Goal: Task Accomplishment & Management: Manage account settings

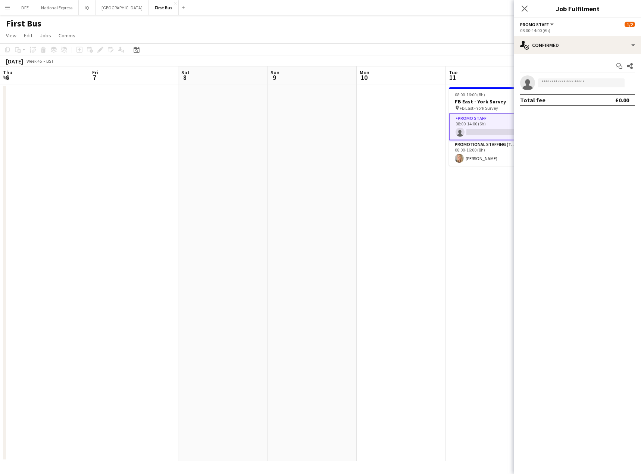
scroll to position [0, 256]
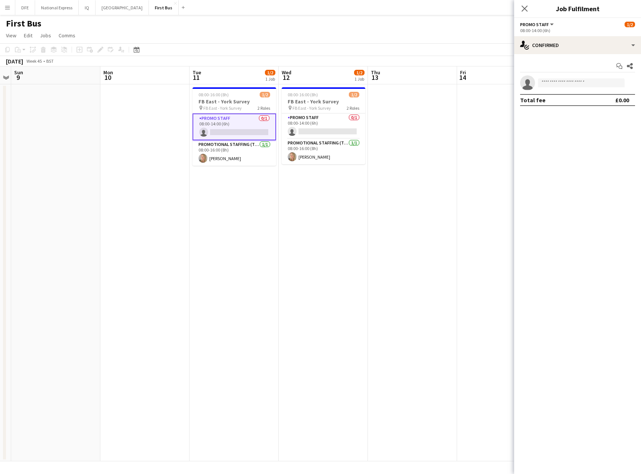
click at [600, 78] on app-invite-slot "single-neutral-actions" at bounding box center [577, 82] width 127 height 15
click at [593, 78] on app-invite-slot "single-neutral-actions" at bounding box center [577, 82] width 127 height 15
click at [593, 83] on input at bounding box center [581, 82] width 87 height 9
type input "****"
click at [560, 90] on div "[PERSON_NAME] Active [EMAIL_ADDRESS][PERSON_NAME][DOMAIN_NAME] [PHONE_NUMBER]" at bounding box center [581, 99] width 87 height 24
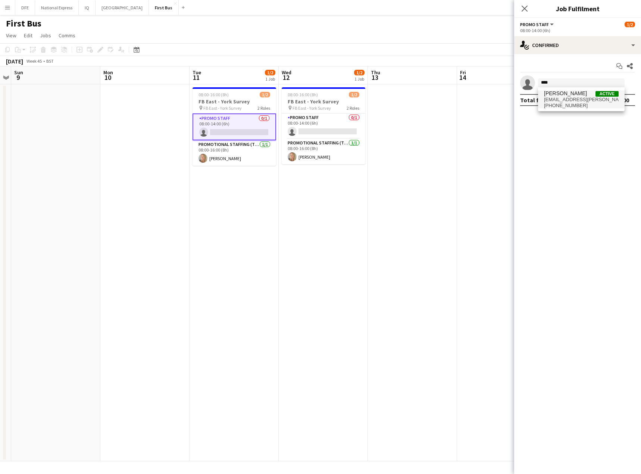
click at [564, 101] on span "[EMAIL_ADDRESS][PERSON_NAME][DOMAIN_NAME]" at bounding box center [581, 100] width 75 height 6
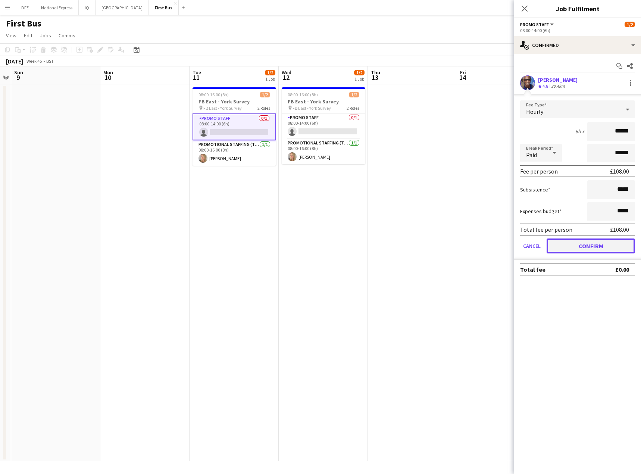
click at [590, 245] on button "Confirm" at bounding box center [591, 245] width 88 height 15
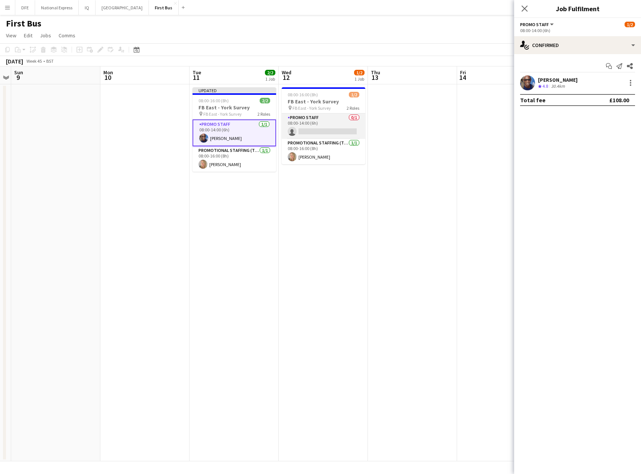
drag, startPoint x: 328, startPoint y: 128, endPoint x: 337, endPoint y: 131, distance: 10.0
click at [328, 129] on app-card-role "Promo Staff 0/1 08:00-14:00 (6h) single-neutral-actions" at bounding box center [324, 125] width 84 height 25
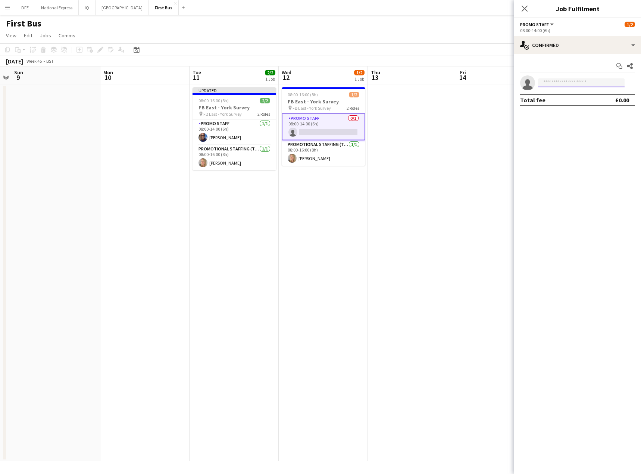
click at [546, 81] on input at bounding box center [581, 82] width 87 height 9
type input "****"
click at [562, 99] on span "[EMAIL_ADDRESS][PERSON_NAME][DOMAIN_NAME]" at bounding box center [581, 100] width 75 height 6
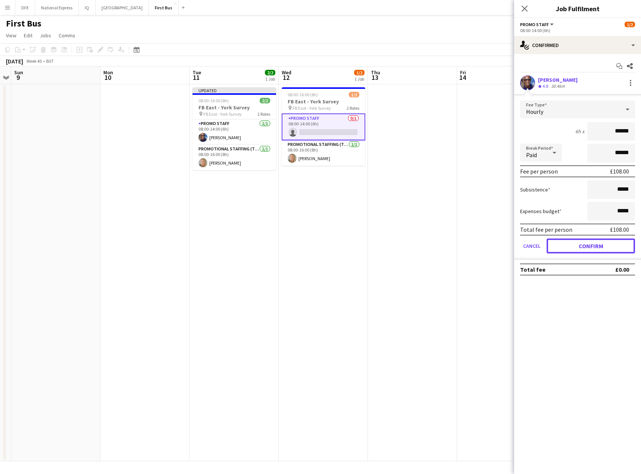
click at [587, 246] on button "Confirm" at bounding box center [591, 245] width 88 height 15
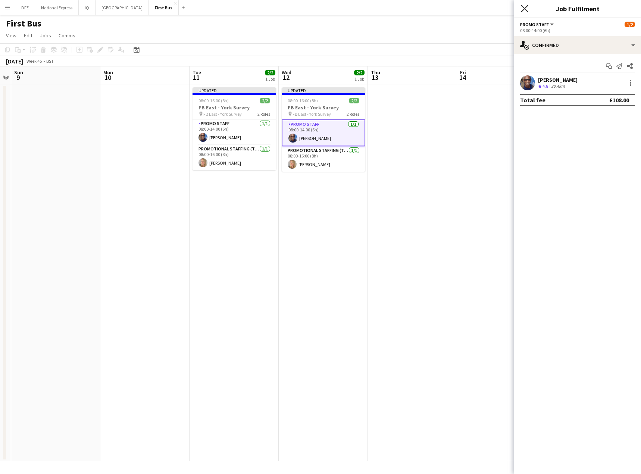
click at [525, 9] on icon at bounding box center [524, 8] width 7 height 7
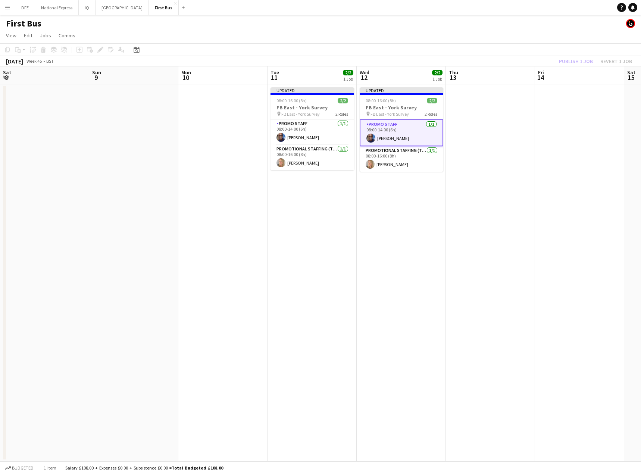
drag, startPoint x: 146, startPoint y: 111, endPoint x: 404, endPoint y: 124, distance: 258.3
click at [585, 112] on app-calendar-viewport "Thu 6 Fri 7 Sat 8 Sun 9 Mon 10 Tue 11 2/2 1 Job Wed 12 2/2 1 Job Thu 13 Fri 14 …" at bounding box center [320, 263] width 641 height 395
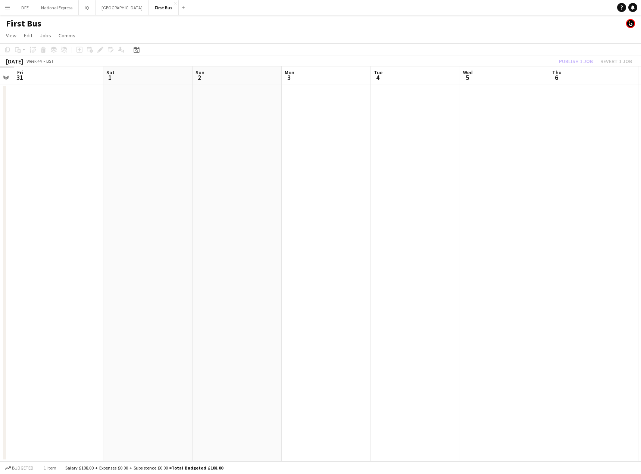
drag, startPoint x: 396, startPoint y: 144, endPoint x: 271, endPoint y: 135, distance: 125.4
click at [460, 136] on app-calendar-viewport "Wed 29 Thu 30 Fri 31 Sat 1 Sun 2 Mon 3 Tue 4 Wed 5 Thu 6 Fri 7 Sat 8 Sun 9 Mon …" at bounding box center [320, 263] width 641 height 395
drag, startPoint x: 348, startPoint y: 138, endPoint x: 284, endPoint y: 129, distance: 64.8
click at [541, 127] on app-calendar-viewport "Tue 28 Wed 29 Thu 30 Fri 31 Sat 1 Sun 2 Mon 3 Tue 4 Wed 5 Thu 6 Fri 7 Sat 8 Sun…" at bounding box center [320, 263] width 641 height 395
drag, startPoint x: 266, startPoint y: 134, endPoint x: 524, endPoint y: 120, distance: 257.9
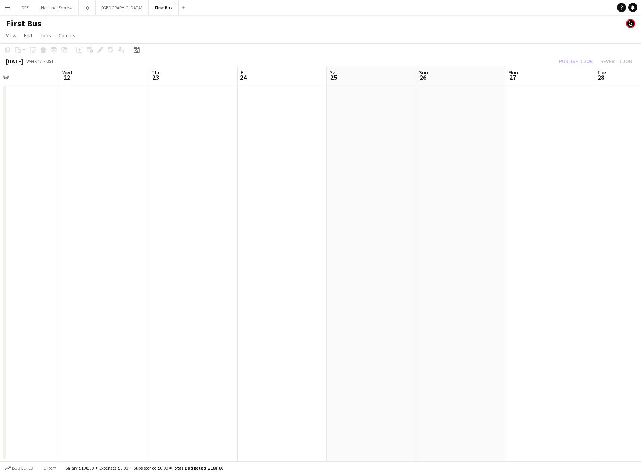
click at [617, 120] on app-calendar-viewport "Sun 19 Mon 20 Tue 21 Wed 22 Thu 23 Fri 24 Sat 25 Sun 26 Mon 27 Tue 28 Wed 29 Th…" at bounding box center [320, 263] width 641 height 395
drag, startPoint x: 595, startPoint y: 124, endPoint x: 229, endPoint y: 117, distance: 365.8
click at [574, 123] on app-calendar-viewport "Sat 18 Sun 19 Mon 20 Tue 21 Wed 22 Thu 23 Fri 24 Sat 25 Sun 26 Mon 27 Tue 28 We…" at bounding box center [320, 263] width 641 height 395
drag, startPoint x: 562, startPoint y: 112, endPoint x: 166, endPoint y: 119, distance: 396.8
click at [561, 111] on app-calendar-viewport "Fri 10 Sat 11 Sun 12 Mon 13 Tue 14 Wed 15 Thu 16 Fri 17 Sat 18 Sun 19 Mon 20 Tu…" at bounding box center [320, 263] width 641 height 395
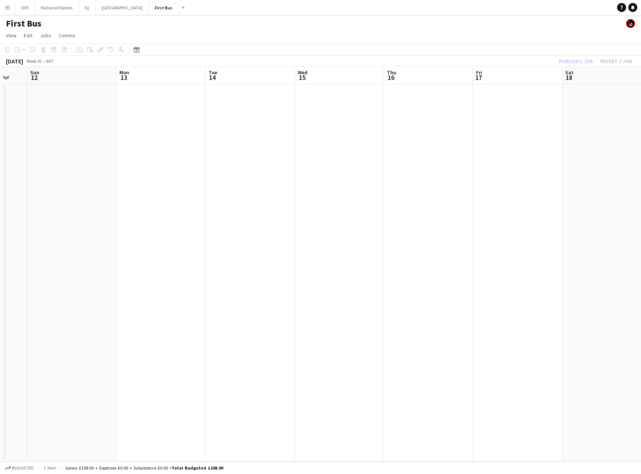
drag, startPoint x: 252, startPoint y: 126, endPoint x: 369, endPoint y: 122, distance: 116.9
click at [616, 120] on app-calendar-viewport "Thu 9 Fri 10 Sat 11 Sun 12 Mon 13 Tue 14 Wed 15 Thu 16 Fri 17 Sat 18 Sun 19 Mon…" at bounding box center [320, 263] width 641 height 395
drag, startPoint x: 361, startPoint y: 144, endPoint x: 591, endPoint y: 141, distance: 230.7
click at [591, 141] on app-calendar-viewport "Tue 30 Wed 1 Thu 2 Fri 3 Sat 4 Sun 5 Mon 6 Tue 7 Wed 8 Thu 9 Fri 10 Sat 11 Sun …" at bounding box center [320, 263] width 641 height 395
drag, startPoint x: 630, startPoint y: 147, endPoint x: 420, endPoint y: 149, distance: 210.1
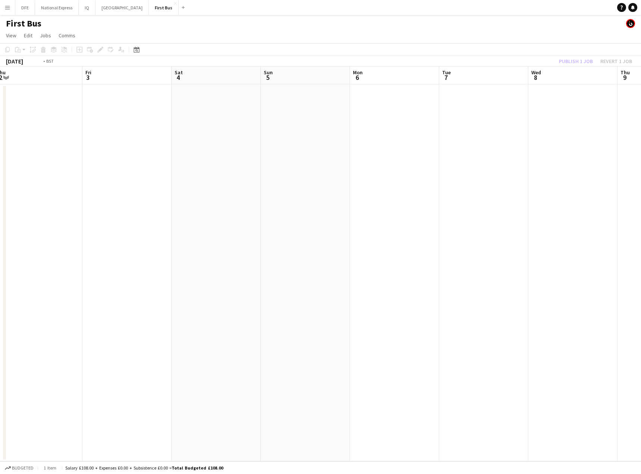
click at [590, 146] on app-calendar-viewport "Tue 30 Wed 1 Thu 2 Fri 3 Sat 4 Sun 5 Mon 6 Tue 7 Wed 8 Thu 9 Fri 10 Sat 11 Sun …" at bounding box center [320, 263] width 641 height 395
drag, startPoint x: 641, startPoint y: 157, endPoint x: 117, endPoint y: 155, distance: 524.4
click at [598, 158] on app-calendar-viewport "Thu 25 Fri 26 Sat 27 Sun 28 Mon 29 Tue 30 Wed 1 Thu 2 Fri 3 Sat 4 Sun 5 Mon 6 T…" at bounding box center [320, 263] width 641 height 395
drag, startPoint x: 361, startPoint y: 164, endPoint x: 526, endPoint y: 155, distance: 165.2
click at [526, 155] on app-calendar-viewport "Tue 23 Wed 24 Thu 25 Fri 26 Sat 27 Sun 28 Mon 29 Tue 30 Wed 1 Thu 2 Fri 3 Sat 4…" at bounding box center [320, 263] width 641 height 395
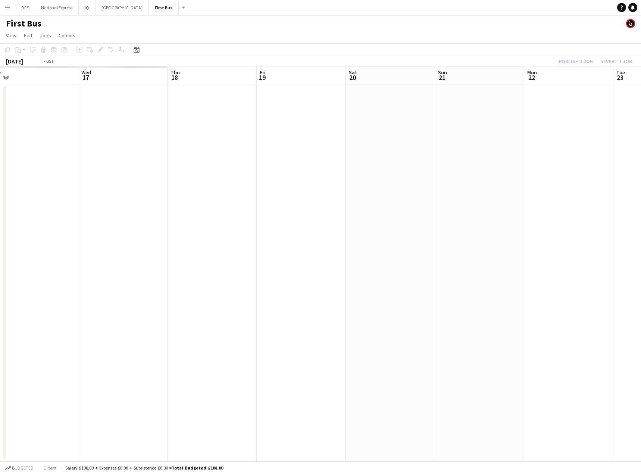
drag, startPoint x: 156, startPoint y: 147, endPoint x: 186, endPoint y: 156, distance: 31.3
click at [568, 144] on app-calendar-viewport "Sun 14 Mon 15 Tue 16 Wed 17 Thu 18 Fri 19 Sat 20 Sun 21 Mon 22 Tue 23 Wed 24 Th…" at bounding box center [320, 263] width 641 height 395
drag, startPoint x: 335, startPoint y: 162, endPoint x: 454, endPoint y: 146, distance: 119.8
click at [499, 146] on app-calendar-viewport "Mon 8 Tue 9 Wed 10 Thu 11 Fri 12 Sat 13 Sun 14 Mon 15 Tue 16 Wed 17 Thu 18 Fri …" at bounding box center [320, 263] width 641 height 395
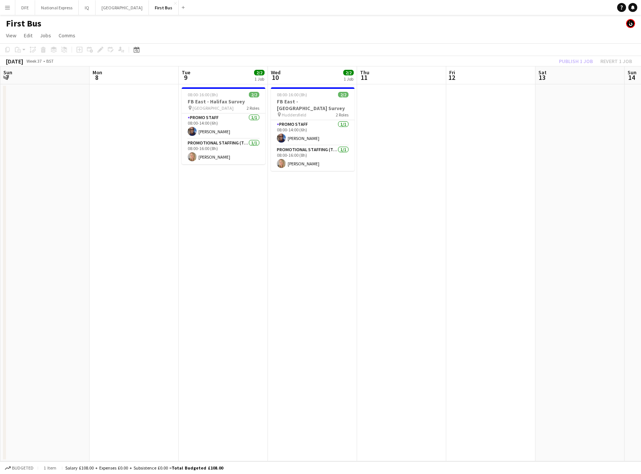
drag, startPoint x: 98, startPoint y: 148, endPoint x: 448, endPoint y: 150, distance: 349.7
click at [466, 149] on app-calendar-viewport "Fri 5 Sat 6 Sun 7 Mon 8 Tue 9 2/2 1 Job Wed 10 2/2 1 Job Thu 11 Fri 12 Sat 13 S…" at bounding box center [320, 263] width 641 height 395
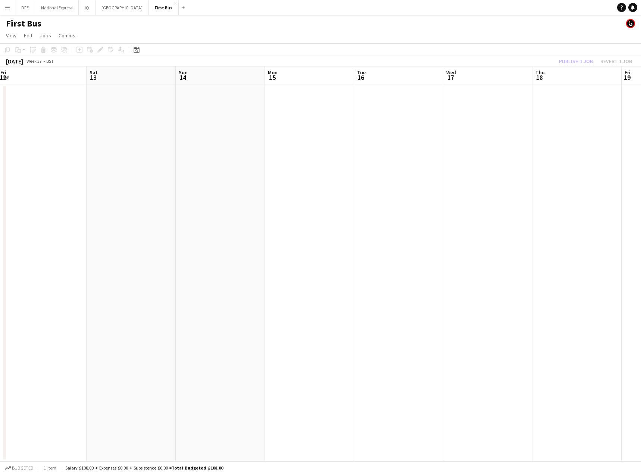
drag, startPoint x: 471, startPoint y: 141, endPoint x: -55, endPoint y: 144, distance: 525.9
click at [0, 144] on html "Menu Boards Boards Boards All jobs Status Workforce Workforce My Workforce Recr…" at bounding box center [320, 237] width 641 height 474
drag, startPoint x: 563, startPoint y: 140, endPoint x: 279, endPoint y: 138, distance: 284.4
click at [7, 158] on app-calendar-viewport "Wed 10 2/2 1 Job Thu 11 Fri 12 Sat 13 Sun 14 Mon 15 Tue 16 Wed 17 Thu 18 Fri 19…" at bounding box center [320, 263] width 641 height 395
drag, startPoint x: 58, startPoint y: 145, endPoint x: 459, endPoint y: 105, distance: 403.2
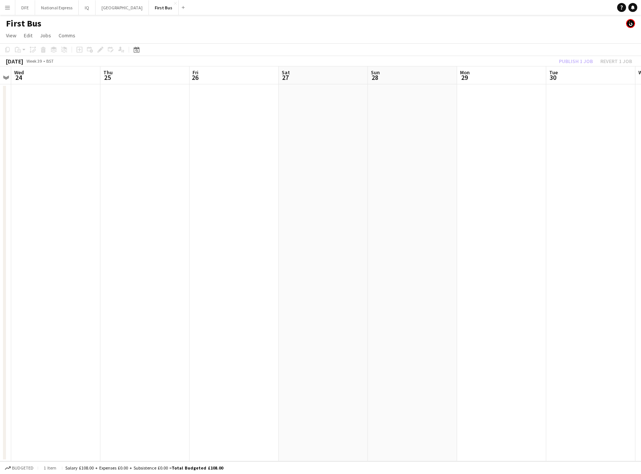
click at [65, 142] on app-calendar-viewport "Sat 20 Sun 21 Mon 22 Tue 23 Wed 24 Thu 25 Fri 26 Sat 27 Sun 28 Mon 29 Tue 30 We…" at bounding box center [320, 263] width 641 height 395
drag, startPoint x: 458, startPoint y: 111, endPoint x: 120, endPoint y: 127, distance: 338.5
click at [0, 132] on html "Menu Boards Boards Boards All jobs Status Workforce Workforce My Workforce Recr…" at bounding box center [320, 237] width 641 height 474
drag, startPoint x: 230, startPoint y: 127, endPoint x: 52, endPoint y: 116, distance: 178.7
click at [0, 120] on html "Menu Boards Boards Boards All jobs Status Workforce Workforce My Workforce Recr…" at bounding box center [320, 237] width 641 height 474
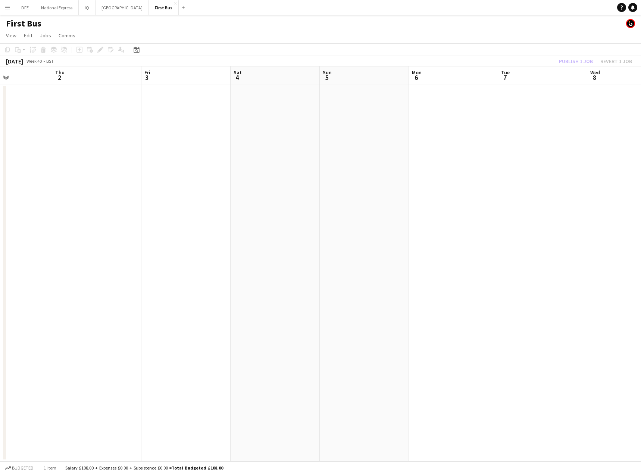
drag, startPoint x: 440, startPoint y: 112, endPoint x: 137, endPoint y: 116, distance: 303.1
click at [110, 118] on app-calendar-viewport "Sun 28 Mon 29 Tue 30 Wed 1 Thu 2 Fri 3 Sat 4 Sun 5 Mon 6 Tue 7 Wed 8 Thu 9 Fri …" at bounding box center [320, 263] width 641 height 395
drag, startPoint x: 542, startPoint y: 111, endPoint x: 133, endPoint y: 129, distance: 409.5
click at [103, 133] on app-calendar-viewport "Thu 2 Fri 3 Sat 4 Sun 5 Mon 6 Tue 7 Wed 8 Thu 9 Fri 10 Sat 11 Sun 12 Mon 13 Tue…" at bounding box center [320, 263] width 641 height 395
drag, startPoint x: 489, startPoint y: 117, endPoint x: 80, endPoint y: 143, distance: 409.9
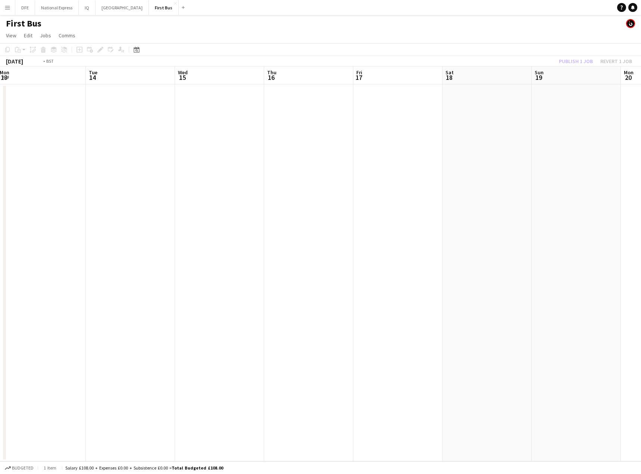
click at [61, 147] on app-calendar-viewport "Fri 10 Sat 11 Sun 12 Mon 13 Tue 14 Wed 15 Thu 16 Fri 17 Sat 18 Sun 19 Mon 20 Tu…" at bounding box center [320, 263] width 641 height 395
drag, startPoint x: 557, startPoint y: 119, endPoint x: 194, endPoint y: 143, distance: 363.2
click at [169, 149] on app-calendar-viewport "Fri 17 Sat 18 Sun 19 Mon 20 Tue 21 Wed 22 Thu 23 Fri 24 Sat 25 Sun 26 Mon 27 Tu…" at bounding box center [320, 263] width 641 height 395
drag, startPoint x: 571, startPoint y: 122, endPoint x: 179, endPoint y: 161, distance: 394.3
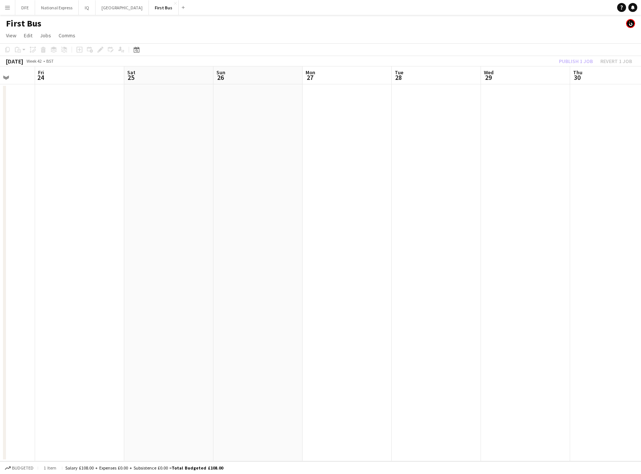
click at [179, 161] on app-calendar-viewport "Tue 21 Wed 22 Thu 23 Fri 24 Sat 25 Sun 26 Mon 27 Tue 28 Wed 29 Thu 30 Fri 31 Sa…" at bounding box center [320, 263] width 641 height 395
click at [137, 49] on icon at bounding box center [137, 50] width 6 height 6
click at [184, 75] on span "Previous month" at bounding box center [182, 75] width 15 height 15
click at [183, 73] on span "Previous month" at bounding box center [182, 75] width 15 height 15
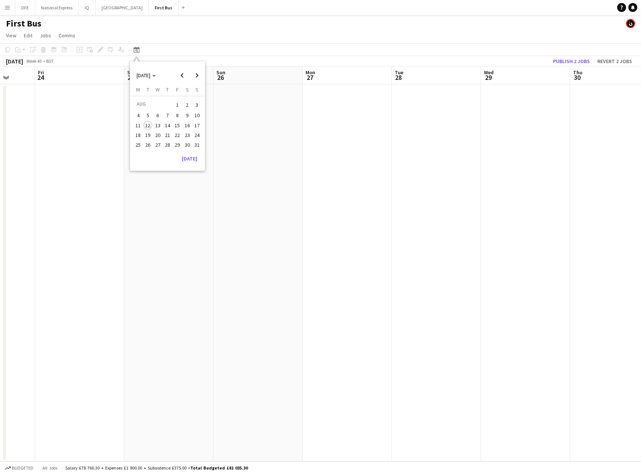
click at [156, 125] on span "13" at bounding box center [157, 125] width 9 height 9
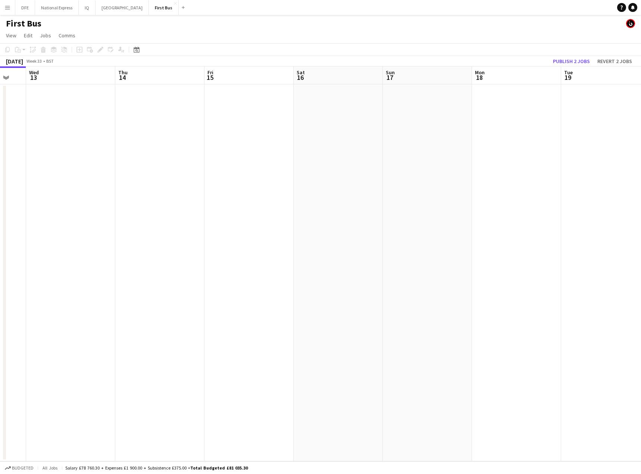
drag, startPoint x: 514, startPoint y: 147, endPoint x: 394, endPoint y: 145, distance: 120.2
click at [0, 157] on html "Menu Boards Boards Boards All jobs Status Workforce Workforce My Workforce Recr…" at bounding box center [320, 237] width 641 height 474
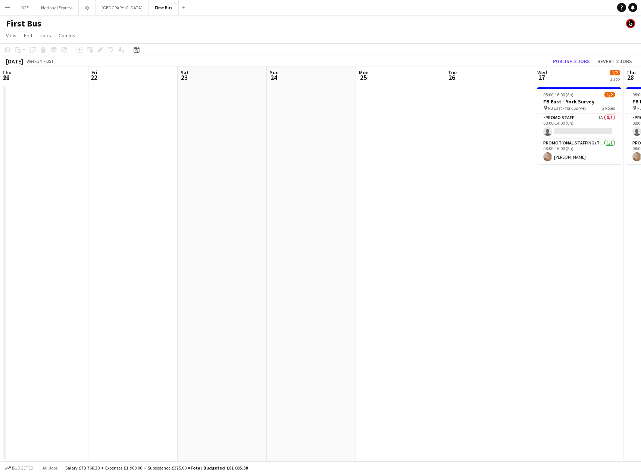
drag, startPoint x: 506, startPoint y: 174, endPoint x: 115, endPoint y: 202, distance: 392.9
click at [121, 205] on app-calendar-viewport "Tue 19 Wed 20 Thu 21 Fri 22 Sat 23 Sun 24 Mon 25 Tue 26 Wed 27 1/2 1 Job Thu 28…" at bounding box center [320, 263] width 641 height 395
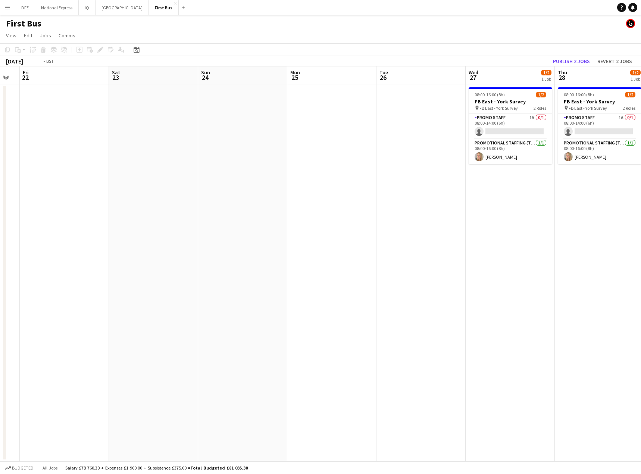
scroll to position [0, 222]
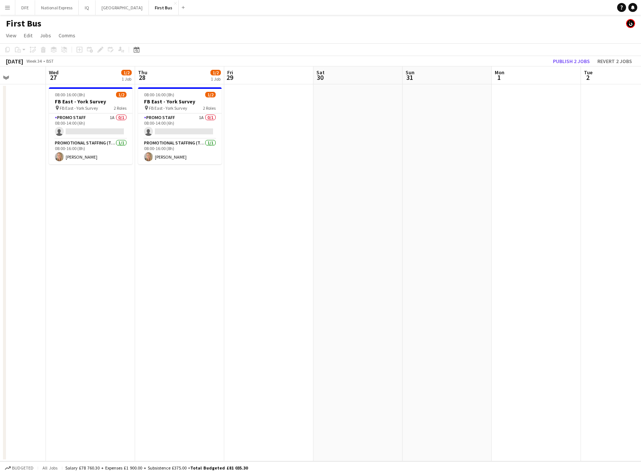
drag, startPoint x: 508, startPoint y: 158, endPoint x: 100, endPoint y: 158, distance: 408.3
click at [99, 160] on app-calendar-viewport "Sun 24 Mon 25 Tue 26 Wed 27 1/2 1 Job Thu 28 1/2 1 Job Fri 29 Sat 30 Sun 31 Mon…" at bounding box center [320, 263] width 641 height 395
click at [76, 131] on app-card-role "Promo Staff 1A 0/1 08:00-14:00 (6h) single-neutral-actions" at bounding box center [91, 125] width 84 height 25
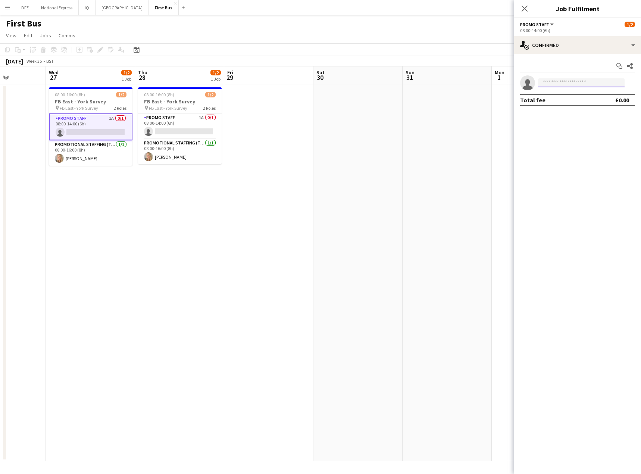
click at [593, 82] on input at bounding box center [581, 82] width 87 height 9
type input "****"
click at [558, 97] on span "[EMAIL_ADDRESS][PERSON_NAME][DOMAIN_NAME]" at bounding box center [581, 100] width 75 height 6
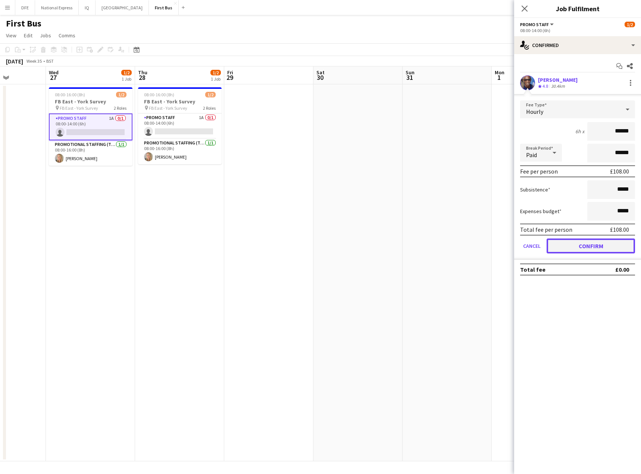
click at [579, 250] on button "Confirm" at bounding box center [591, 245] width 88 height 15
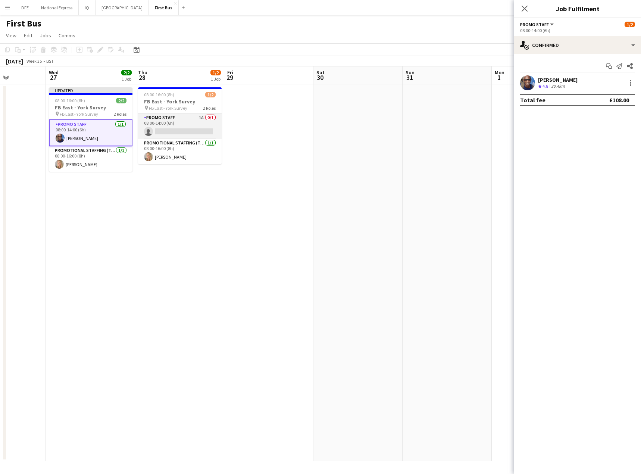
click at [177, 133] on app-card-role "Promo Staff 1A 0/1 08:00-14:00 (6h) single-neutral-actions" at bounding box center [180, 125] width 84 height 25
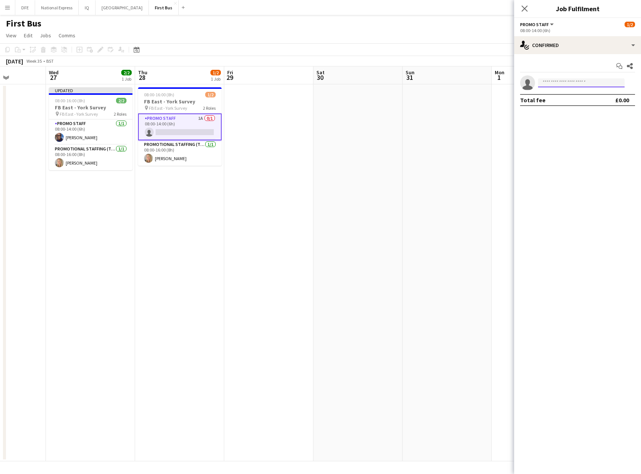
click at [565, 85] on input at bounding box center [581, 82] width 87 height 9
type input "****"
click at [564, 104] on span "[PHONE_NUMBER]" at bounding box center [581, 106] width 75 height 6
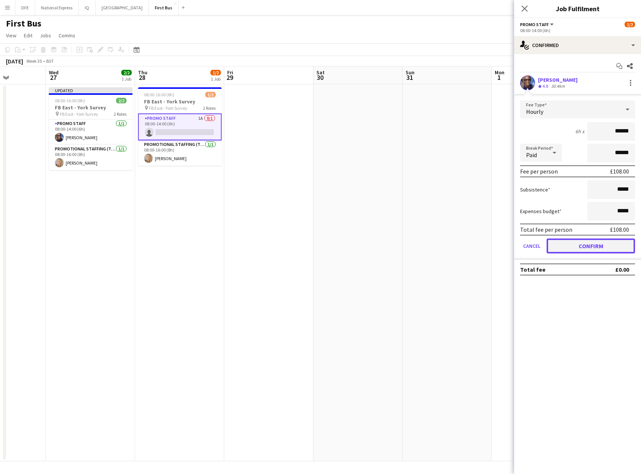
click at [598, 244] on button "Confirm" at bounding box center [591, 245] width 88 height 15
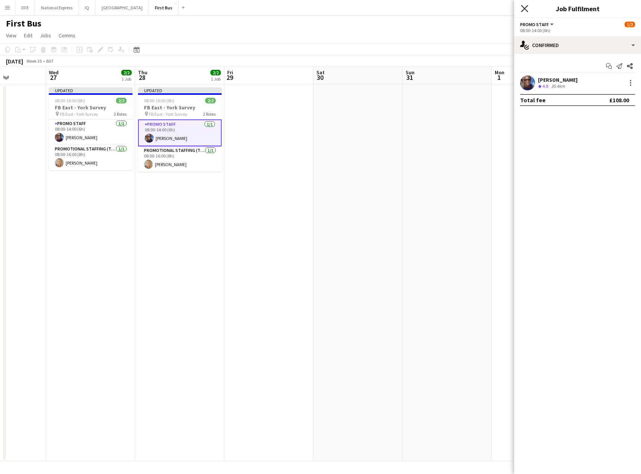
click at [526, 9] on icon "Close pop-in" at bounding box center [524, 8] width 7 height 7
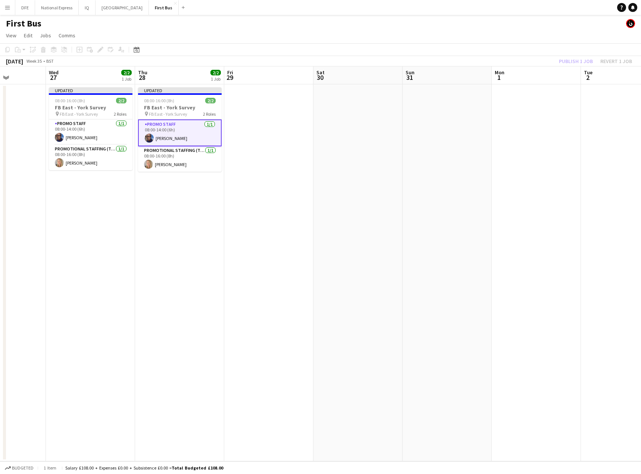
click at [520, 49] on app-toolbar "Copy Paste Paste Ctrl+V Paste with crew Ctrl+Shift+V Paste linked Job [GEOGRAPH…" at bounding box center [320, 49] width 641 height 13
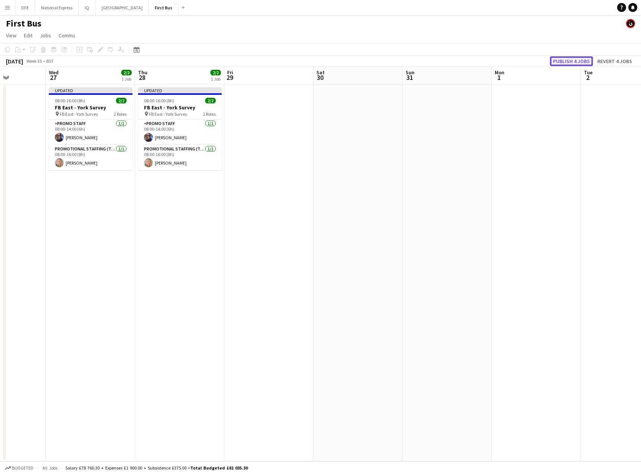
click at [565, 62] on button "Publish 4 jobs" at bounding box center [571, 61] width 43 height 10
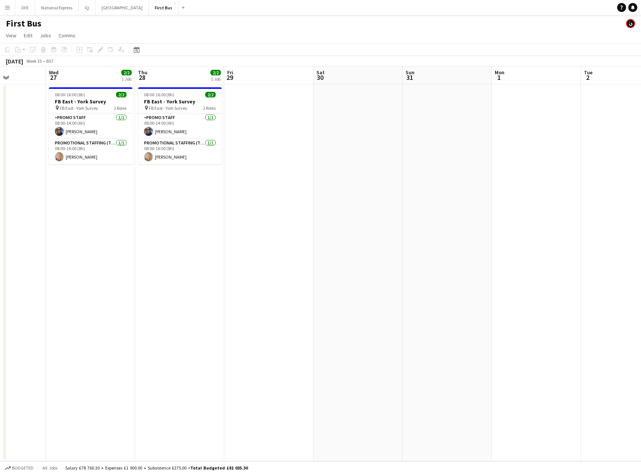
drag, startPoint x: 252, startPoint y: 249, endPoint x: 246, endPoint y: 258, distance: 10.0
click at [251, 250] on app-date-cell at bounding box center [268, 272] width 89 height 377
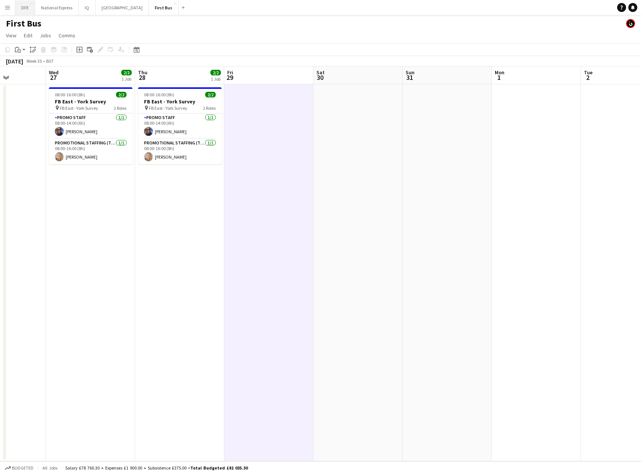
click at [27, 9] on button "DFE Close" at bounding box center [25, 7] width 20 height 15
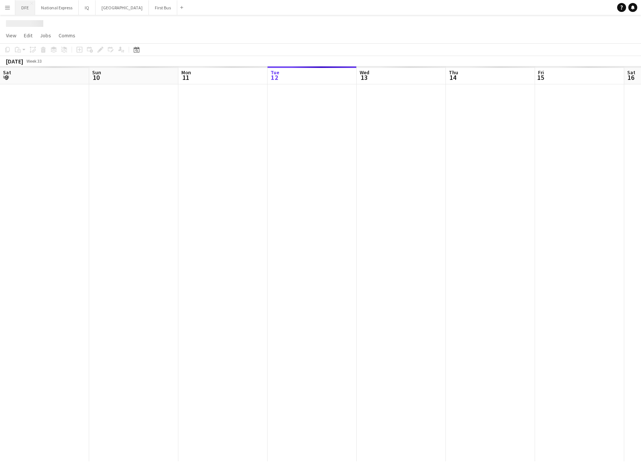
scroll to position [0, 178]
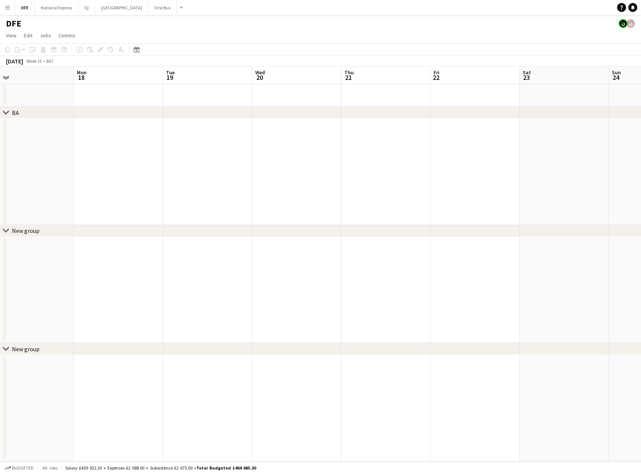
drag, startPoint x: 550, startPoint y: 160, endPoint x: 132, endPoint y: 172, distance: 418.6
click at [51, 175] on app-calendar-viewport "Fri 15 Sat 16 Sun 17 Mon 18 Tue 19 Wed 20 Thu 21 Fri 22 Sat 23 Sun 24 Mon 25 Tu…" at bounding box center [320, 263] width 641 height 395
drag, startPoint x: 506, startPoint y: 171, endPoint x: 275, endPoint y: 180, distance: 231.6
click at [164, 189] on app-calendar-viewport "Fri 15 Sat 16 Sun 17 Mon 18 Tue 19 Wed 20 Thu 21 Fri 22 Sat 23 Sun 24 Mon 25 Tu…" at bounding box center [320, 263] width 641 height 395
drag, startPoint x: 498, startPoint y: 155, endPoint x: 308, endPoint y: 162, distance: 189.4
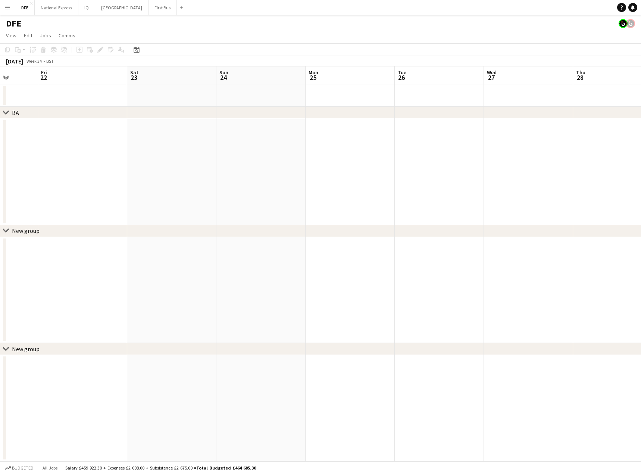
click at [109, 162] on app-calendar-viewport "Tue 19 Wed 20 Thu 21 Fri 22 Sat 23 Sun 24 Mon 25 Tue 26 Wed 27 Thu 28 Fri 29 Sa…" at bounding box center [320, 263] width 641 height 395
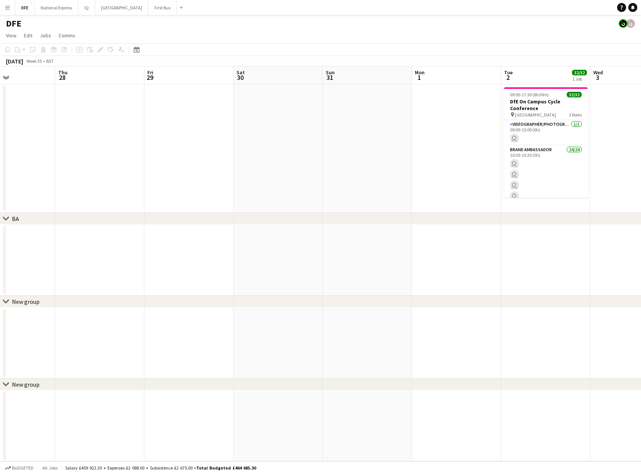
drag, startPoint x: 432, startPoint y: 145, endPoint x: 43, endPoint y: 146, distance: 389.7
click at [41, 146] on app-calendar-viewport "Mon 25 Tue 26 Wed 27 Thu 28 Fri 29 Sat 30 Sun 31 Mon 1 Tue 2 32/32 1 Job Wed 3 …" at bounding box center [320, 263] width 641 height 395
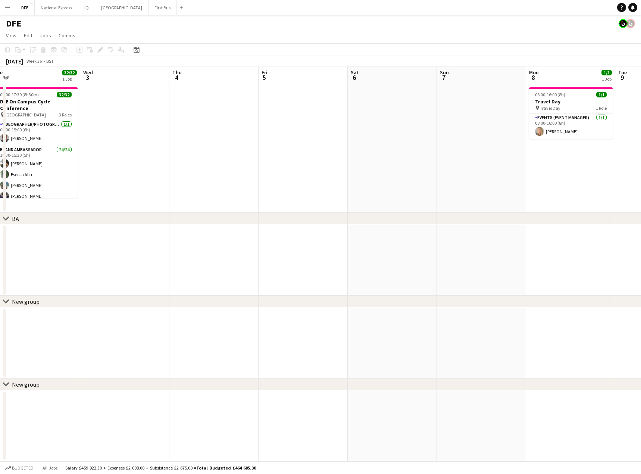
drag, startPoint x: 612, startPoint y: 130, endPoint x: 31, endPoint y: 135, distance: 580.4
click at [31, 135] on app-calendar-viewport "Sat 30 Sun 31 Mon 1 Tue 2 32/32 1 Job Wed 3 Thu 4 Fri 5 Sat 6 Sun 7 Mon 8 1/1 1…" at bounding box center [320, 263] width 641 height 395
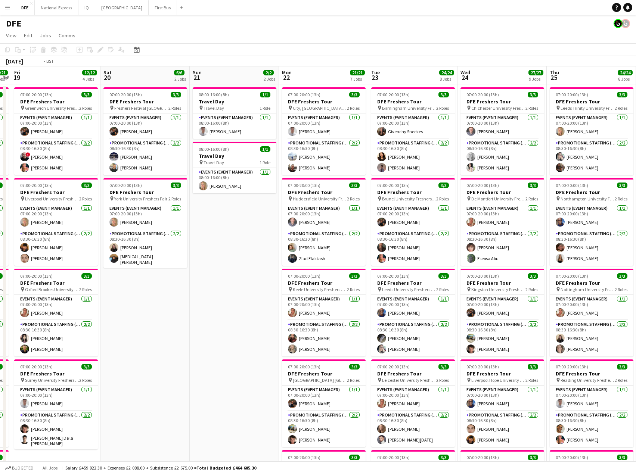
drag, startPoint x: 334, startPoint y: 97, endPoint x: 261, endPoint y: 101, distance: 73.7
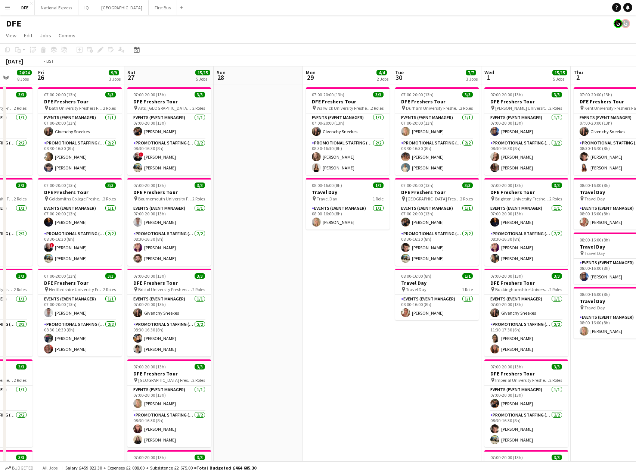
drag, startPoint x: 196, startPoint y: 83, endPoint x: 88, endPoint y: 88, distance: 107.2
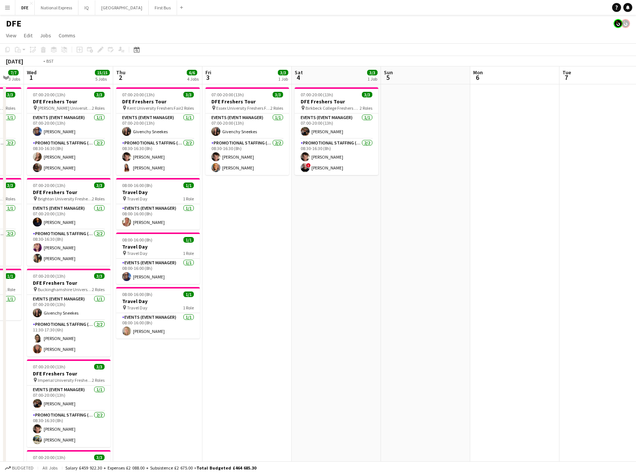
drag, startPoint x: 611, startPoint y: 77, endPoint x: -36, endPoint y: 82, distance: 647.2
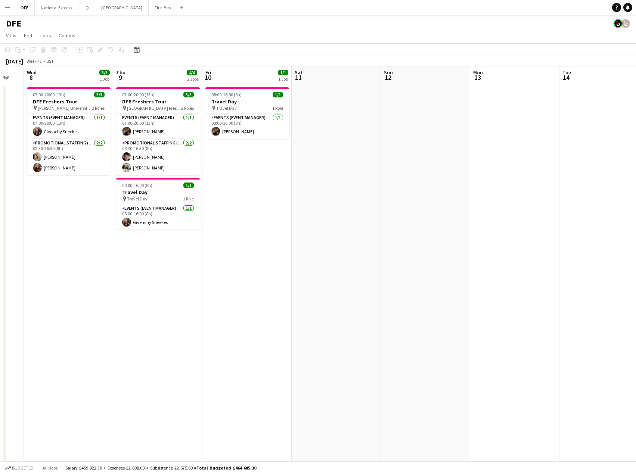
scroll to position [0, 259]
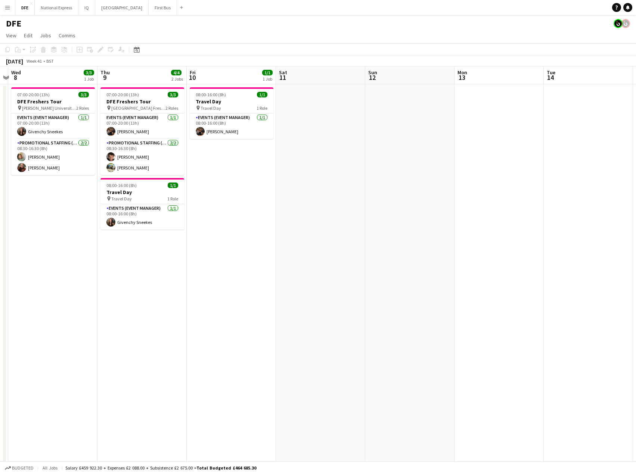
drag, startPoint x: 533, startPoint y: 71, endPoint x: 155, endPoint y: 65, distance: 378.1
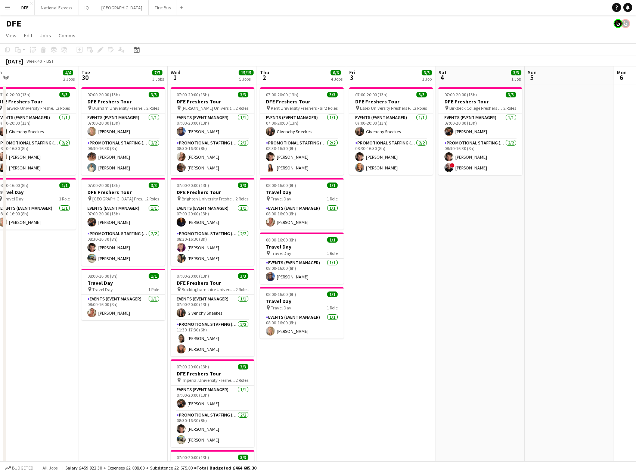
scroll to position [0, 197]
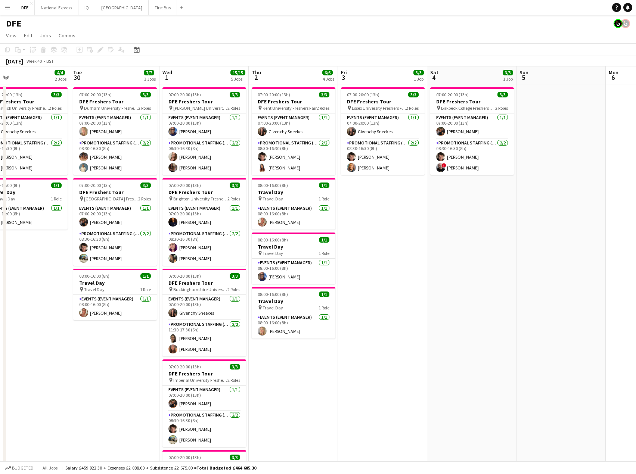
click at [186, 74] on app-board-header-date "Wed 1 15/15 5 Jobs" at bounding box center [203, 75] width 89 height 18
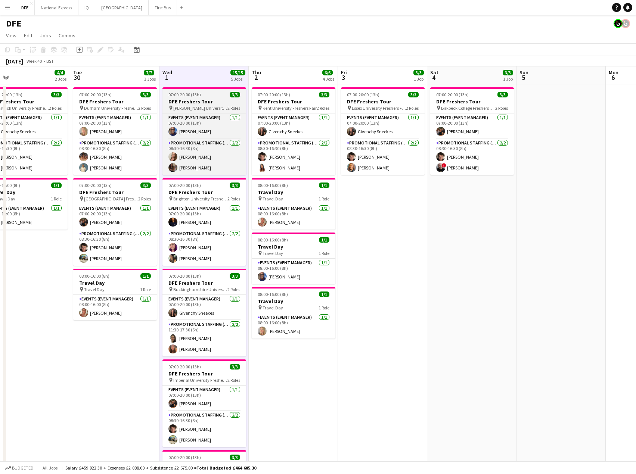
click at [200, 106] on span "[PERSON_NAME] University Freshers Fair" at bounding box center [200, 108] width 54 height 6
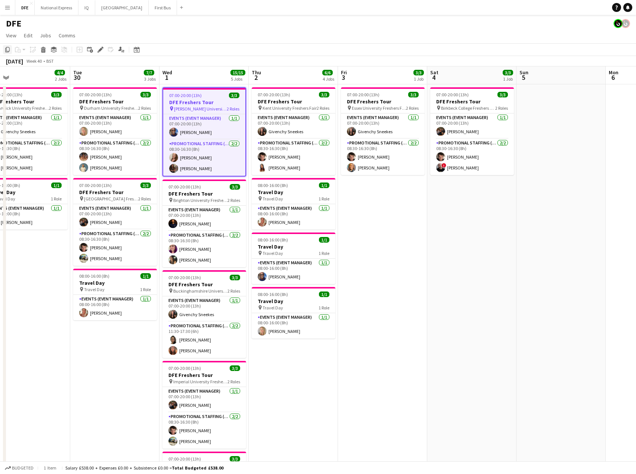
click at [8, 49] on icon "Copy" at bounding box center [7, 50] width 6 height 6
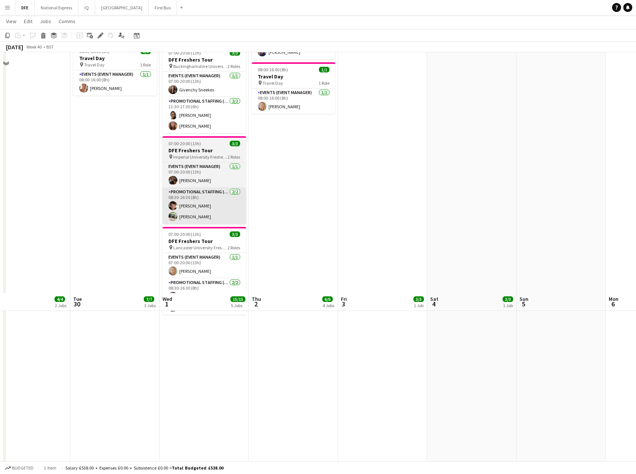
scroll to position [485, 0]
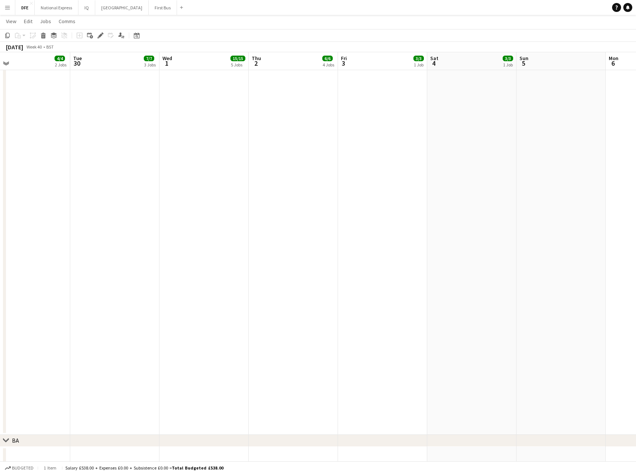
click at [213, 216] on app-date-cell "07:00-20:00 (13h) 3/3 DFE Freshers Tour pin [PERSON_NAME] University Freshers F…" at bounding box center [203, 16] width 89 height 836
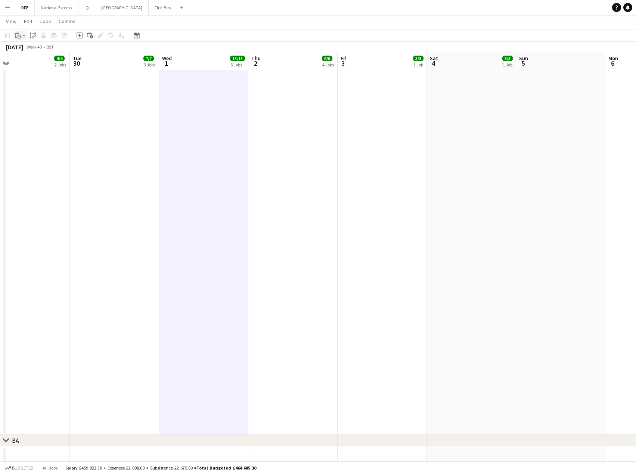
click at [21, 36] on div "Paste" at bounding box center [17, 35] width 9 height 9
click at [28, 51] on link "Paste Ctrl+V" at bounding box center [55, 49] width 70 height 7
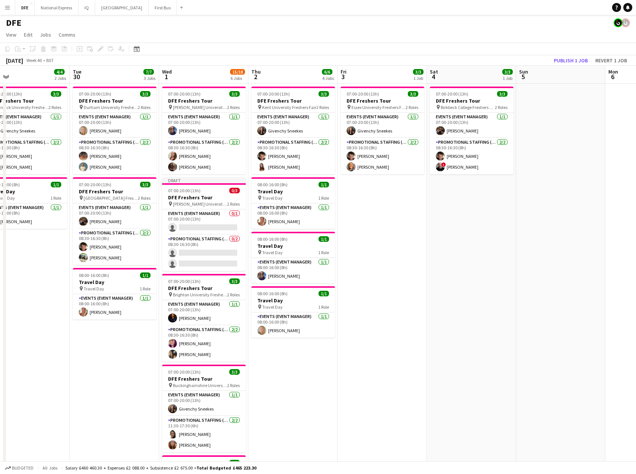
scroll to position [0, 0]
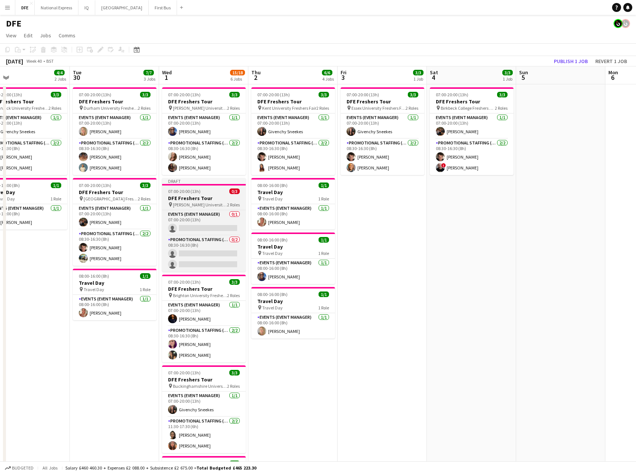
click at [205, 199] on h3 "DFE Freshers Tour" at bounding box center [204, 198] width 84 height 7
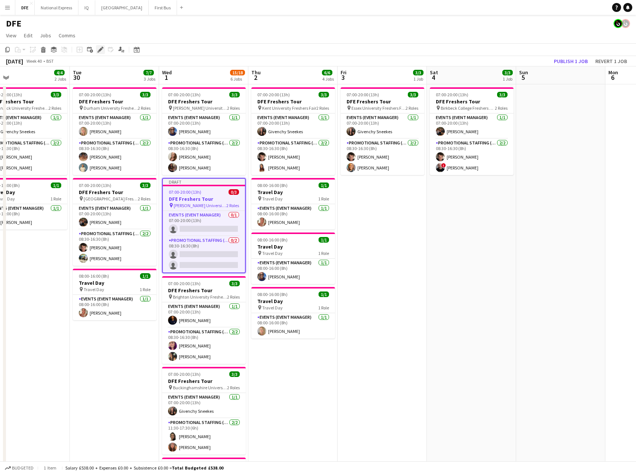
click at [100, 49] on icon at bounding box center [100, 50] width 4 height 4
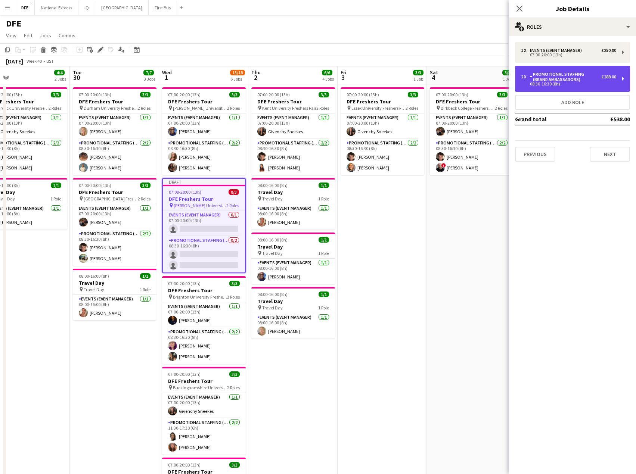
click at [579, 77] on div "Promotional Staffing (Brand Ambassadors)" at bounding box center [565, 77] width 71 height 10
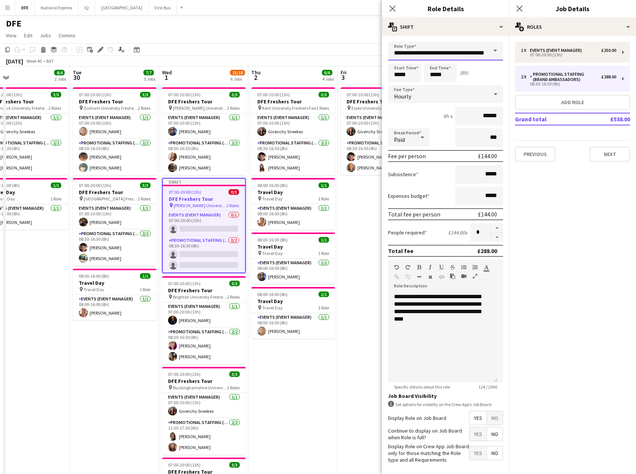
click at [446, 54] on input "**********" at bounding box center [445, 51] width 115 height 19
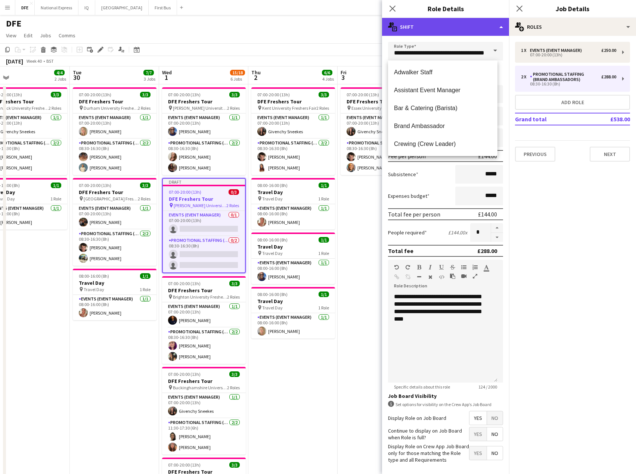
click at [468, 31] on div "multiple-actions-text Shift" at bounding box center [445, 27] width 127 height 18
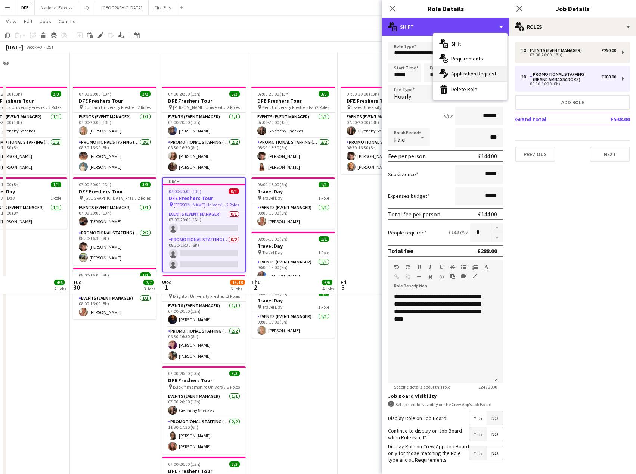
scroll to position [224, 0]
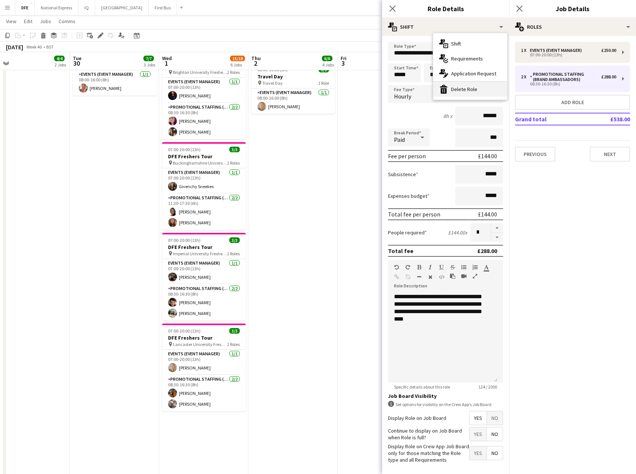
click at [467, 89] on div "bin-2 Delete Role" at bounding box center [470, 89] width 74 height 15
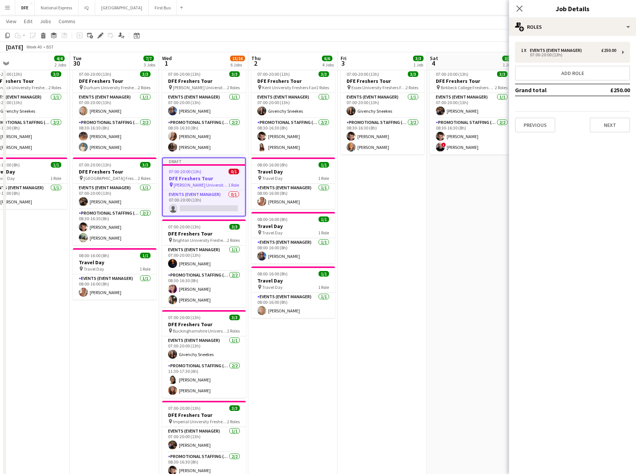
scroll to position [0, 0]
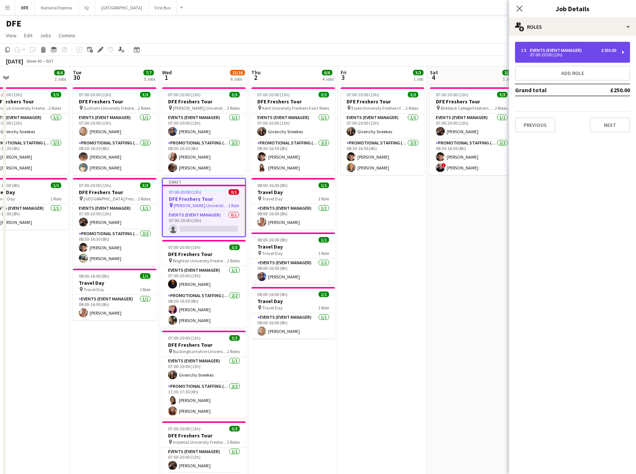
click at [559, 57] on div "07:00-20:00 (13h)" at bounding box center [568, 55] width 95 height 4
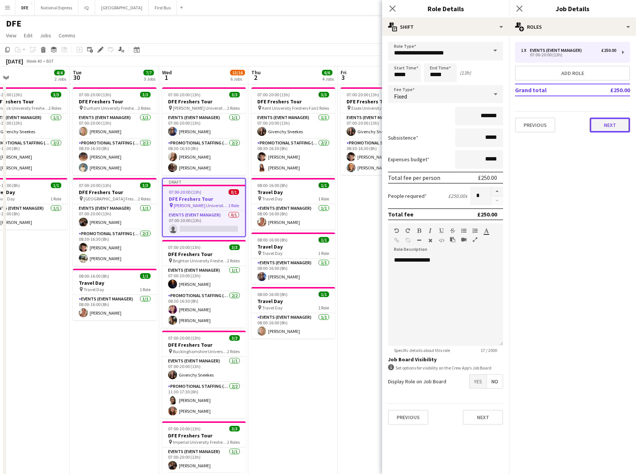
click at [606, 125] on button "Next" at bounding box center [609, 125] width 40 height 15
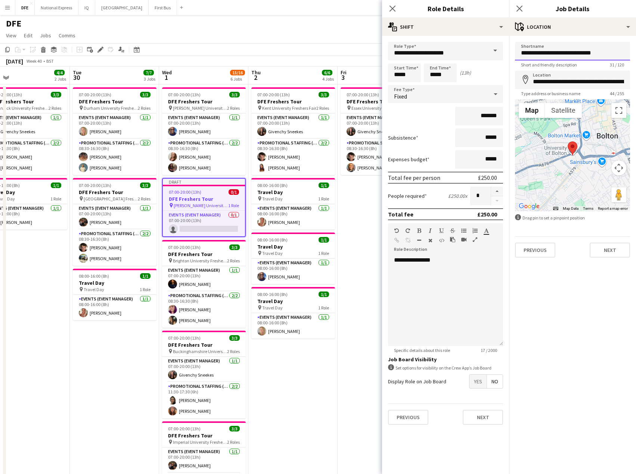
click at [564, 52] on input "**********" at bounding box center [572, 51] width 115 height 19
drag, startPoint x: 587, startPoint y: 53, endPoint x: 495, endPoint y: 50, distance: 93.0
paste input "**********"
click at [583, 56] on input "**********" at bounding box center [572, 51] width 115 height 19
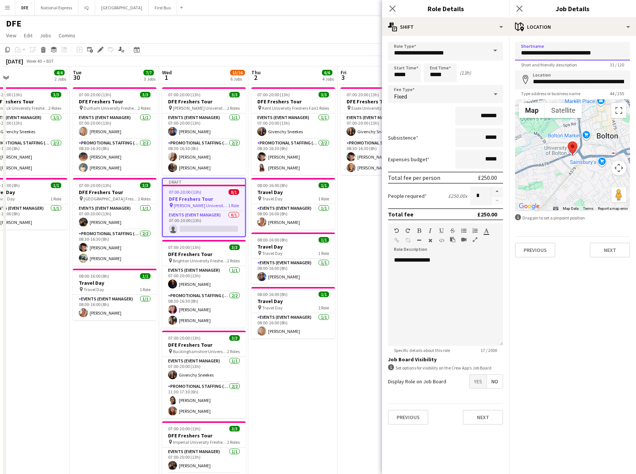
drag, startPoint x: 586, startPoint y: 53, endPoint x: 511, endPoint y: 50, distance: 75.1
click at [511, 50] on form "**********" at bounding box center [572, 150] width 127 height 216
paste input
type input "**********"
drag, startPoint x: 552, startPoint y: 53, endPoint x: 517, endPoint y: 52, distance: 35.5
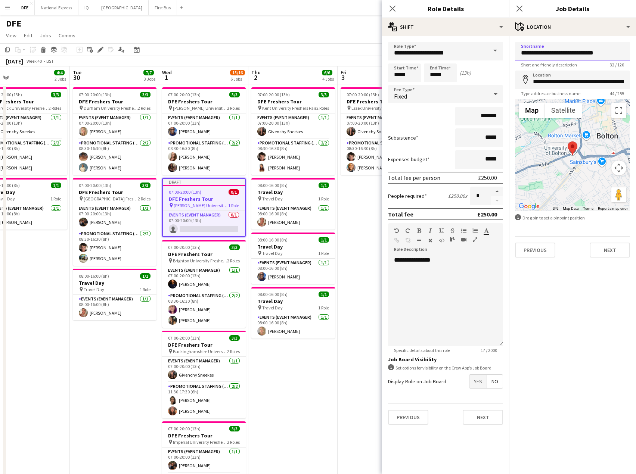
click at [517, 52] on input "**********" at bounding box center [572, 51] width 115 height 19
click at [563, 82] on input "**********" at bounding box center [572, 80] width 115 height 19
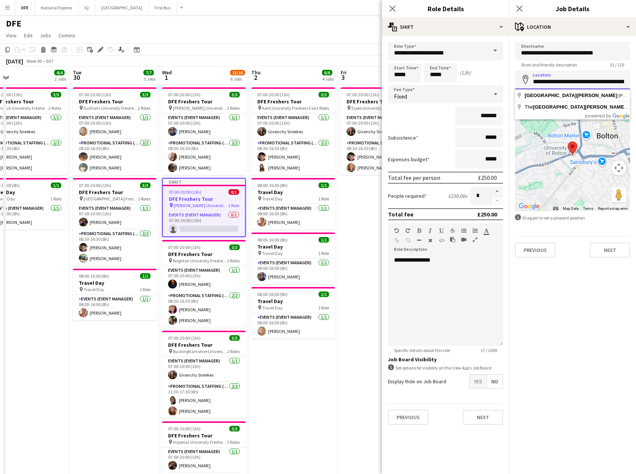
paste input
type input "**********"
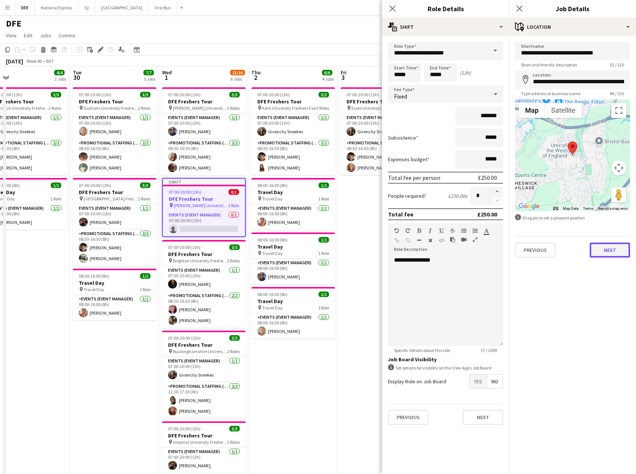
click at [617, 252] on button "Next" at bounding box center [609, 250] width 40 height 15
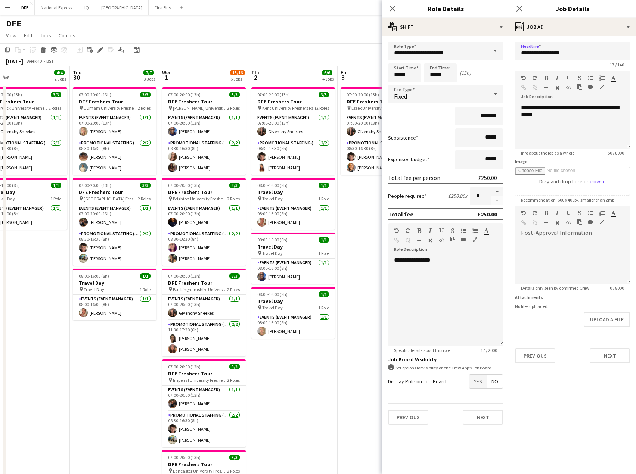
drag, startPoint x: 570, startPoint y: 55, endPoint x: 532, endPoint y: 54, distance: 38.5
click at [532, 54] on input "**********" at bounding box center [572, 51] width 115 height 19
type input "**********"
click at [557, 116] on div "**********" at bounding box center [572, 126] width 115 height 45
drag, startPoint x: 560, startPoint y: 117, endPoint x: 532, endPoint y: 107, distance: 29.2
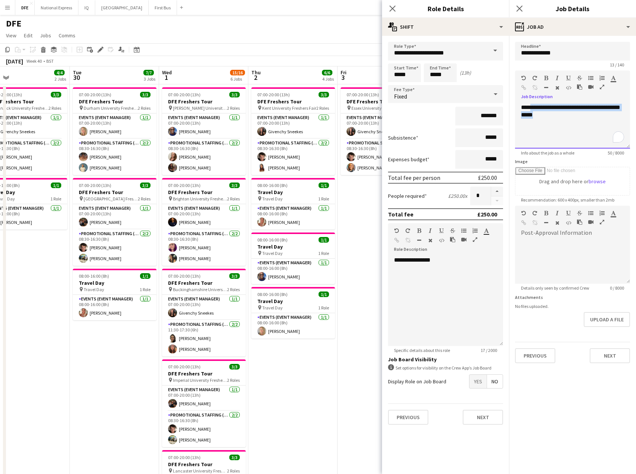
click at [532, 107] on div "**********" at bounding box center [572, 126] width 115 height 45
click at [613, 353] on button "Next" at bounding box center [609, 355] width 40 height 15
type input "*******"
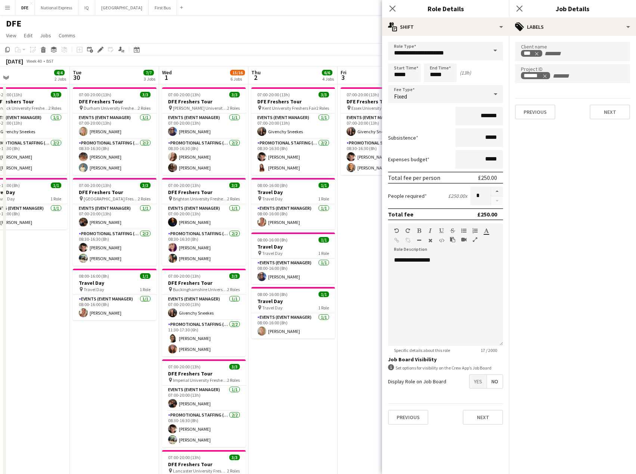
click at [546, 76] on icon "Remove tag" at bounding box center [544, 76] width 5 height 5
type input "******"
click at [604, 113] on button "Next" at bounding box center [609, 112] width 40 height 15
type input "*******"
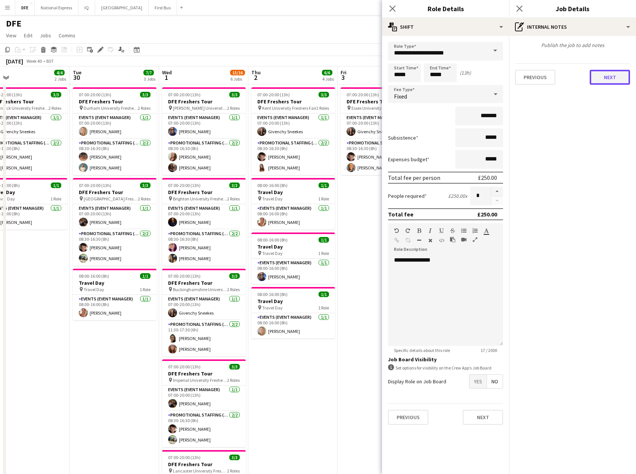
click at [608, 77] on button "Next" at bounding box center [609, 77] width 40 height 15
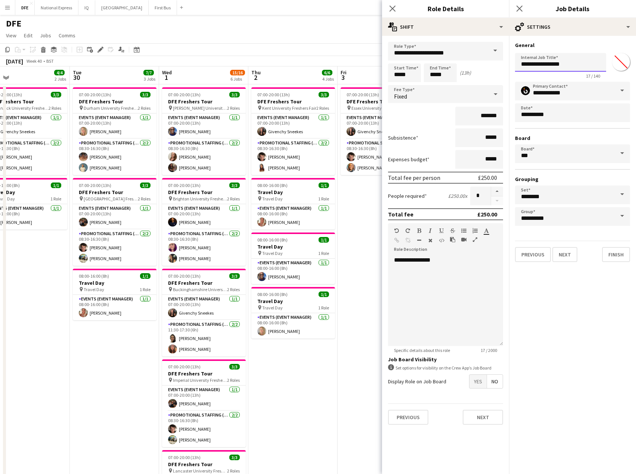
drag, startPoint x: 569, startPoint y: 63, endPoint x: 554, endPoint y: 68, distance: 16.2
click at [562, 65] on input "**********" at bounding box center [560, 62] width 91 height 19
drag, startPoint x: 552, startPoint y: 67, endPoint x: 559, endPoint y: 68, distance: 6.9
click at [540, 65] on input "**********" at bounding box center [560, 62] width 91 height 19
drag, startPoint x: 567, startPoint y: 66, endPoint x: 531, endPoint y: 65, distance: 35.8
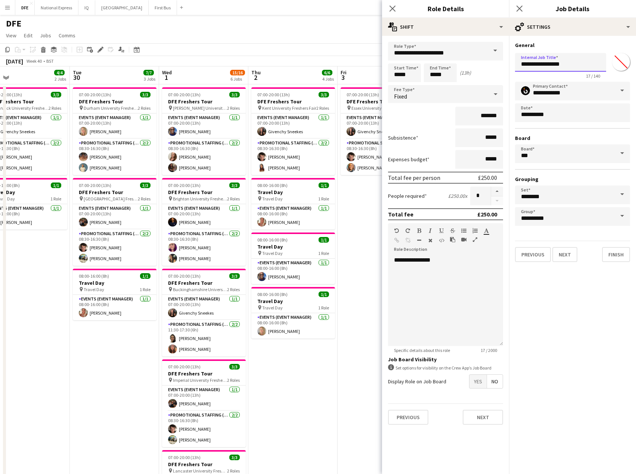
click at [531, 65] on input "**********" at bounding box center [560, 62] width 91 height 19
type input "**********"
click at [562, 94] on input "**********" at bounding box center [572, 91] width 115 height 19
click at [623, 91] on span at bounding box center [622, 91] width 16 height 18
drag, startPoint x: 620, startPoint y: 90, endPoint x: 601, endPoint y: 92, distance: 18.8
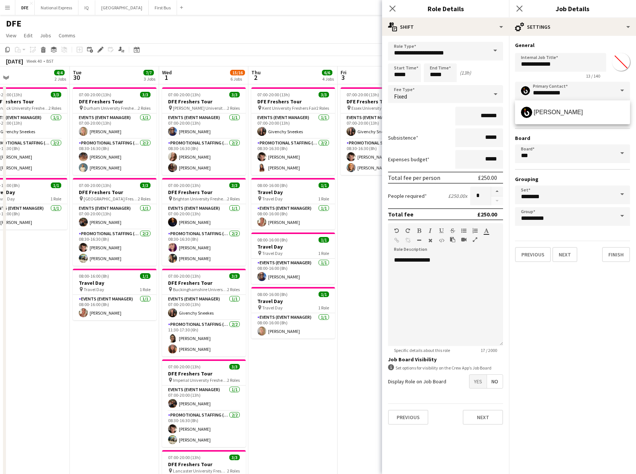
click at [620, 90] on span at bounding box center [622, 91] width 16 height 18
click at [583, 94] on input "**********" at bounding box center [572, 91] width 115 height 19
click at [580, 44] on h3 "General" at bounding box center [572, 45] width 115 height 7
click at [568, 253] on button "Next" at bounding box center [564, 254] width 25 height 15
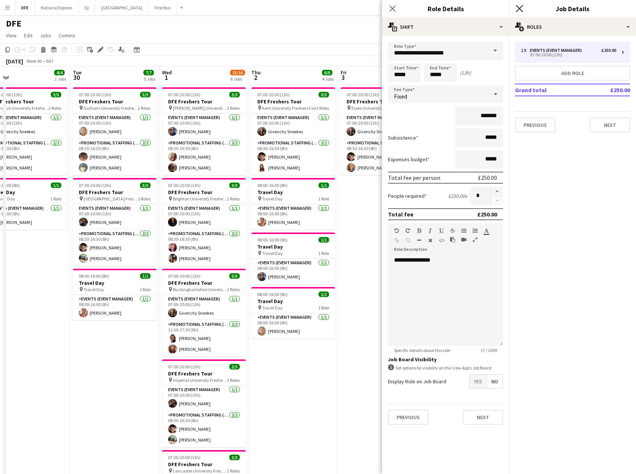
click at [518, 8] on icon "Close pop-in" at bounding box center [518, 8] width 7 height 7
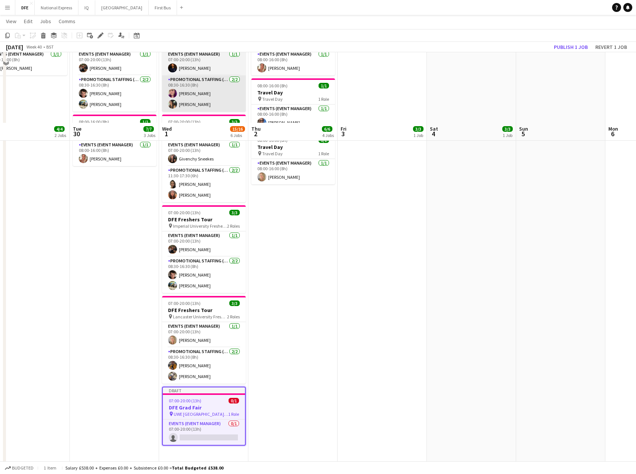
scroll to position [224, 0]
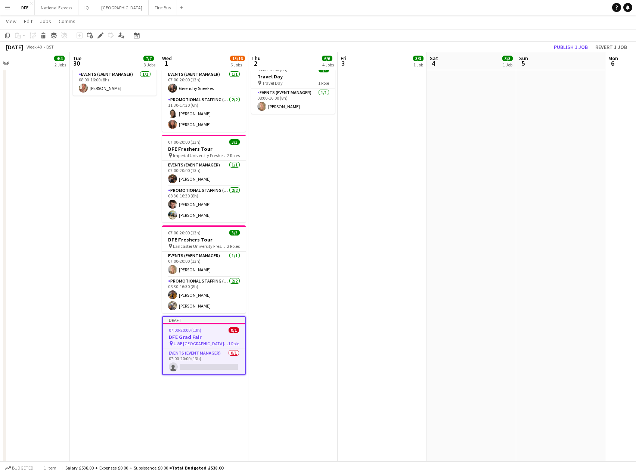
click at [265, 352] on app-date-cell "07:00-20:00 (13h) 3/3 DFE Freshers Tour pin Kent University Freshers Fair 2 Rol…" at bounding box center [292, 278] width 89 height 836
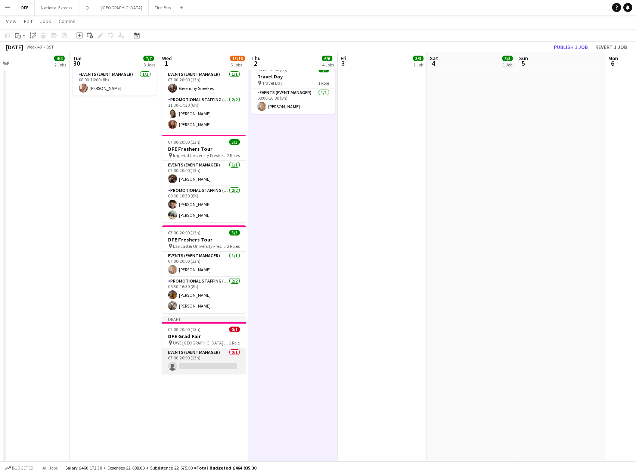
click at [201, 366] on app-card-role "Events (Event Manager) 0/1 07:00-20:00 (13h) single-neutral-actions" at bounding box center [204, 360] width 84 height 25
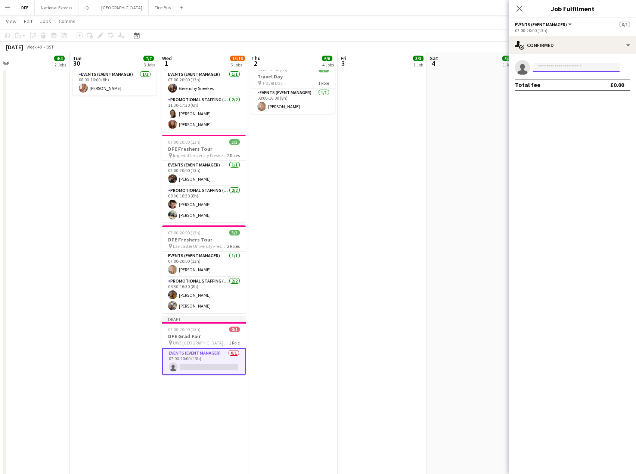
click at [546, 67] on input at bounding box center [576, 67] width 87 height 9
type input "*****"
click at [570, 84] on span "[PERSON_NAME][EMAIL_ADDRESS][DOMAIN_NAME]" at bounding box center [576, 84] width 75 height 6
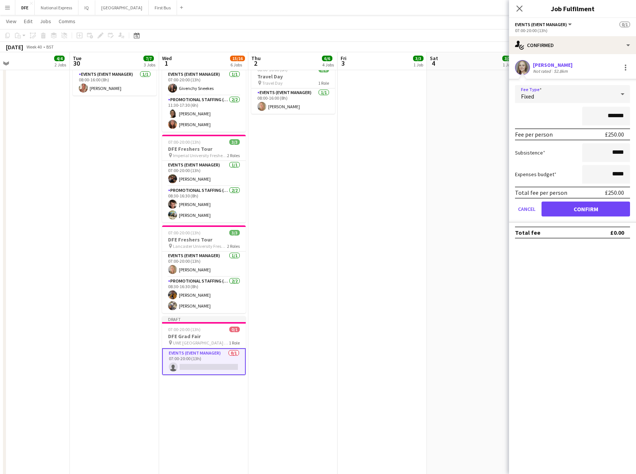
click at [581, 98] on div "Fixed" at bounding box center [565, 94] width 100 height 18
click at [555, 154] on span "No fee" at bounding box center [572, 152] width 103 height 7
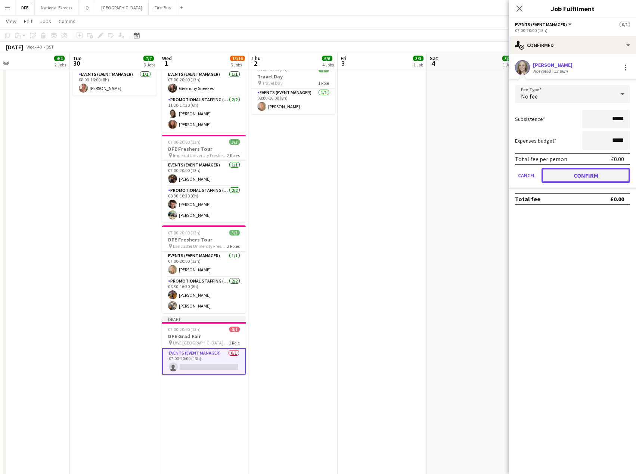
click at [583, 175] on button "Confirm" at bounding box center [585, 175] width 88 height 15
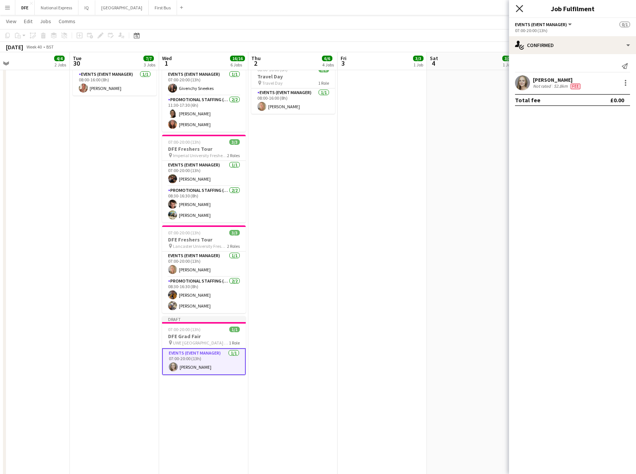
click at [520, 10] on icon at bounding box center [518, 8] width 7 height 7
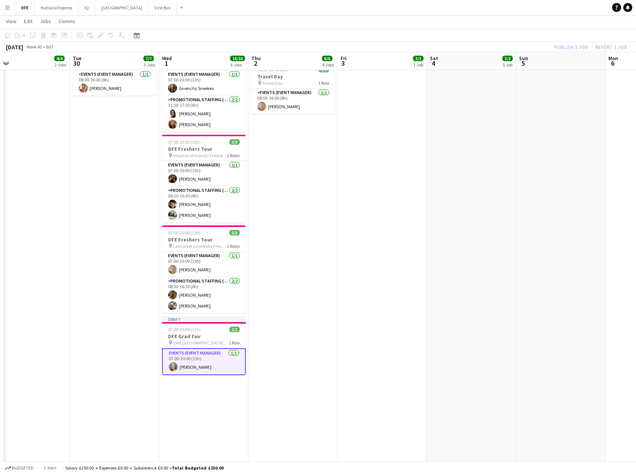
click at [438, 164] on app-date-cell "07:00-20:00 (13h) 3/3 DFE Freshers Tour pin Birkbeck College Freshers Fair 2 Ro…" at bounding box center [471, 278] width 89 height 836
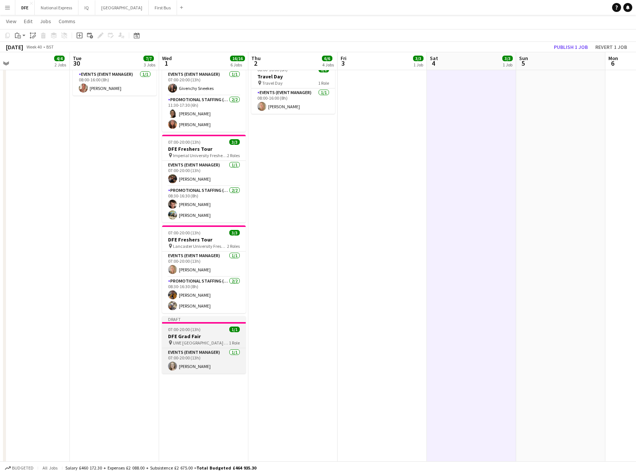
click at [199, 338] on h3 "DFE Grad Fair" at bounding box center [204, 336] width 84 height 7
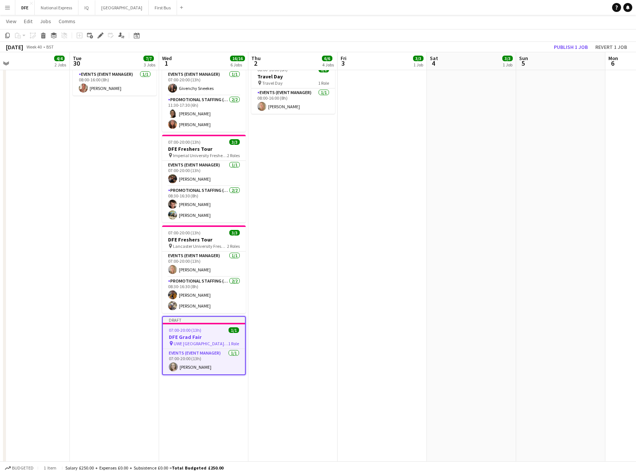
drag, startPoint x: 7, startPoint y: 35, endPoint x: 18, endPoint y: 38, distance: 11.3
click at [8, 35] on icon "Copy" at bounding box center [7, 35] width 6 height 6
click at [574, 48] on button "Publish 1 job" at bounding box center [571, 47] width 40 height 10
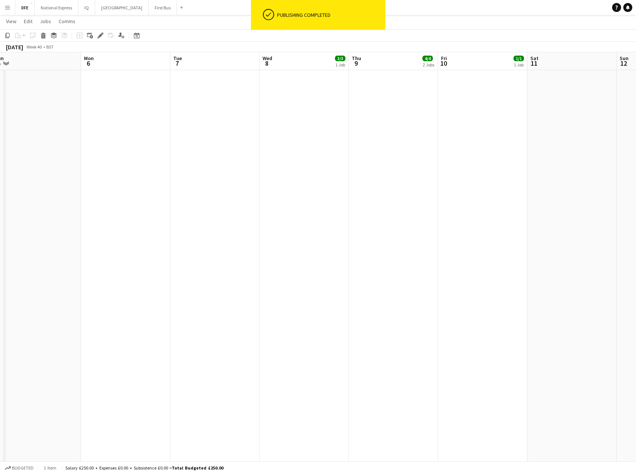
scroll to position [0, 255]
drag, startPoint x: 340, startPoint y: 191, endPoint x: -70, endPoint y: 211, distance: 409.9
click at [0, 211] on html "ok-circled Publishing completed Menu Boards Boards Boards All jobs Status Workf…" at bounding box center [318, 294] width 636 height 1036
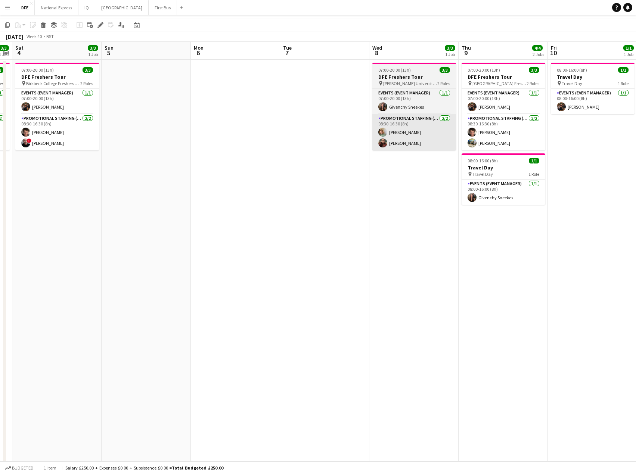
scroll to position [0, 0]
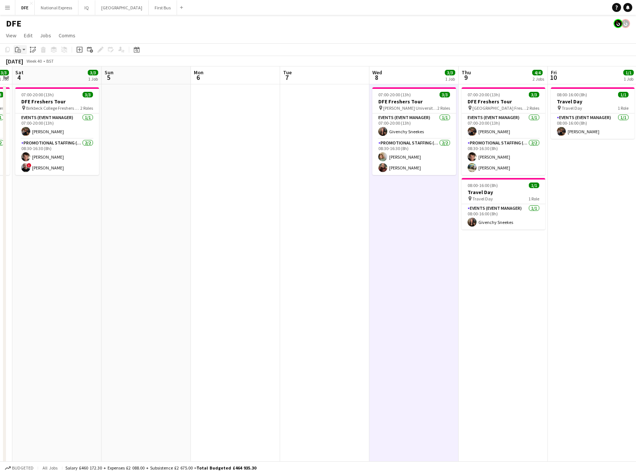
click at [18, 49] on icon "Paste" at bounding box center [18, 50] width 6 height 6
drag, startPoint x: 31, startPoint y: 66, endPoint x: 48, endPoint y: 81, distance: 22.8
click at [30, 66] on link "Paste Ctrl+V" at bounding box center [55, 63] width 70 height 7
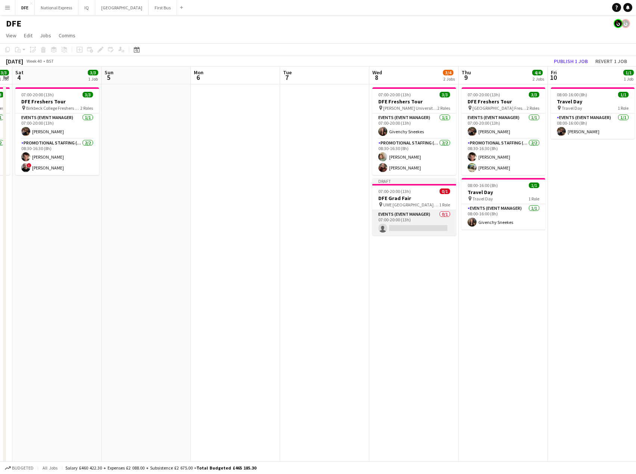
click at [419, 222] on app-card-role "Events (Event Manager) 0/1 07:00-20:00 (13h) single-neutral-actions" at bounding box center [414, 222] width 84 height 25
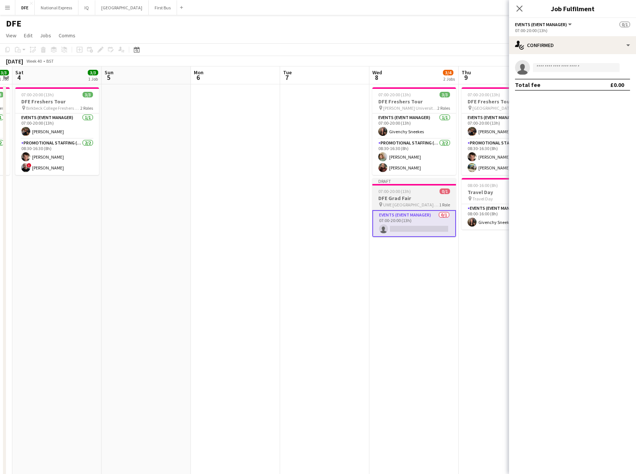
click at [409, 205] on span "UWE [GEOGRAPHIC_DATA] Grad Fair" at bounding box center [411, 205] width 56 height 6
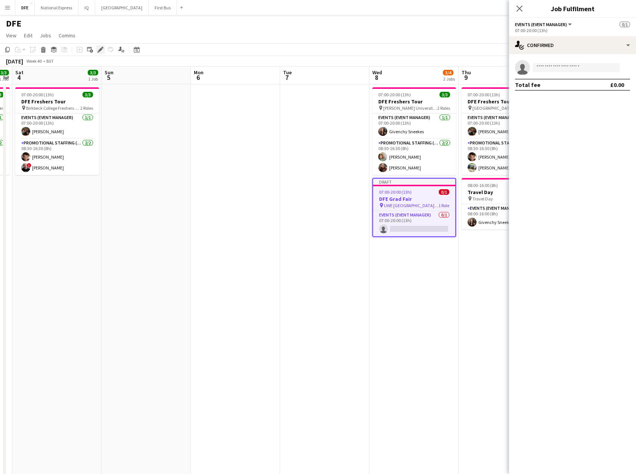
click at [103, 52] on icon "Edit" at bounding box center [100, 50] width 6 height 6
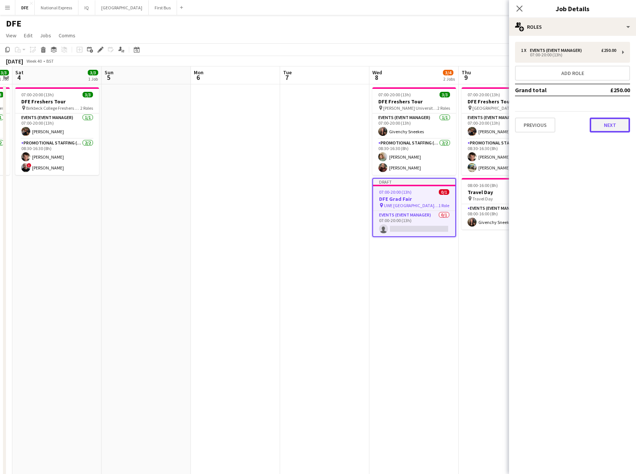
click at [610, 125] on button "Next" at bounding box center [609, 125] width 40 height 15
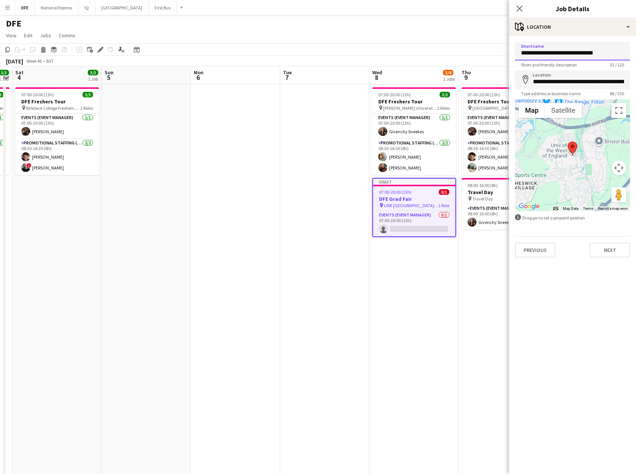
drag, startPoint x: 550, startPoint y: 54, endPoint x: 501, endPoint y: 52, distance: 49.0
drag, startPoint x: 578, startPoint y: 53, endPoint x: 516, endPoint y: 51, distance: 62.0
click at [516, 51] on input "**********" at bounding box center [572, 51] width 115 height 19
type input "**********"
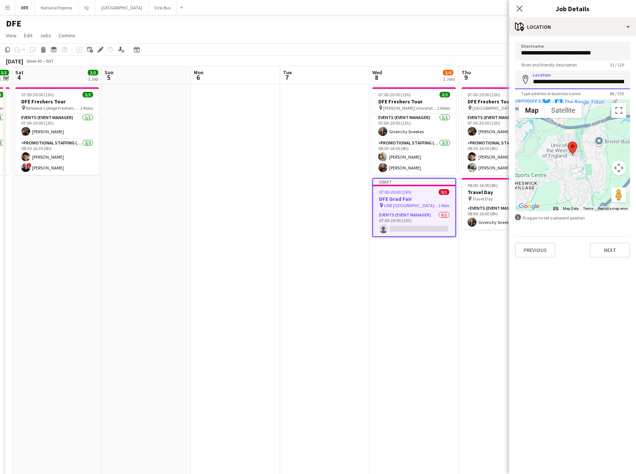
click at [555, 82] on input "**********" at bounding box center [572, 80] width 115 height 19
paste input
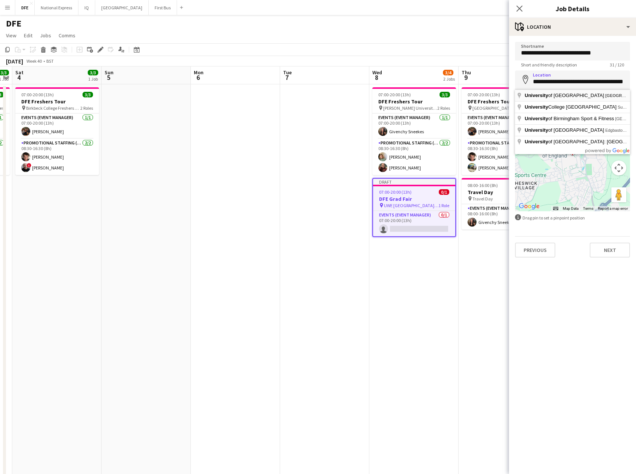
type input "**********"
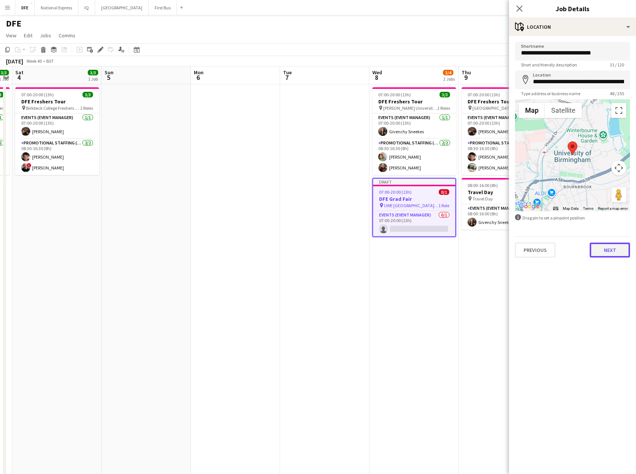
drag, startPoint x: 596, startPoint y: 249, endPoint x: 614, endPoint y: 262, distance: 22.0
click at [597, 250] on button "Next" at bounding box center [609, 250] width 40 height 15
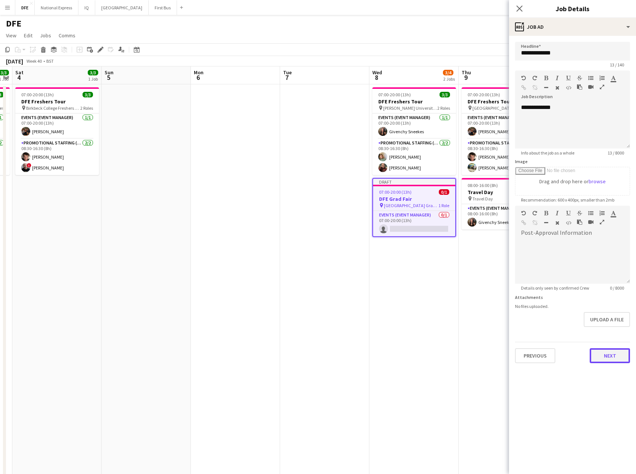
click at [608, 353] on button "Next" at bounding box center [609, 355] width 40 height 15
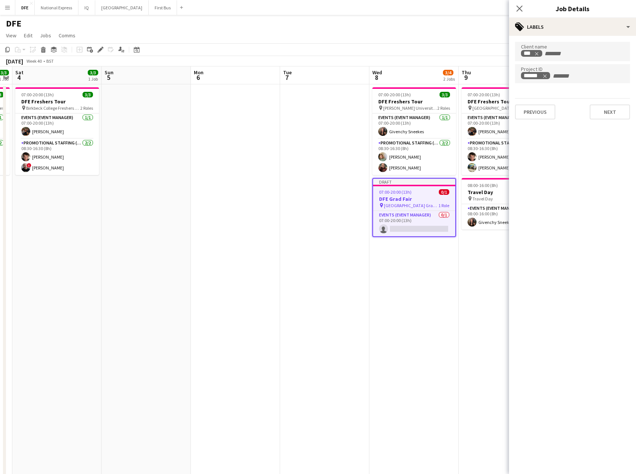
drag, startPoint x: 521, startPoint y: 7, endPoint x: 561, endPoint y: 81, distance: 84.0
click at [524, 12] on app-icon "Close pop-in" at bounding box center [519, 8] width 9 height 9
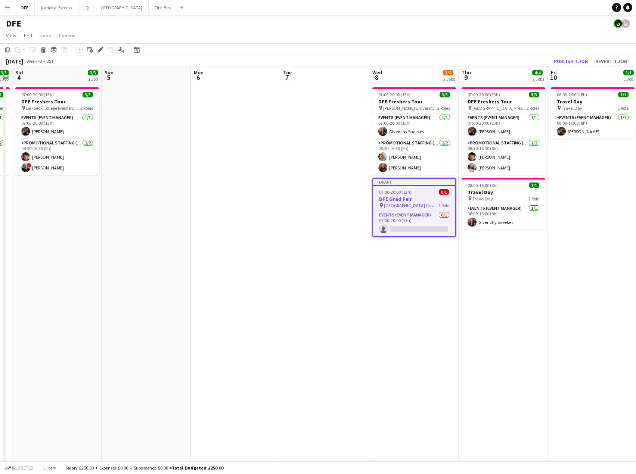
click at [415, 204] on span "[GEOGRAPHIC_DATA] Grad Fair" at bounding box center [411, 206] width 54 height 6
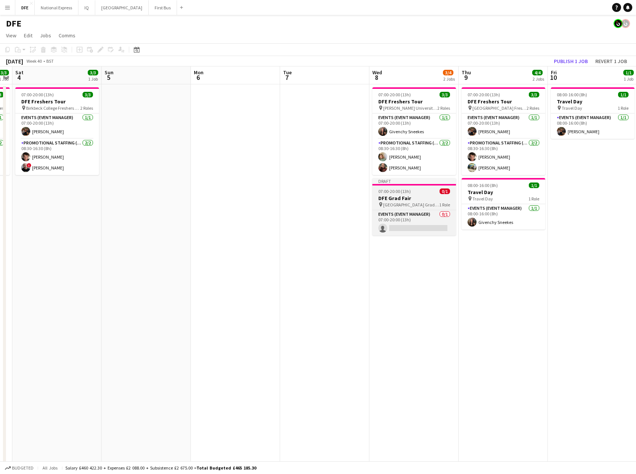
click at [415, 204] on span "[GEOGRAPHIC_DATA] Grad Fair" at bounding box center [411, 205] width 56 height 6
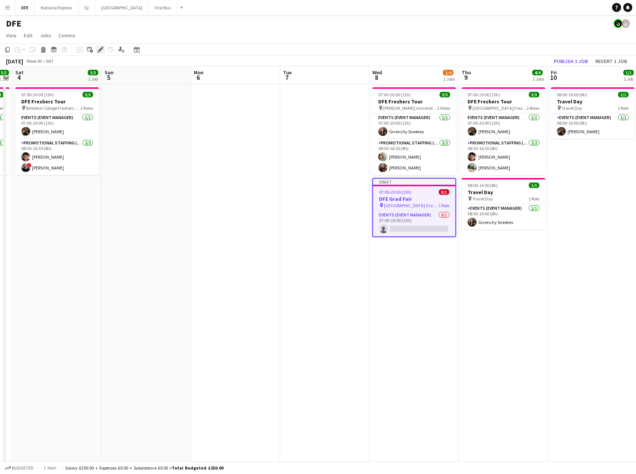
click at [98, 50] on div "Edit" at bounding box center [100, 49] width 9 height 9
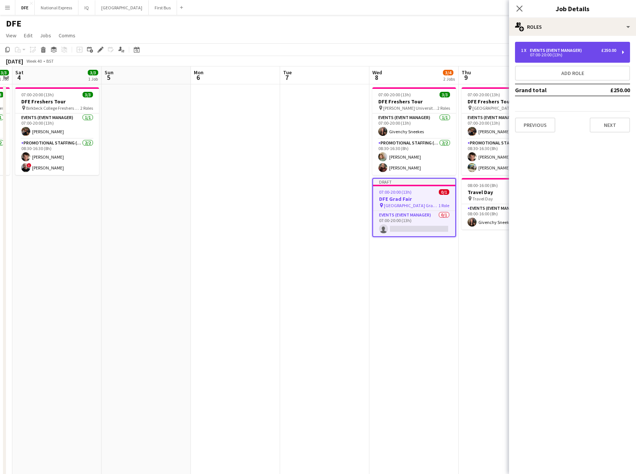
click at [590, 46] on div "1 x Events (Event Manager) £250.00 07:00-20:00 (13h)" at bounding box center [572, 52] width 115 height 21
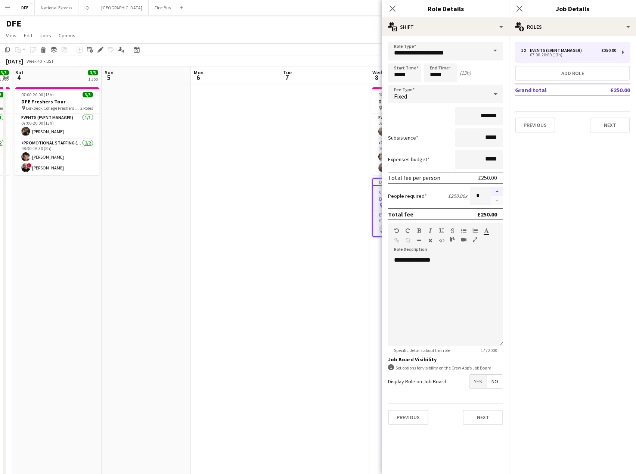
click at [496, 190] on button "button" at bounding box center [497, 192] width 12 height 10
type input "*"
click at [456, 95] on div "Fixed" at bounding box center [438, 94] width 100 height 18
click at [433, 146] on mat-option "No fee" at bounding box center [445, 152] width 115 height 19
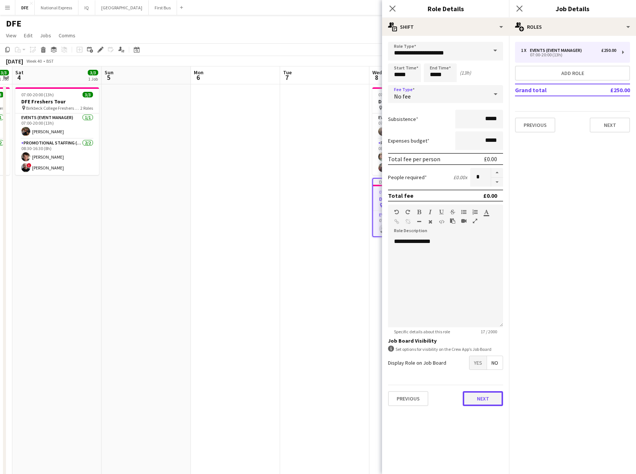
click at [492, 401] on button "Next" at bounding box center [482, 398] width 40 height 15
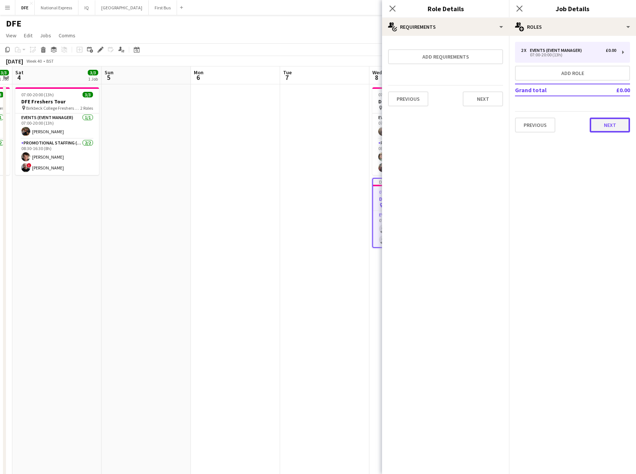
click at [624, 126] on button "Next" at bounding box center [609, 125] width 40 height 15
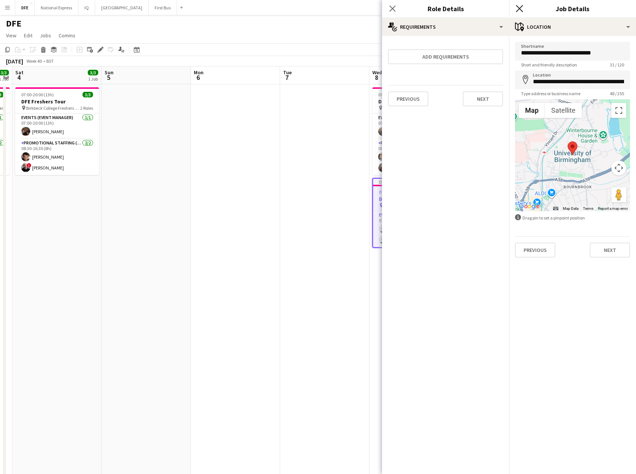
click at [519, 8] on icon "Close pop-in" at bounding box center [518, 8] width 7 height 7
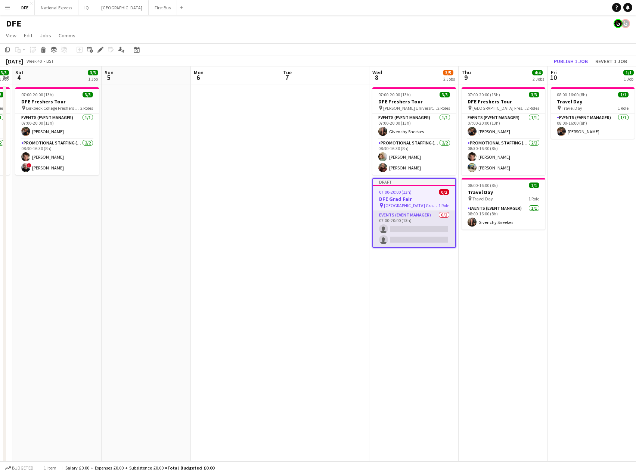
click at [409, 225] on app-card-role "Events (Event Manager) 0/2 07:00-20:00 (13h) single-neutral-actions single-neut…" at bounding box center [414, 229] width 82 height 36
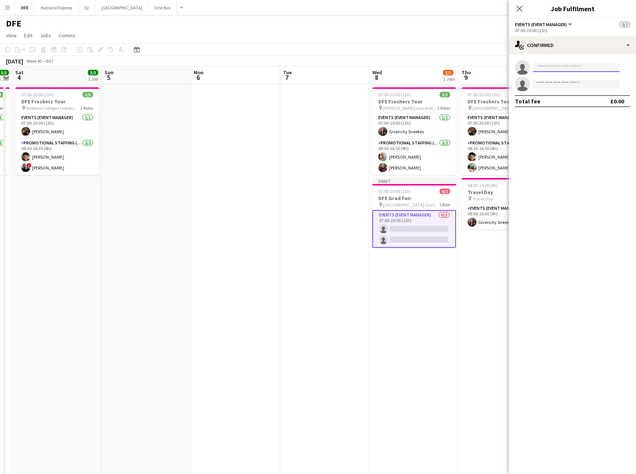
click at [566, 69] on input at bounding box center [576, 67] width 87 height 9
type input "*******"
click at [568, 87] on span "[PHONE_NUMBER]" at bounding box center [576, 90] width 75 height 6
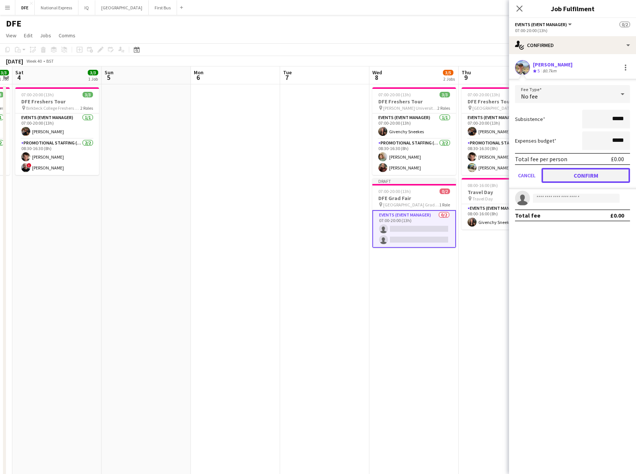
click at [574, 177] on button "Confirm" at bounding box center [585, 175] width 88 height 15
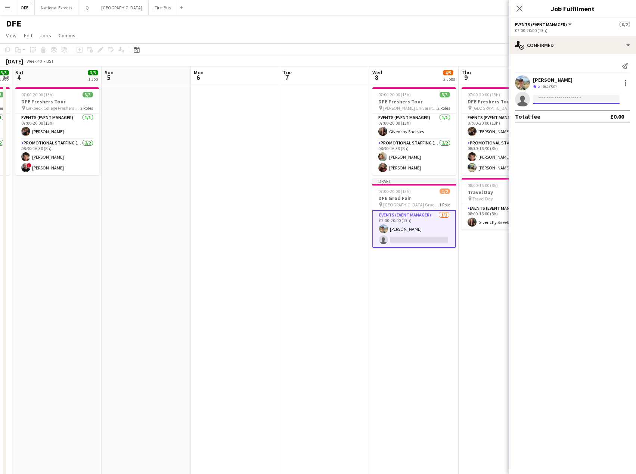
click at [552, 99] on input at bounding box center [576, 99] width 87 height 9
type input "******"
click at [569, 124] on span "[PHONE_NUMBER]" at bounding box center [576, 122] width 75 height 6
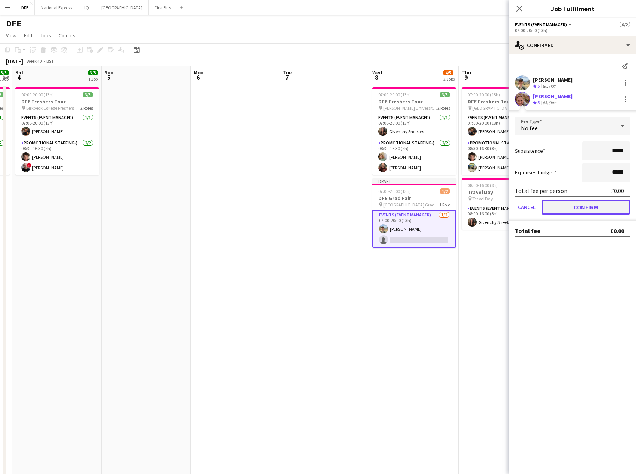
click at [598, 207] on button "Confirm" at bounding box center [585, 207] width 88 height 15
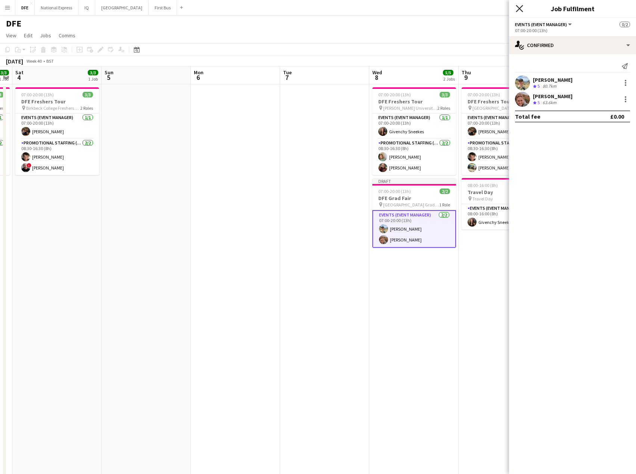
click at [516, 6] on icon at bounding box center [518, 8] width 7 height 7
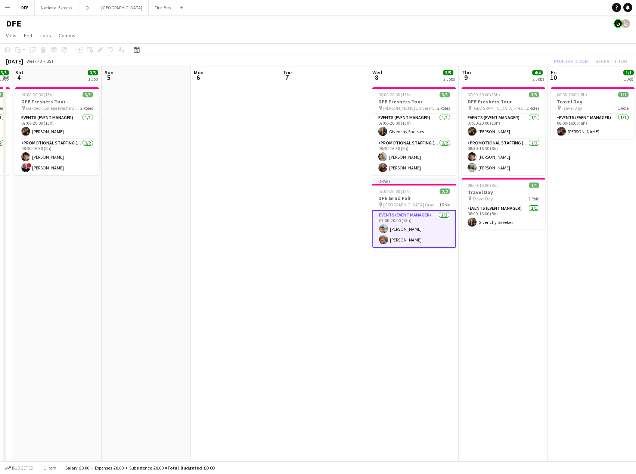
click at [473, 48] on app-toolbar "Copy Paste Paste Ctrl+V Paste with crew Ctrl+Shift+V Paste linked Job [GEOGRAPH…" at bounding box center [318, 49] width 636 height 13
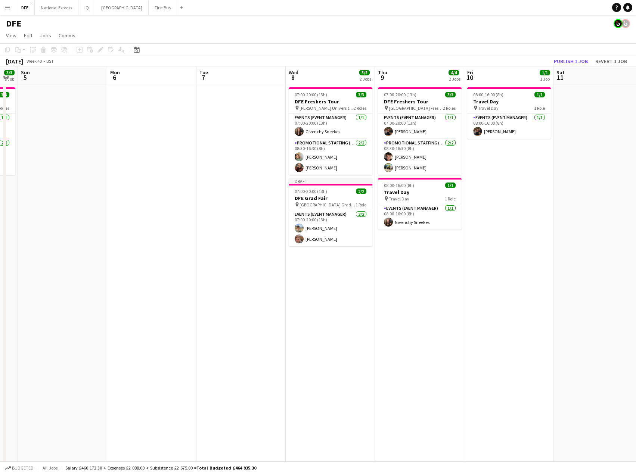
scroll to position [0, 342]
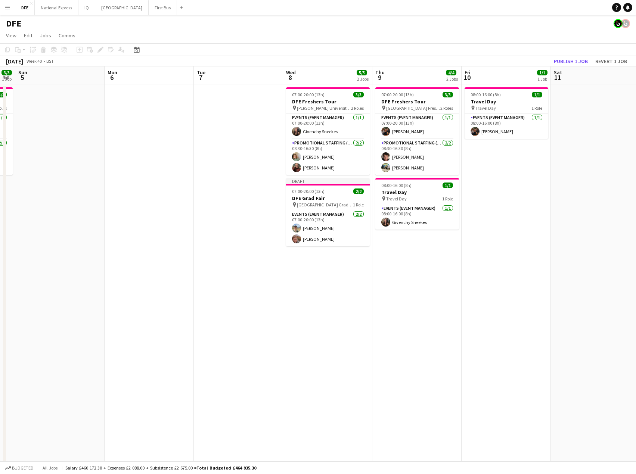
drag, startPoint x: 555, startPoint y: 225, endPoint x: 469, endPoint y: 232, distance: 86.5
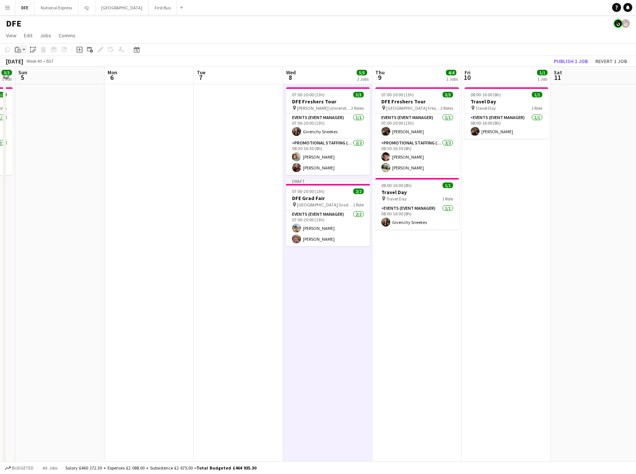
click at [21, 48] on div "Paste" at bounding box center [17, 49] width 9 height 9
click at [35, 64] on link "Paste Ctrl+V" at bounding box center [55, 63] width 70 height 7
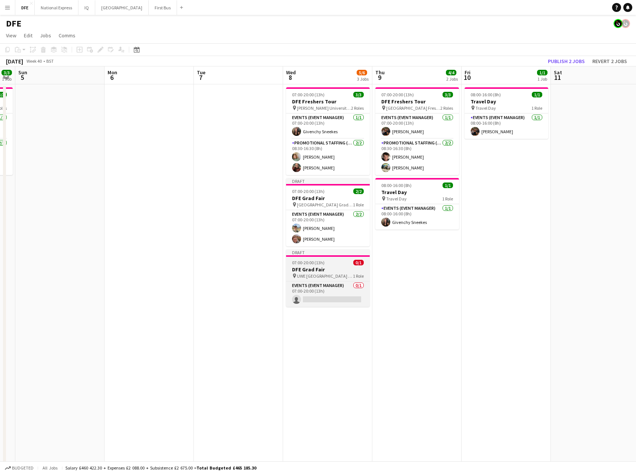
click at [325, 276] on span "UWE [GEOGRAPHIC_DATA] Grad Fair" at bounding box center [325, 276] width 56 height 6
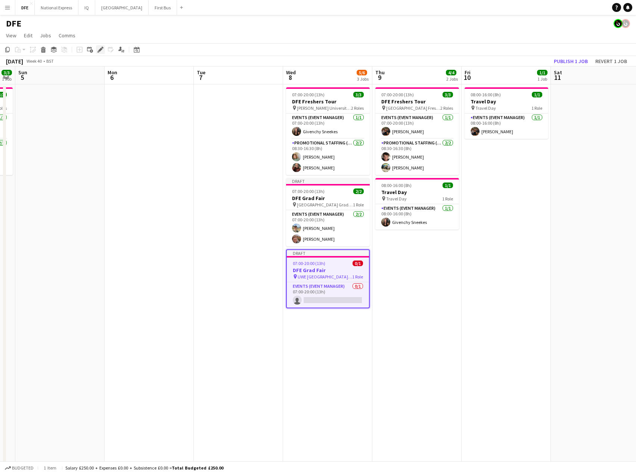
click at [97, 47] on div "Edit" at bounding box center [100, 49] width 9 height 9
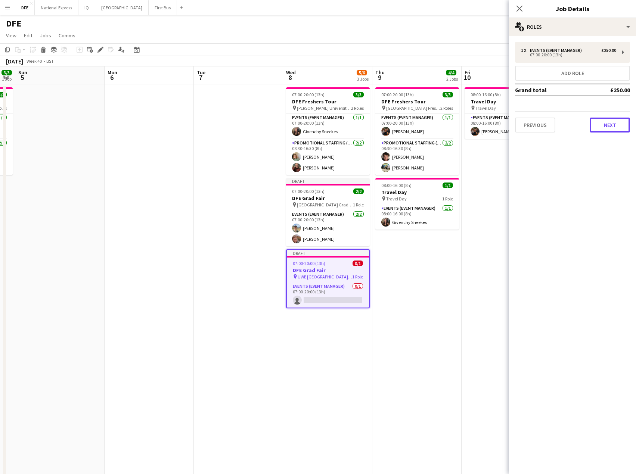
click at [616, 123] on button "Next" at bounding box center [609, 125] width 40 height 15
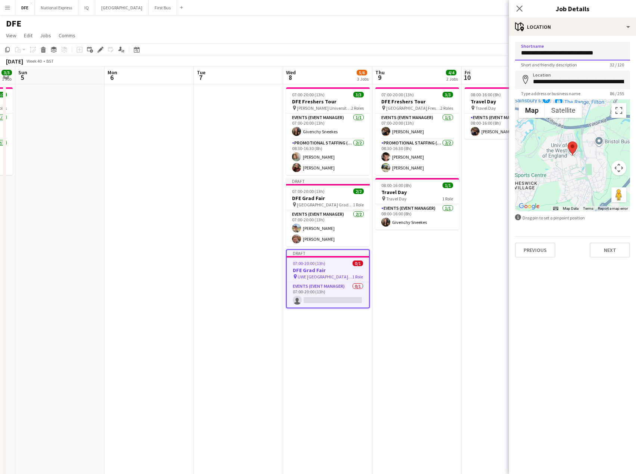
drag, startPoint x: 550, startPoint y: 53, endPoint x: 471, endPoint y: 51, distance: 78.4
drag, startPoint x: 582, startPoint y: 52, endPoint x: 515, endPoint y: 53, distance: 66.4
click at [515, 53] on input "**********" at bounding box center [572, 51] width 115 height 19
type input "**********"
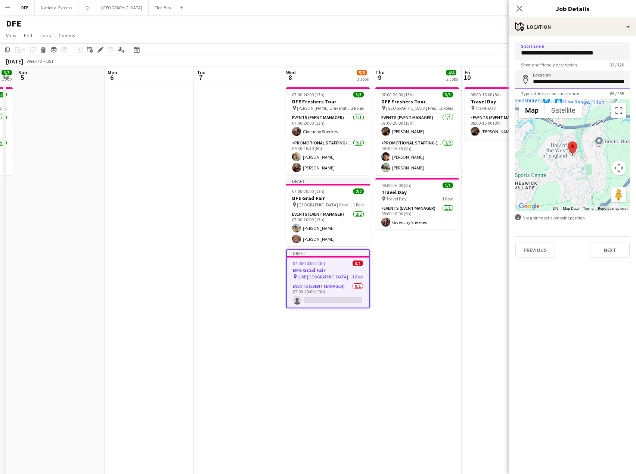
click at [553, 84] on input "**********" at bounding box center [572, 80] width 115 height 19
paste input
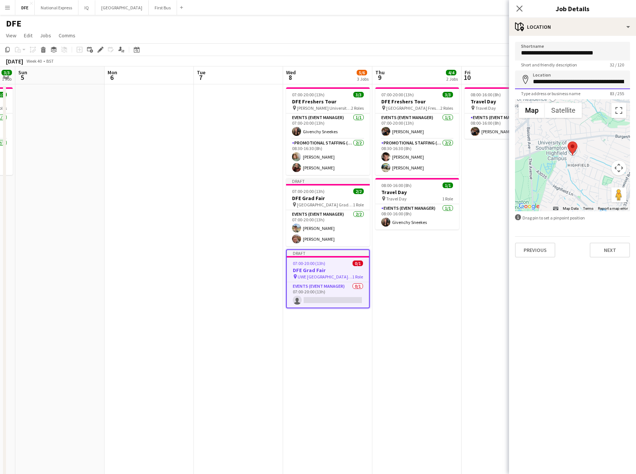
click at [543, 81] on input "**********" at bounding box center [572, 80] width 115 height 19
paste input
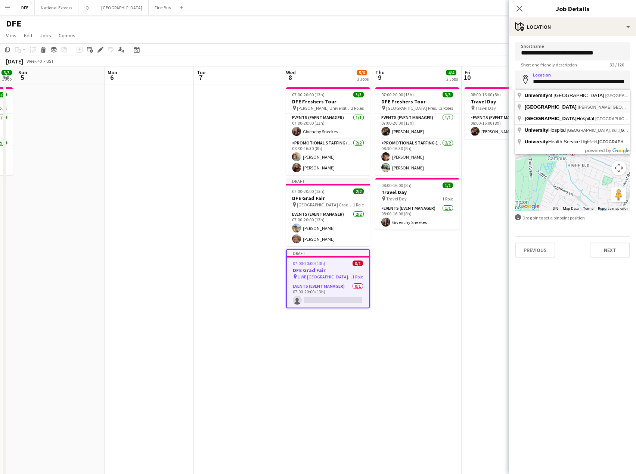
type input "**********"
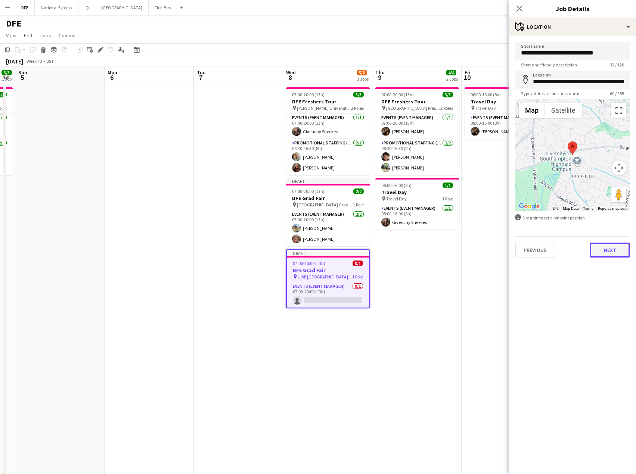
click at [607, 250] on button "Next" at bounding box center [609, 250] width 40 height 15
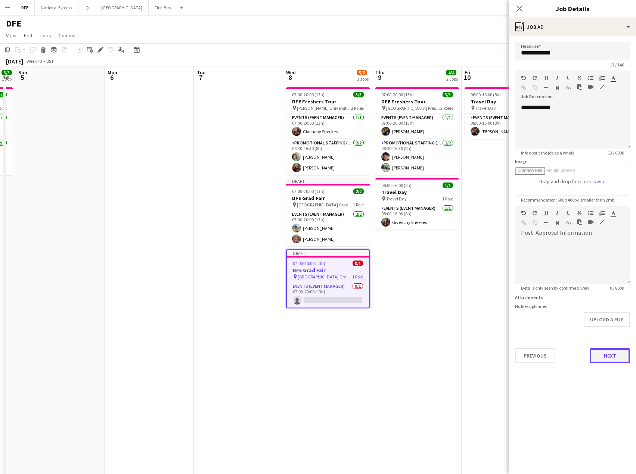
click at [617, 358] on button "Next" at bounding box center [609, 355] width 40 height 15
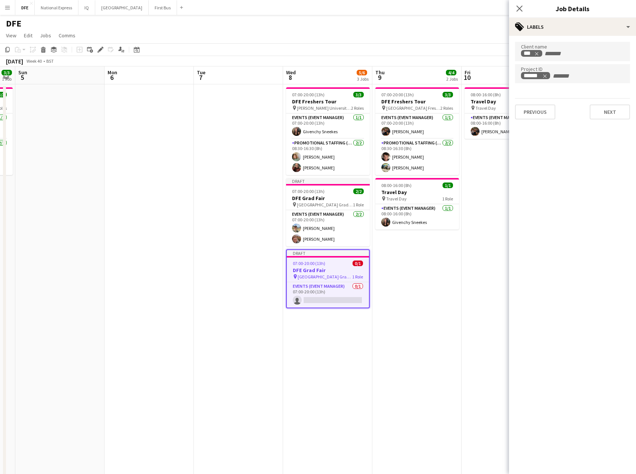
drag, startPoint x: 521, startPoint y: 7, endPoint x: 500, endPoint y: 31, distance: 32.2
click at [519, 7] on icon "Close pop-in" at bounding box center [519, 9] width 6 height 6
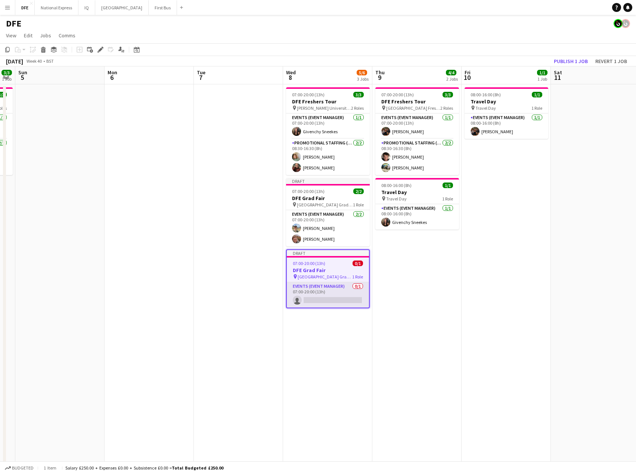
click at [343, 301] on app-card-role "Events (Event Manager) 0/1 07:00-20:00 (13h) single-neutral-actions" at bounding box center [328, 294] width 82 height 25
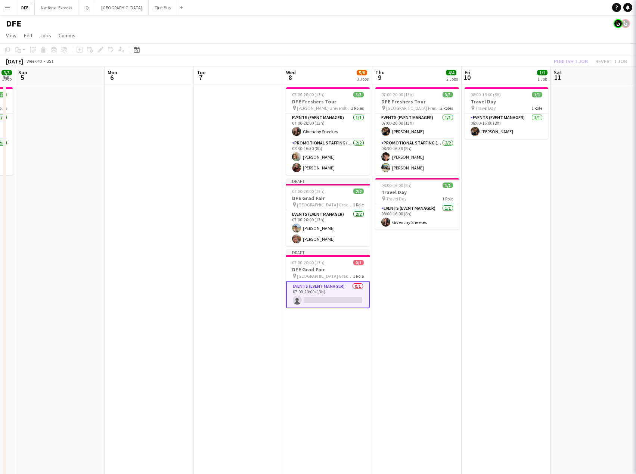
scroll to position [0, 342]
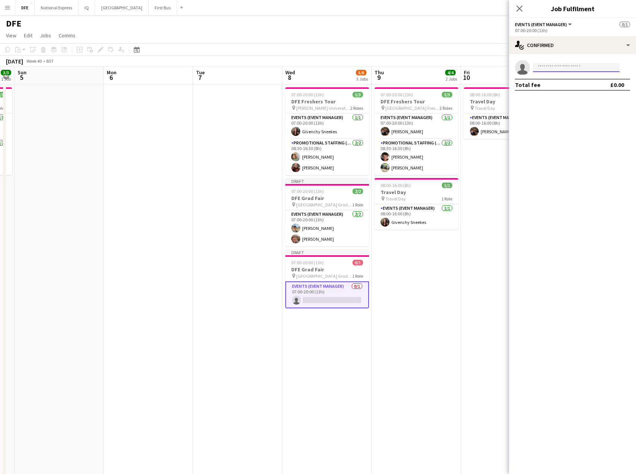
click at [577, 69] on input at bounding box center [576, 67] width 87 height 9
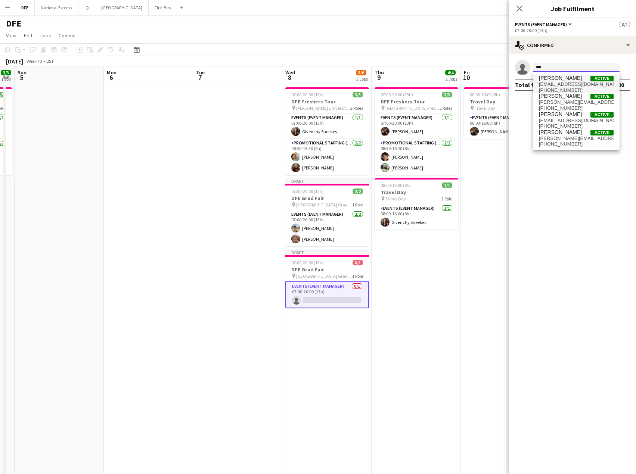
type input "***"
click at [568, 90] on span "[PHONE_NUMBER]" at bounding box center [576, 90] width 75 height 6
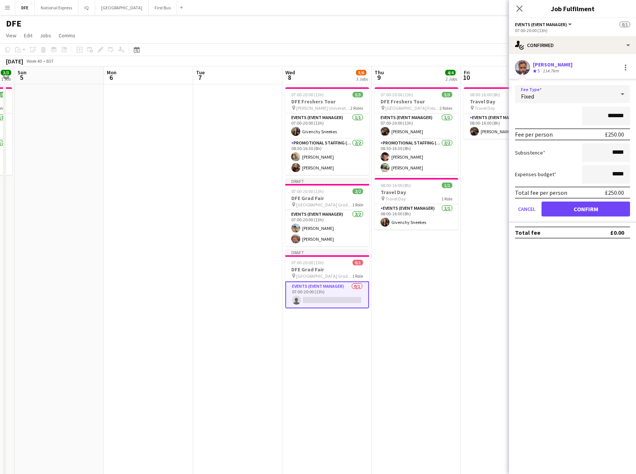
click at [590, 94] on div "Fixed" at bounding box center [565, 94] width 100 height 18
drag, startPoint x: 564, startPoint y: 148, endPoint x: 577, endPoint y: 193, distance: 46.6
click at [564, 148] on mat-option "No fee" at bounding box center [572, 152] width 115 height 19
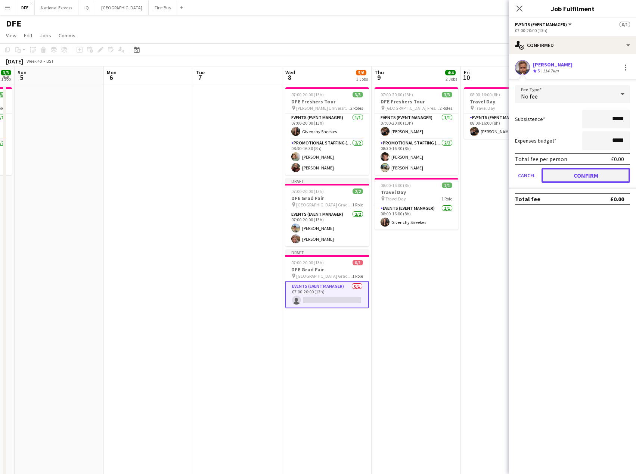
click at [616, 175] on button "Confirm" at bounding box center [585, 175] width 88 height 15
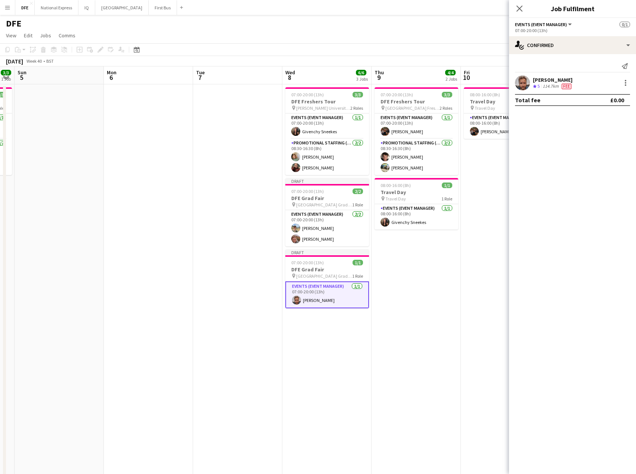
click at [520, 6] on app-icon "Close pop-in" at bounding box center [519, 8] width 9 height 9
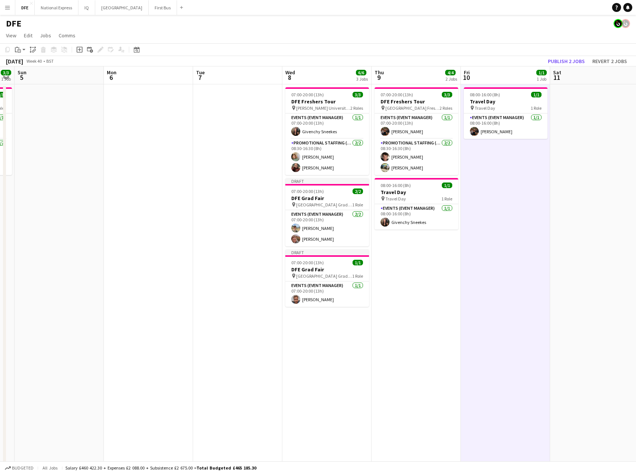
drag, startPoint x: 322, startPoint y: 337, endPoint x: 319, endPoint y: 331, distance: 6.7
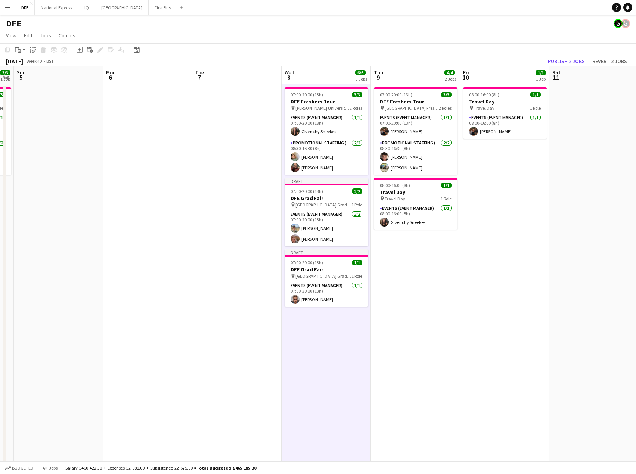
drag, startPoint x: 318, startPoint y: 328, endPoint x: 301, endPoint y: 356, distance: 32.6
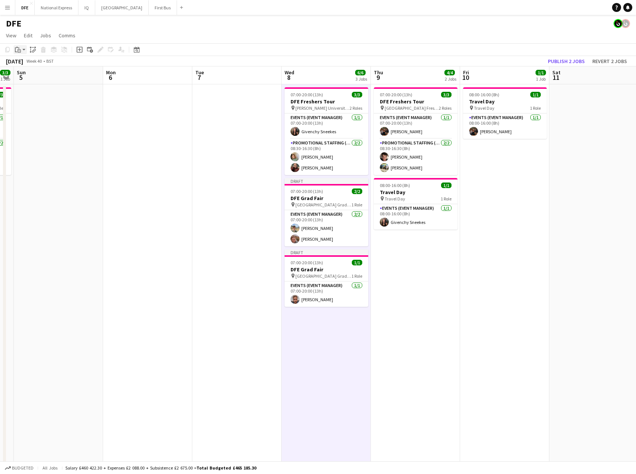
click at [21, 50] on div "Paste" at bounding box center [17, 49] width 9 height 9
click at [43, 66] on link "Paste Ctrl+V" at bounding box center [55, 63] width 70 height 7
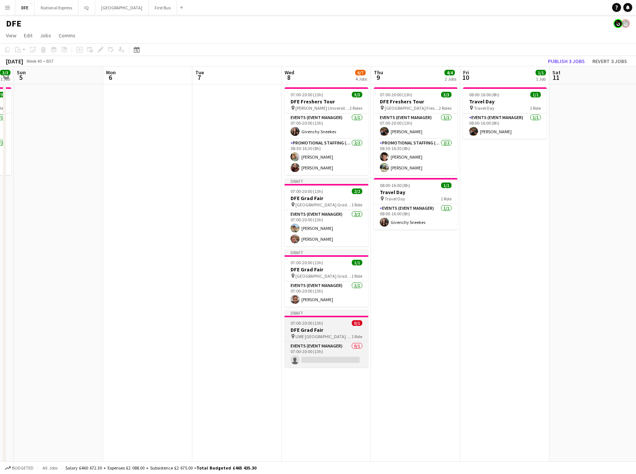
click at [322, 328] on h3 "DFE Grad Fair" at bounding box center [326, 330] width 84 height 7
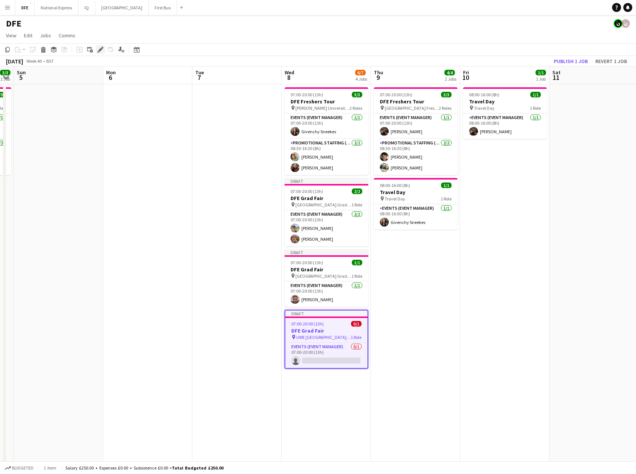
click at [99, 51] on icon at bounding box center [100, 50] width 4 height 4
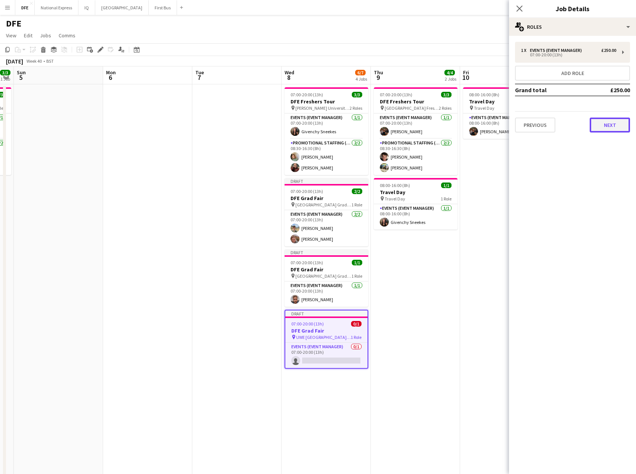
click at [617, 128] on button "Next" at bounding box center [609, 125] width 40 height 15
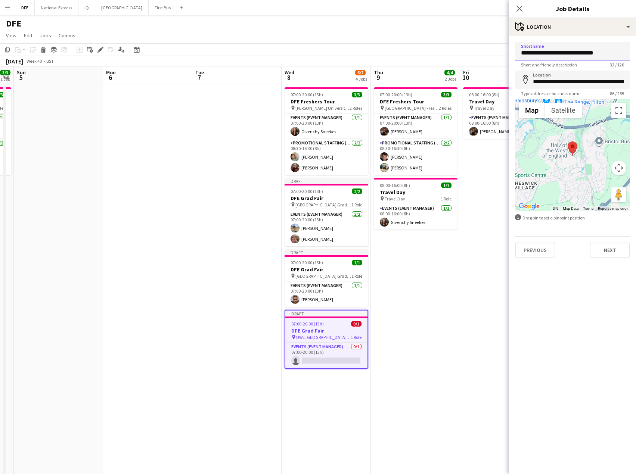
click at [548, 52] on input "**********" at bounding box center [572, 51] width 115 height 19
drag, startPoint x: 575, startPoint y: 52, endPoint x: 470, endPoint y: 60, distance: 105.6
type input "**********"
click at [568, 84] on input "**********" at bounding box center [572, 80] width 115 height 19
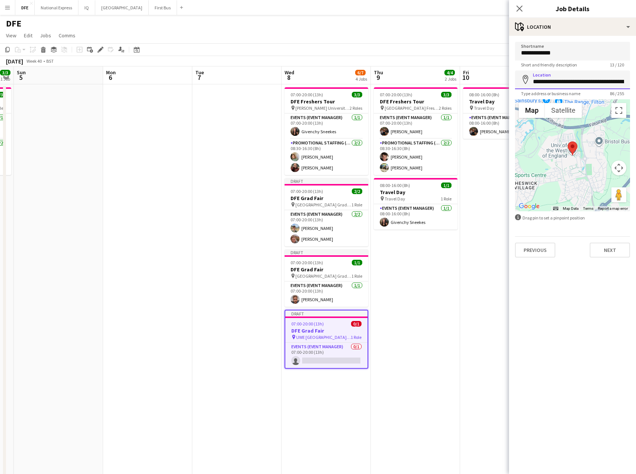
click at [568, 84] on input "**********" at bounding box center [572, 80] width 115 height 19
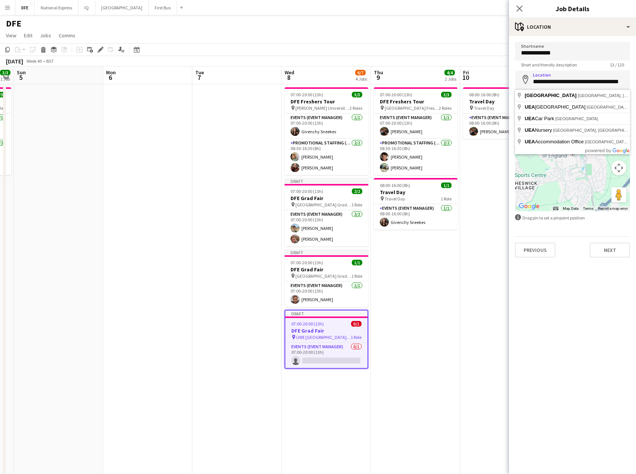
type input "**********"
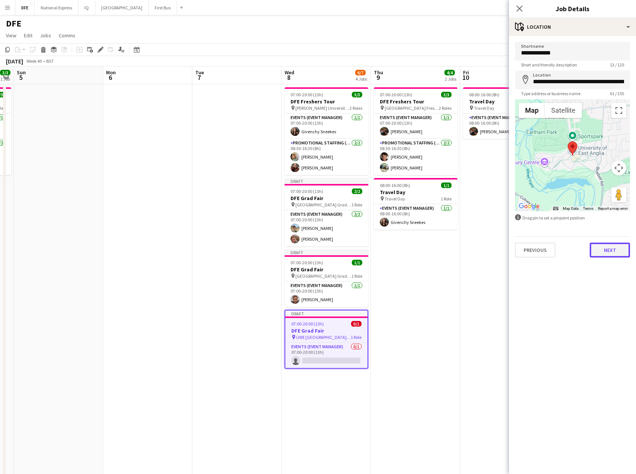
drag, startPoint x: 609, startPoint y: 249, endPoint x: 621, endPoint y: 251, distance: 11.9
click at [610, 249] on button "Next" at bounding box center [609, 250] width 40 height 15
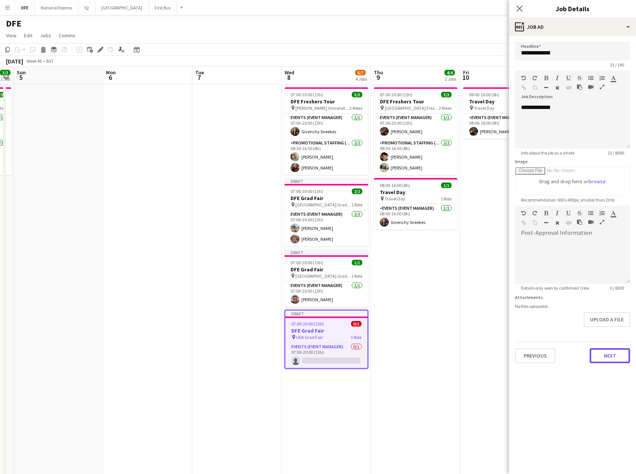
click at [611, 356] on button "Next" at bounding box center [609, 355] width 40 height 15
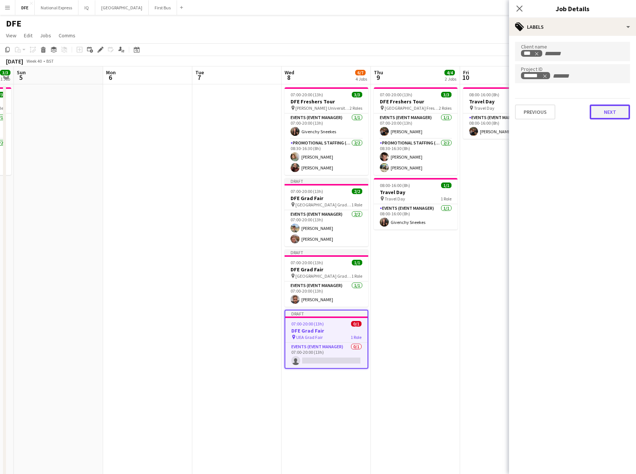
drag, startPoint x: 614, startPoint y: 111, endPoint x: 596, endPoint y: 102, distance: 20.7
click at [613, 111] on button "Next" at bounding box center [609, 112] width 40 height 15
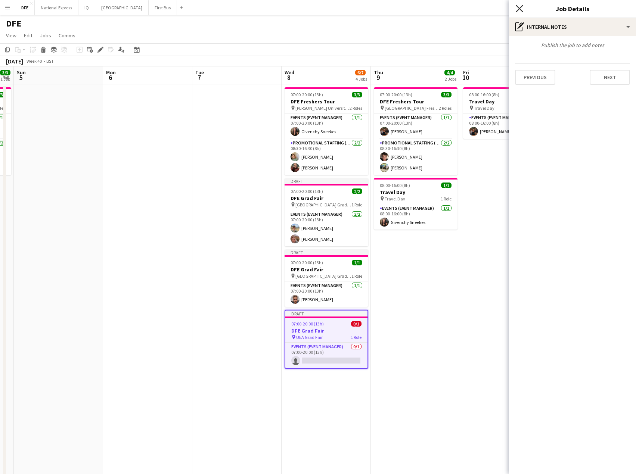
click at [519, 11] on icon "Close pop-in" at bounding box center [518, 8] width 7 height 7
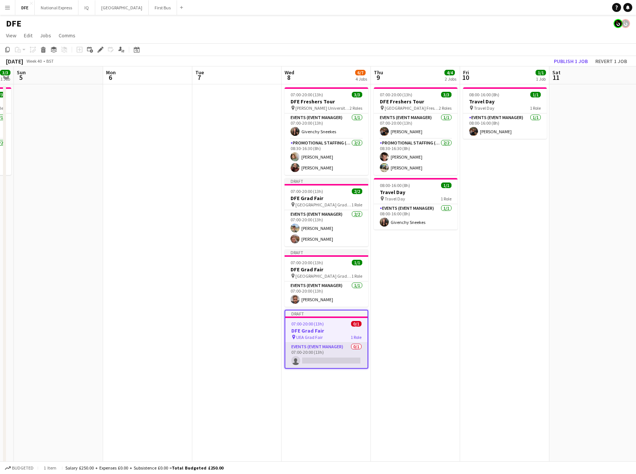
click at [338, 363] on app-card-role "Events (Event Manager) 0/1 07:00-20:00 (13h) single-neutral-actions" at bounding box center [326, 355] width 82 height 25
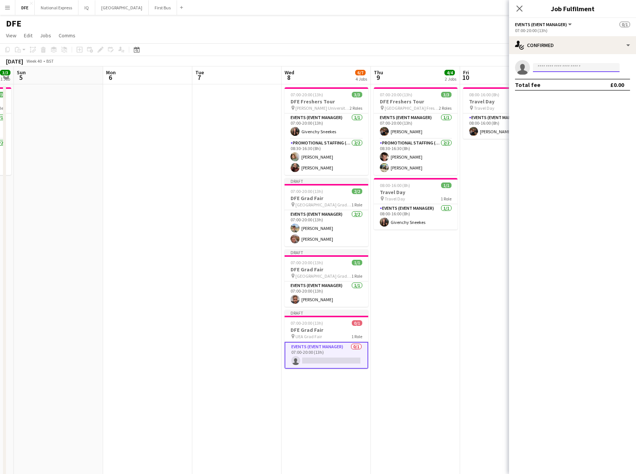
click at [582, 68] on input at bounding box center [576, 67] width 87 height 9
type input "*******"
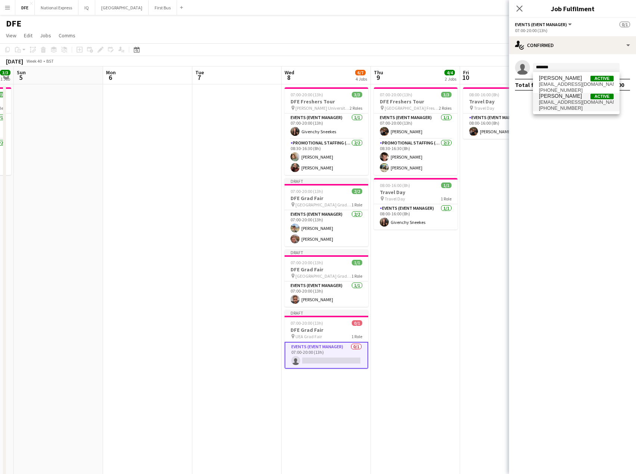
click at [573, 102] on span "[EMAIL_ADDRESS][DOMAIN_NAME]" at bounding box center [576, 102] width 75 height 6
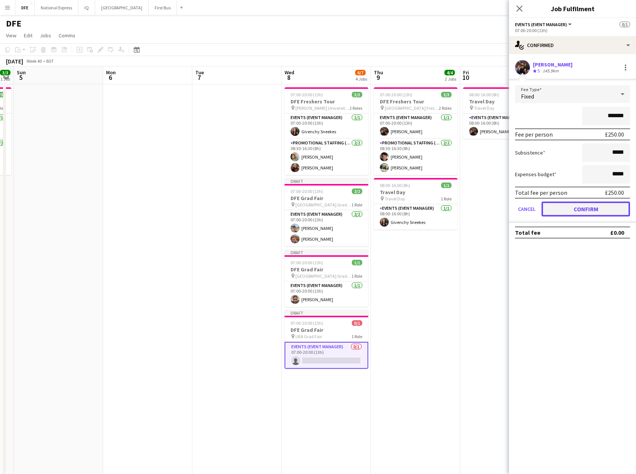
click at [598, 210] on button "Confirm" at bounding box center [585, 209] width 88 height 15
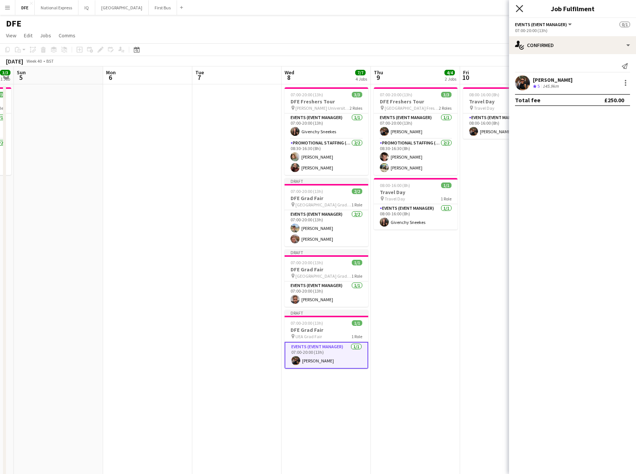
click at [521, 8] on icon "Close pop-in" at bounding box center [518, 8] width 7 height 7
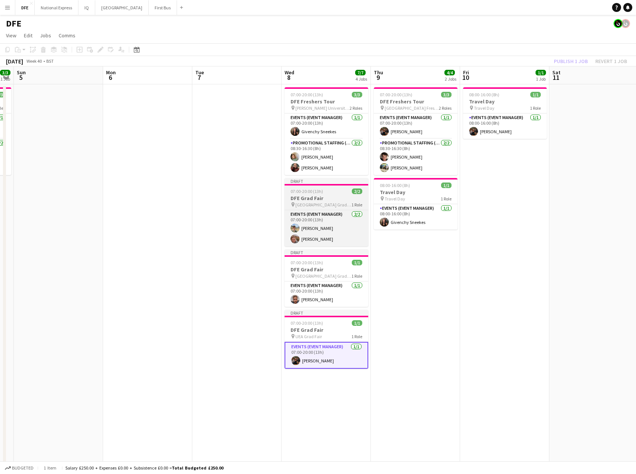
drag, startPoint x: 424, startPoint y: 277, endPoint x: 330, endPoint y: 190, distance: 128.4
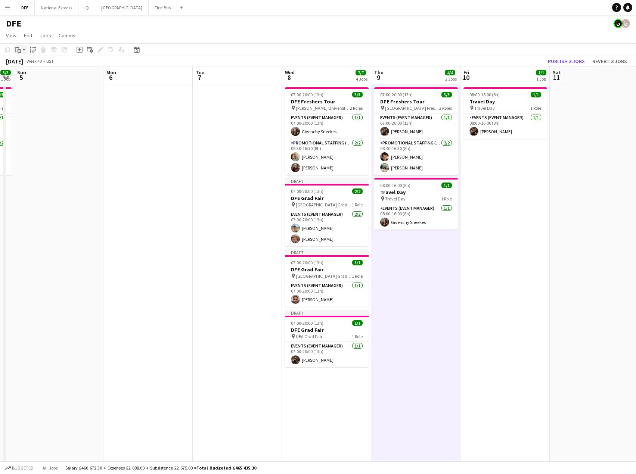
click at [17, 48] on icon "Paste" at bounding box center [18, 50] width 6 height 6
click at [38, 65] on link "Paste Ctrl+V" at bounding box center [55, 63] width 70 height 7
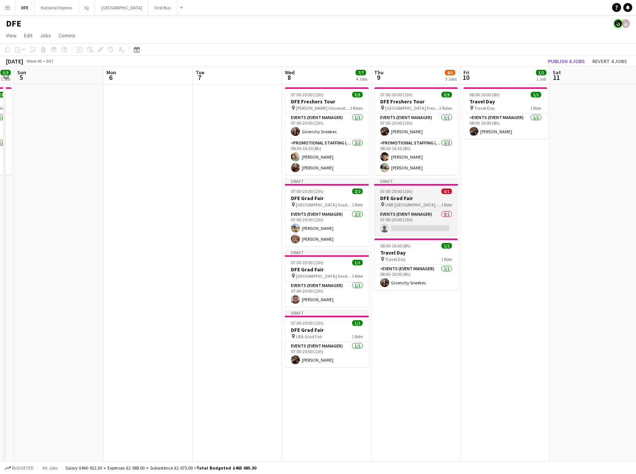
click at [425, 203] on span "UWE [GEOGRAPHIC_DATA] Grad Fair" at bounding box center [413, 205] width 56 height 6
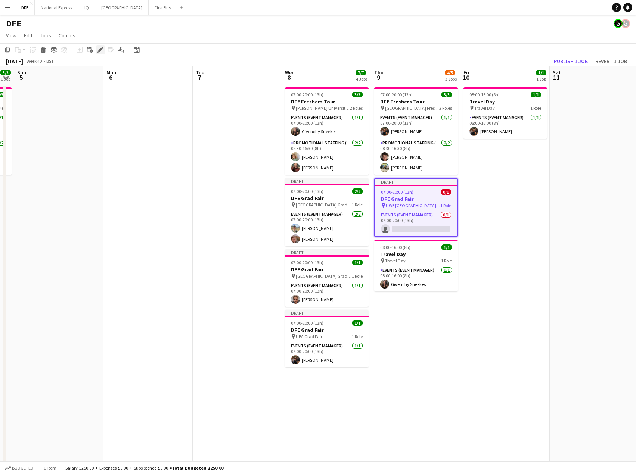
click at [99, 49] on icon "Edit" at bounding box center [100, 50] width 6 height 6
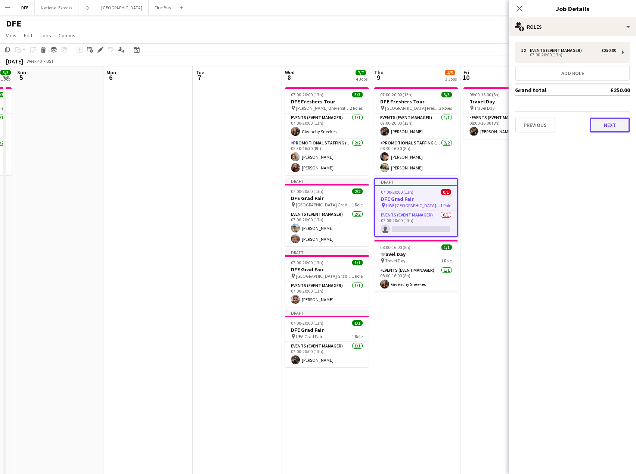
click at [616, 125] on button "Next" at bounding box center [609, 125] width 40 height 15
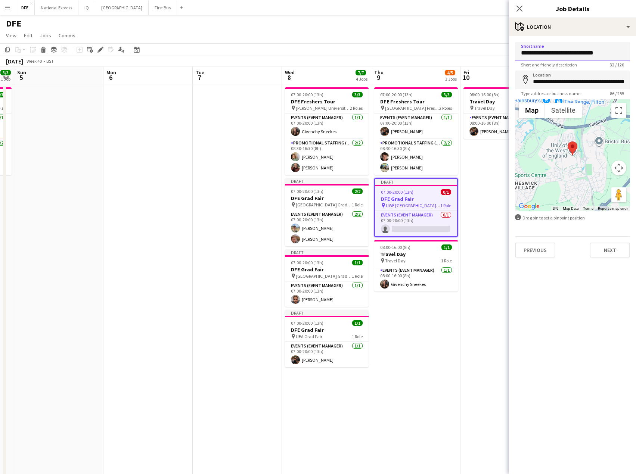
drag, startPoint x: 551, startPoint y: 54, endPoint x: 462, endPoint y: 54, distance: 88.5
type input "**********"
click at [564, 81] on input "**********" at bounding box center [572, 80] width 115 height 19
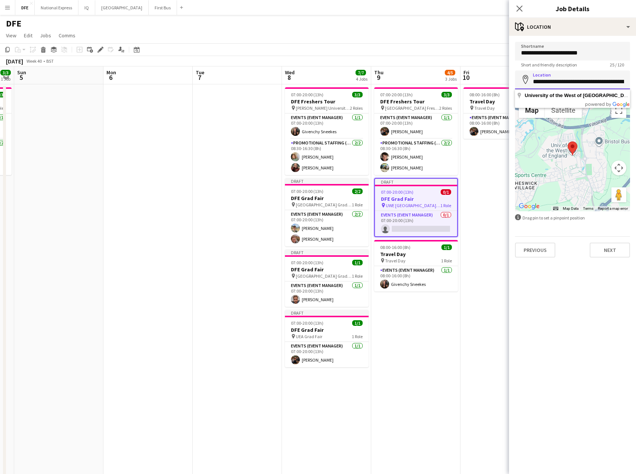
click at [564, 81] on input "**********" at bounding box center [572, 80] width 115 height 19
drag, startPoint x: 557, startPoint y: 55, endPoint x: 508, endPoint y: 52, distance: 49.0
click at [553, 80] on input "**********" at bounding box center [572, 80] width 115 height 19
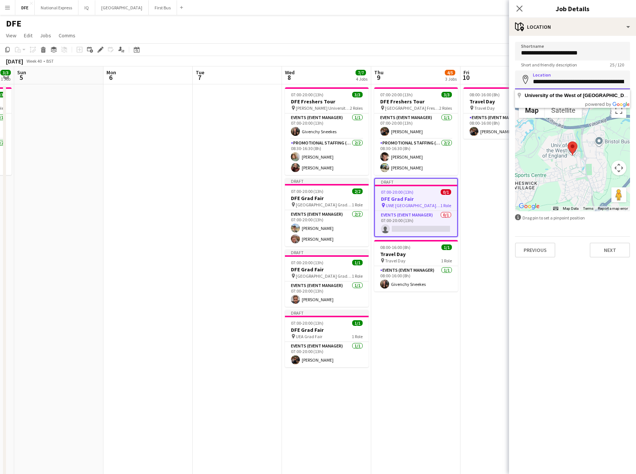
click at [553, 80] on input "**********" at bounding box center [572, 80] width 115 height 19
paste input
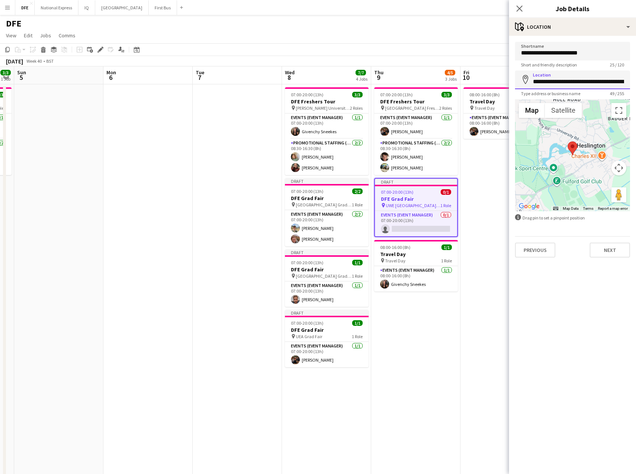
click at [573, 84] on input "**********" at bounding box center [572, 80] width 115 height 19
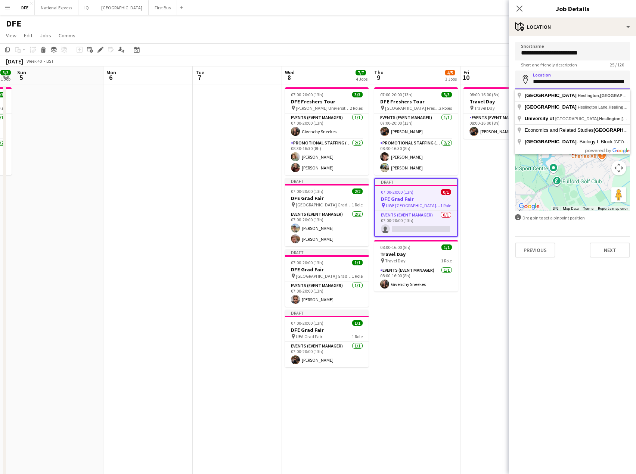
click at [573, 84] on input "**********" at bounding box center [572, 80] width 115 height 19
paste input
type input "**********"
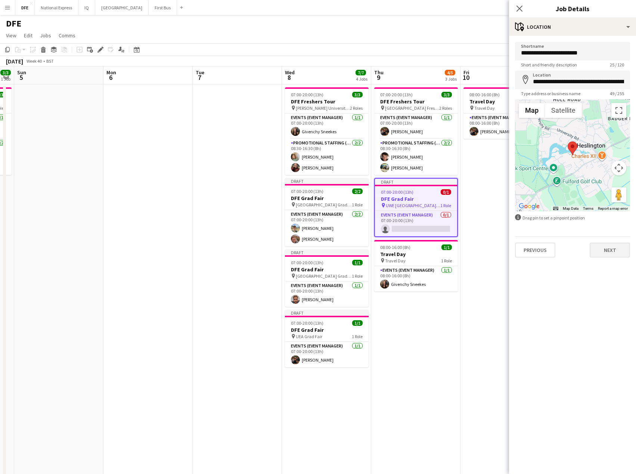
click at [614, 244] on div "Previous Next" at bounding box center [572, 246] width 115 height 21
click at [614, 246] on button "Next" at bounding box center [609, 250] width 40 height 15
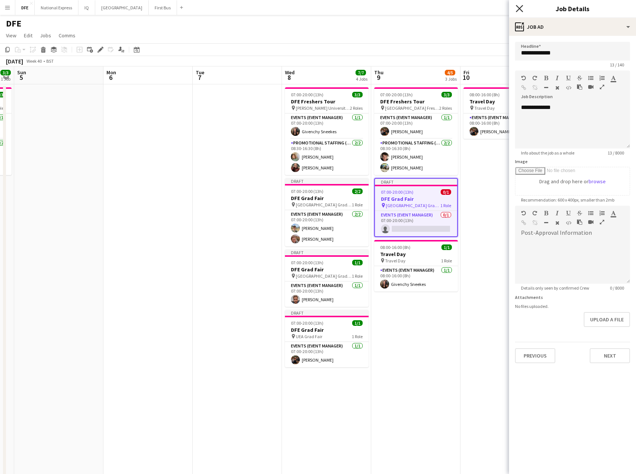
click at [518, 9] on icon at bounding box center [518, 8] width 7 height 7
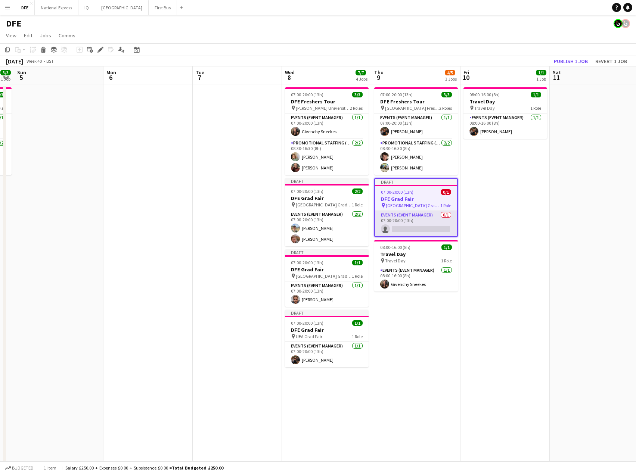
click at [408, 226] on app-card-role "Events (Event Manager) 0/1 07:00-20:00 (13h) single-neutral-actions" at bounding box center [416, 223] width 82 height 25
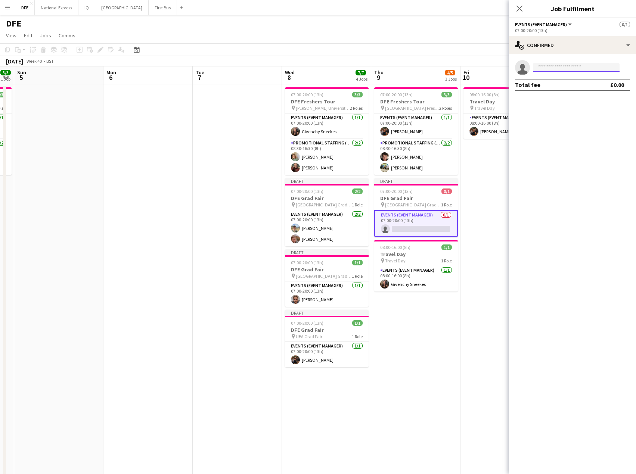
click at [557, 68] on input at bounding box center [576, 67] width 87 height 9
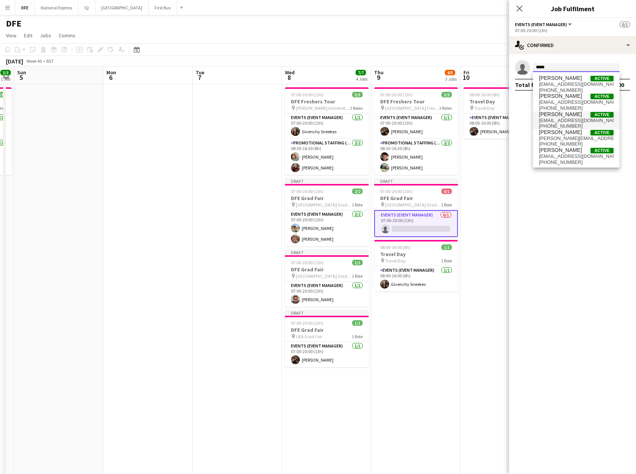
type input "*****"
click at [563, 112] on span "[PERSON_NAME]" at bounding box center [560, 114] width 43 height 6
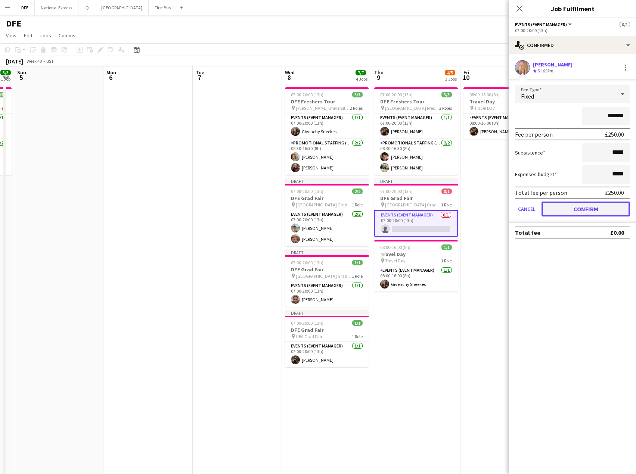
click at [587, 211] on button "Confirm" at bounding box center [585, 209] width 88 height 15
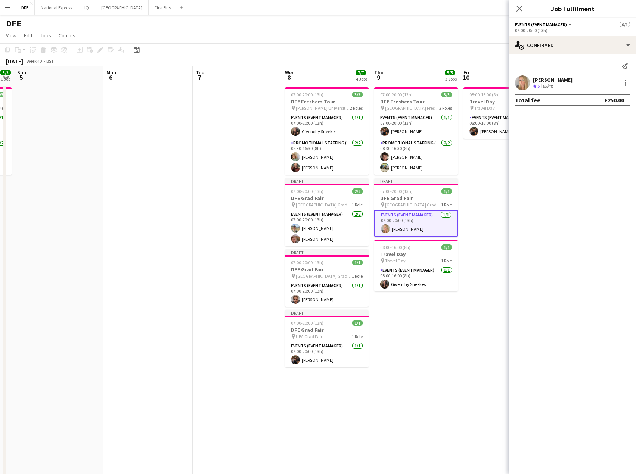
click at [518, 10] on icon at bounding box center [519, 9] width 6 height 6
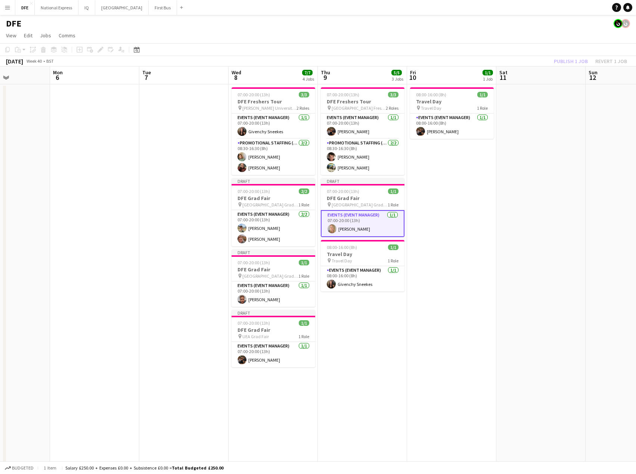
drag, startPoint x: 492, startPoint y: 219, endPoint x: 431, endPoint y: 223, distance: 61.7
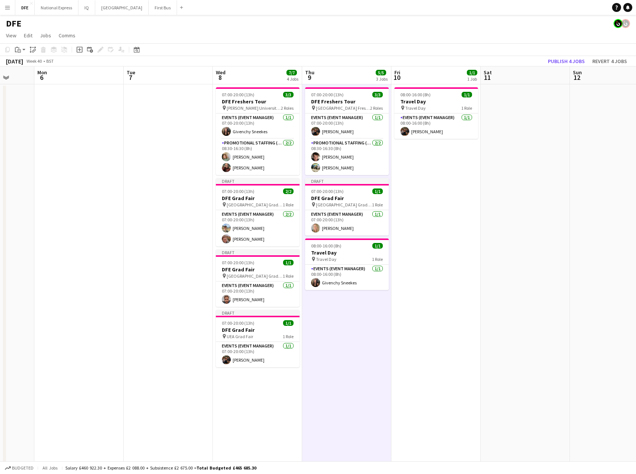
scroll to position [0, 292]
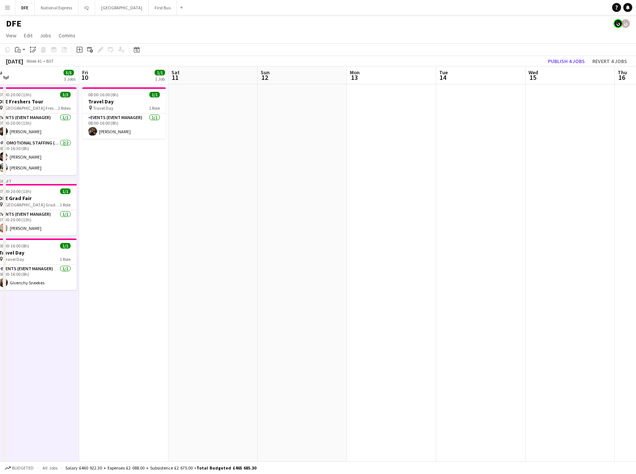
drag, startPoint x: 570, startPoint y: 222, endPoint x: 262, endPoint y: 227, distance: 308.3
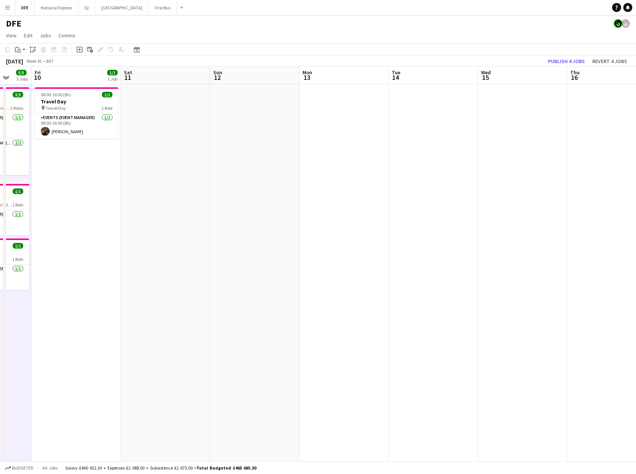
drag, startPoint x: 599, startPoint y: 210, endPoint x: 389, endPoint y: 150, distance: 218.7
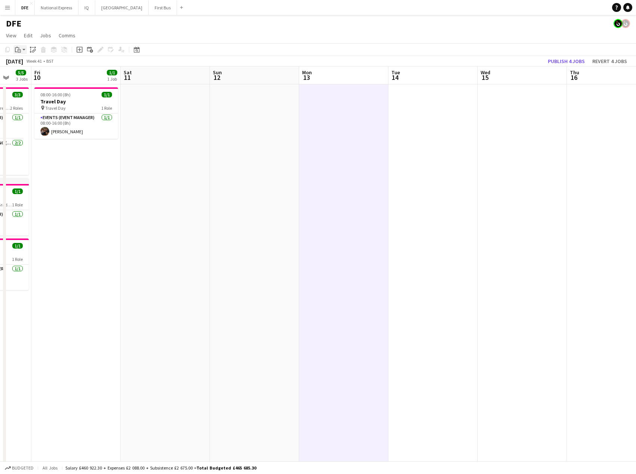
click at [18, 50] on icon "Paste" at bounding box center [18, 50] width 6 height 6
drag, startPoint x: 31, startPoint y: 65, endPoint x: 143, endPoint y: 92, distance: 115.0
click at [31, 65] on link "Paste Ctrl+V" at bounding box center [55, 63] width 70 height 7
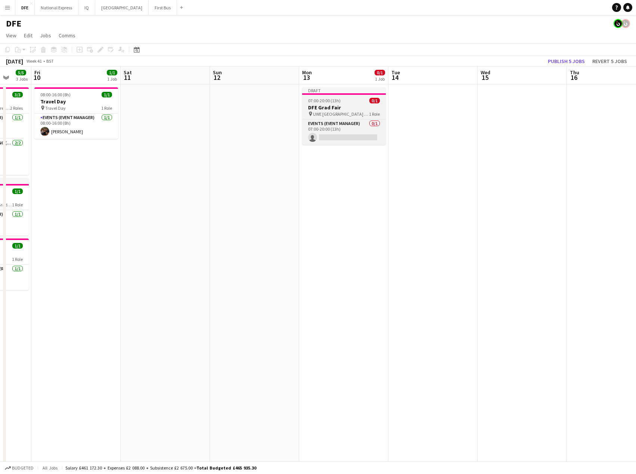
click at [335, 104] on h3 "DFE Grad Fair" at bounding box center [344, 107] width 84 height 7
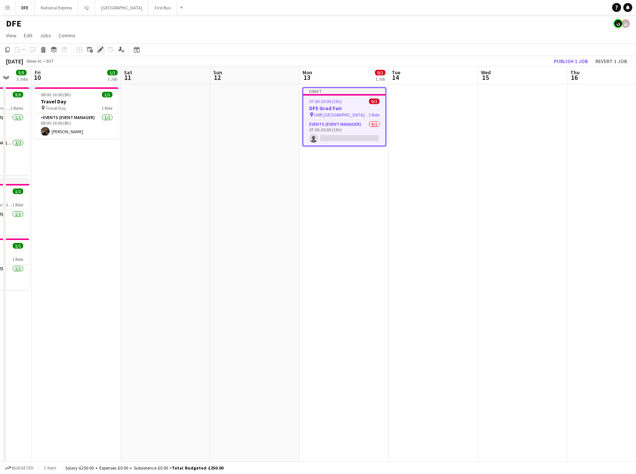
drag, startPoint x: 101, startPoint y: 51, endPoint x: 129, endPoint y: 62, distance: 30.6
click at [103, 52] on icon "Edit" at bounding box center [100, 50] width 6 height 6
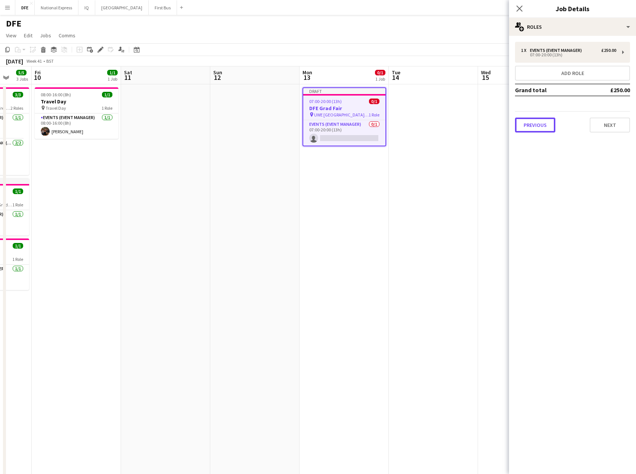
click at [540, 127] on button "Previous" at bounding box center [535, 125] width 40 height 15
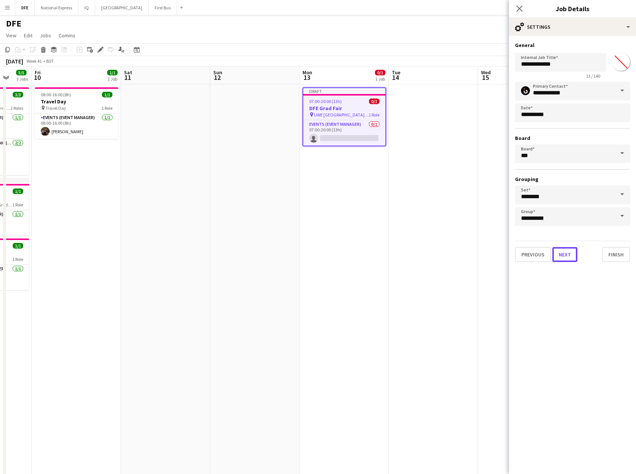
click at [560, 254] on button "Next" at bounding box center [564, 254] width 25 height 15
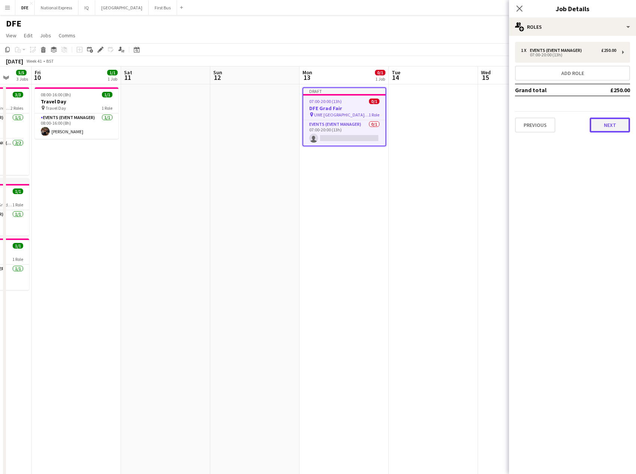
click at [612, 124] on button "Next" at bounding box center [609, 125] width 40 height 15
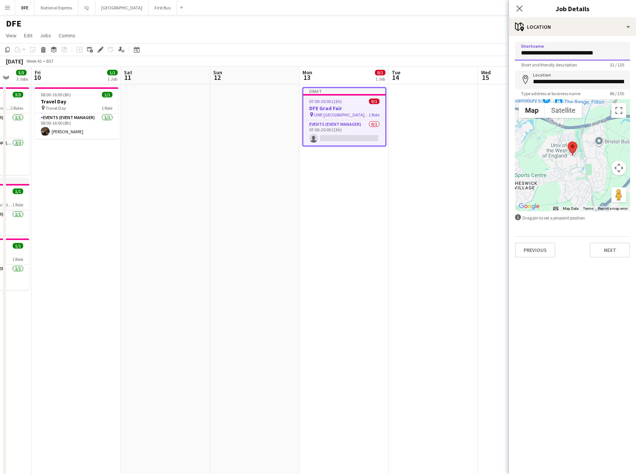
drag, startPoint x: 549, startPoint y: 53, endPoint x: 488, endPoint y: 56, distance: 61.3
drag, startPoint x: 557, startPoint y: 54, endPoint x: 498, endPoint y: 57, distance: 58.7
type input "**********"
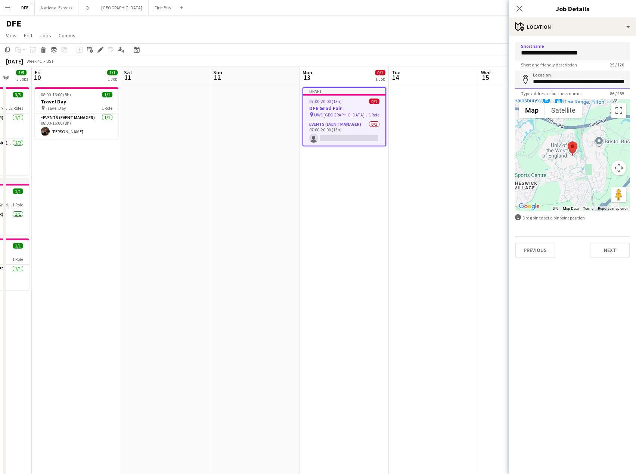
click at [554, 80] on input "**********" at bounding box center [572, 80] width 115 height 19
paste input
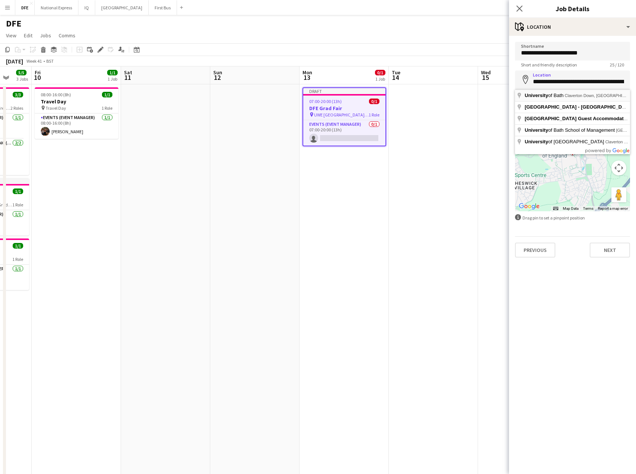
type input "**********"
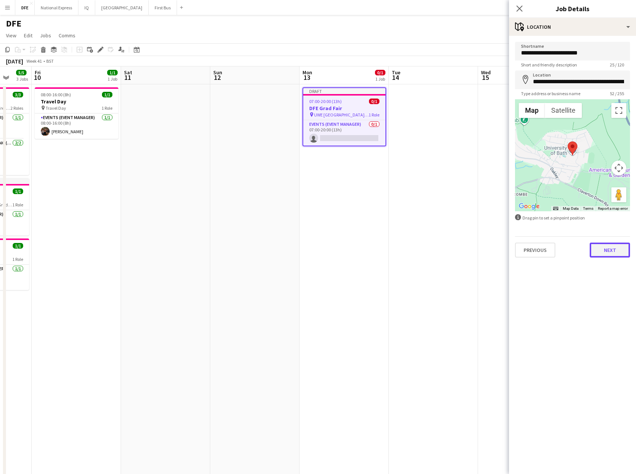
click at [605, 254] on button "Next" at bounding box center [609, 250] width 40 height 15
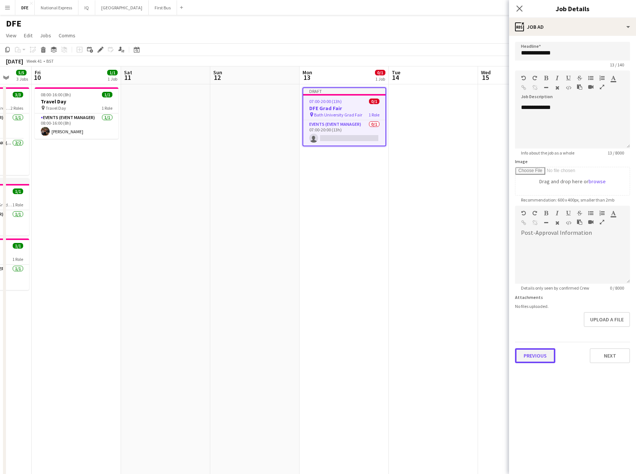
click at [538, 357] on button "Previous" at bounding box center [535, 355] width 40 height 15
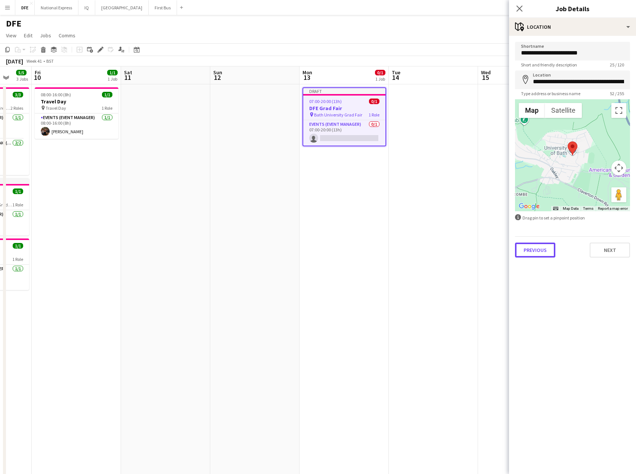
click at [542, 252] on button "Previous" at bounding box center [535, 250] width 40 height 15
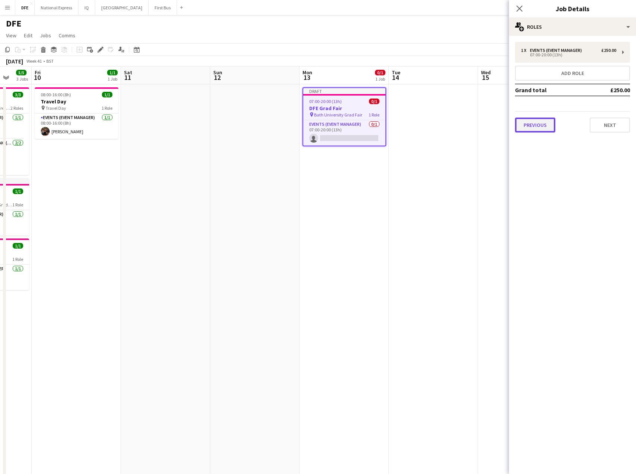
click at [539, 124] on button "Previous" at bounding box center [535, 125] width 40 height 15
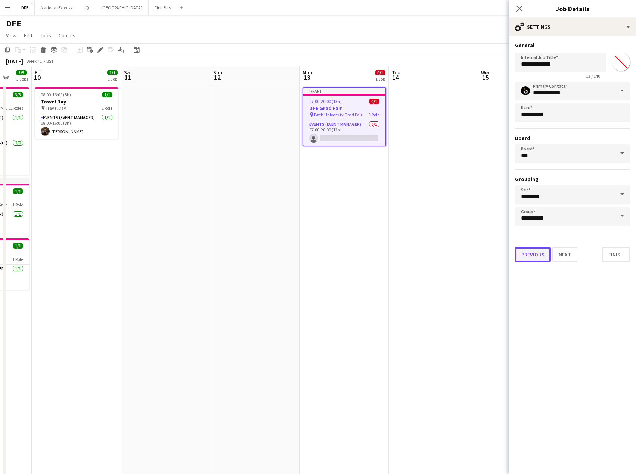
click at [542, 256] on button "Previous" at bounding box center [533, 254] width 36 height 15
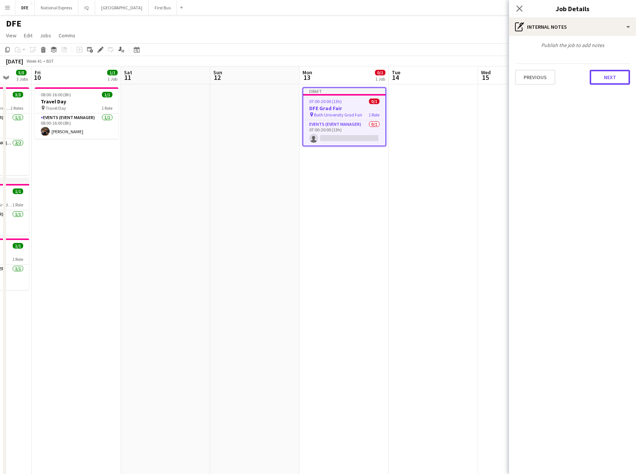
click at [601, 75] on button "Next" at bounding box center [609, 77] width 40 height 15
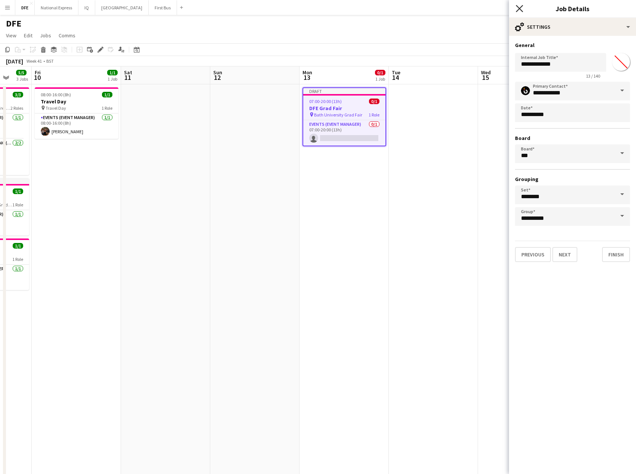
drag, startPoint x: 519, startPoint y: 10, endPoint x: 505, endPoint y: 28, distance: 22.6
click at [518, 11] on icon "Close pop-in" at bounding box center [519, 9] width 6 height 6
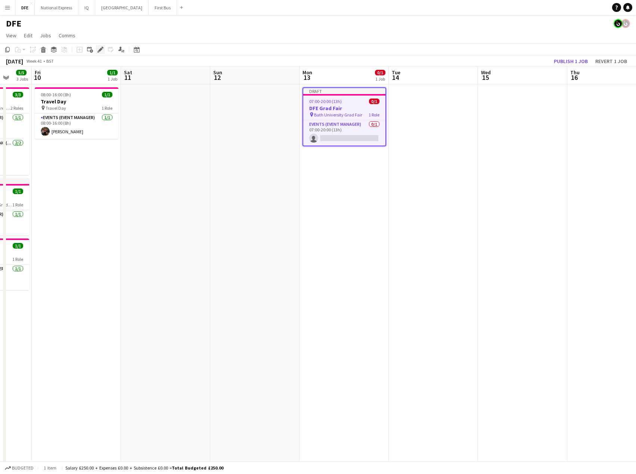
click at [99, 52] on icon at bounding box center [100, 50] width 4 height 4
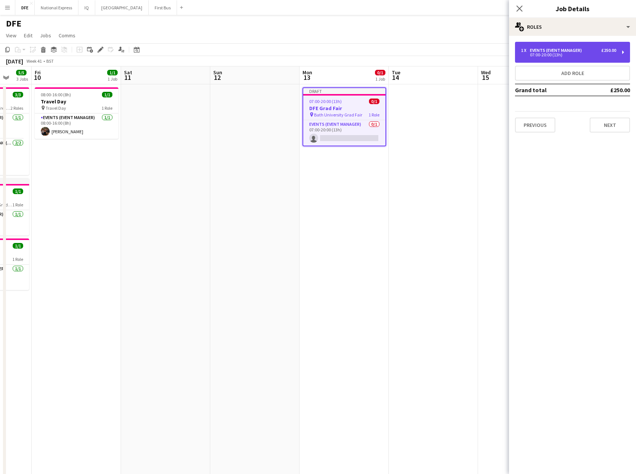
click at [586, 51] on div "1 x Events (Event Manager) £250.00" at bounding box center [568, 50] width 95 height 5
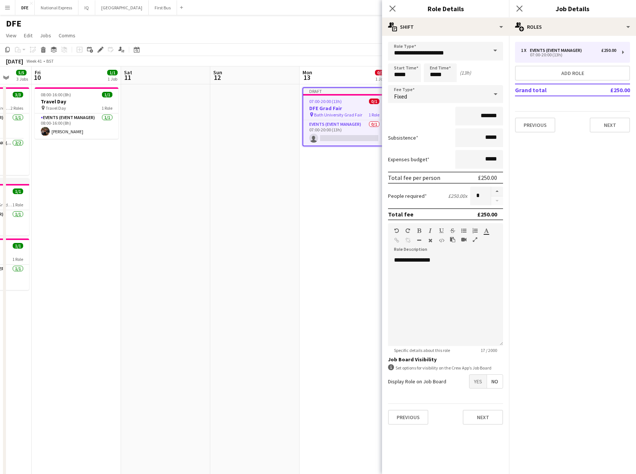
click at [455, 92] on div "Fixed" at bounding box center [438, 94] width 100 height 18
click at [424, 151] on span "No fee" at bounding box center [445, 152] width 103 height 7
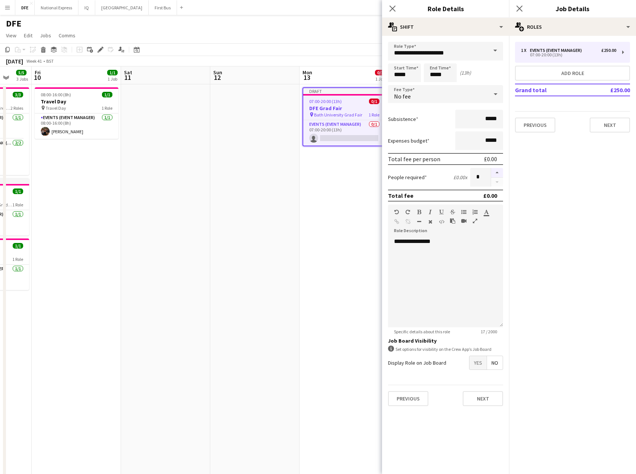
click at [495, 172] on button "button" at bounding box center [497, 173] width 12 height 10
type input "*"
click at [487, 398] on button "Next" at bounding box center [482, 398] width 40 height 15
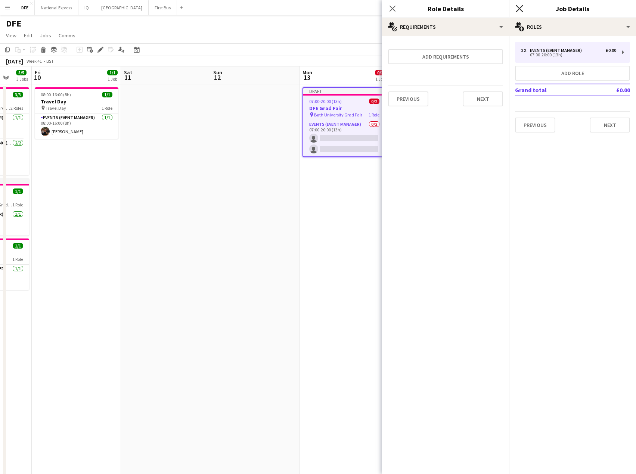
click at [518, 9] on icon at bounding box center [518, 8] width 7 height 7
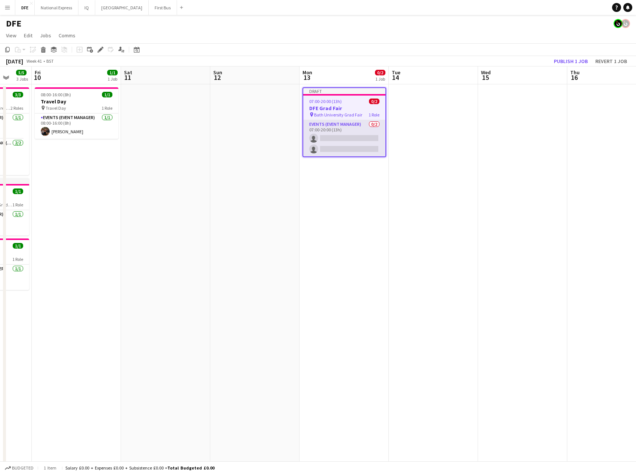
click at [353, 138] on app-card-role "Events (Event Manager) 0/2 07:00-20:00 (13h) single-neutral-actions single-neut…" at bounding box center [344, 138] width 82 height 36
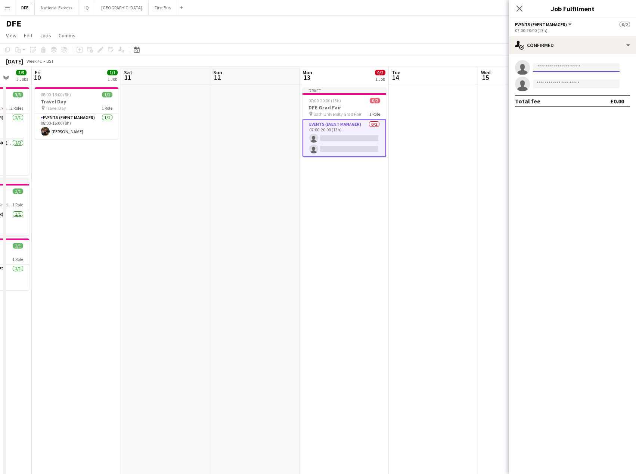
click at [571, 66] on input at bounding box center [576, 67] width 87 height 9
type input "*****"
click at [564, 85] on span "[PERSON_NAME][EMAIL_ADDRESS][DOMAIN_NAME]" at bounding box center [576, 84] width 75 height 6
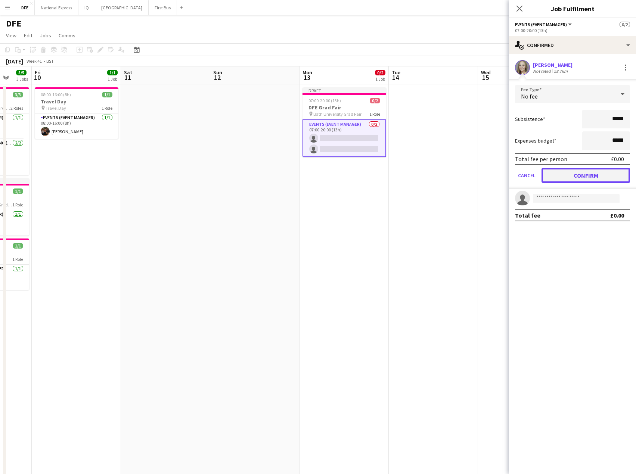
drag, startPoint x: 585, startPoint y: 177, endPoint x: 463, endPoint y: 165, distance: 122.6
click at [584, 175] on button "Confirm" at bounding box center [585, 175] width 88 height 15
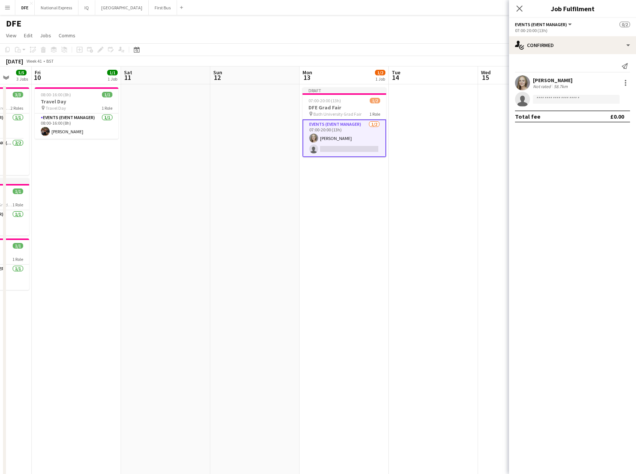
click at [328, 147] on app-card-role "Events (Event Manager) [DATE] 07:00-20:00 (13h) [PERSON_NAME] single-neutral-ac…" at bounding box center [344, 138] width 84 height 38
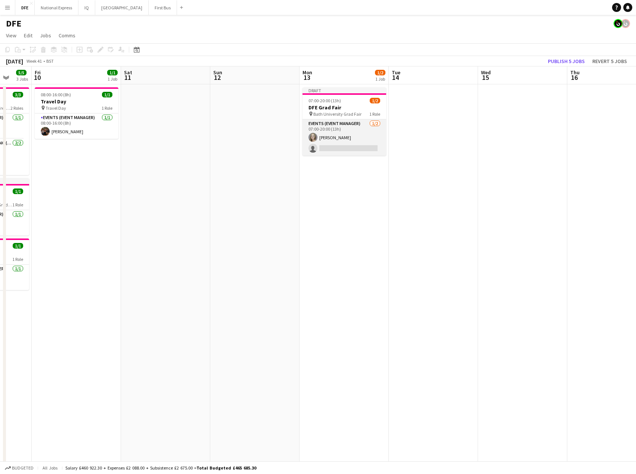
click at [328, 147] on app-card-role "Events (Event Manager) [DATE] 07:00-20:00 (13h) [PERSON_NAME] single-neutral-ac…" at bounding box center [344, 137] width 84 height 36
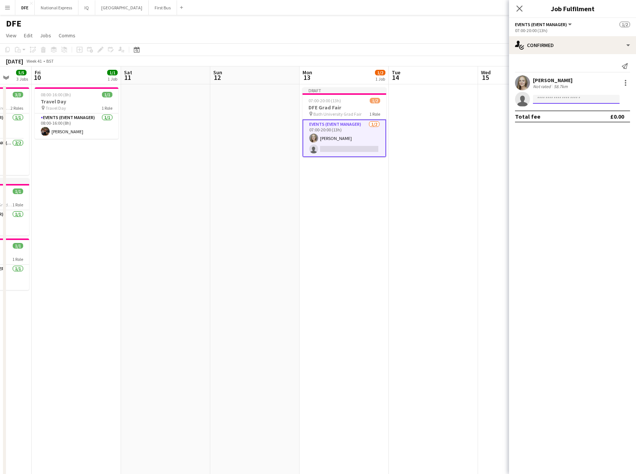
click at [584, 100] on input at bounding box center [576, 99] width 87 height 9
type input "*****"
drag, startPoint x: 574, startPoint y: 115, endPoint x: 580, endPoint y: 117, distance: 6.3
click at [576, 115] on span "[PERSON_NAME][EMAIL_ADDRESS][DOMAIN_NAME]" at bounding box center [576, 116] width 75 height 6
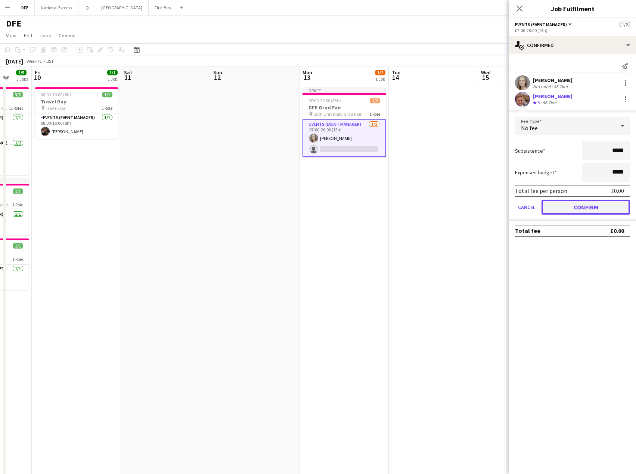
click at [601, 203] on button "Confirm" at bounding box center [585, 207] width 88 height 15
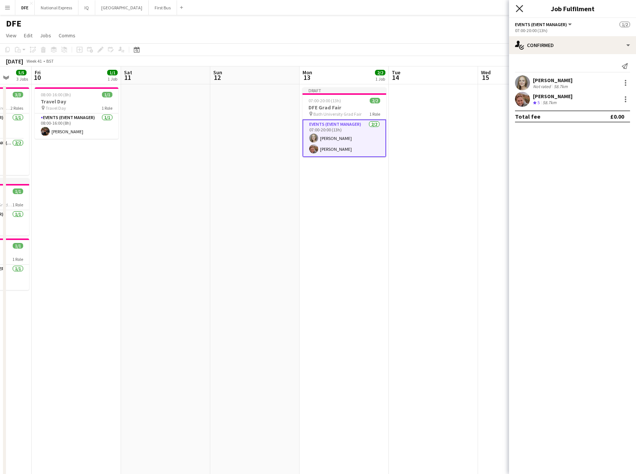
click at [520, 9] on icon at bounding box center [518, 8] width 7 height 7
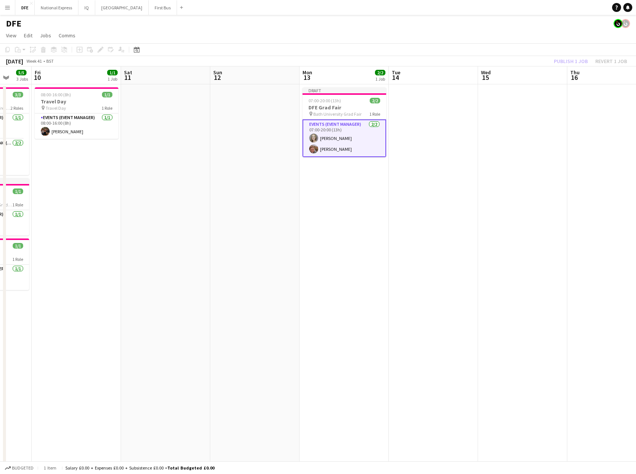
drag, startPoint x: 436, startPoint y: 105, endPoint x: 441, endPoint y: 116, distance: 11.7
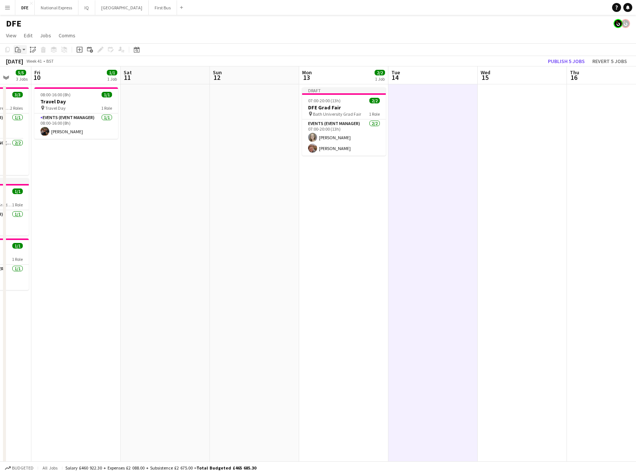
click at [20, 47] on icon "Paste" at bounding box center [18, 50] width 6 height 6
click at [30, 62] on link "Paste Ctrl+V" at bounding box center [55, 63] width 70 height 7
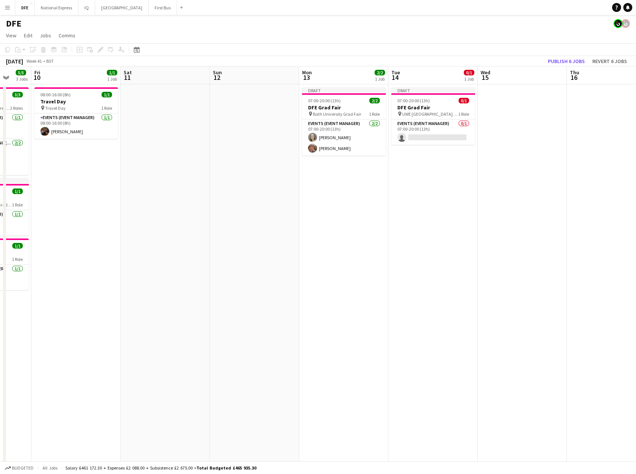
drag, startPoint x: 426, startPoint y: 109, endPoint x: 261, endPoint y: 75, distance: 169.2
click at [425, 108] on h3 "DFE Grad Fair" at bounding box center [433, 107] width 84 height 7
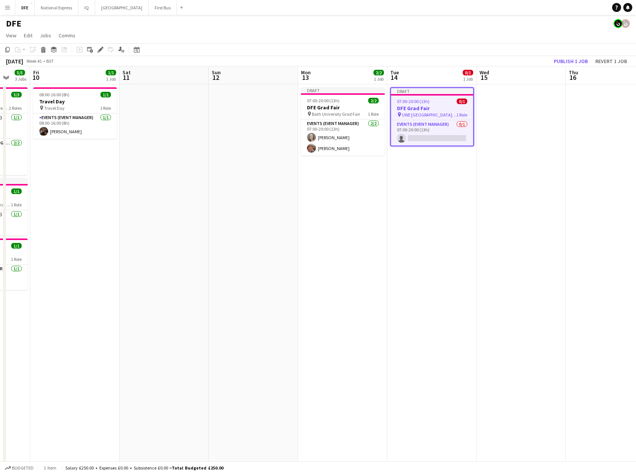
drag, startPoint x: 97, startPoint y: 48, endPoint x: 120, endPoint y: 59, distance: 25.4
click at [98, 48] on icon "Edit" at bounding box center [100, 50] width 6 height 6
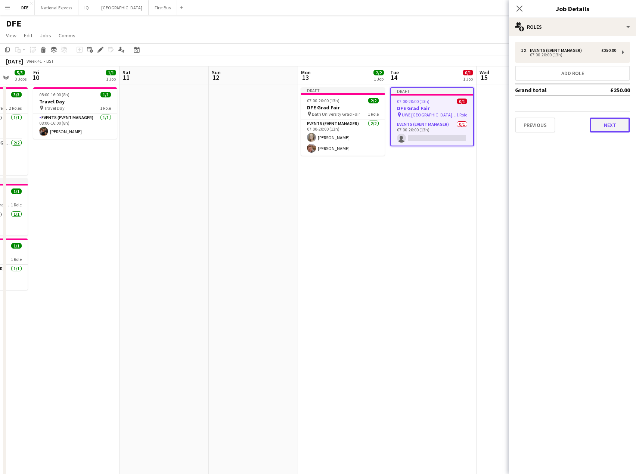
click at [614, 126] on button "Next" at bounding box center [609, 125] width 40 height 15
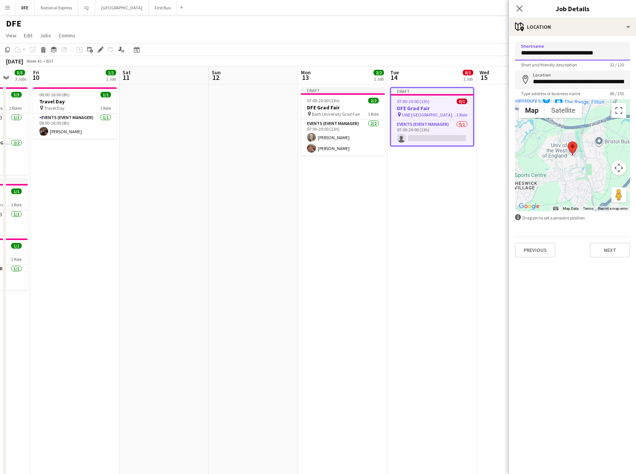
drag, startPoint x: 551, startPoint y: 53, endPoint x: 493, endPoint y: 66, distance: 59.8
drag, startPoint x: 561, startPoint y: 53, endPoint x: 500, endPoint y: 52, distance: 61.6
type input "**********"
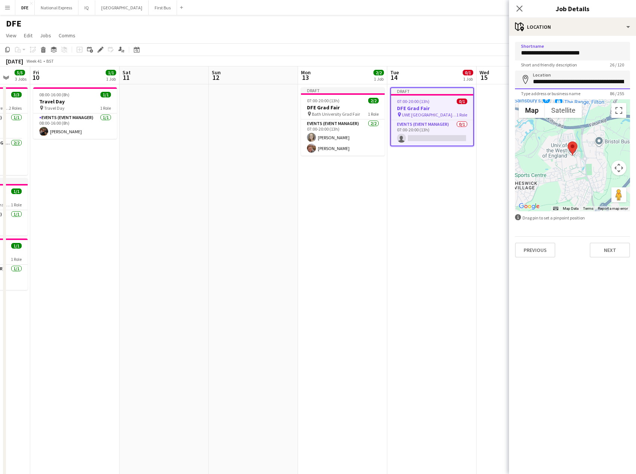
click at [558, 82] on input "**********" at bounding box center [572, 80] width 115 height 19
paste input
drag, startPoint x: 578, startPoint y: 96, endPoint x: 573, endPoint y: 122, distance: 27.3
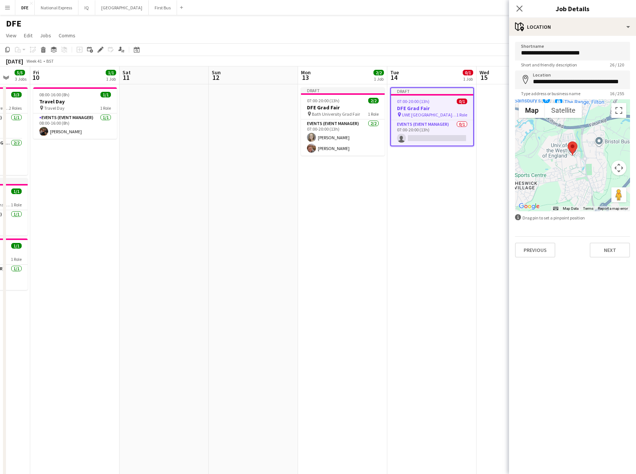
type input "**********"
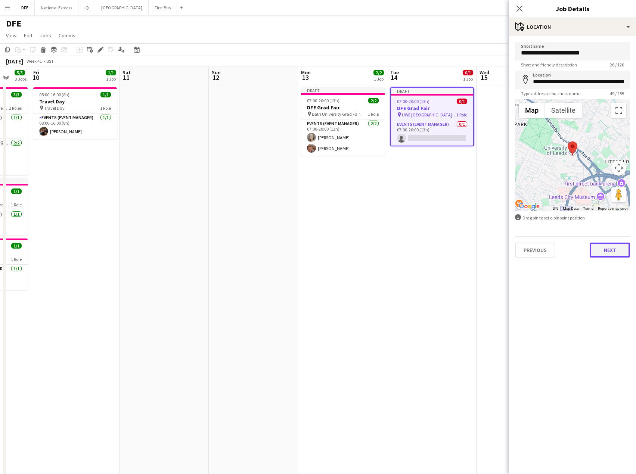
click at [615, 248] on button "Next" at bounding box center [609, 250] width 40 height 15
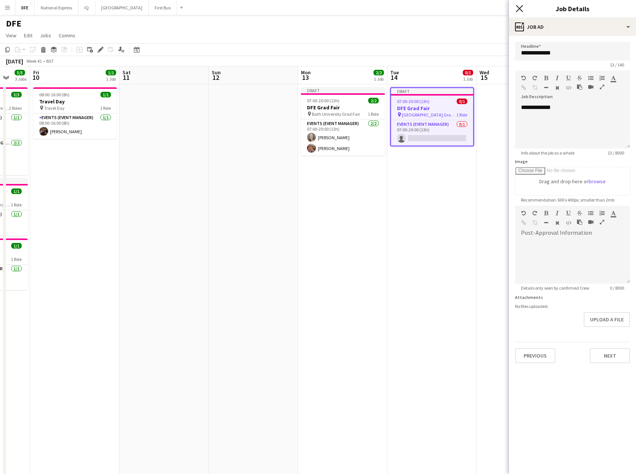
click at [520, 10] on icon at bounding box center [518, 8] width 7 height 7
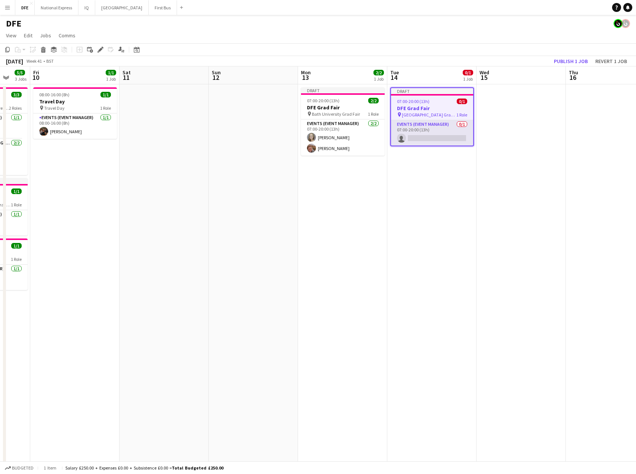
click at [422, 136] on app-card-role "Events (Event Manager) 0/1 07:00-20:00 (13h) single-neutral-actions" at bounding box center [432, 132] width 82 height 25
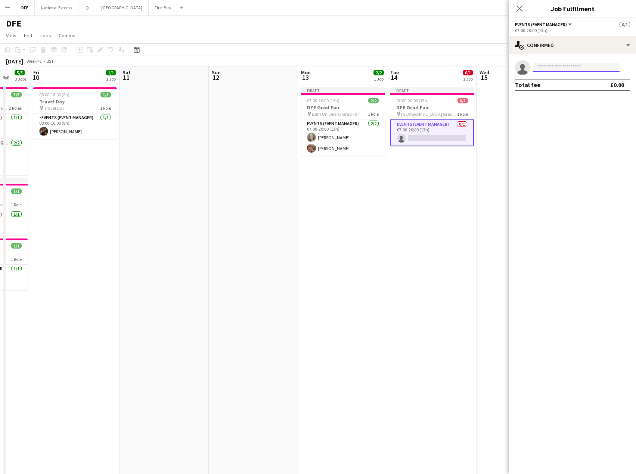
click at [602, 70] on input at bounding box center [576, 67] width 87 height 9
type input "*******"
click at [572, 85] on span "[EMAIL_ADDRESS][DOMAIN_NAME]" at bounding box center [576, 84] width 75 height 6
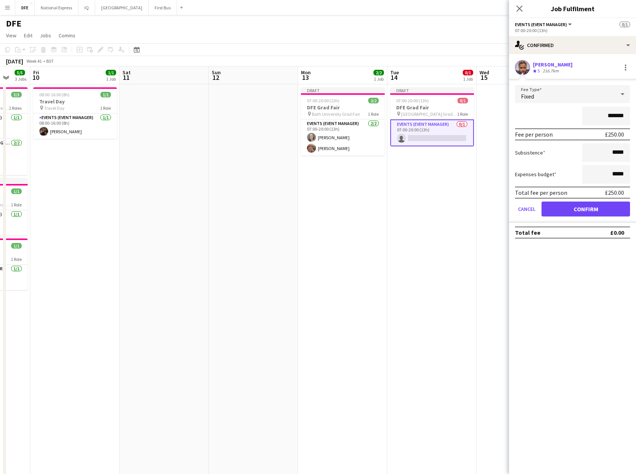
click at [581, 91] on div "Fixed" at bounding box center [565, 94] width 100 height 18
click at [543, 151] on span "No fee" at bounding box center [572, 152] width 103 height 7
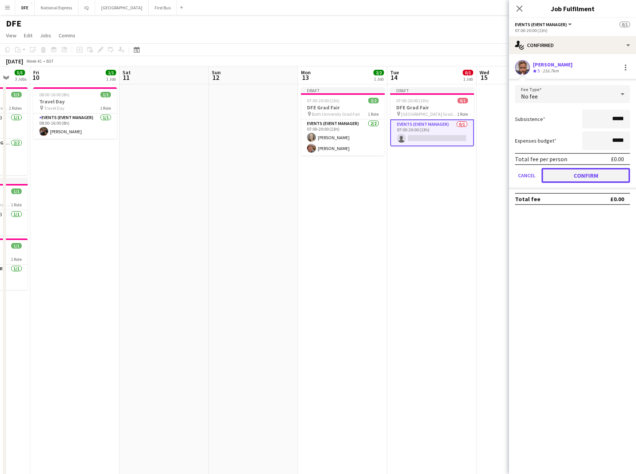
click at [590, 174] on button "Confirm" at bounding box center [585, 175] width 88 height 15
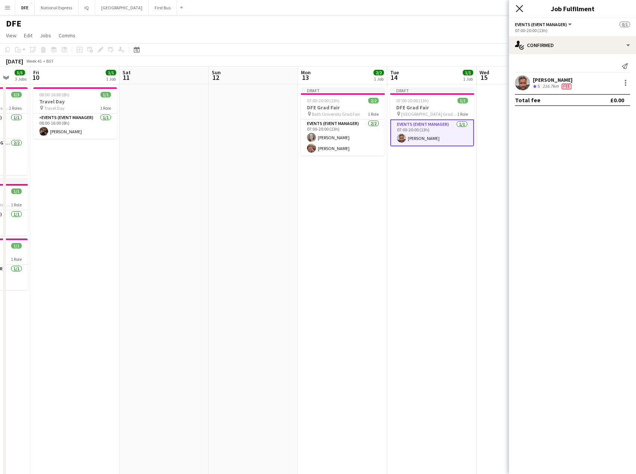
click at [517, 10] on icon "Close pop-in" at bounding box center [518, 8] width 7 height 7
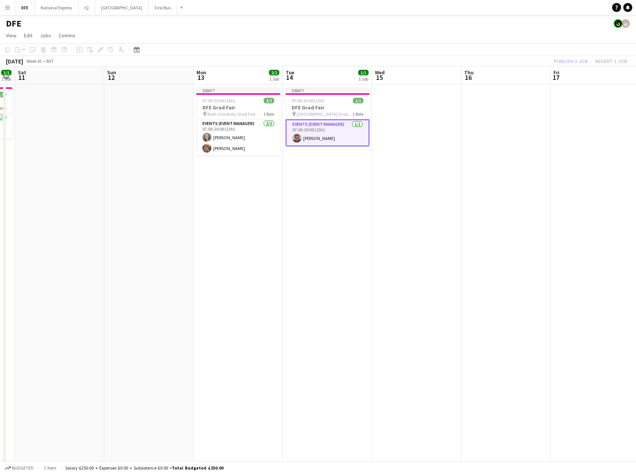
drag, startPoint x: 549, startPoint y: 130, endPoint x: 387, endPoint y: 169, distance: 166.5
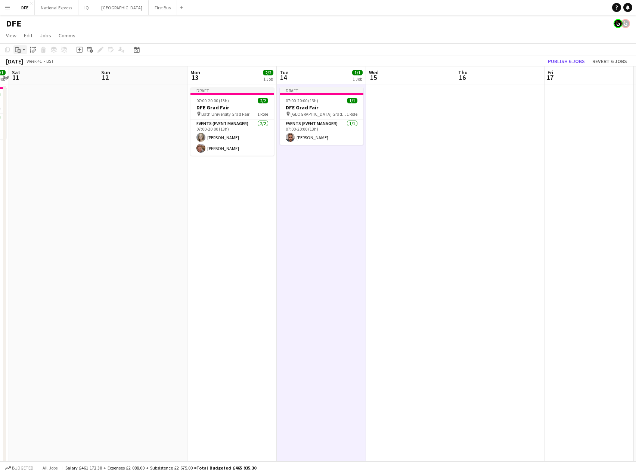
click at [20, 51] on icon "Paste" at bounding box center [18, 50] width 6 height 6
click at [37, 65] on link "Paste Ctrl+V" at bounding box center [55, 63] width 70 height 7
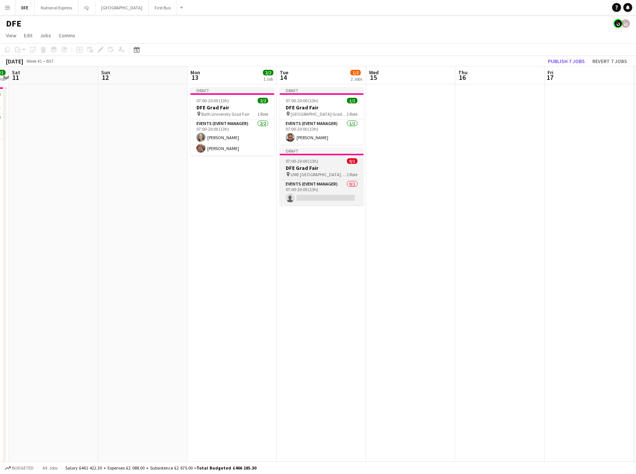
click at [302, 172] on span "UWE [GEOGRAPHIC_DATA] Grad Fair" at bounding box center [318, 175] width 56 height 6
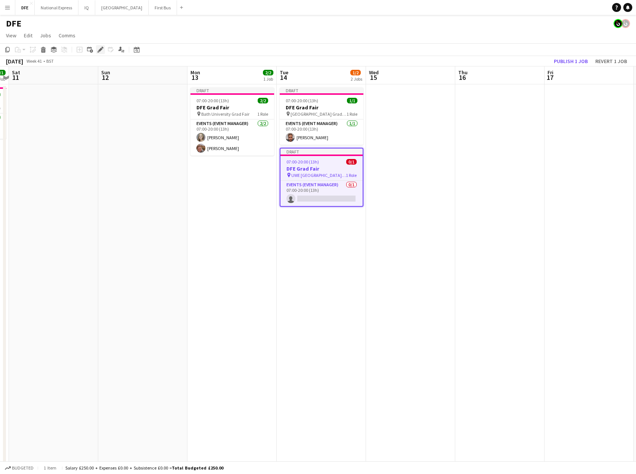
click at [100, 49] on icon at bounding box center [100, 50] width 4 height 4
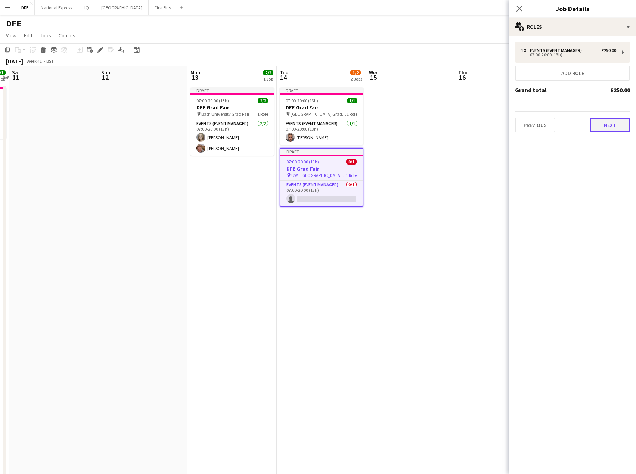
click at [611, 128] on button "Next" at bounding box center [609, 125] width 40 height 15
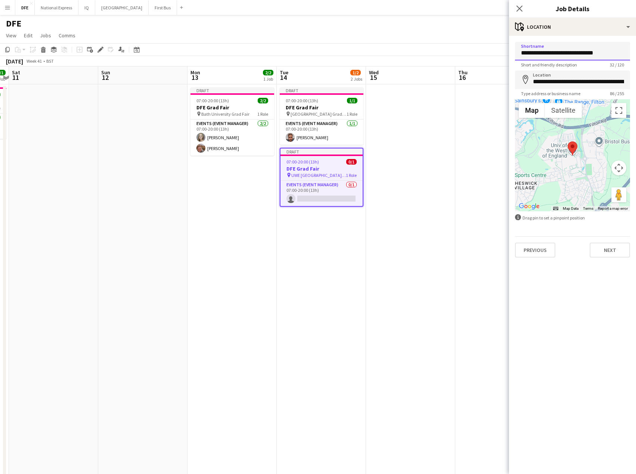
drag, startPoint x: 577, startPoint y: 52, endPoint x: 466, endPoint y: 53, distance: 111.6
type input "**********"
click at [547, 84] on input "**********" at bounding box center [572, 80] width 115 height 19
drag, startPoint x: 536, startPoint y: 54, endPoint x: 503, endPoint y: 50, distance: 33.1
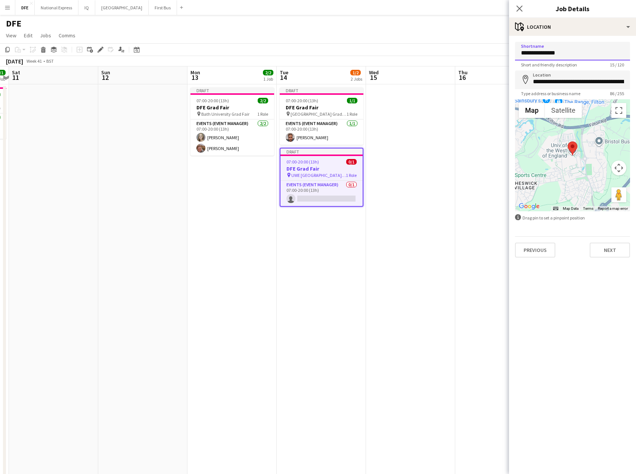
click at [553, 81] on input "**********" at bounding box center [572, 80] width 115 height 19
paste input
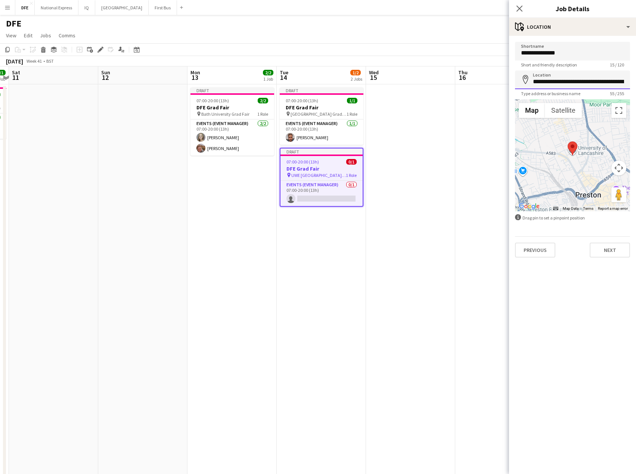
click at [559, 78] on input "**********" at bounding box center [572, 80] width 115 height 19
paste input
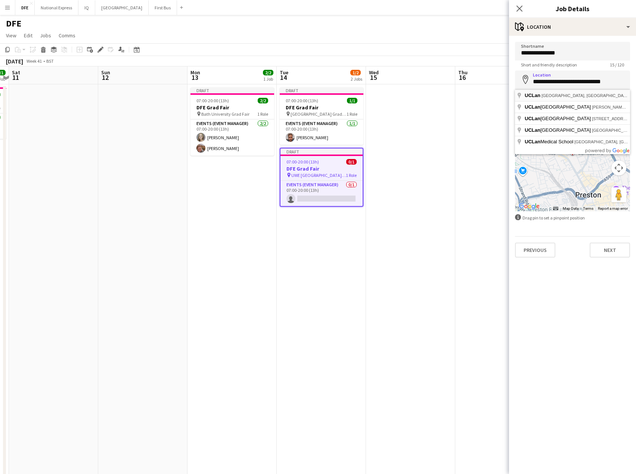
type input "**********"
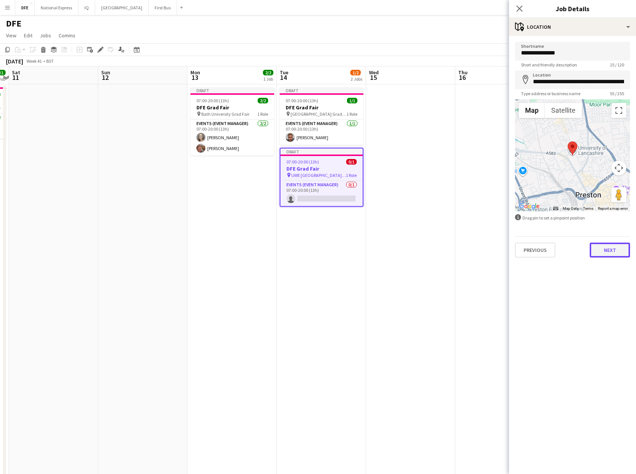
click at [608, 248] on button "Next" at bounding box center [609, 250] width 40 height 15
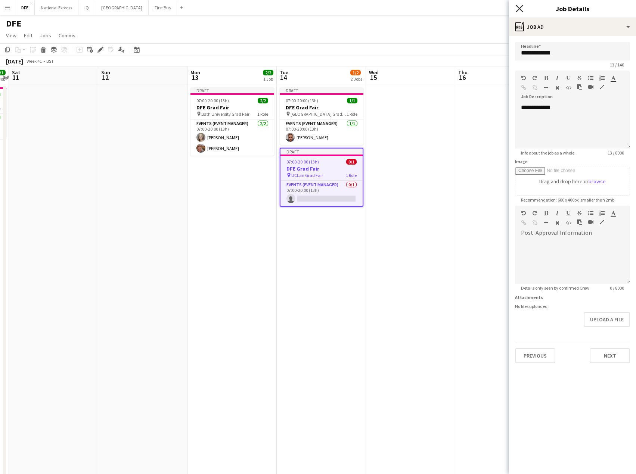
click at [517, 8] on icon "Close pop-in" at bounding box center [518, 8] width 7 height 7
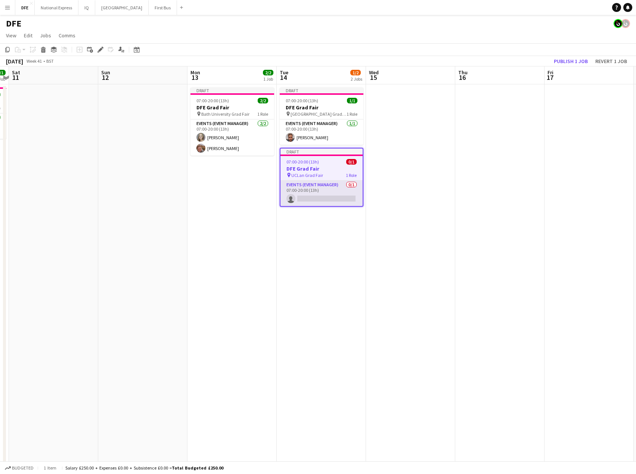
click at [323, 193] on app-card-role "Events (Event Manager) 0/1 07:00-20:00 (13h) single-neutral-actions" at bounding box center [321, 193] width 82 height 25
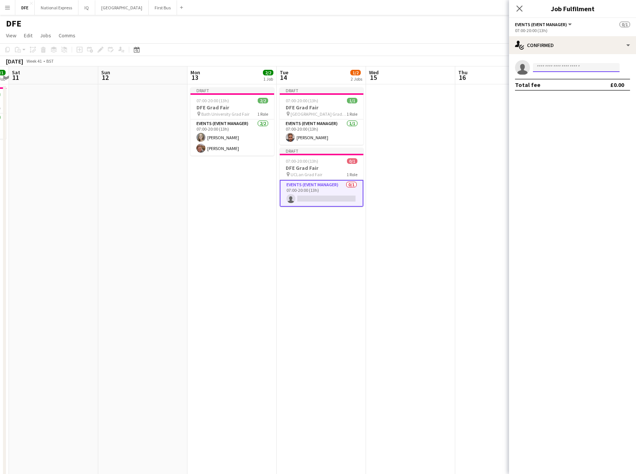
click at [562, 65] on input at bounding box center [576, 67] width 87 height 9
type input "******"
click at [579, 79] on span "[PERSON_NAME] Active" at bounding box center [576, 78] width 75 height 6
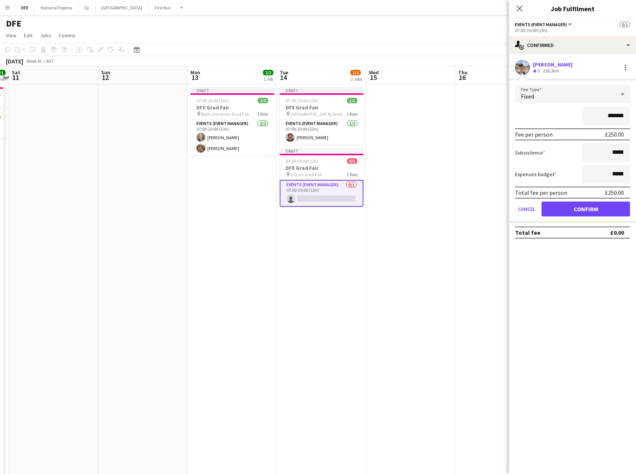
click at [576, 94] on div "Fixed" at bounding box center [565, 94] width 100 height 18
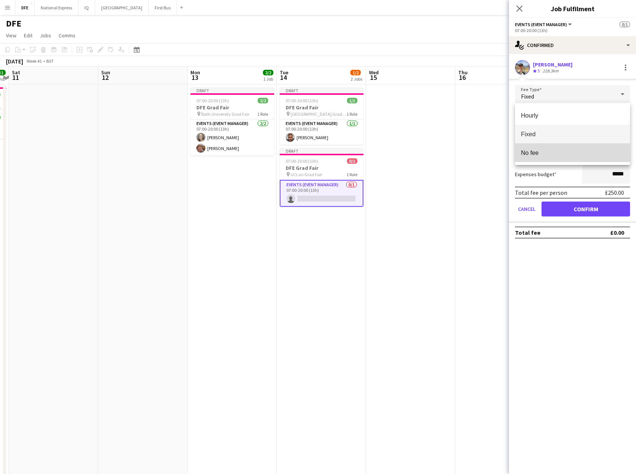
click at [562, 156] on span "No fee" at bounding box center [572, 152] width 103 height 7
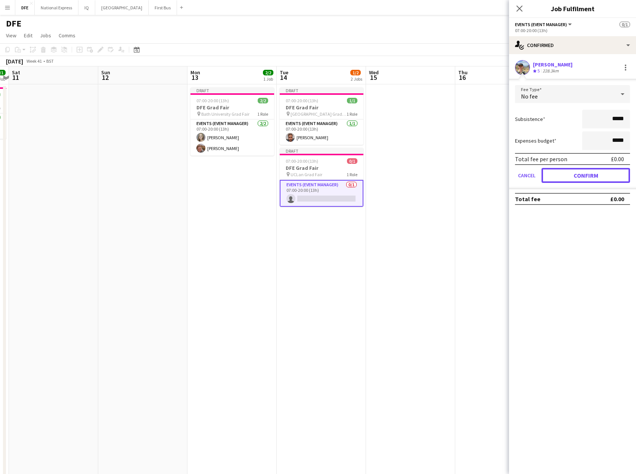
click at [596, 171] on button "Confirm" at bounding box center [585, 175] width 88 height 15
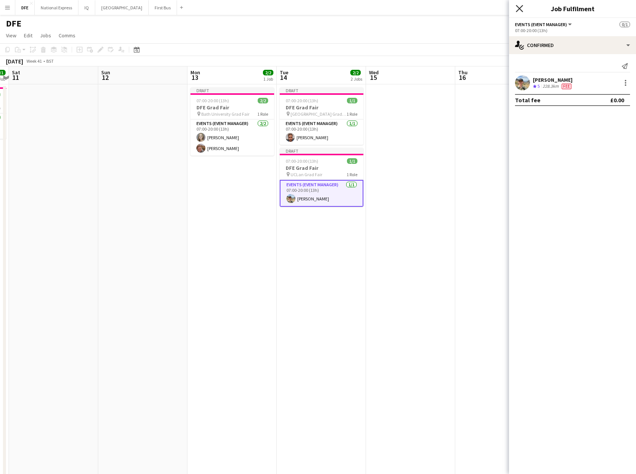
drag, startPoint x: 520, startPoint y: 8, endPoint x: 519, endPoint y: 18, distance: 9.8
click at [520, 10] on icon at bounding box center [519, 9] width 6 height 6
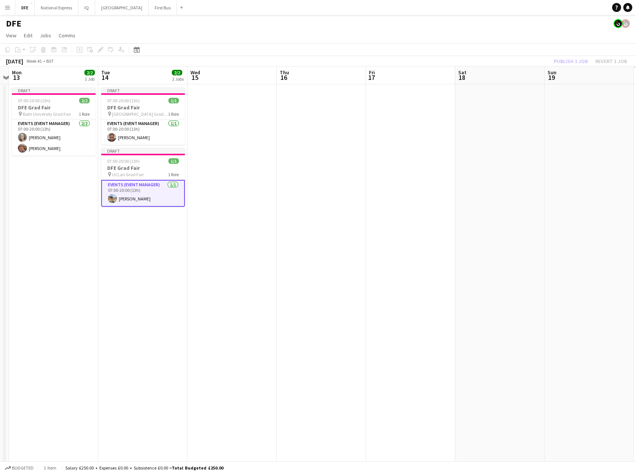
scroll to position [0, 216]
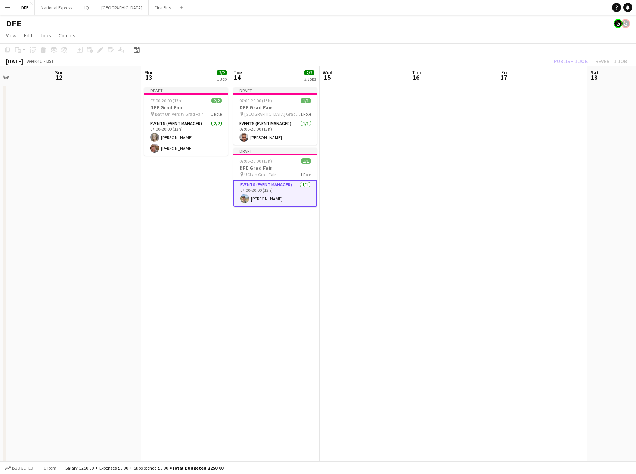
drag, startPoint x: 509, startPoint y: 144, endPoint x: 462, endPoint y: 146, distance: 46.3
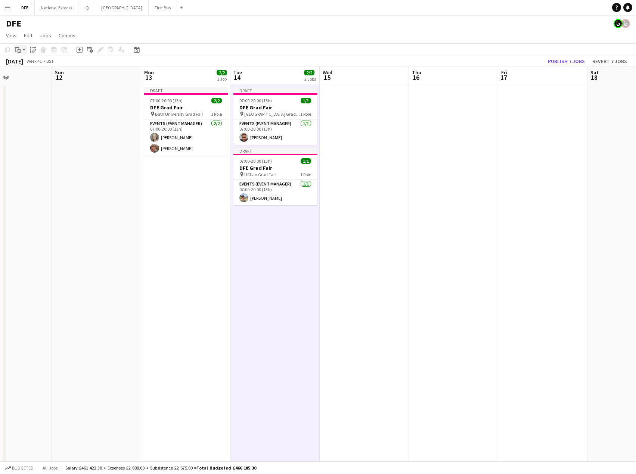
click at [21, 48] on div "Paste" at bounding box center [17, 49] width 9 height 9
click at [35, 65] on link "Paste Ctrl+V" at bounding box center [55, 63] width 70 height 7
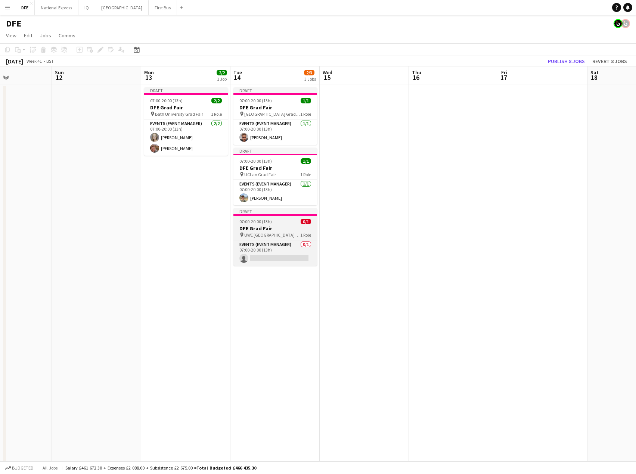
click at [272, 224] on app-job-card "Draft 07:00-20:00 (13h) 0/1 DFE Grad Fair pin UWE Bristol University Grad Fair …" at bounding box center [275, 236] width 84 height 57
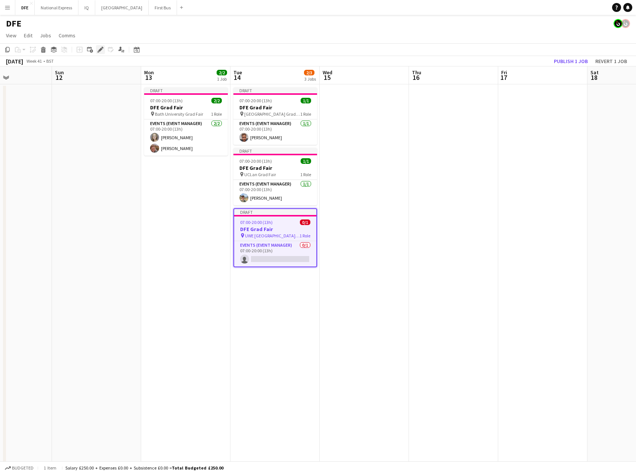
click at [103, 50] on icon "Edit" at bounding box center [100, 50] width 6 height 6
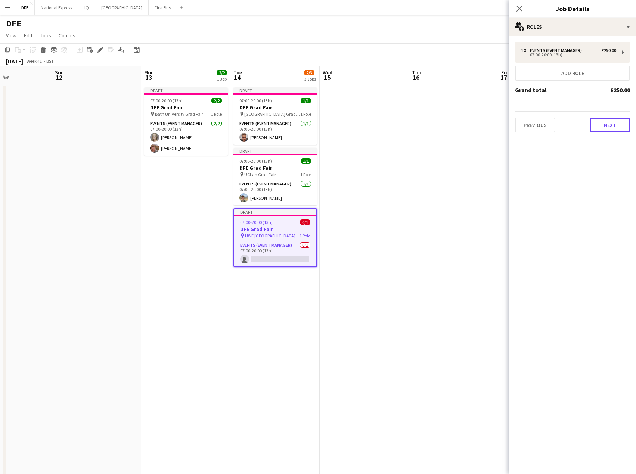
drag, startPoint x: 612, startPoint y: 128, endPoint x: 593, endPoint y: 90, distance: 42.9
click at [611, 126] on button "Next" at bounding box center [609, 125] width 40 height 15
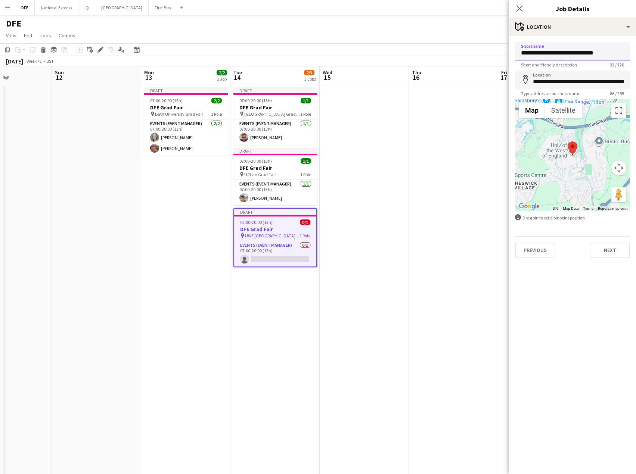
drag, startPoint x: 549, startPoint y: 52, endPoint x: 483, endPoint y: 54, distance: 66.5
drag, startPoint x: 570, startPoint y: 54, endPoint x: 471, endPoint y: 52, distance: 98.6
type input "**********"
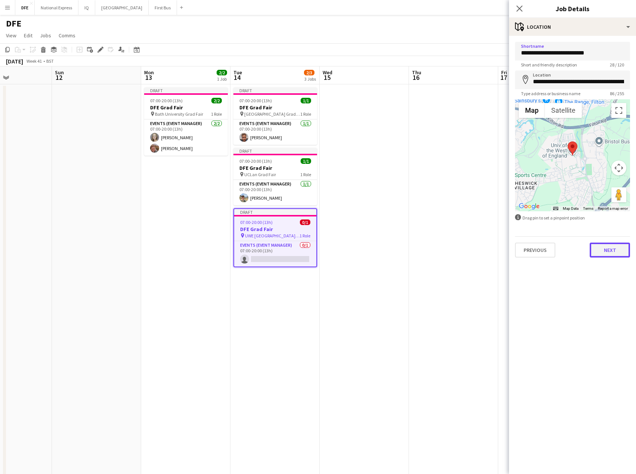
click at [615, 247] on button "Next" at bounding box center [609, 250] width 40 height 15
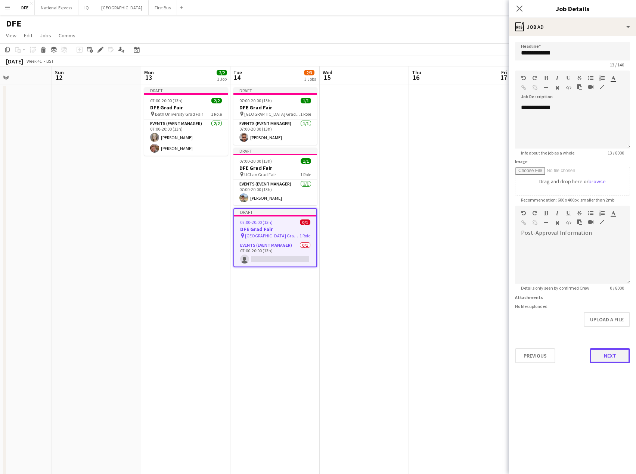
click at [609, 357] on button "Next" at bounding box center [609, 355] width 40 height 15
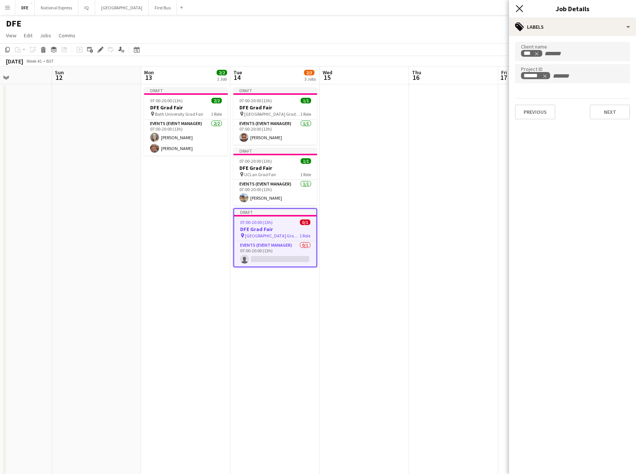
click at [519, 8] on icon at bounding box center [518, 8] width 7 height 7
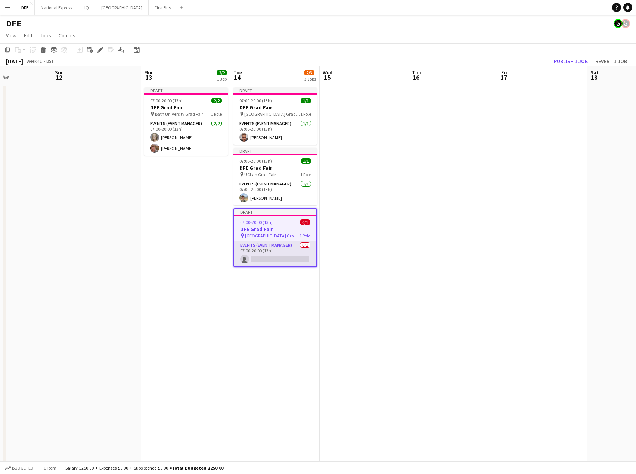
click at [289, 257] on app-card-role "Events (Event Manager) 0/1 07:00-20:00 (13h) single-neutral-actions" at bounding box center [275, 253] width 82 height 25
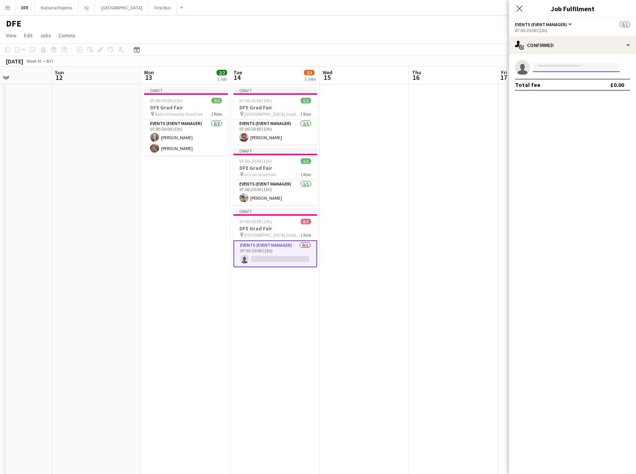
click at [552, 66] on input at bounding box center [576, 67] width 87 height 9
click at [544, 70] on input "******" at bounding box center [576, 67] width 87 height 9
type input "*****"
click at [572, 81] on span "Givenchy Sneekes" at bounding box center [561, 78] width 44 height 6
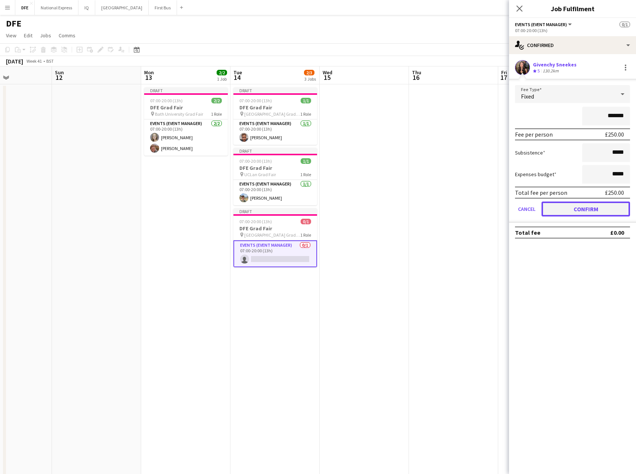
click at [592, 211] on button "Confirm" at bounding box center [585, 209] width 88 height 15
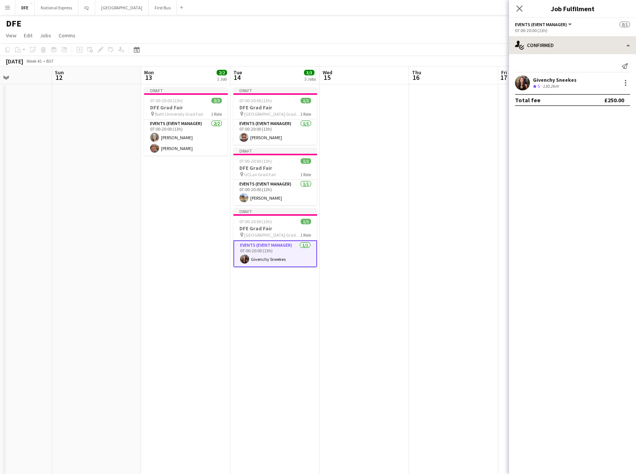
drag, startPoint x: 523, startPoint y: 12, endPoint x: 510, endPoint y: 42, distance: 32.0
click at [521, 14] on div "Close pop-in" at bounding box center [519, 8] width 21 height 17
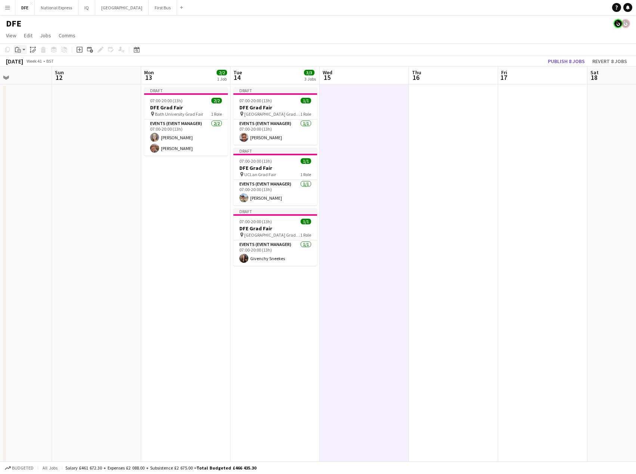
click at [19, 47] on icon "Paste" at bounding box center [18, 50] width 6 height 6
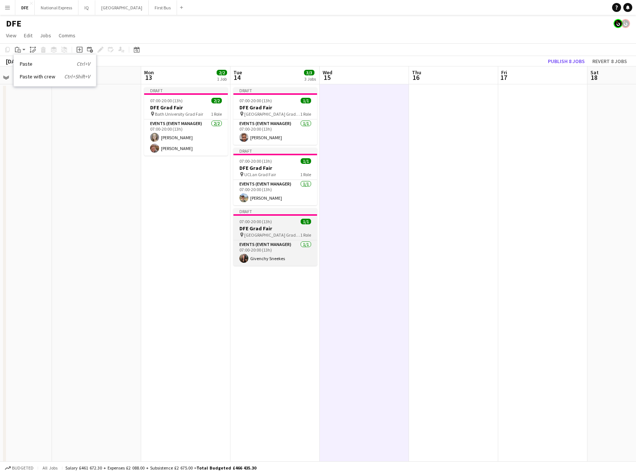
click at [283, 233] on span "[GEOGRAPHIC_DATA] Grad Fair" at bounding box center [272, 235] width 56 height 6
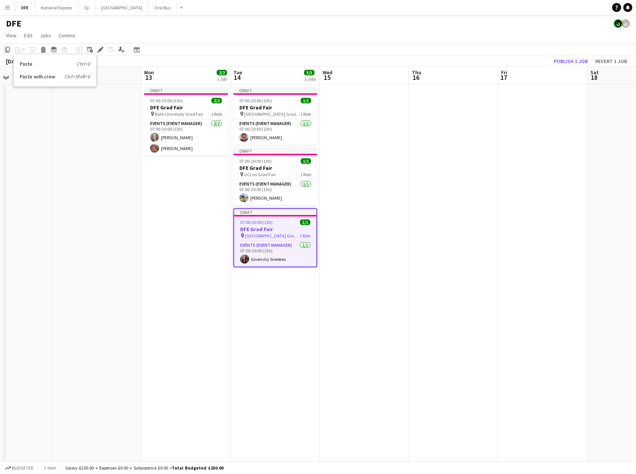
click at [6, 49] on icon "Copy" at bounding box center [7, 50] width 6 height 6
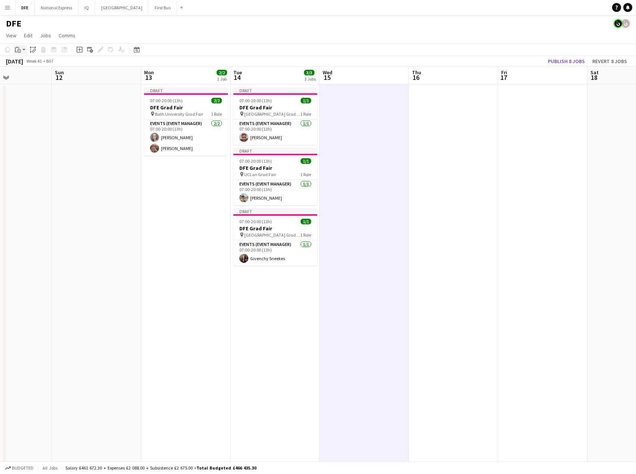
click at [18, 50] on icon "Paste" at bounding box center [18, 50] width 6 height 6
click at [36, 77] on link "Paste with crew Ctrl+Shift+V" at bounding box center [55, 76] width 70 height 7
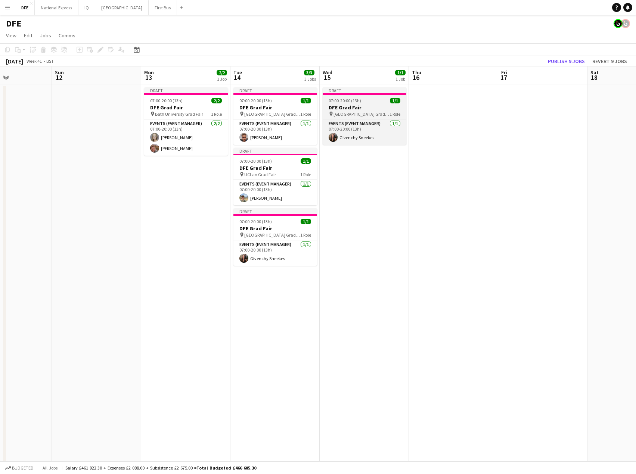
click at [360, 107] on h3 "DFE Grad Fair" at bounding box center [364, 107] width 84 height 7
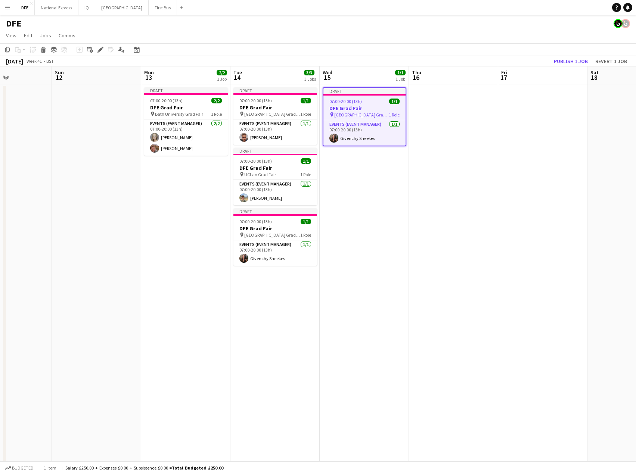
scroll to position [0, 216]
click at [101, 49] on icon at bounding box center [100, 50] width 4 height 4
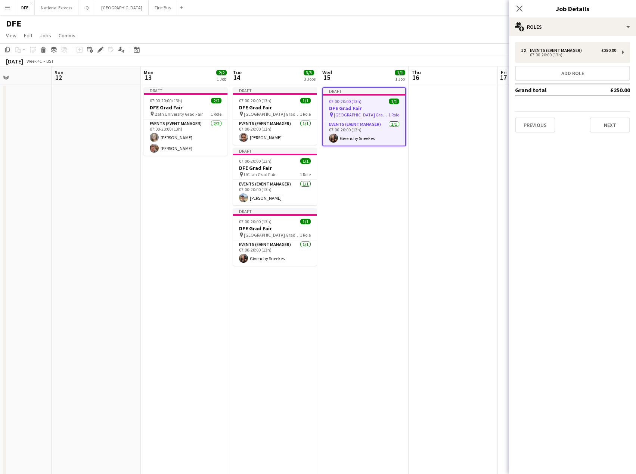
click at [611, 133] on div "1 x Events (Event Manager) £250.00 07:00-20:00 (13h) Add role Grand total £250.…" at bounding box center [572, 87] width 127 height 103
click at [618, 125] on button "Next" at bounding box center [609, 125] width 40 height 15
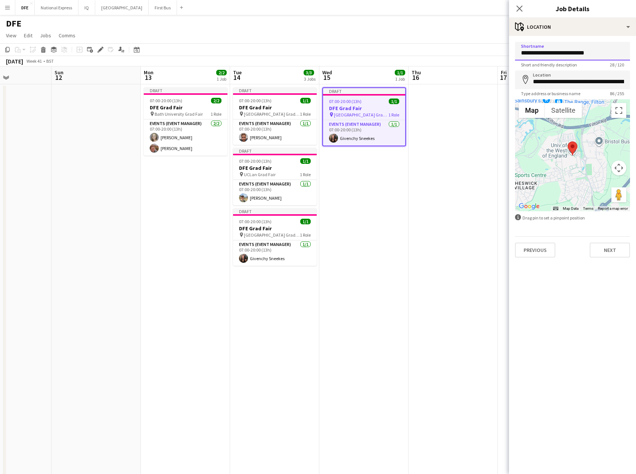
drag, startPoint x: 532, startPoint y: 51, endPoint x: 442, endPoint y: 53, distance: 89.6
click at [569, 55] on input "**********" at bounding box center [572, 51] width 115 height 19
click at [567, 53] on input "**********" at bounding box center [572, 51] width 115 height 19
drag, startPoint x: 570, startPoint y: 53, endPoint x: 490, endPoint y: 57, distance: 79.2
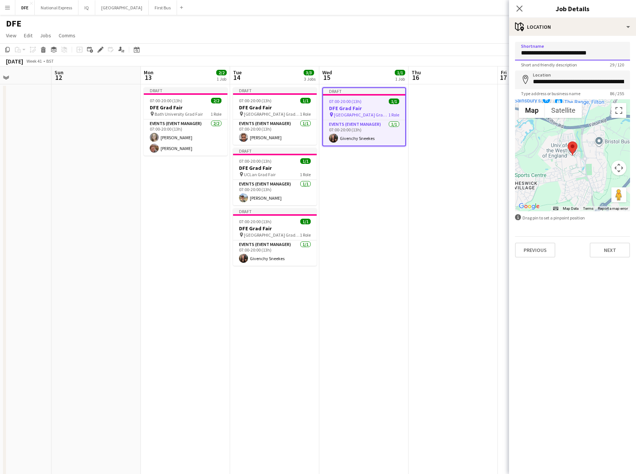
type input "**********"
click at [583, 84] on input "**********" at bounding box center [572, 80] width 115 height 19
click at [584, 83] on input "**********" at bounding box center [572, 80] width 115 height 19
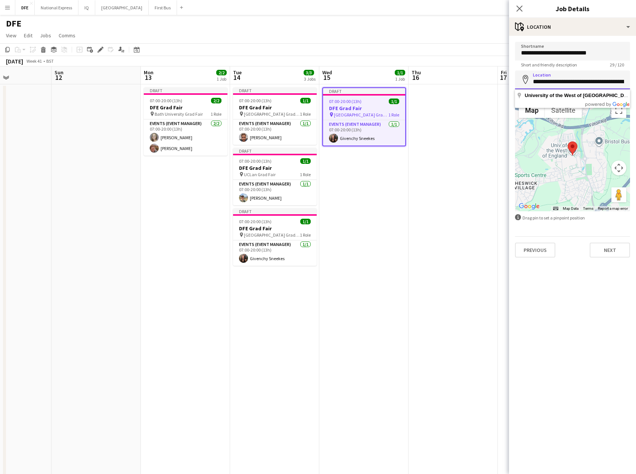
paste input
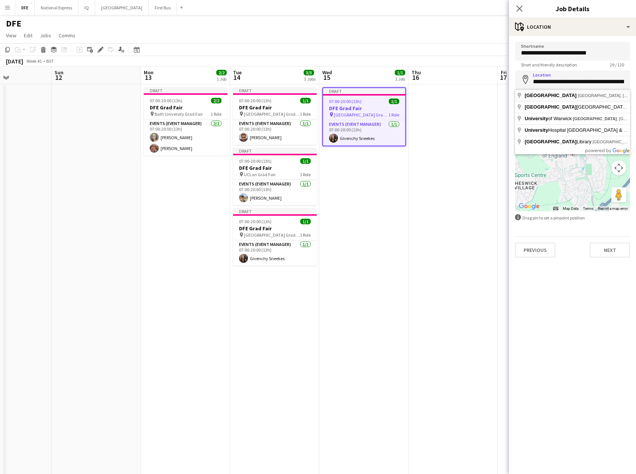
type input "**********"
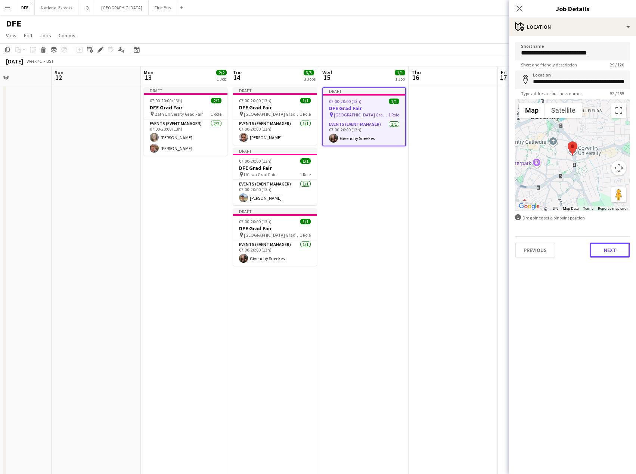
drag, startPoint x: 614, startPoint y: 254, endPoint x: 564, endPoint y: 154, distance: 112.0
click at [613, 253] on button "Next" at bounding box center [609, 250] width 40 height 15
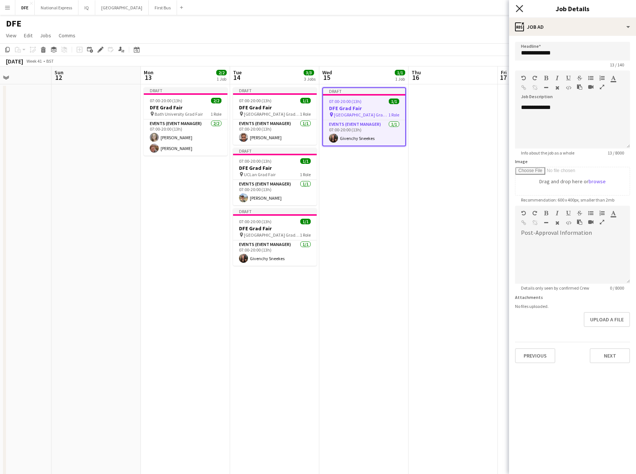
click at [519, 9] on icon at bounding box center [518, 8] width 7 height 7
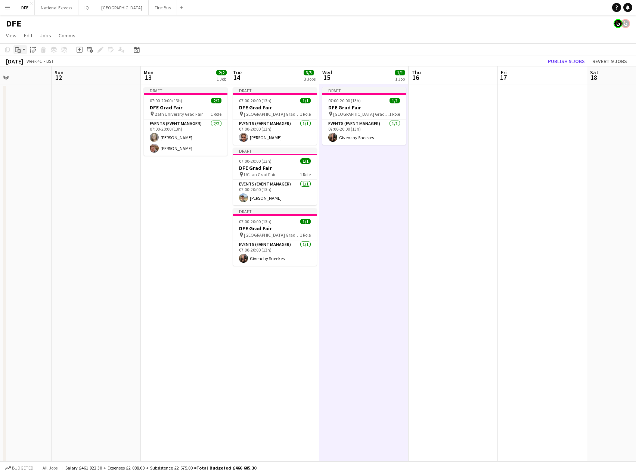
click at [20, 51] on icon "Paste" at bounding box center [18, 50] width 6 height 6
click at [29, 64] on link "Paste Ctrl+V" at bounding box center [55, 63] width 70 height 7
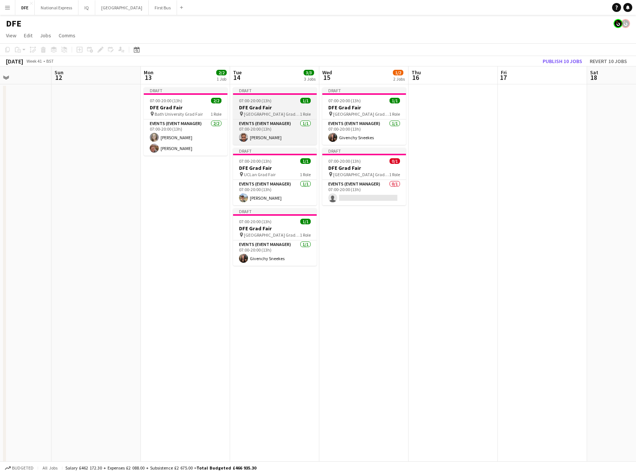
click at [275, 112] on span "[GEOGRAPHIC_DATA] Grad Fair" at bounding box center [272, 114] width 56 height 6
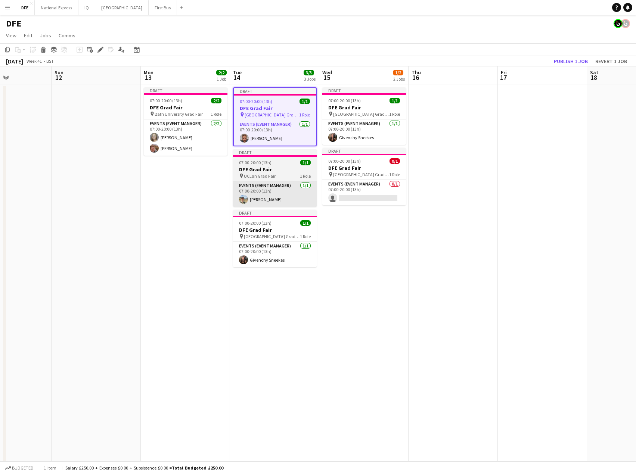
drag, startPoint x: 9, startPoint y: 48, endPoint x: 238, endPoint y: 200, distance: 275.0
click at [9, 48] on icon "Copy" at bounding box center [7, 50] width 6 height 6
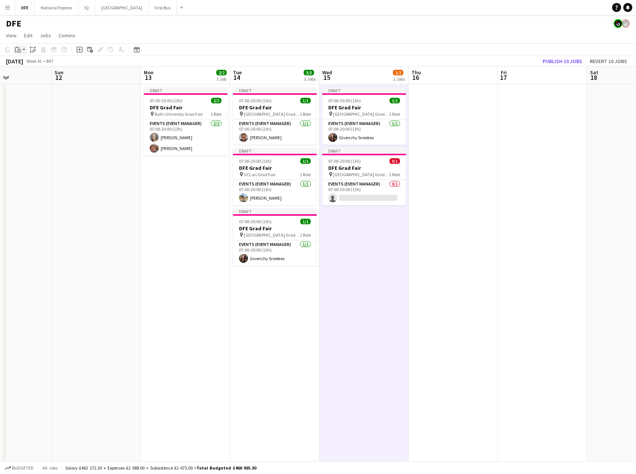
click at [18, 50] on icon "Paste" at bounding box center [18, 50] width 6 height 6
click at [38, 77] on link "Paste with crew Ctrl+Shift+V" at bounding box center [55, 76] width 70 height 7
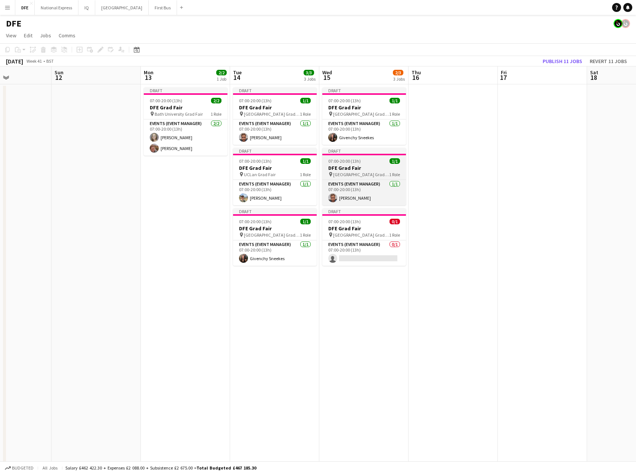
click at [368, 170] on h3 "DFE Grad Fair" at bounding box center [364, 168] width 84 height 7
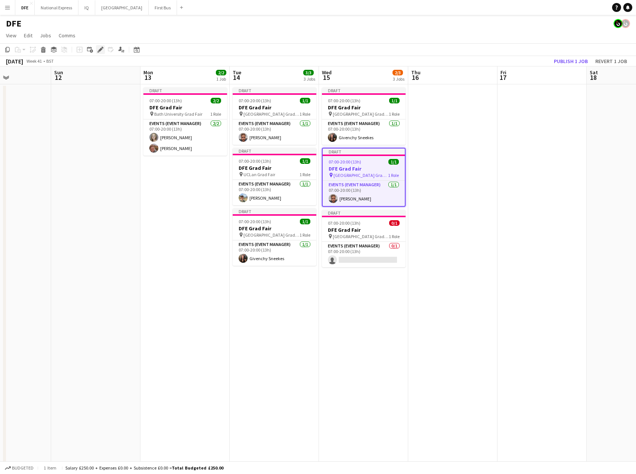
click at [100, 50] on icon at bounding box center [100, 50] width 4 height 4
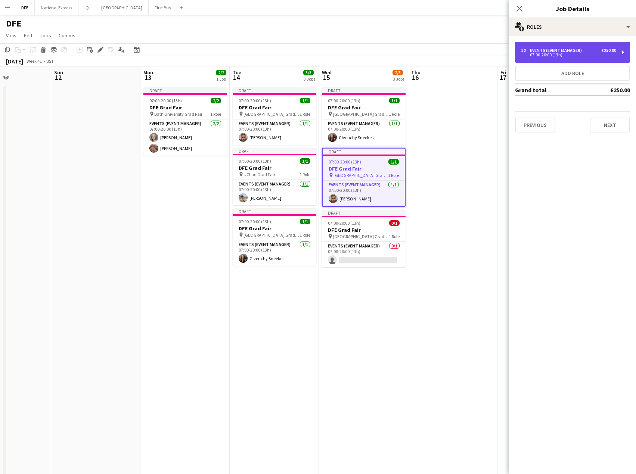
click at [589, 52] on div "1 x Events (Event Manager) £250.00" at bounding box center [568, 50] width 95 height 5
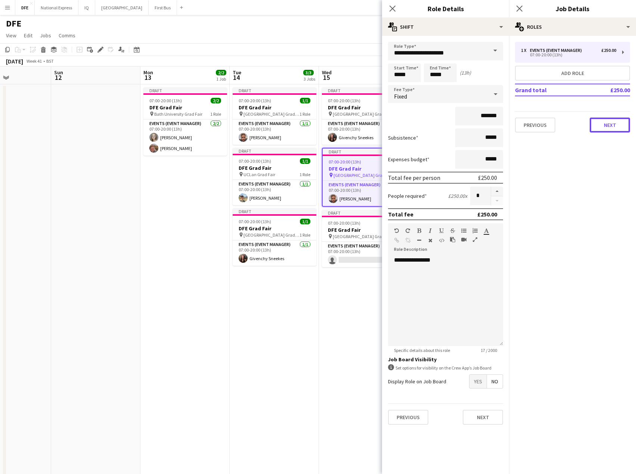
click at [605, 122] on button "Next" at bounding box center [609, 125] width 40 height 15
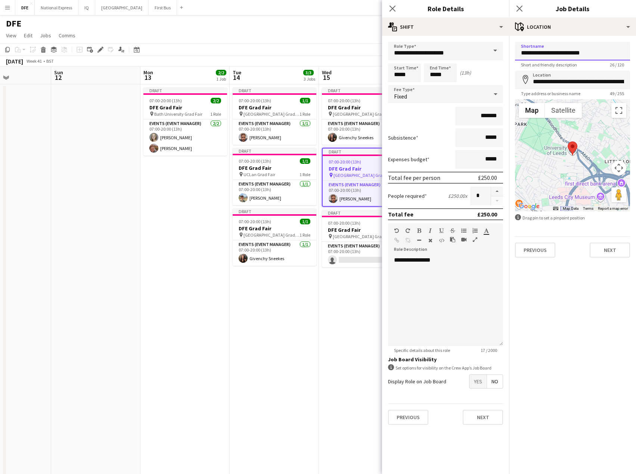
drag, startPoint x: 533, startPoint y: 52, endPoint x: 509, endPoint y: 56, distance: 24.7
click at [537, 53] on input "**********" at bounding box center [572, 51] width 115 height 19
drag, startPoint x: 534, startPoint y: 53, endPoint x: 515, endPoint y: 52, distance: 19.1
click at [515, 52] on input "**********" at bounding box center [572, 51] width 115 height 19
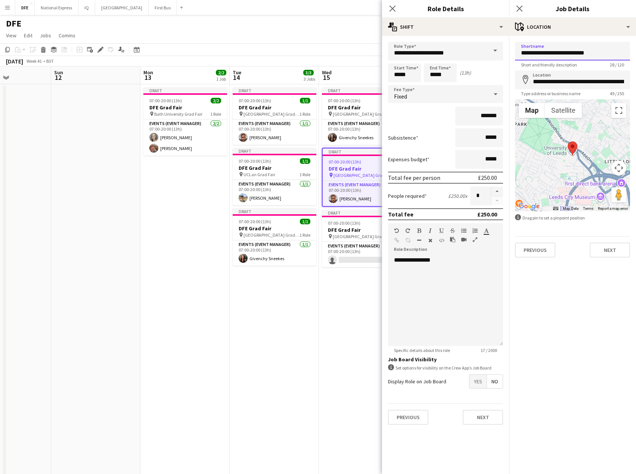
drag, startPoint x: 566, startPoint y: 53, endPoint x: 503, endPoint y: 55, distance: 63.1
click at [565, 52] on input "**********" at bounding box center [572, 51] width 115 height 19
drag, startPoint x: 568, startPoint y: 53, endPoint x: 512, endPoint y: 55, distance: 55.7
click at [512, 55] on form "**********" at bounding box center [572, 150] width 127 height 216
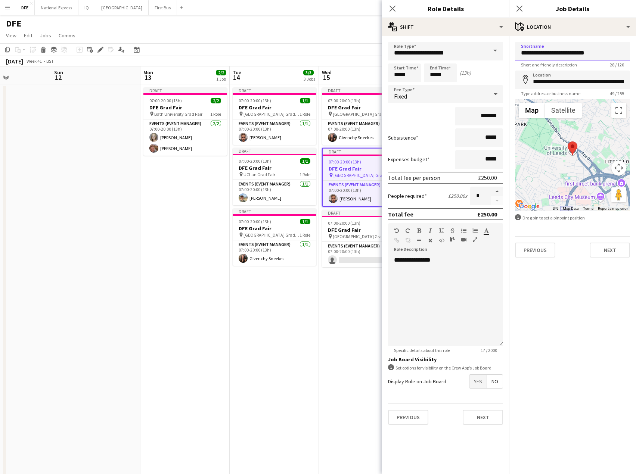
type input "**********"
click at [546, 79] on input "**********" at bounding box center [572, 80] width 115 height 19
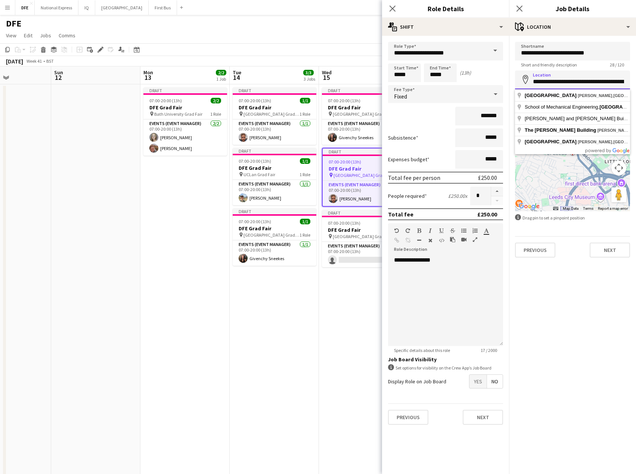
click at [546, 79] on input "**********" at bounding box center [572, 80] width 115 height 19
paste input
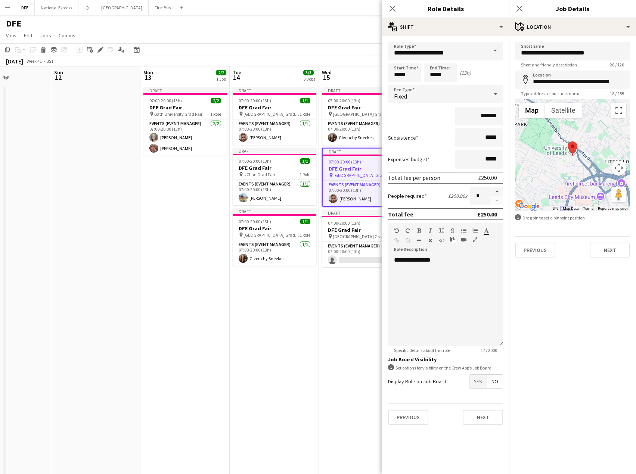
type input "**********"
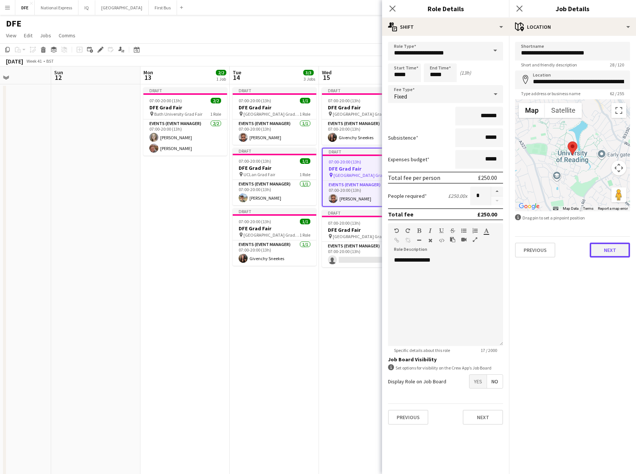
click at [611, 248] on button "Next" at bounding box center [609, 250] width 40 height 15
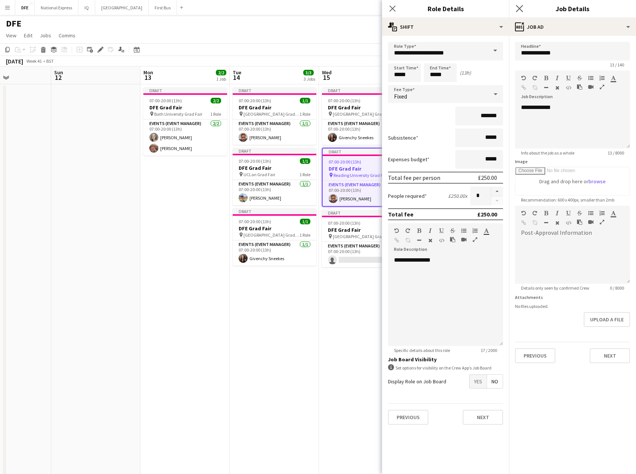
click at [520, 13] on div "Close pop-in" at bounding box center [519, 8] width 21 height 17
click at [519, 8] on icon at bounding box center [518, 8] width 7 height 7
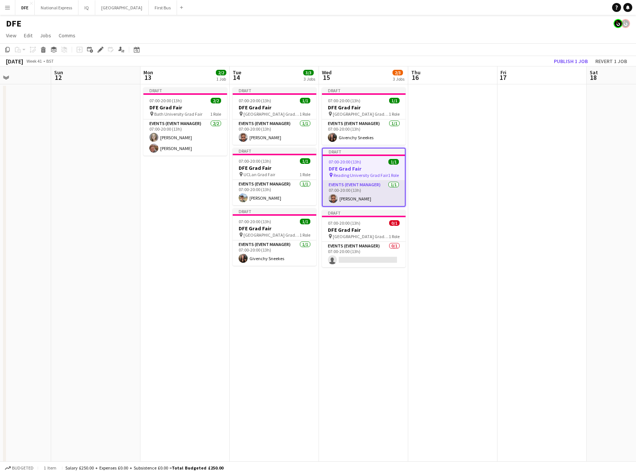
click at [348, 195] on app-card-role "Events (Event Manager) [DATE] 07:00-20:00 (13h) [PERSON_NAME]" at bounding box center [363, 193] width 82 height 25
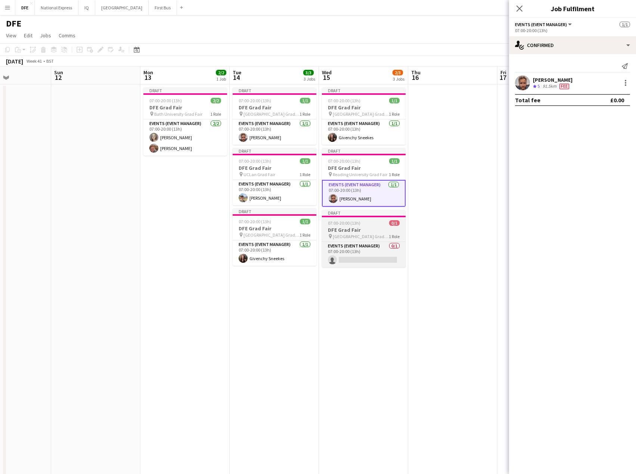
click at [359, 231] on h3 "DFE Grad Fair" at bounding box center [364, 230] width 84 height 7
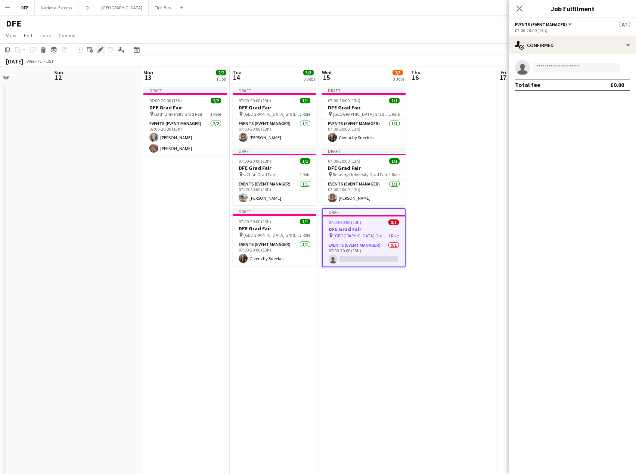
drag, startPoint x: 100, startPoint y: 48, endPoint x: 105, endPoint y: 49, distance: 5.7
click at [100, 48] on icon "Edit" at bounding box center [100, 50] width 6 height 6
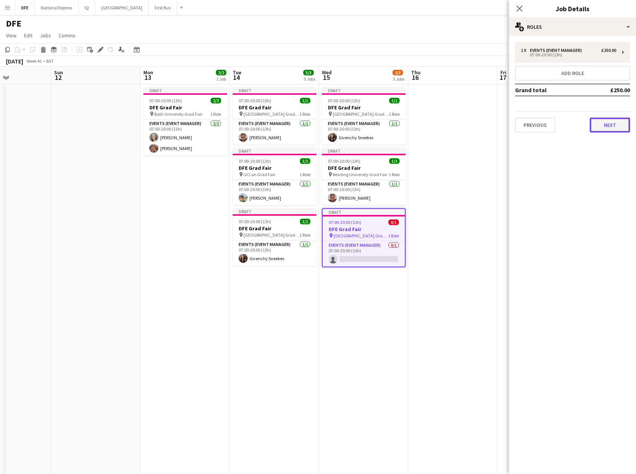
click at [607, 126] on button "Next" at bounding box center [609, 125] width 40 height 15
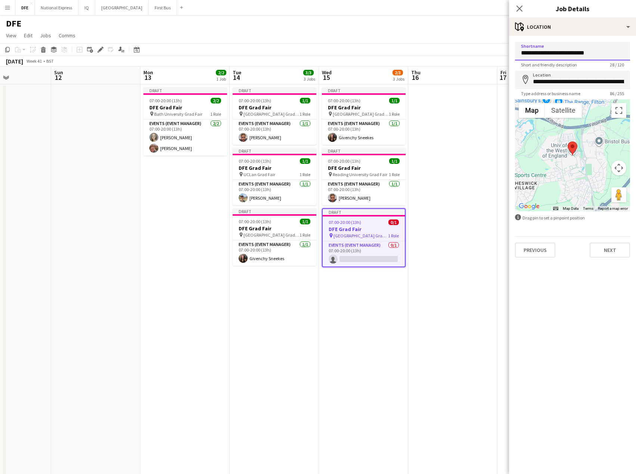
drag, startPoint x: 541, startPoint y: 52, endPoint x: 518, endPoint y: 51, distance: 23.5
click at [518, 51] on input "**********" at bounding box center [572, 51] width 115 height 19
drag, startPoint x: 563, startPoint y: 51, endPoint x: 510, endPoint y: 53, distance: 53.4
click at [510, 53] on form "**********" at bounding box center [572, 150] width 127 height 216
type input "**********"
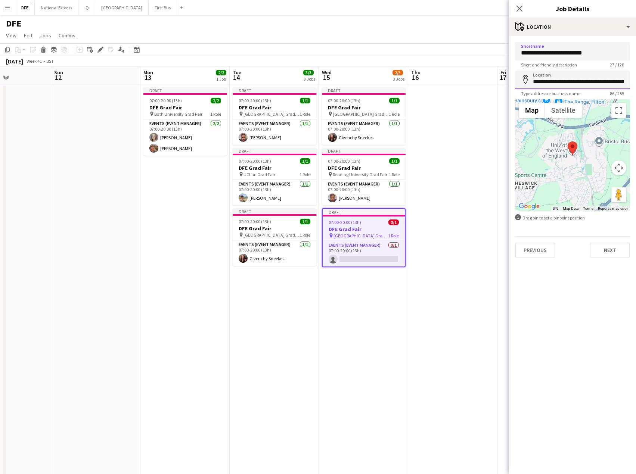
click at [582, 81] on input "**********" at bounding box center [572, 80] width 115 height 19
paste input
type input "**********"
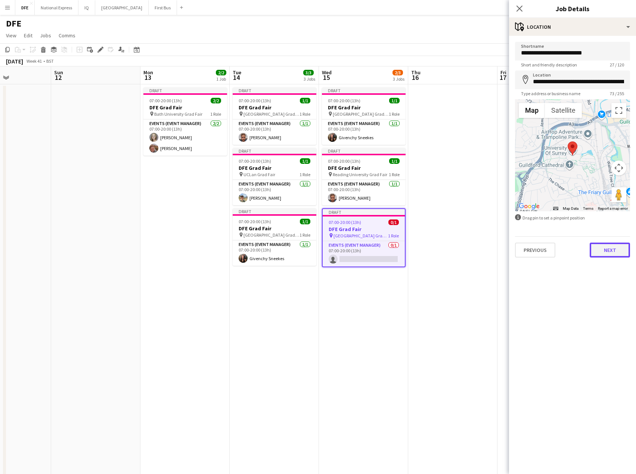
click at [612, 245] on button "Next" at bounding box center [609, 250] width 40 height 15
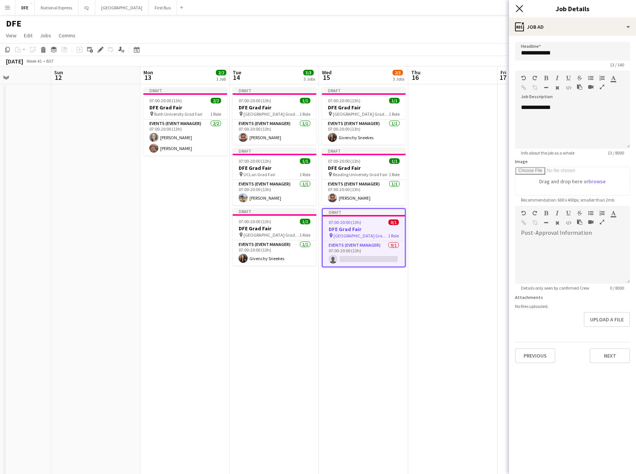
drag, startPoint x: 518, startPoint y: 7, endPoint x: 433, endPoint y: 185, distance: 196.6
click at [518, 8] on icon at bounding box center [518, 8] width 7 height 7
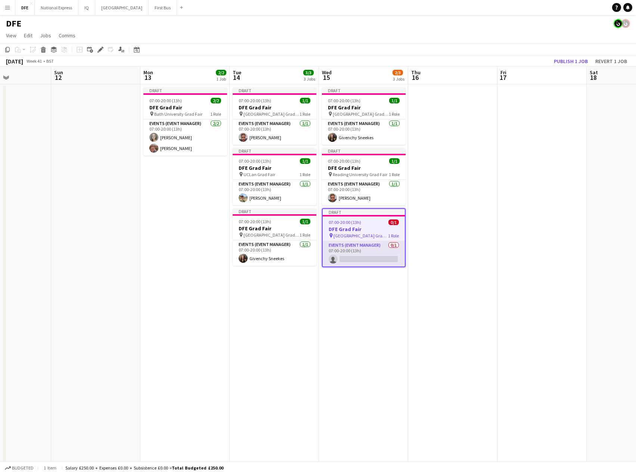
click at [373, 260] on app-card-role "Events (Event Manager) 0/1 07:00-20:00 (13h) single-neutral-actions" at bounding box center [363, 253] width 82 height 25
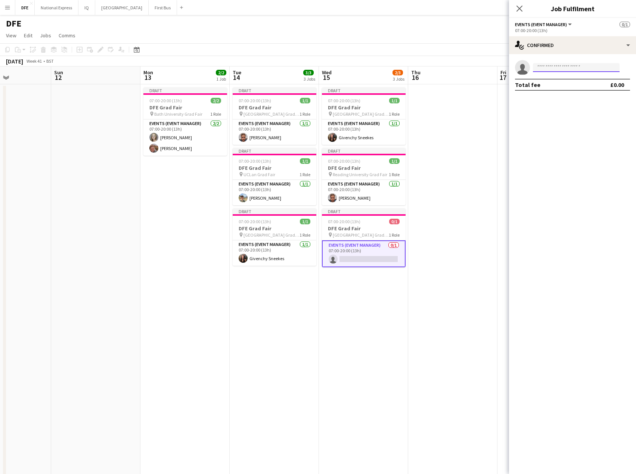
click at [558, 68] on input at bounding box center [576, 67] width 87 height 9
type input "*******"
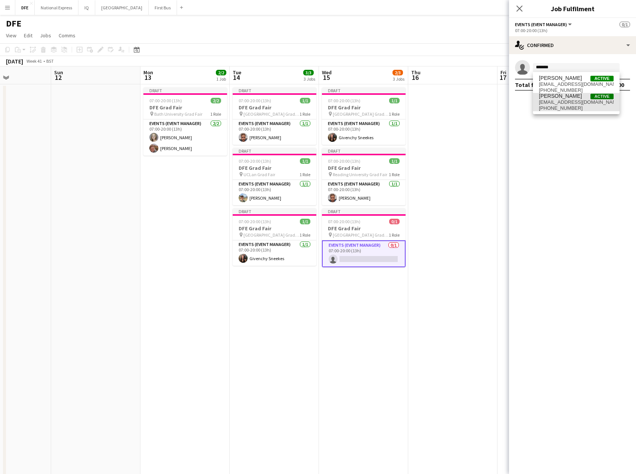
click at [571, 105] on span "[PHONE_NUMBER]" at bounding box center [576, 108] width 75 height 6
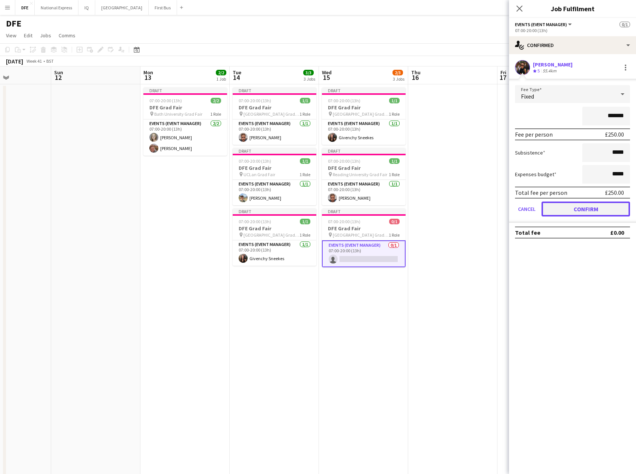
drag, startPoint x: 606, startPoint y: 212, endPoint x: 574, endPoint y: 121, distance: 97.0
click at [606, 212] on button "Confirm" at bounding box center [585, 209] width 88 height 15
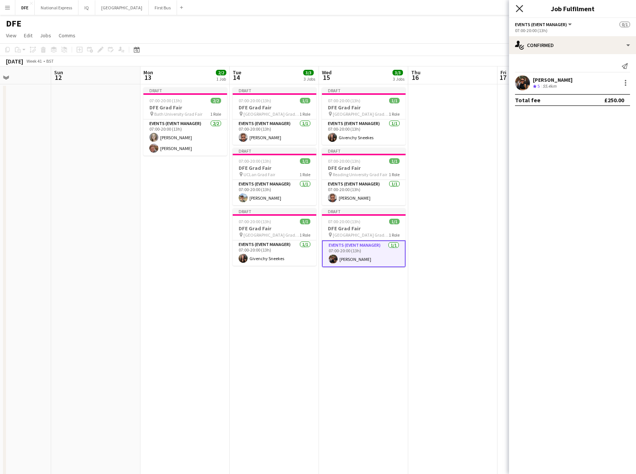
click at [518, 7] on icon at bounding box center [518, 8] width 7 height 7
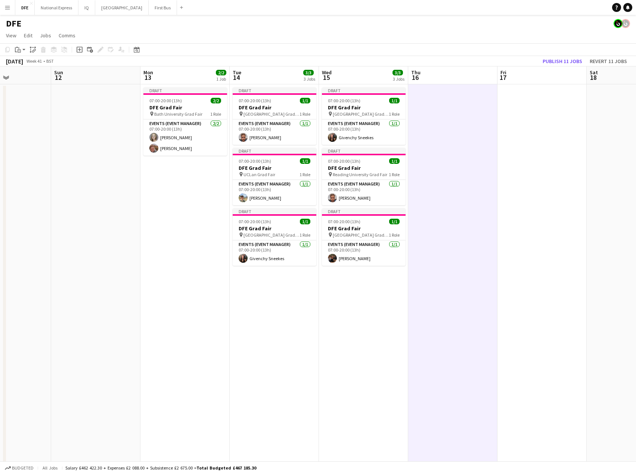
scroll to position [0, 216]
click at [21, 48] on div "Paste" at bounding box center [17, 49] width 9 height 9
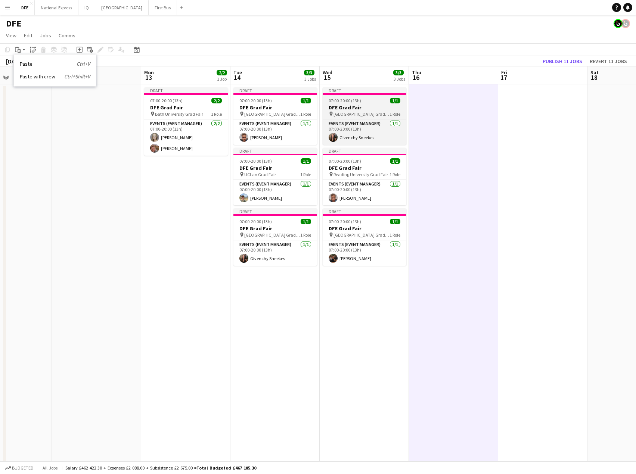
click at [371, 113] on span "[GEOGRAPHIC_DATA] Grad Fair" at bounding box center [361, 114] width 56 height 6
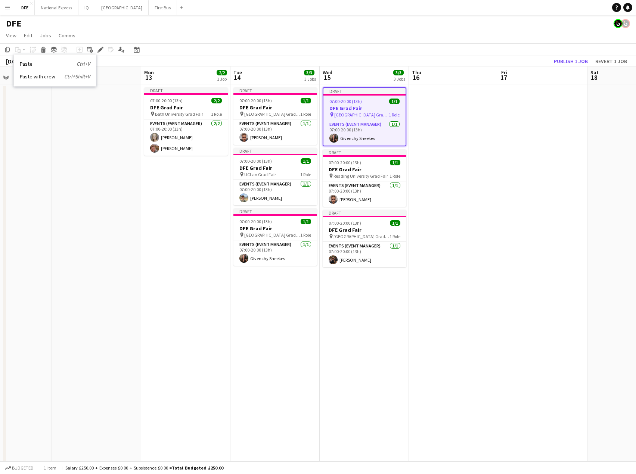
drag, startPoint x: 436, startPoint y: 115, endPoint x: 349, endPoint y: 92, distance: 90.6
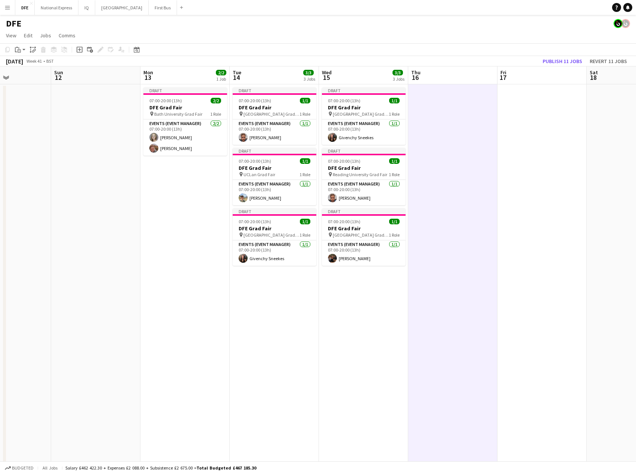
drag, startPoint x: 19, startPoint y: 51, endPoint x: 25, endPoint y: 58, distance: 9.0
click at [19, 51] on icon "Paste" at bounding box center [18, 50] width 6 height 6
click at [34, 76] on link "Paste with crew Ctrl+Shift+V" at bounding box center [55, 76] width 70 height 7
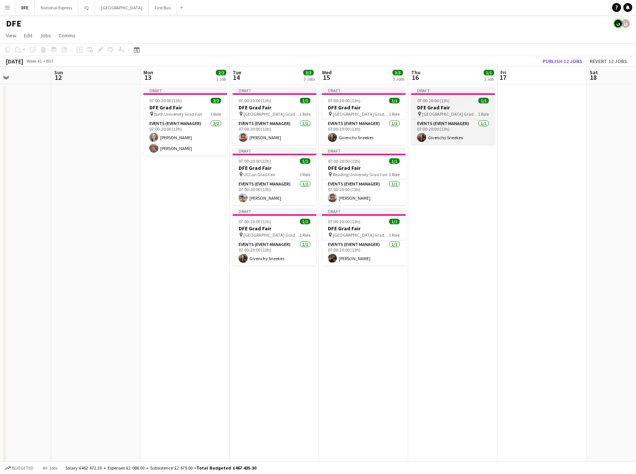
click at [465, 106] on h3 "DFE Grad Fair" at bounding box center [453, 107] width 84 height 7
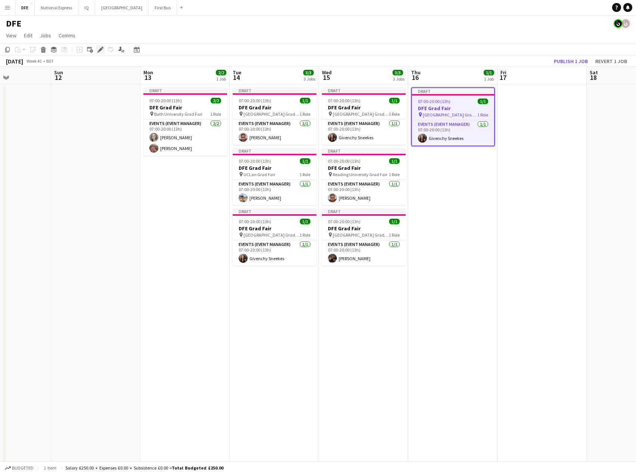
click at [102, 50] on icon "Edit" at bounding box center [100, 50] width 6 height 6
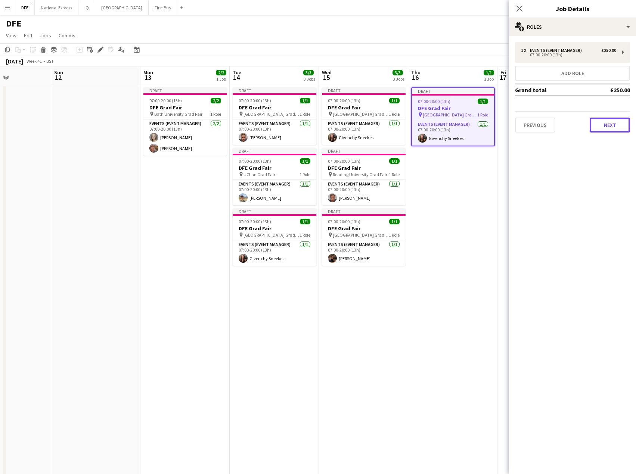
drag, startPoint x: 607, startPoint y: 122, endPoint x: 601, endPoint y: 116, distance: 8.5
click at [606, 122] on button "Next" at bounding box center [609, 125] width 40 height 15
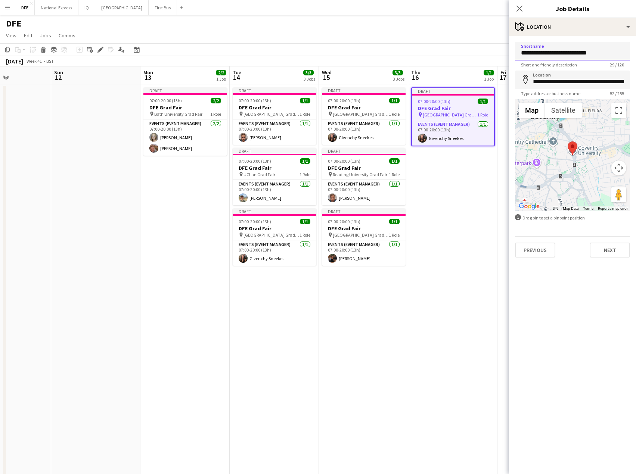
drag, startPoint x: 543, startPoint y: 55, endPoint x: 506, endPoint y: 49, distance: 36.7
drag, startPoint x: 562, startPoint y: 52, endPoint x: 515, endPoint y: 49, distance: 46.4
click at [515, 49] on input "**********" at bounding box center [572, 51] width 115 height 19
type input "**********"
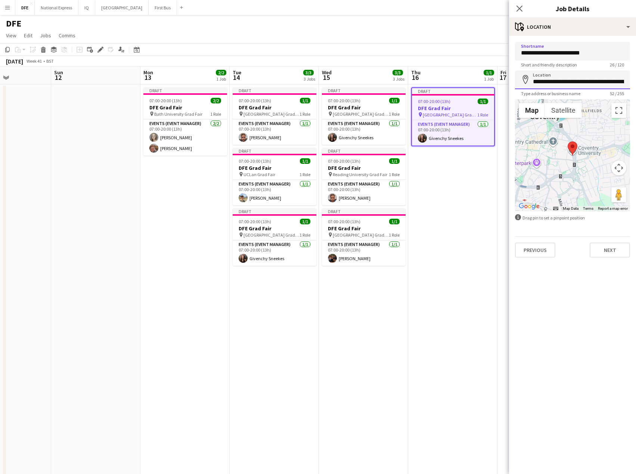
click at [557, 85] on input "**********" at bounding box center [572, 80] width 115 height 19
paste input
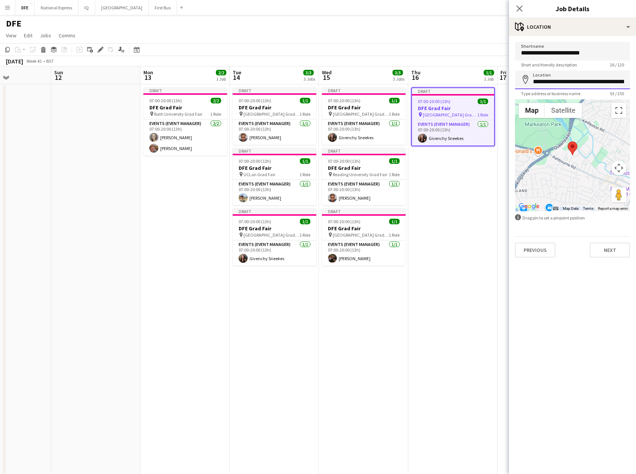
click at [554, 84] on input "**********" at bounding box center [572, 80] width 115 height 19
paste input
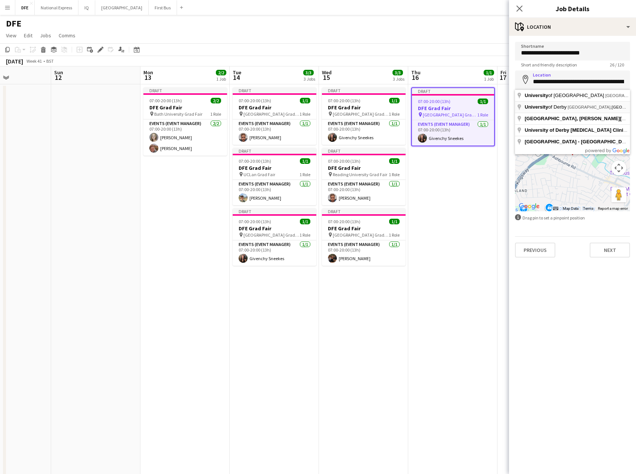
type input "**********"
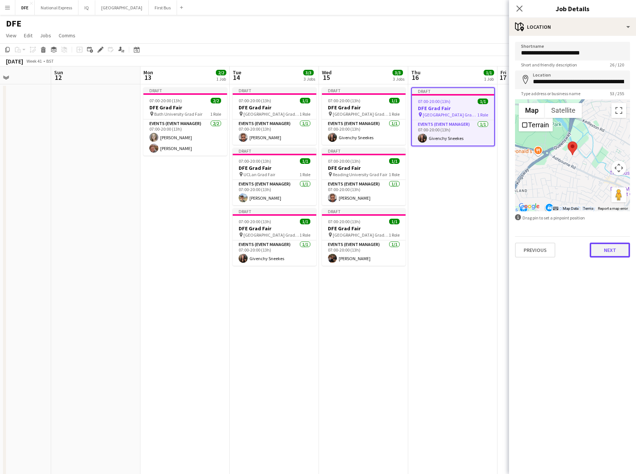
click at [609, 246] on button "Next" at bounding box center [609, 250] width 40 height 15
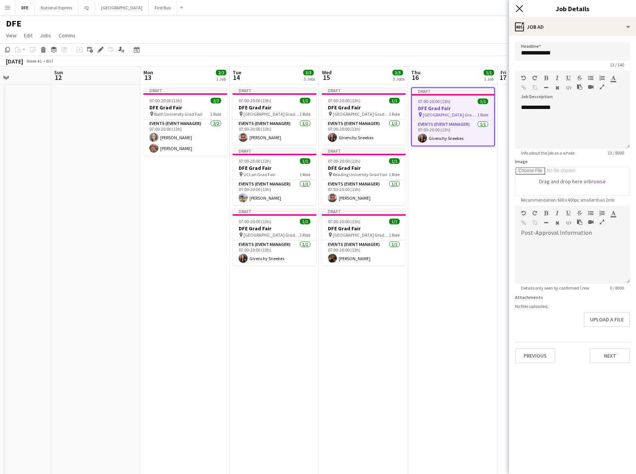
click at [520, 6] on icon "Close pop-in" at bounding box center [518, 8] width 7 height 7
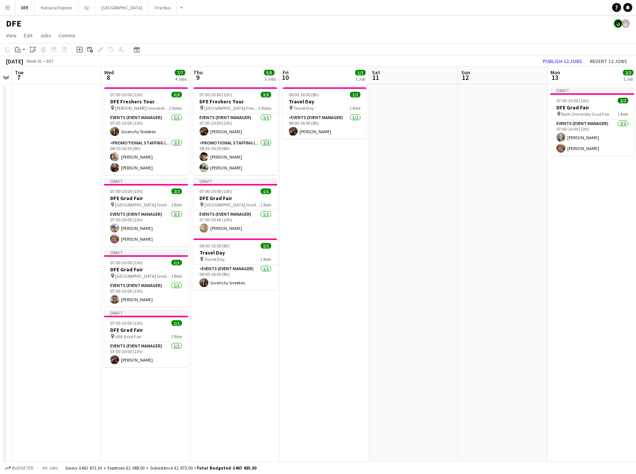
scroll to position [0, 161]
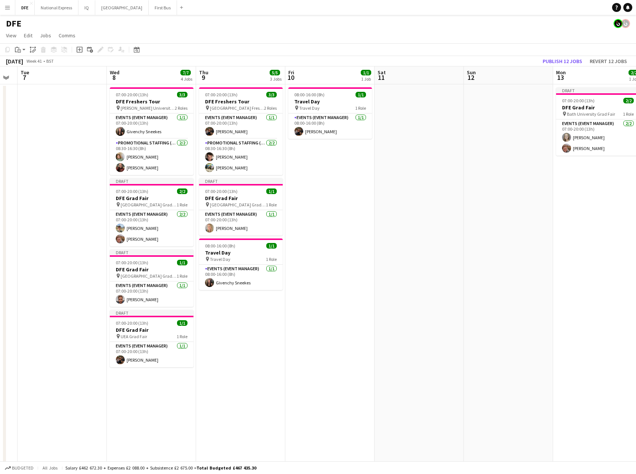
drag, startPoint x: 171, startPoint y: 275, endPoint x: 583, endPoint y: 261, distance: 411.9
click at [248, 202] on span "[GEOGRAPHIC_DATA] Grad Fair" at bounding box center [238, 205] width 56 height 6
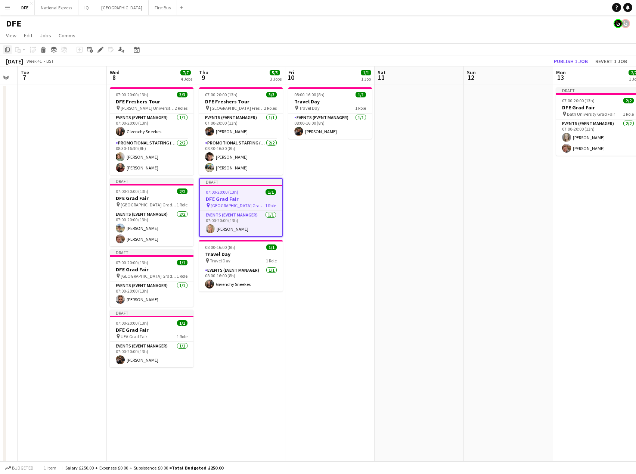
click at [5, 49] on icon "Copy" at bounding box center [7, 50] width 6 height 6
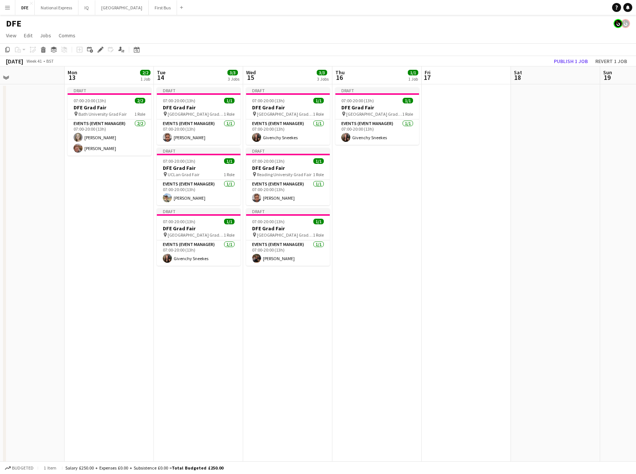
drag, startPoint x: 571, startPoint y: 215, endPoint x: 83, endPoint y: 211, distance: 488.2
drag, startPoint x: 237, startPoint y: 325, endPoint x: 239, endPoint y: 328, distance: 4.0
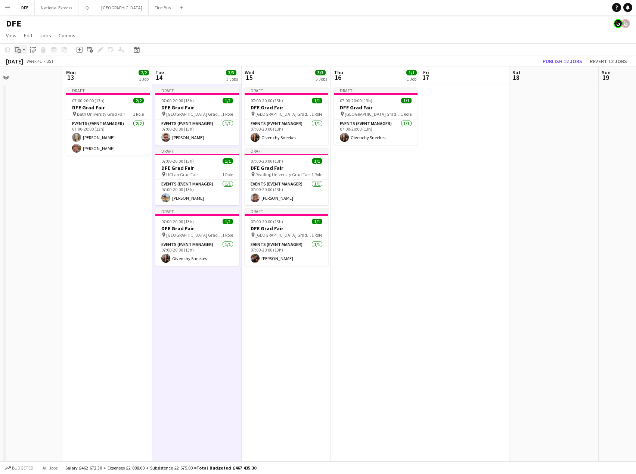
click at [22, 49] on div "Paste" at bounding box center [17, 49] width 9 height 9
click at [41, 76] on link "Paste with crew Ctrl+Shift+V" at bounding box center [55, 76] width 70 height 7
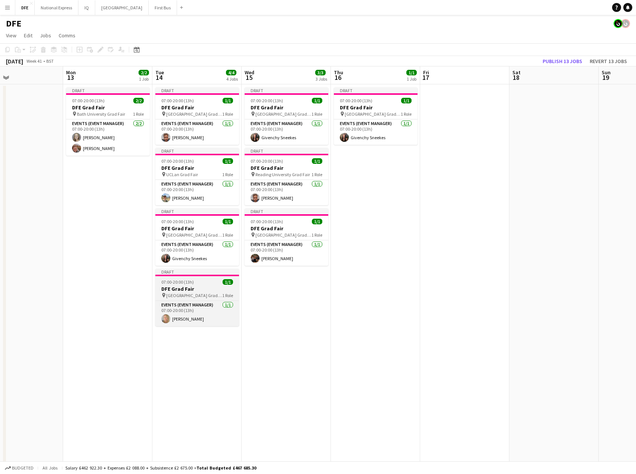
click at [212, 289] on h3 "DFE Grad Fair" at bounding box center [197, 289] width 84 height 7
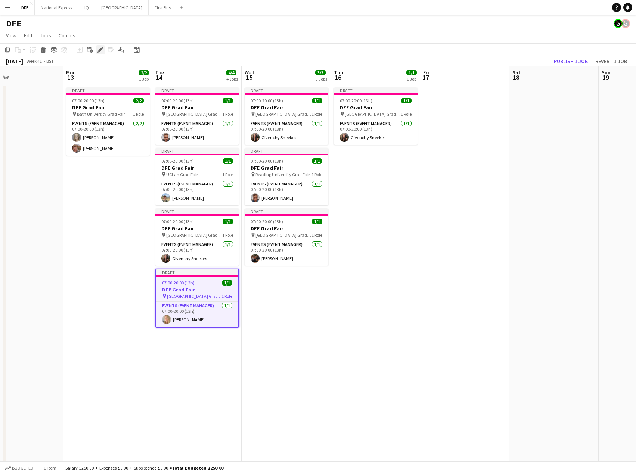
drag, startPoint x: 103, startPoint y: 48, endPoint x: 105, endPoint y: 52, distance: 4.6
click at [102, 48] on div "Edit" at bounding box center [100, 49] width 9 height 9
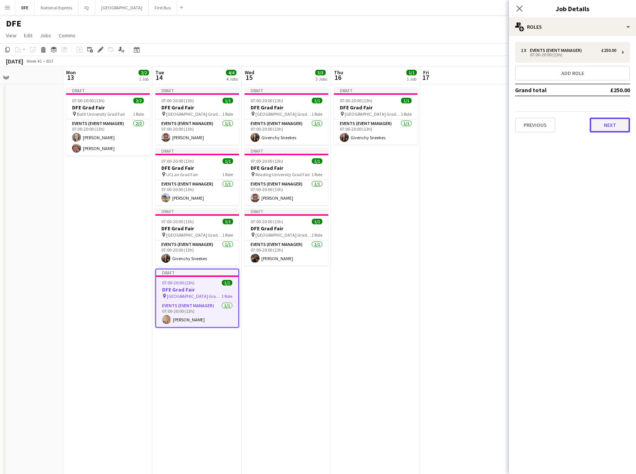
click at [614, 126] on button "Next" at bounding box center [609, 125] width 40 height 15
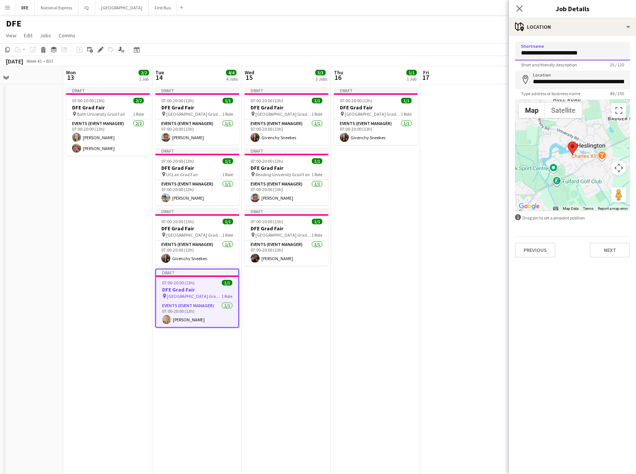
drag, startPoint x: 531, startPoint y: 52, endPoint x: 513, endPoint y: 50, distance: 18.3
click at [513, 50] on form "**********" at bounding box center [572, 150] width 127 height 216
drag, startPoint x: 571, startPoint y: 54, endPoint x: 548, endPoint y: 56, distance: 22.8
click at [542, 53] on input "**********" at bounding box center [572, 51] width 115 height 19
drag, startPoint x: 574, startPoint y: 52, endPoint x: 518, endPoint y: 52, distance: 56.4
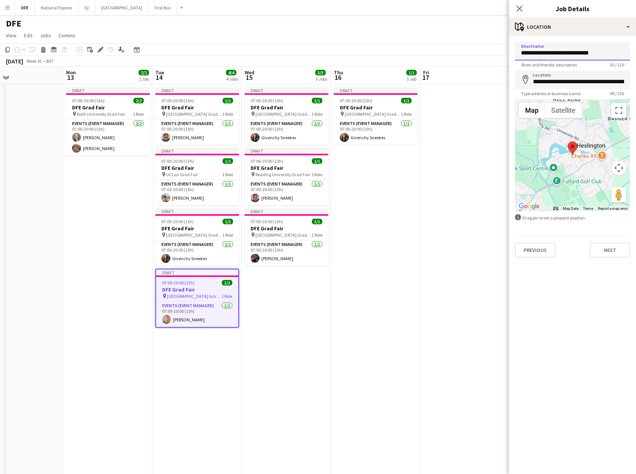
click at [518, 52] on input "**********" at bounding box center [572, 51] width 115 height 19
type input "**********"
click at [549, 83] on input "**********" at bounding box center [572, 80] width 115 height 19
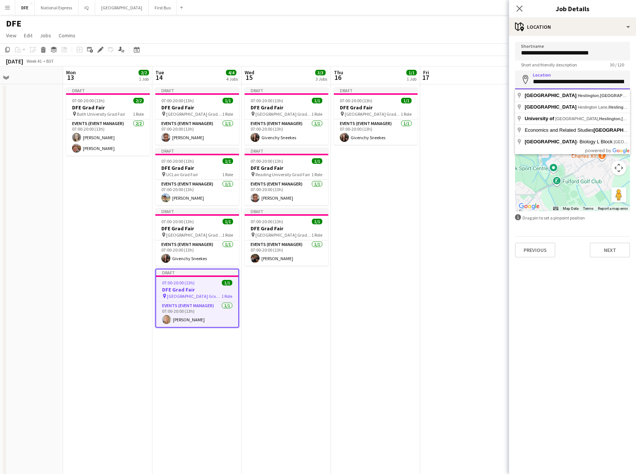
click at [549, 83] on input "**********" at bounding box center [572, 80] width 115 height 19
paste input
type input "**********"
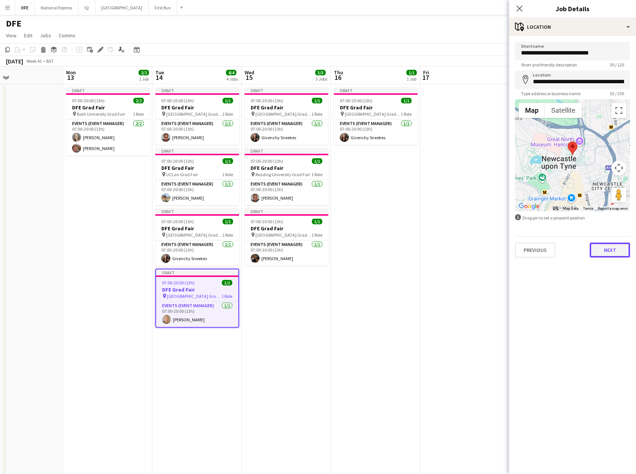
drag, startPoint x: 611, startPoint y: 250, endPoint x: 558, endPoint y: 113, distance: 145.9
click at [611, 249] on button "Next" at bounding box center [609, 250] width 40 height 15
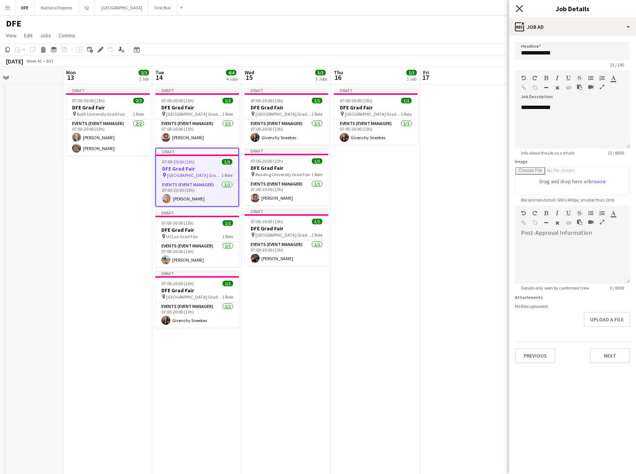
click at [519, 7] on icon "Close pop-in" at bounding box center [518, 8] width 7 height 7
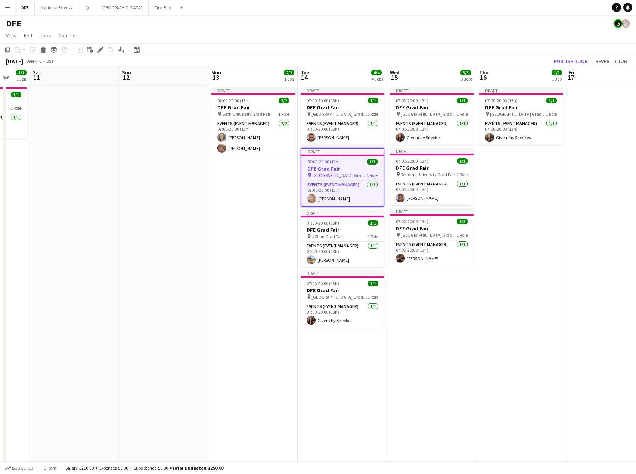
drag, startPoint x: 147, startPoint y: 242, endPoint x: 316, endPoint y: 244, distance: 168.3
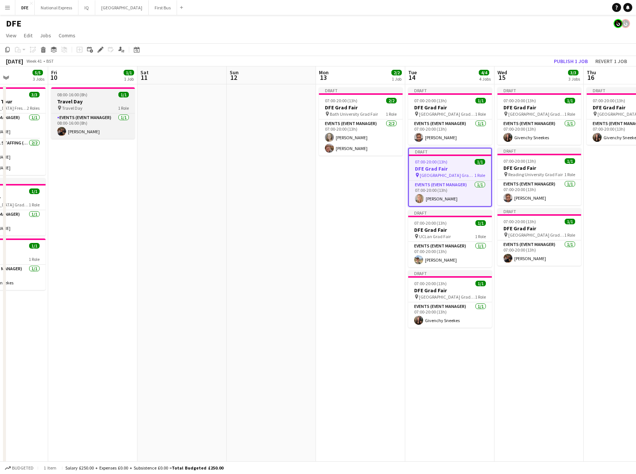
click at [77, 100] on h3 "Travel Day" at bounding box center [93, 101] width 84 height 7
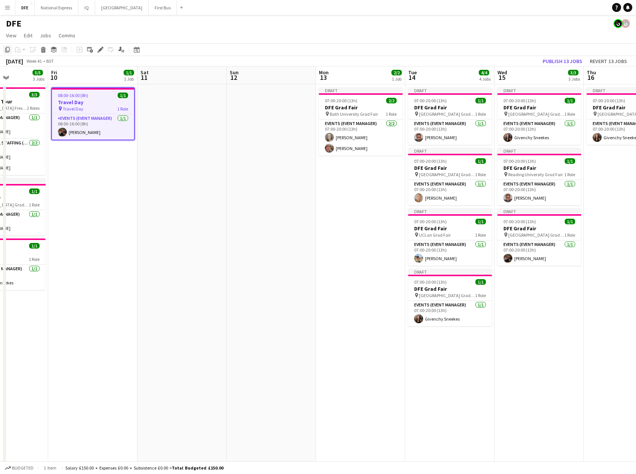
click at [7, 49] on icon "Copy" at bounding box center [7, 50] width 6 height 6
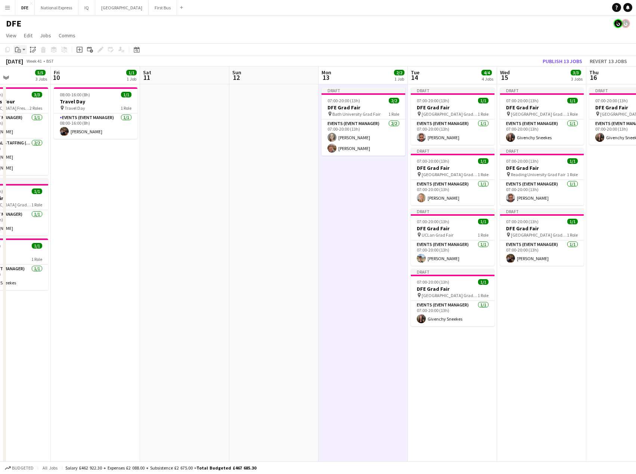
click at [20, 49] on icon "Paste" at bounding box center [18, 50] width 6 height 6
click at [43, 65] on link "Paste Ctrl+V" at bounding box center [55, 63] width 70 height 7
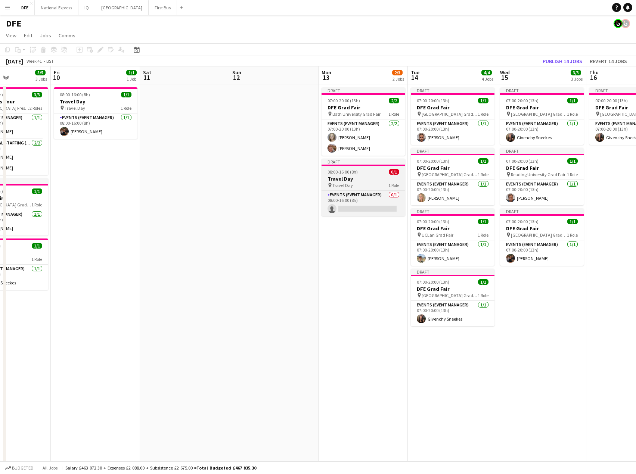
click at [357, 178] on h3 "Travel Day" at bounding box center [363, 178] width 84 height 7
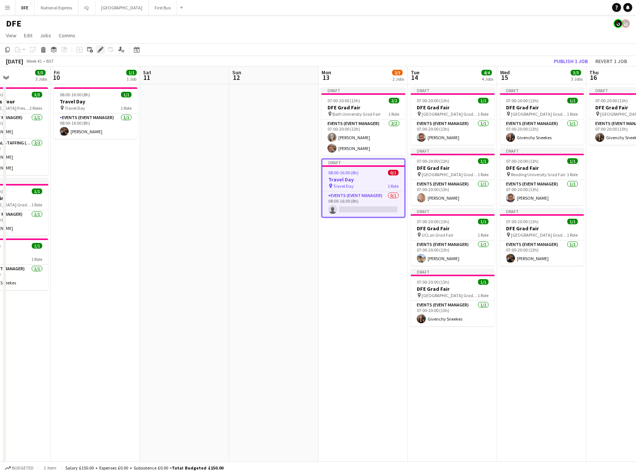
click at [101, 48] on icon at bounding box center [100, 50] width 4 height 4
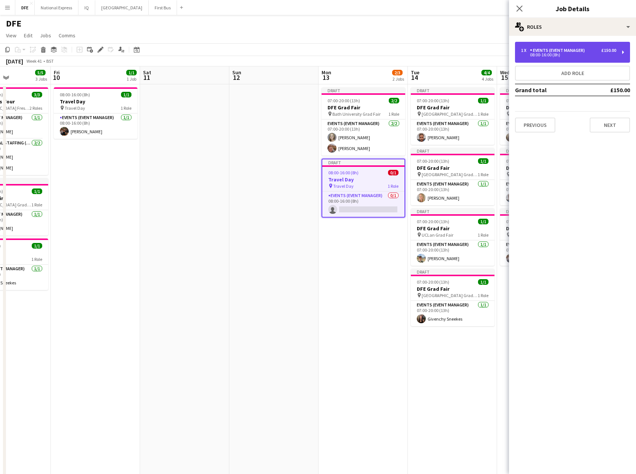
click at [590, 56] on div "08:00-16:00 (8h)" at bounding box center [568, 55] width 95 height 4
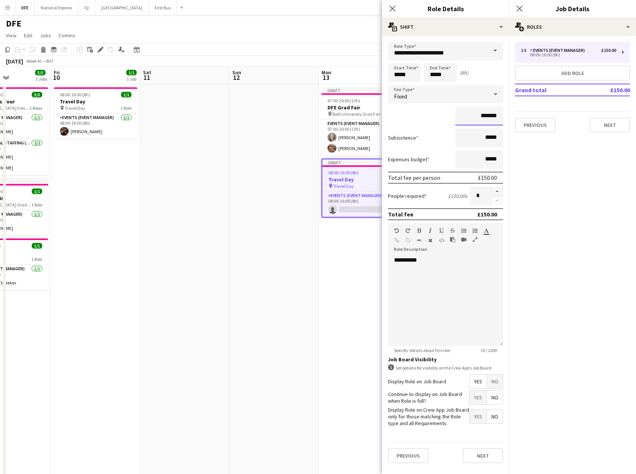
drag, startPoint x: 499, startPoint y: 117, endPoint x: 487, endPoint y: 135, distance: 21.7
click at [440, 116] on div "*******" at bounding box center [445, 116] width 115 height 19
drag, startPoint x: 499, startPoint y: 116, endPoint x: 481, endPoint y: 116, distance: 17.9
click at [481, 116] on input "****" at bounding box center [479, 116] width 48 height 19
type input "****"
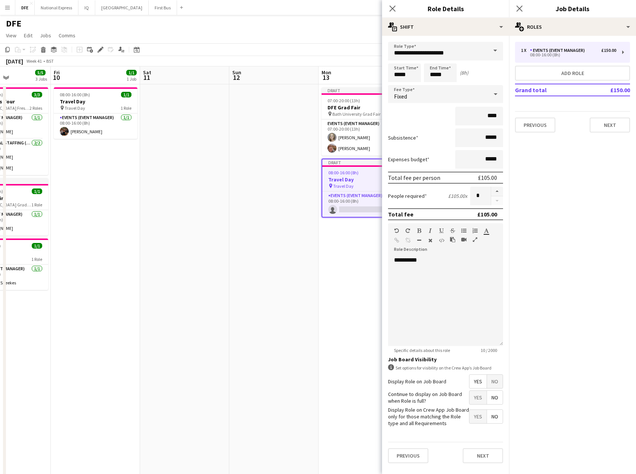
drag, startPoint x: 583, startPoint y: 159, endPoint x: 589, endPoint y: 175, distance: 17.5
click at [583, 160] on mat-expansion-panel "pencil3 General details 1 x Events (Event Manager) £150.00 08:00-16:00 (8h) Add…" at bounding box center [572, 255] width 127 height 438
click at [608, 126] on button "Next" at bounding box center [609, 125] width 40 height 15
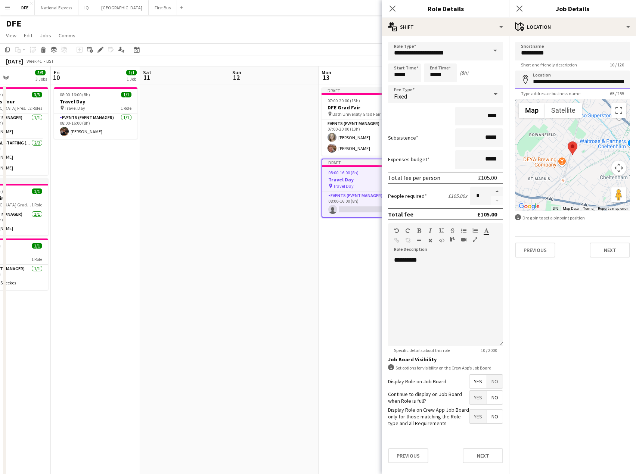
click at [553, 81] on input "**********" at bounding box center [572, 80] width 115 height 19
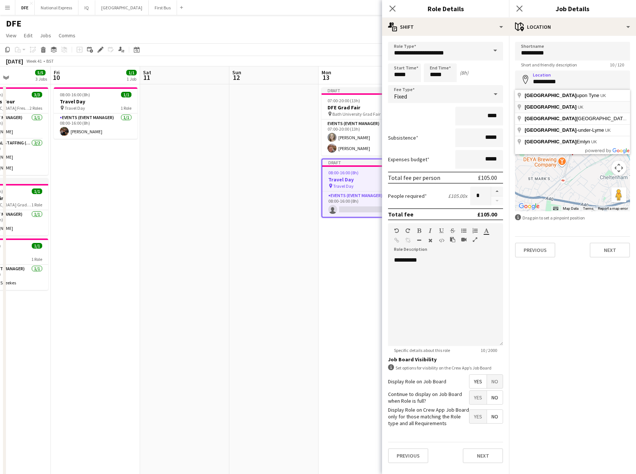
type input "**********"
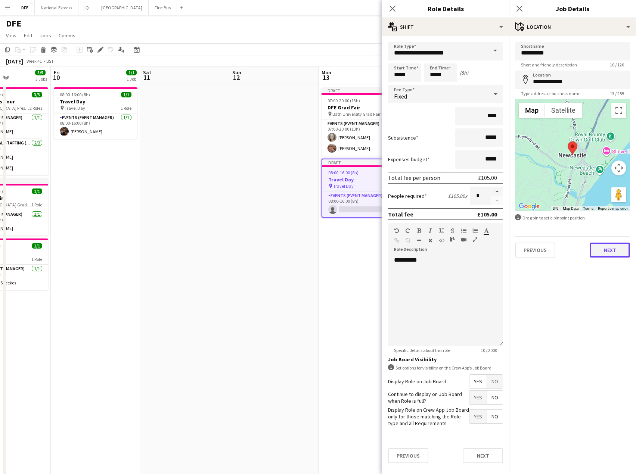
click at [617, 252] on button "Next" at bounding box center [609, 250] width 40 height 15
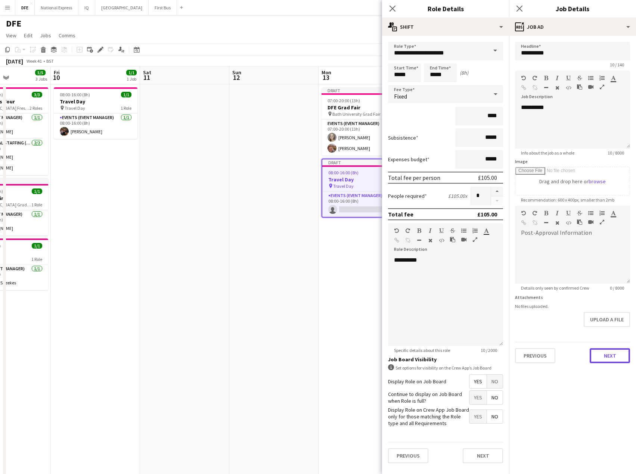
click at [621, 355] on button "Next" at bounding box center [609, 355] width 40 height 15
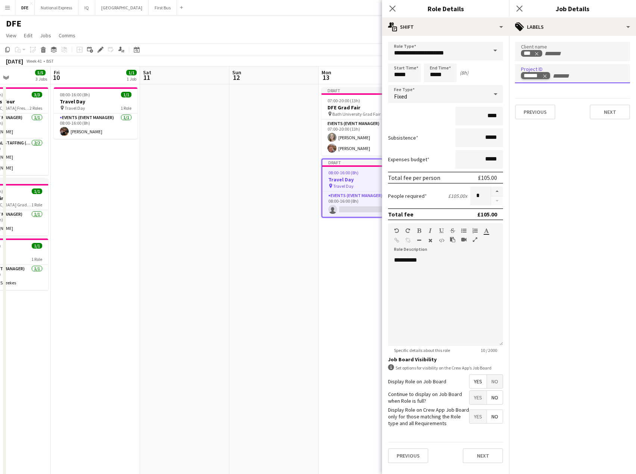
click at [545, 78] on icon "Remove tag" at bounding box center [544, 76] width 5 height 5
type input "******"
click at [564, 90] on div "213984" at bounding box center [572, 97] width 115 height 18
click at [618, 115] on button "Next" at bounding box center [609, 112] width 40 height 15
click at [518, 8] on icon at bounding box center [518, 8] width 7 height 7
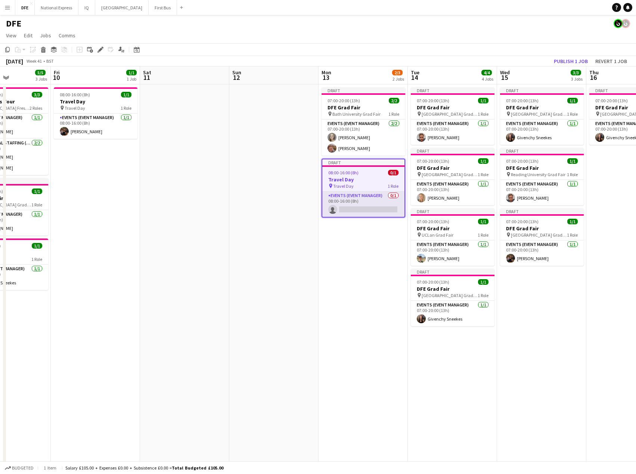
click at [349, 205] on app-card-role "Events (Event Manager) 0/1 08:00-16:00 (8h) single-neutral-actions" at bounding box center [363, 203] width 82 height 25
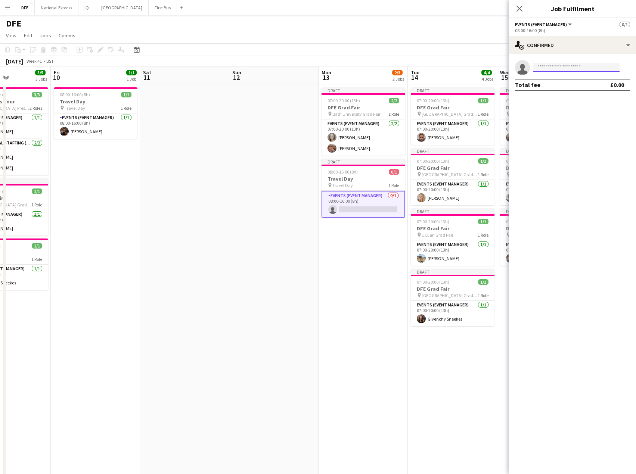
click at [564, 64] on input at bounding box center [576, 67] width 87 height 9
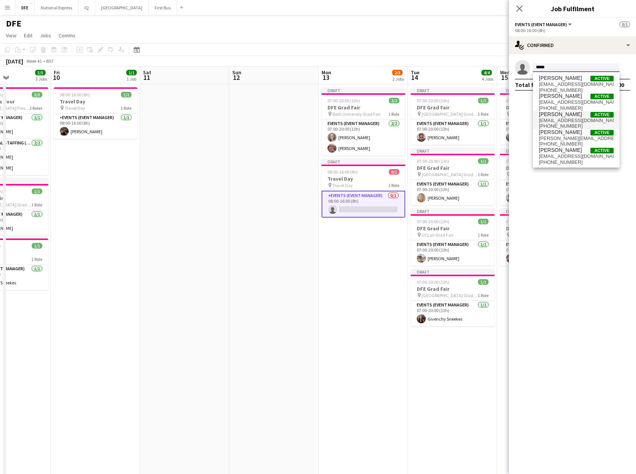
type input "*****"
click at [571, 116] on span "[PERSON_NAME] Active" at bounding box center [576, 114] width 75 height 6
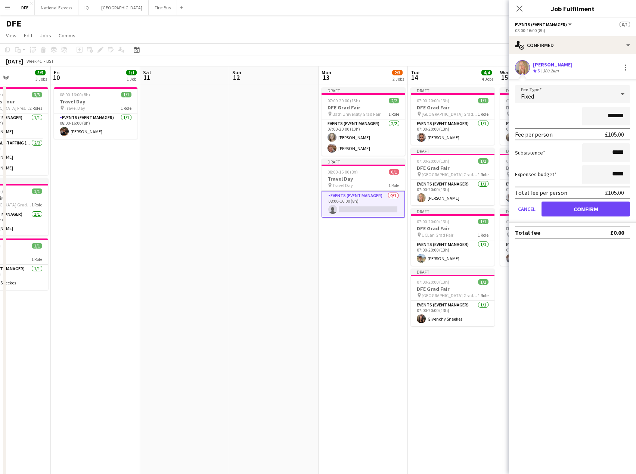
click at [584, 203] on form "Fee Type Fixed ******* Fee per person £105.00 Subsistence ***** Expenses budget…" at bounding box center [572, 154] width 127 height 138
click at [585, 205] on button "Confirm" at bounding box center [585, 209] width 88 height 15
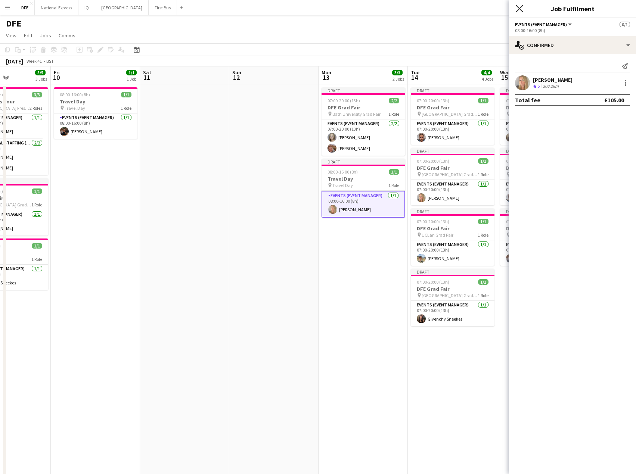
click at [521, 7] on icon at bounding box center [518, 8] width 7 height 7
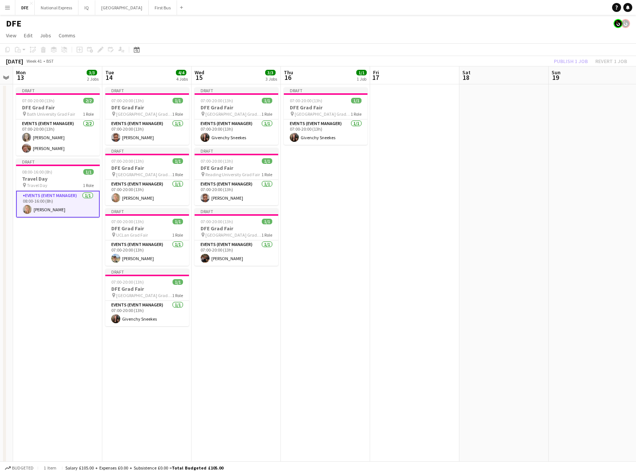
scroll to position [0, 351]
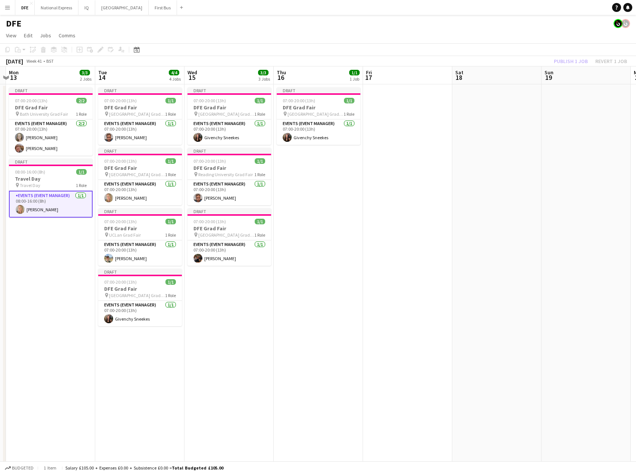
drag, startPoint x: 531, startPoint y: 331, endPoint x: 262, endPoint y: 322, distance: 269.2
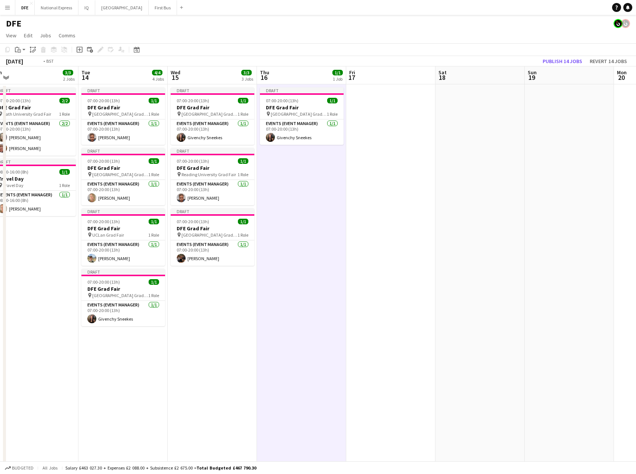
scroll to position [0, 305]
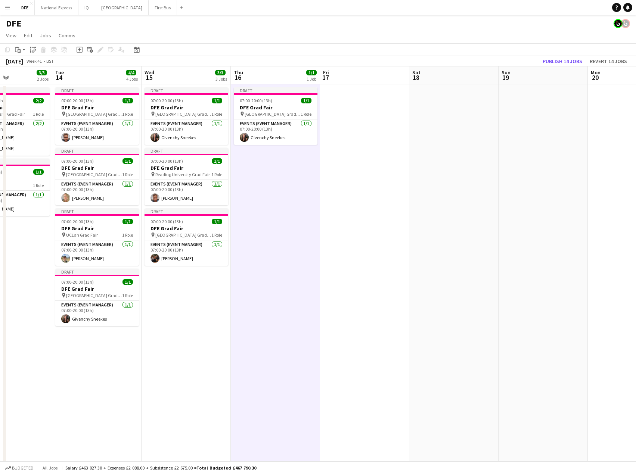
drag, startPoint x: 186, startPoint y: 221, endPoint x: 127, endPoint y: 218, distance: 59.0
click at [264, 108] on h3 "DFE Grad Fair" at bounding box center [276, 107] width 84 height 7
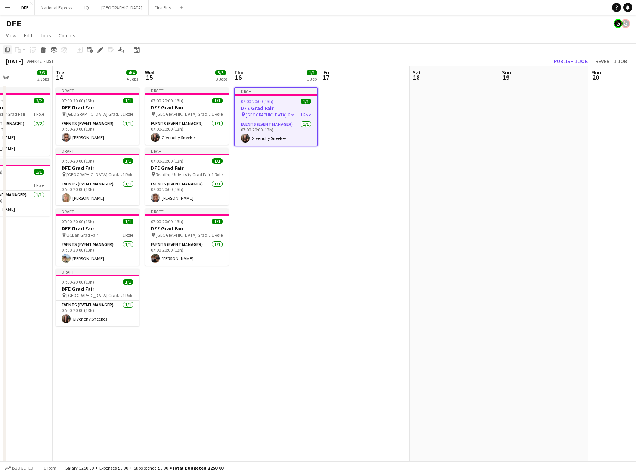
click at [8, 51] on icon at bounding box center [7, 49] width 4 height 5
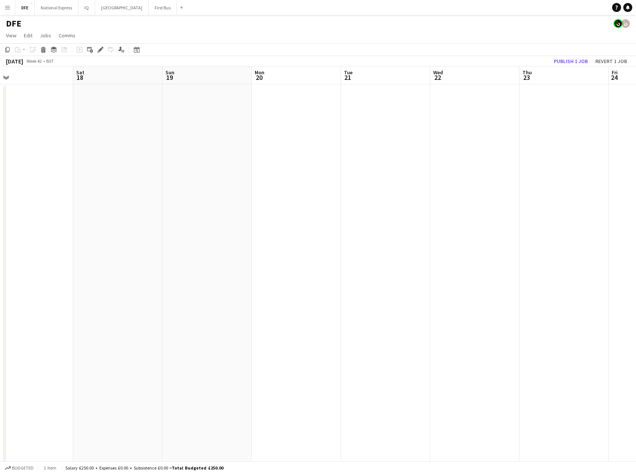
drag, startPoint x: 528, startPoint y: 143, endPoint x: 244, endPoint y: 156, distance: 284.3
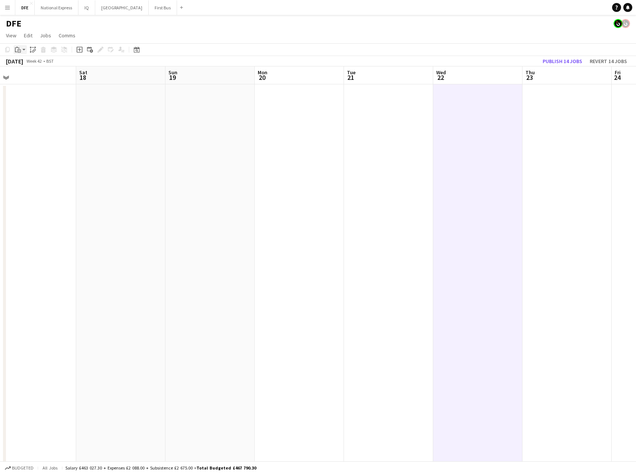
click at [23, 47] on app-action-btn "Paste" at bounding box center [19, 49] width 13 height 9
drag, startPoint x: 42, startPoint y: 75, endPoint x: 221, endPoint y: 116, distance: 183.9
click at [43, 75] on link "Paste with crew Ctrl+Shift+V" at bounding box center [55, 76] width 70 height 7
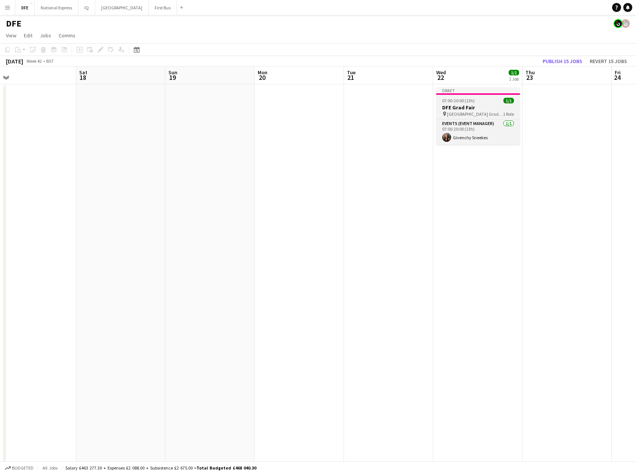
click at [484, 100] on div "07:00-20:00 (13h) 1/1" at bounding box center [478, 101] width 84 height 6
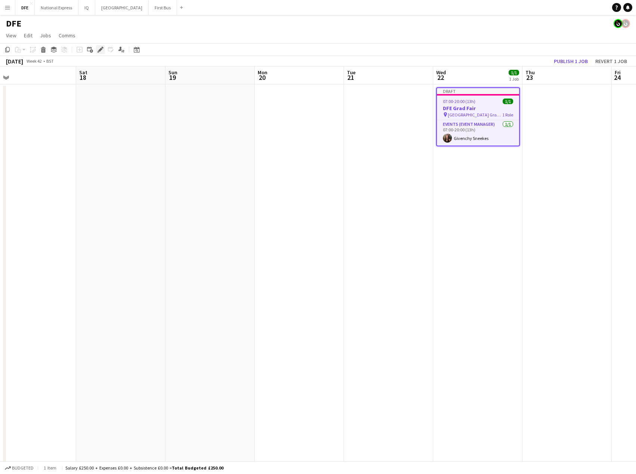
click at [104, 45] on div "Edit" at bounding box center [100, 49] width 9 height 9
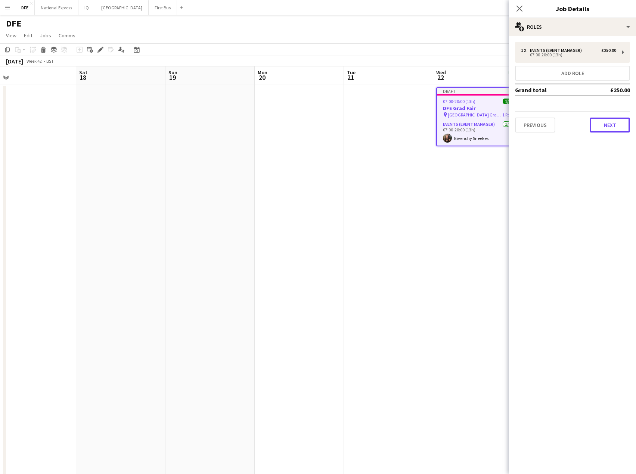
click at [616, 123] on button "Next" at bounding box center [609, 125] width 40 height 15
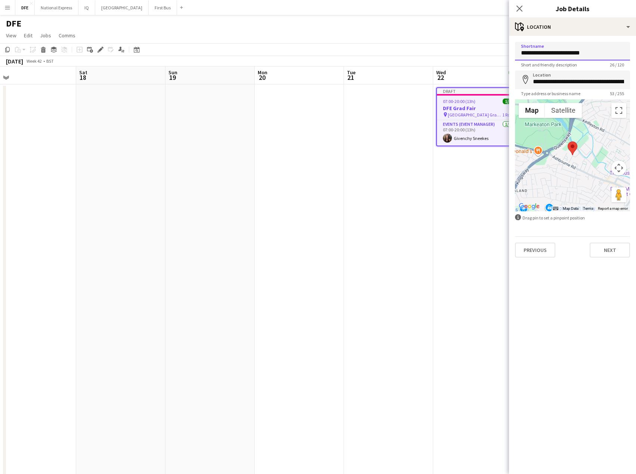
drag, startPoint x: 534, startPoint y: 52, endPoint x: 629, endPoint y: 60, distance: 95.1
click at [517, 56] on input "**********" at bounding box center [572, 51] width 115 height 19
drag, startPoint x: 572, startPoint y: 53, endPoint x: 462, endPoint y: 58, distance: 110.2
type input "**********"
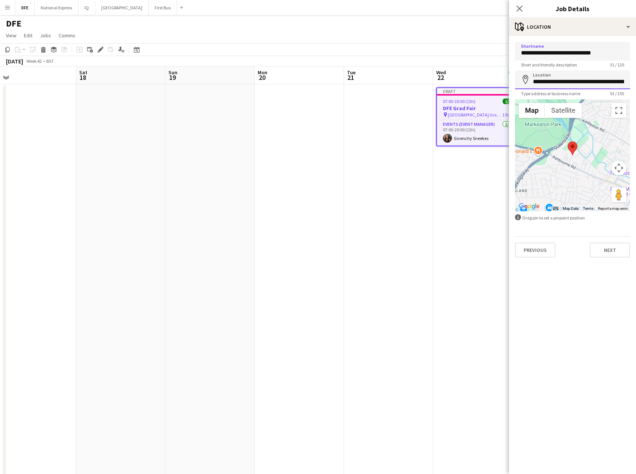
click at [567, 81] on input "**********" at bounding box center [572, 80] width 115 height 19
paste input
type input "**********"
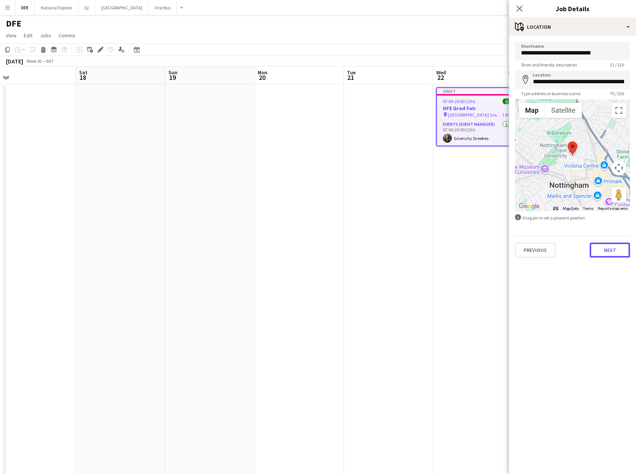
click at [610, 253] on button "Next" at bounding box center [609, 250] width 40 height 15
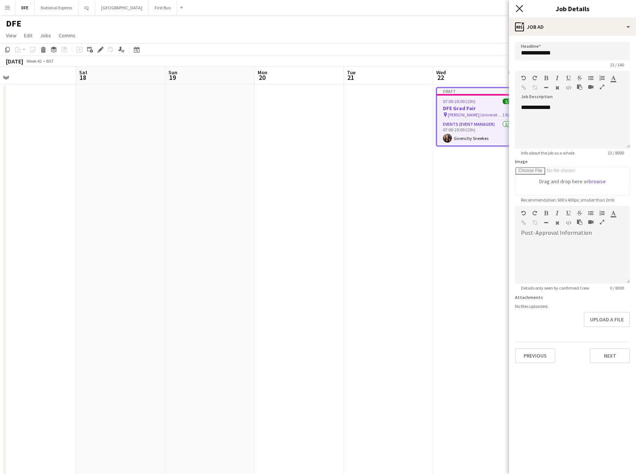
click at [518, 6] on icon "Close pop-in" at bounding box center [518, 8] width 7 height 7
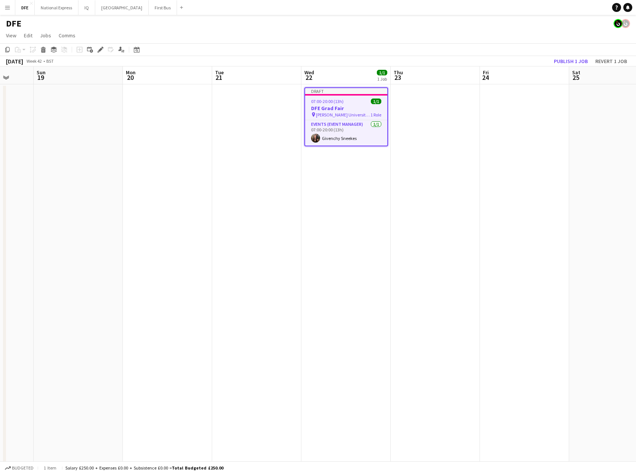
scroll to position [0, 289]
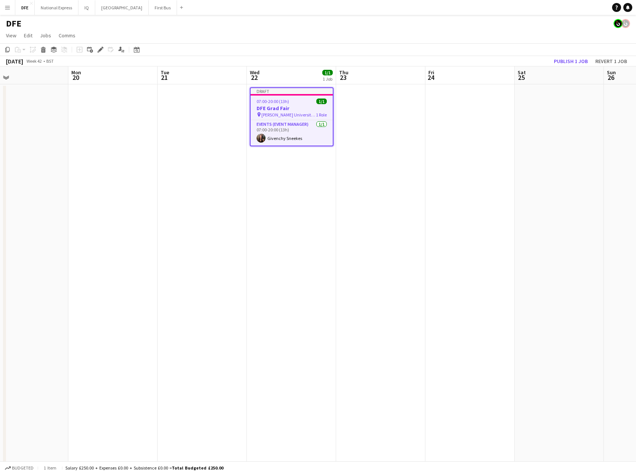
drag, startPoint x: 418, startPoint y: 192, endPoint x: 364, endPoint y: 200, distance: 55.1
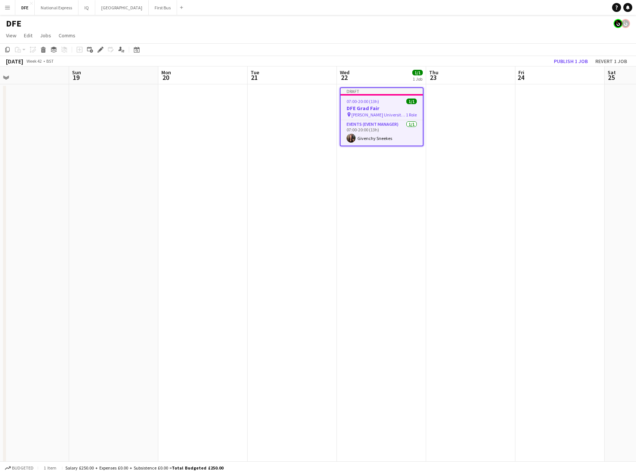
drag, startPoint x: 207, startPoint y: 199, endPoint x: 568, endPoint y: 187, distance: 361.5
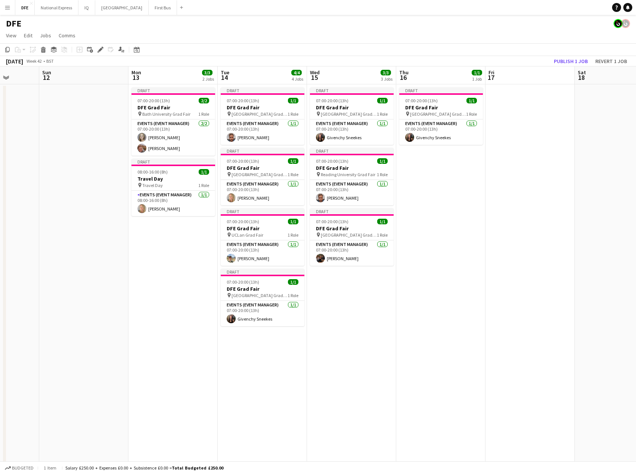
scroll to position [0, 224]
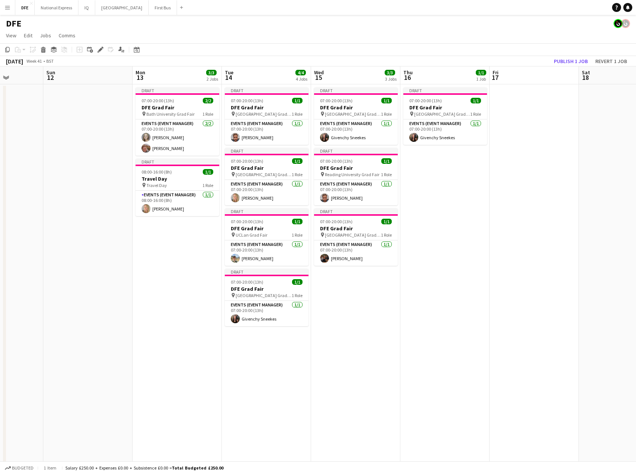
drag, startPoint x: 187, startPoint y: 226, endPoint x: 473, endPoint y: 219, distance: 285.6
click at [159, 113] on span "Bath University Grad Fair" at bounding box center [170, 114] width 48 height 6
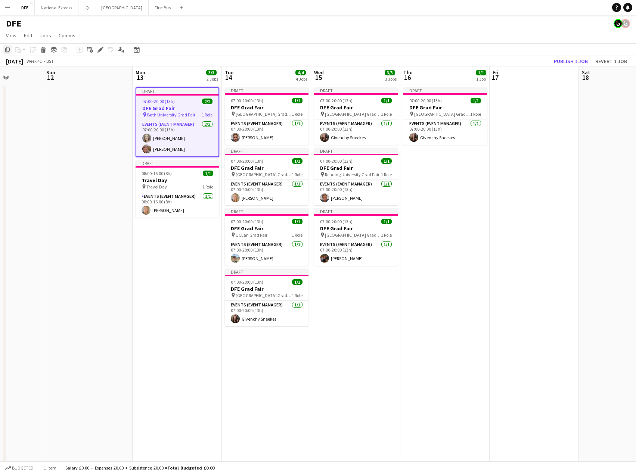
click at [8, 50] on icon "Copy" at bounding box center [7, 50] width 6 height 6
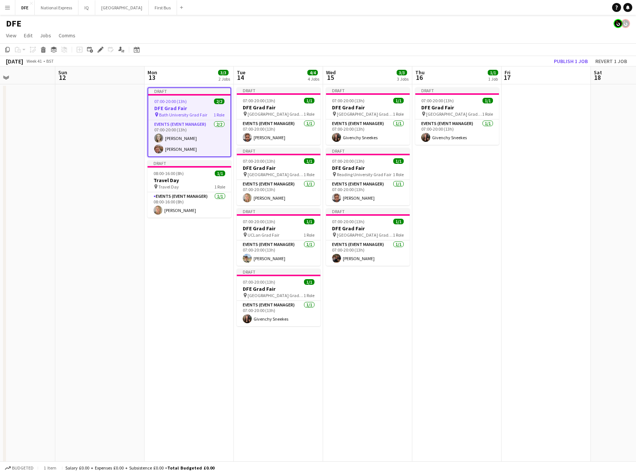
drag, startPoint x: 521, startPoint y: 178, endPoint x: 43, endPoint y: 190, distance: 478.3
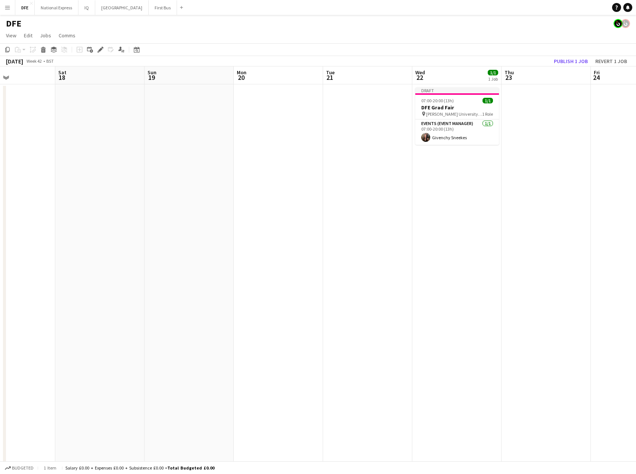
scroll to position [0, 220]
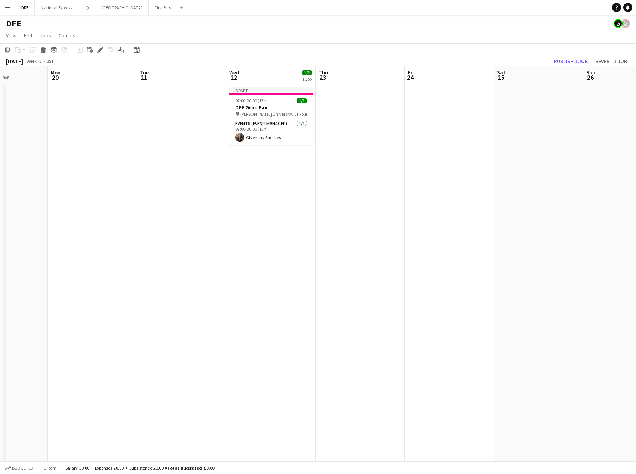
drag, startPoint x: 461, startPoint y: 184, endPoint x: 334, endPoint y: 142, distance: 133.3
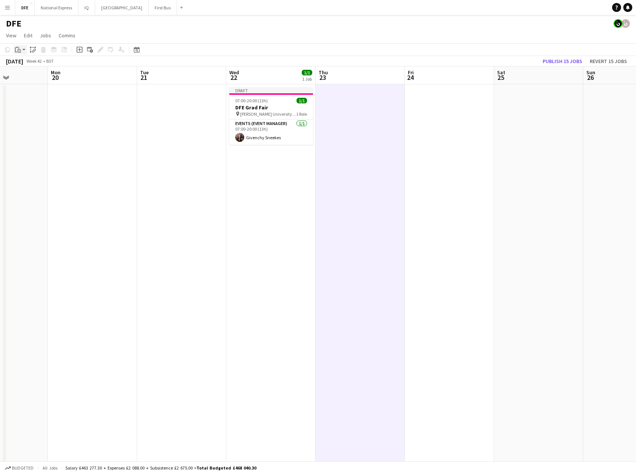
click at [18, 49] on icon "Paste" at bounding box center [18, 50] width 6 height 6
click at [37, 78] on link "Paste with crew Ctrl+Shift+V" at bounding box center [55, 76] width 70 height 7
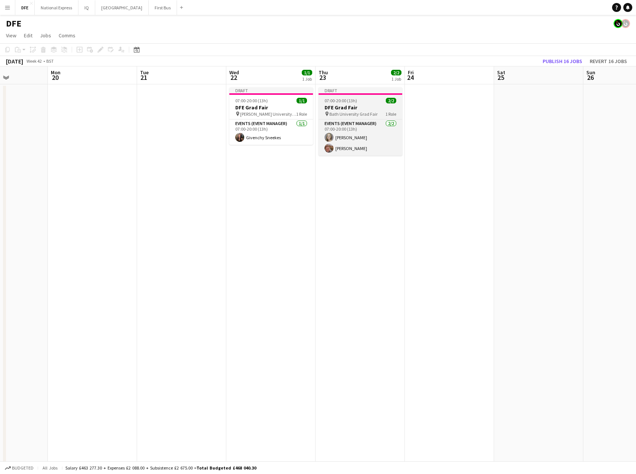
click at [356, 113] on span "Bath University Grad Fair" at bounding box center [353, 114] width 48 height 6
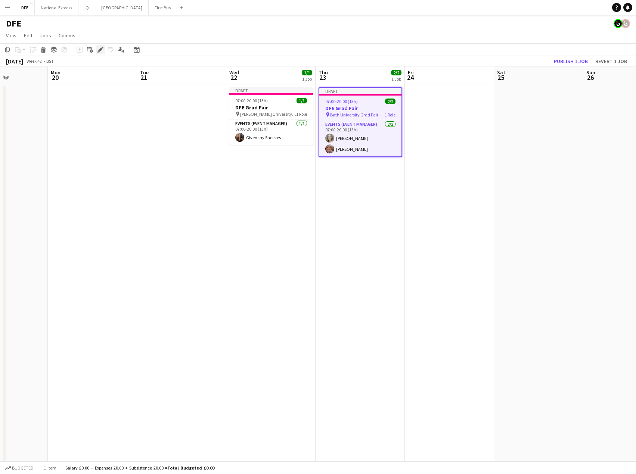
drag, startPoint x: 100, startPoint y: 49, endPoint x: 99, endPoint y: 57, distance: 8.2
click at [101, 49] on icon "Edit" at bounding box center [100, 50] width 6 height 6
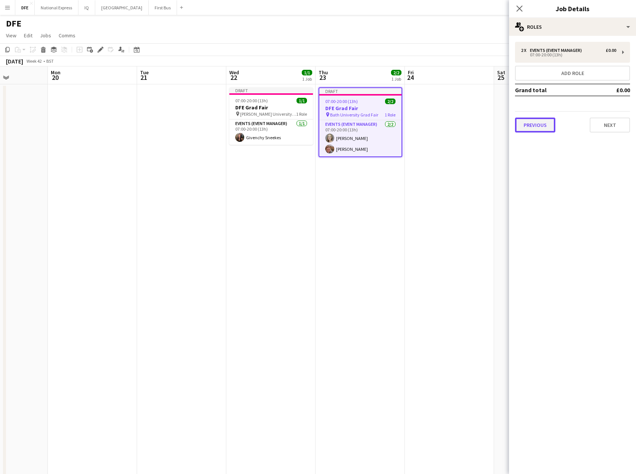
click at [533, 125] on button "Previous" at bounding box center [535, 125] width 40 height 15
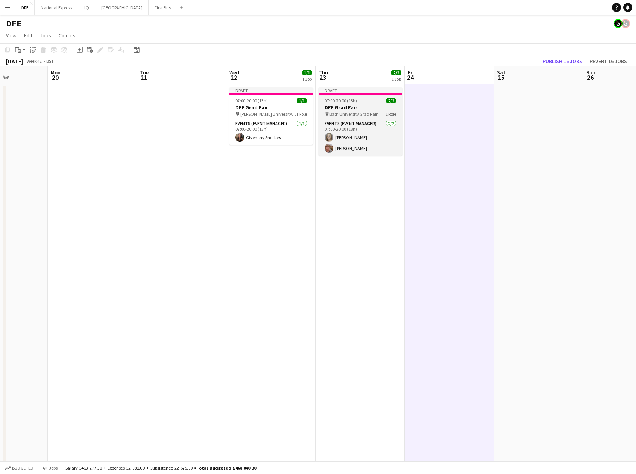
click at [351, 100] on span "07:00-20:00 (13h)" at bounding box center [340, 101] width 32 height 6
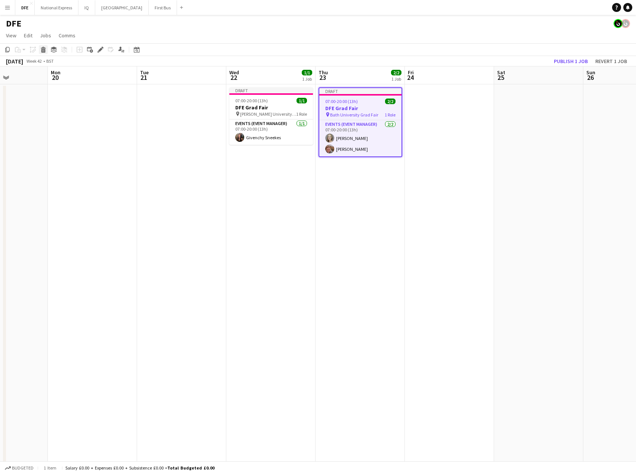
click at [43, 49] on icon "Delete" at bounding box center [43, 50] width 6 height 6
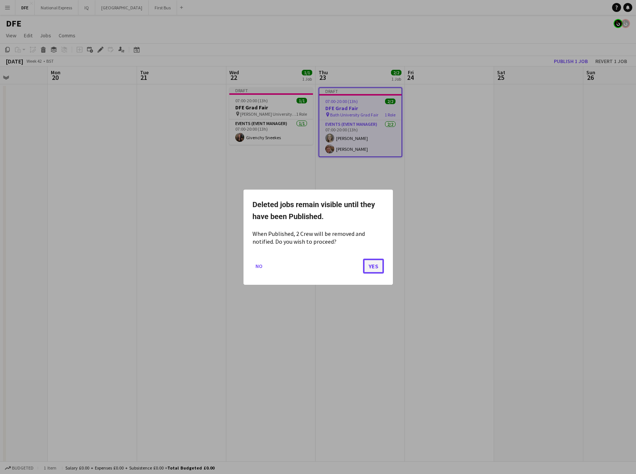
click at [374, 266] on button "Yes" at bounding box center [373, 265] width 21 height 15
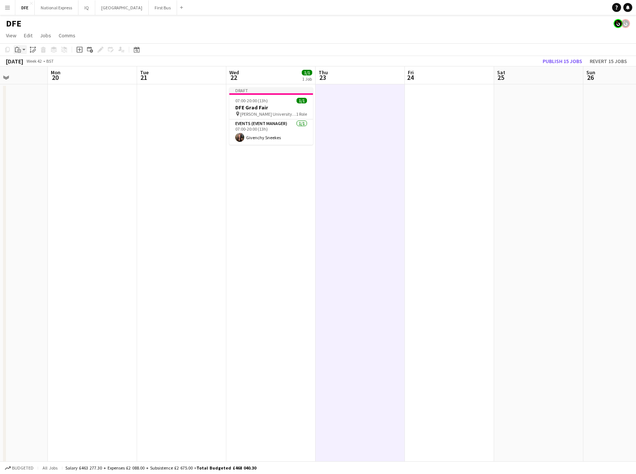
click at [21, 53] on div "Paste" at bounding box center [17, 49] width 9 height 9
click at [29, 65] on link "Paste Ctrl+V" at bounding box center [55, 63] width 70 height 7
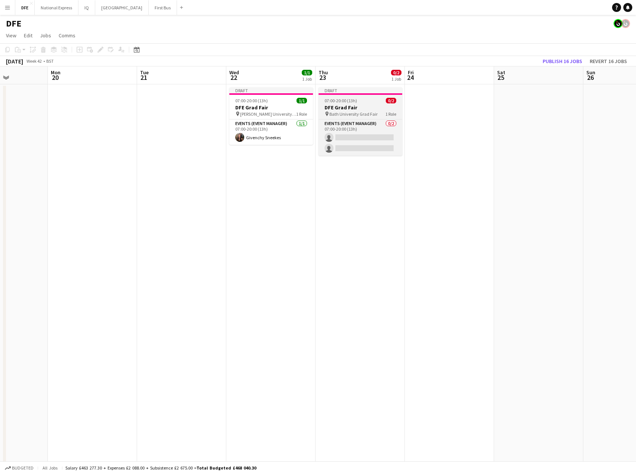
click at [374, 109] on h3 "DFE Grad Fair" at bounding box center [360, 107] width 84 height 7
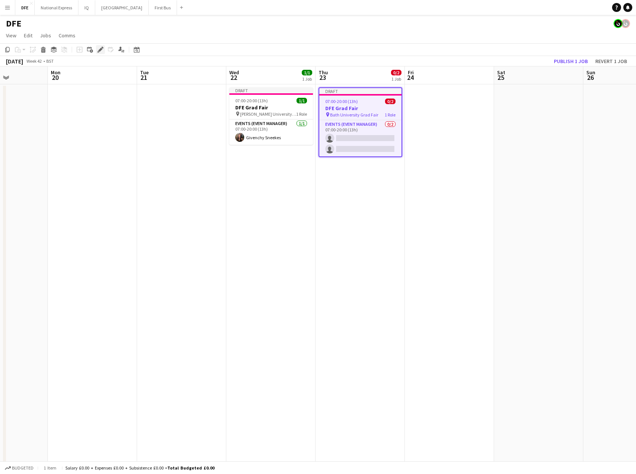
click at [100, 49] on icon at bounding box center [100, 50] width 4 height 4
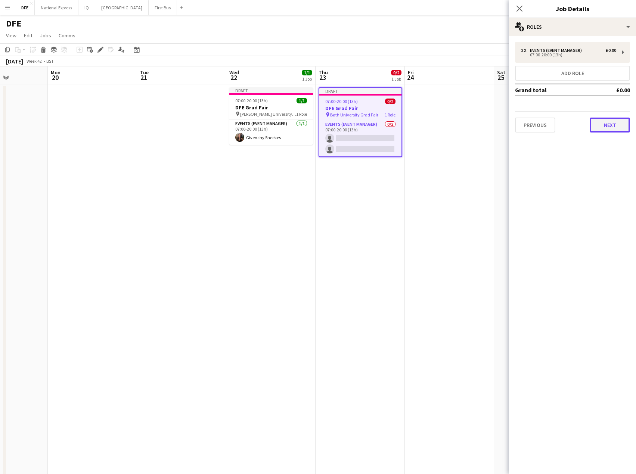
click at [614, 123] on button "Next" at bounding box center [609, 125] width 40 height 15
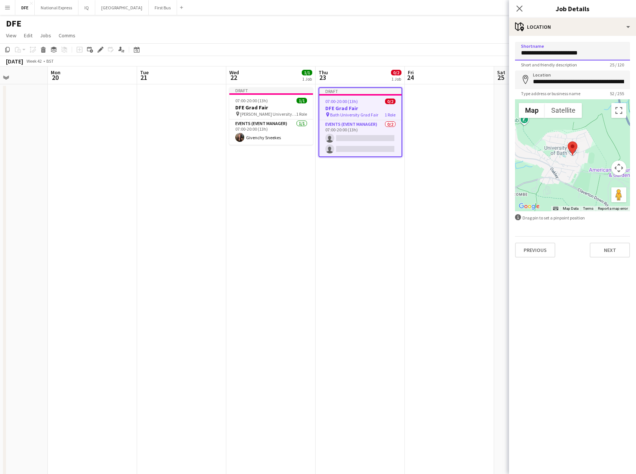
drag, startPoint x: 525, startPoint y: 54, endPoint x: 518, endPoint y: 55, distance: 6.9
click at [512, 52] on form "**********" at bounding box center [572, 150] width 127 height 216
drag, startPoint x: 563, startPoint y: 51, endPoint x: 500, endPoint y: 54, distance: 62.8
type input "**********"
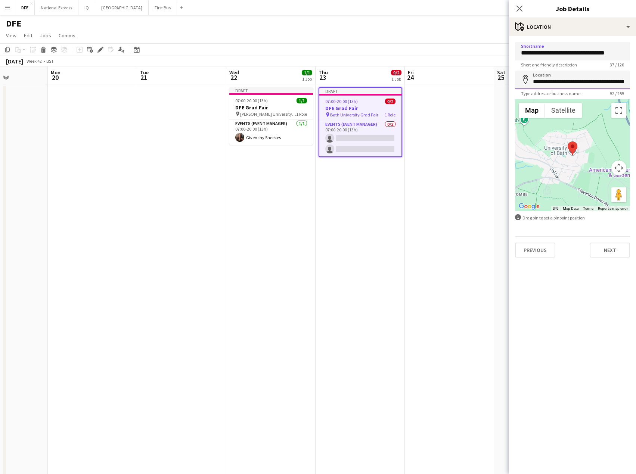
click at [564, 85] on input "**********" at bounding box center [572, 80] width 115 height 19
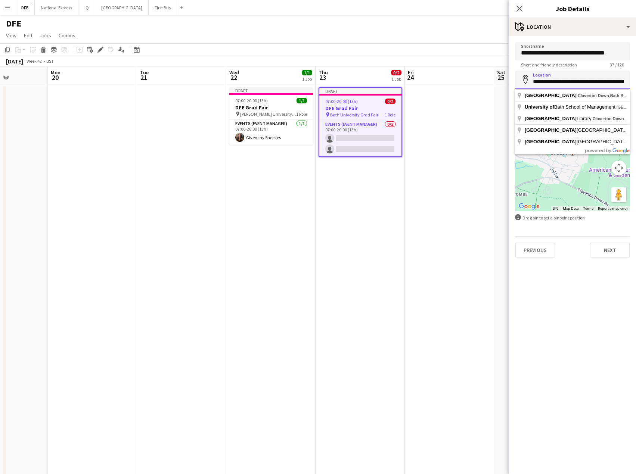
click at [564, 85] on input "**********" at bounding box center [572, 80] width 115 height 19
paste input
type input "**********"
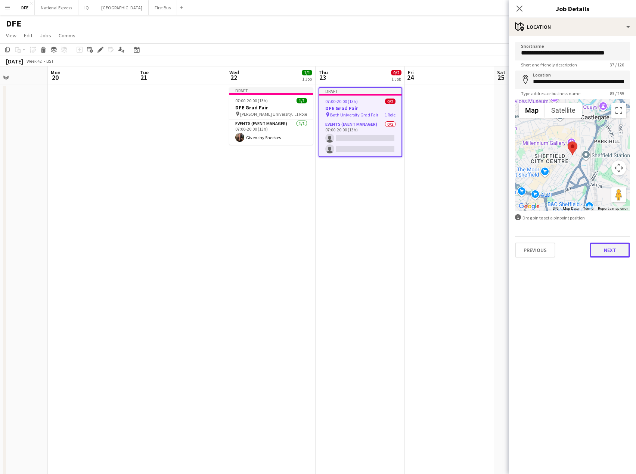
click at [612, 250] on button "Next" at bounding box center [609, 250] width 40 height 15
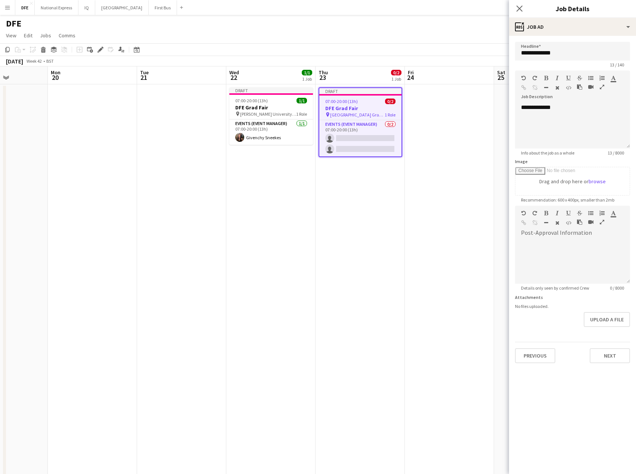
drag, startPoint x: 521, startPoint y: 8, endPoint x: 445, endPoint y: 85, distance: 108.5
click at [521, 8] on icon "Close pop-in" at bounding box center [519, 9] width 6 height 6
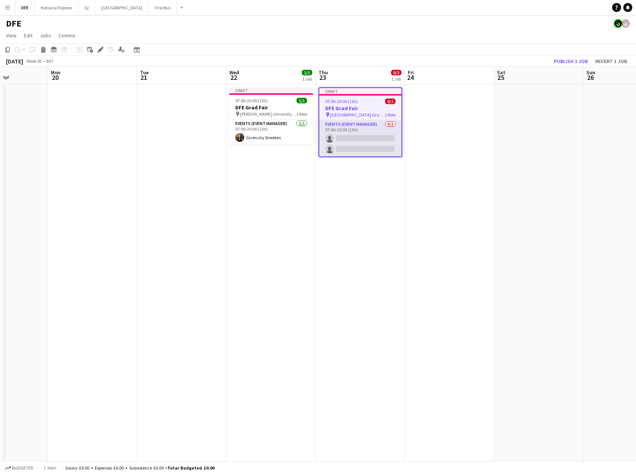
click at [369, 136] on app-card-role "Events (Event Manager) 0/2 07:00-20:00 (13h) single-neutral-actions single-neut…" at bounding box center [360, 138] width 82 height 36
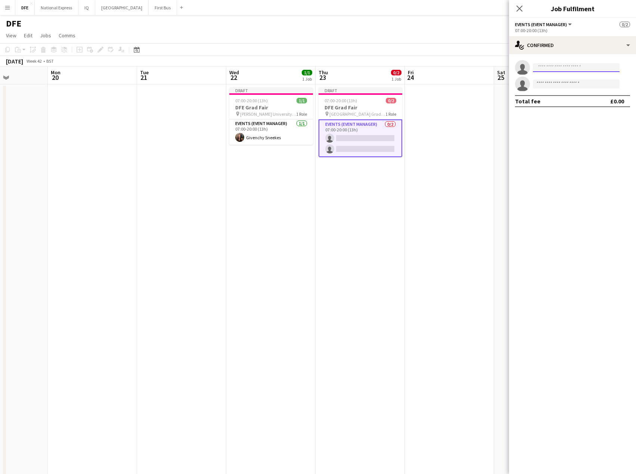
click at [590, 63] on input at bounding box center [576, 67] width 87 height 9
type input "********"
click at [561, 89] on span "[PHONE_NUMBER]" at bounding box center [576, 90] width 75 height 6
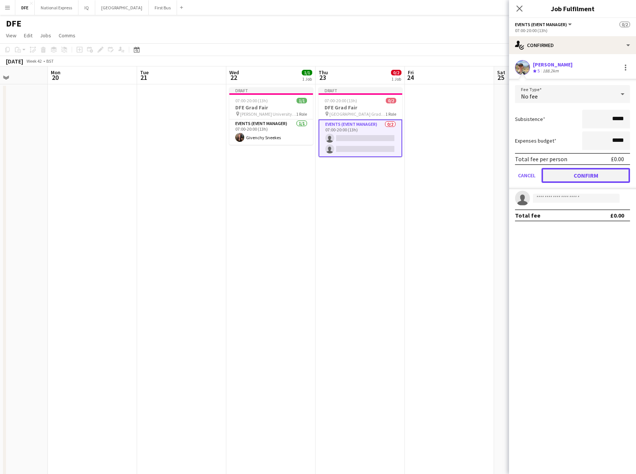
click at [609, 177] on button "Confirm" at bounding box center [585, 175] width 88 height 15
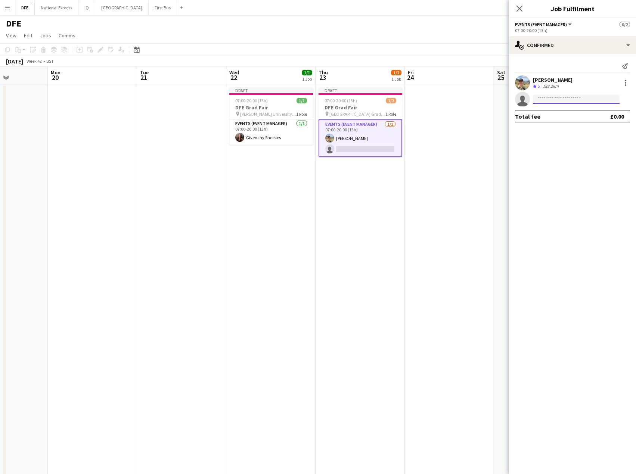
click at [557, 98] on input at bounding box center [576, 99] width 87 height 9
type input "**********"
click at [555, 118] on span "[EMAIL_ADDRESS][DOMAIN_NAME]" at bounding box center [576, 116] width 75 height 6
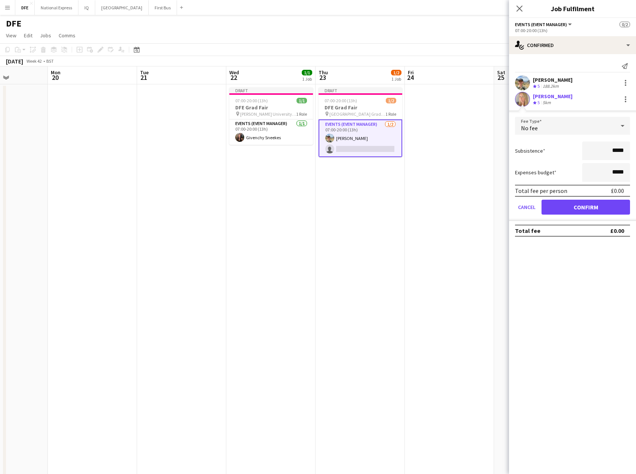
click at [626, 154] on input "*****" at bounding box center [606, 150] width 48 height 19
click at [601, 131] on div "No fee" at bounding box center [565, 126] width 100 height 18
click at [555, 168] on span "Fixed" at bounding box center [572, 165] width 103 height 7
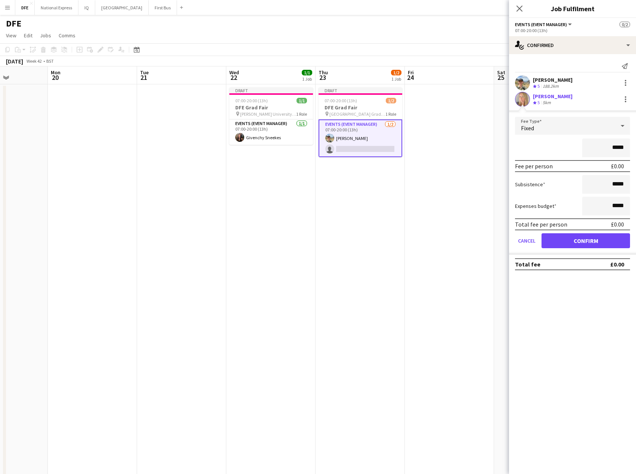
click at [620, 145] on input "*****" at bounding box center [606, 147] width 48 height 19
type input "****"
click at [559, 146] on div "****" at bounding box center [572, 147] width 115 height 19
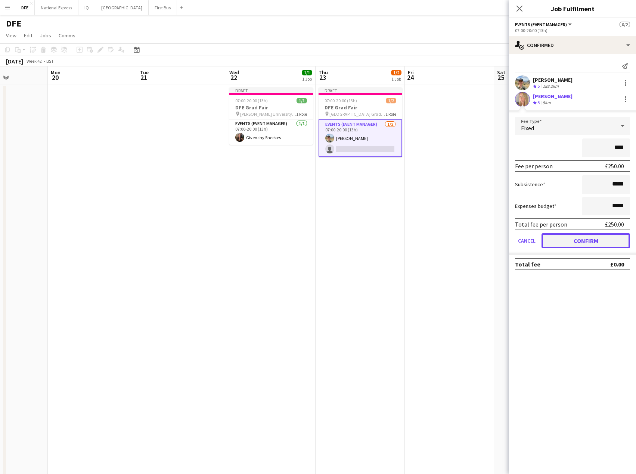
click at [581, 244] on button "Confirm" at bounding box center [585, 240] width 88 height 15
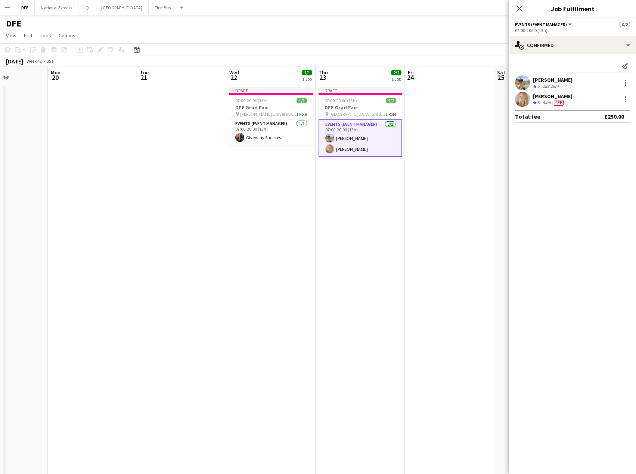
click at [522, 8] on icon "Close pop-in" at bounding box center [519, 9] width 6 height 6
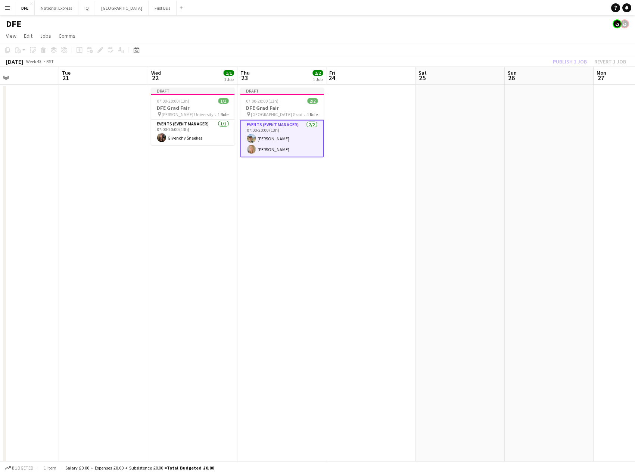
scroll to position [0, 230]
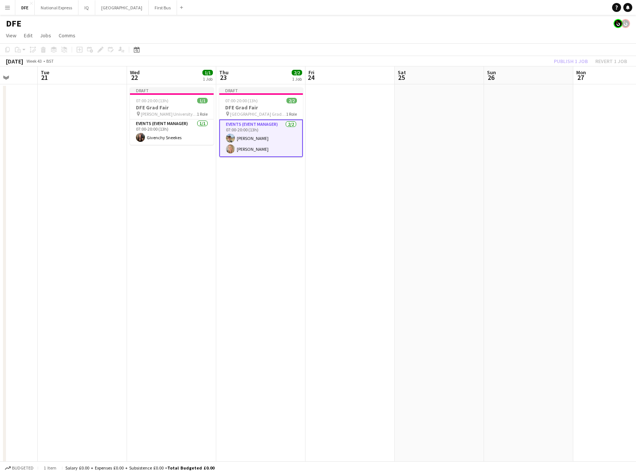
drag, startPoint x: 528, startPoint y: 170, endPoint x: 437, endPoint y: 194, distance: 93.8
click at [180, 111] on span "Nott Trent University Grad Fair" at bounding box center [169, 114] width 56 height 6
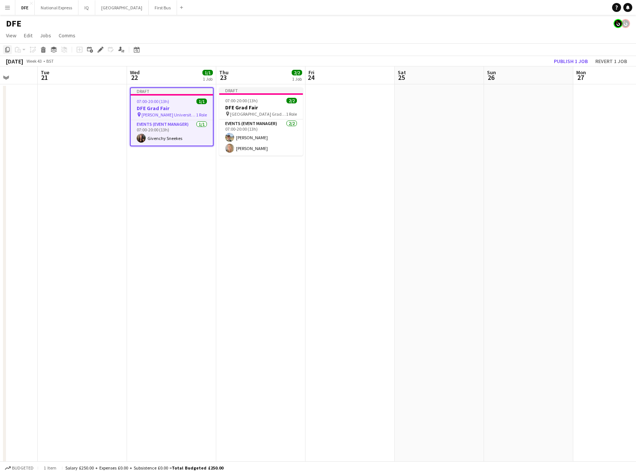
click at [10, 52] on icon "Copy" at bounding box center [7, 50] width 6 height 6
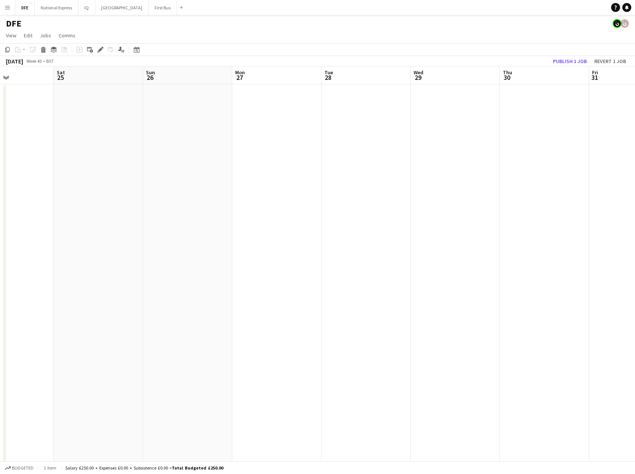
drag, startPoint x: 546, startPoint y: 132, endPoint x: 208, endPoint y: 139, distance: 338.2
drag, startPoint x: 352, startPoint y: 110, endPoint x: 212, endPoint y: 95, distance: 141.2
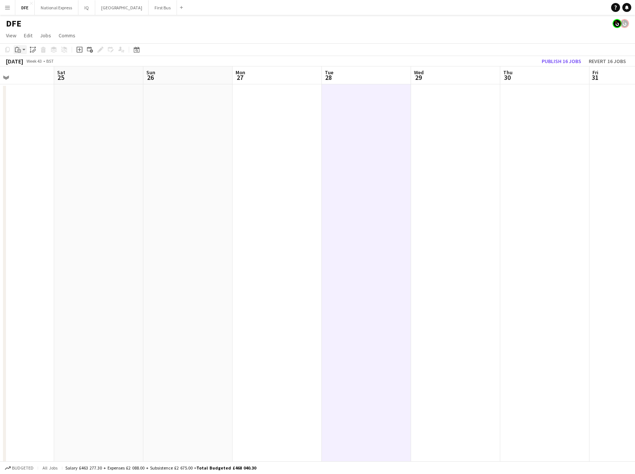
click at [20, 50] on icon "Paste" at bounding box center [18, 50] width 6 height 6
click at [36, 77] on link "Paste with crew Ctrl+Shift+V" at bounding box center [55, 76] width 70 height 7
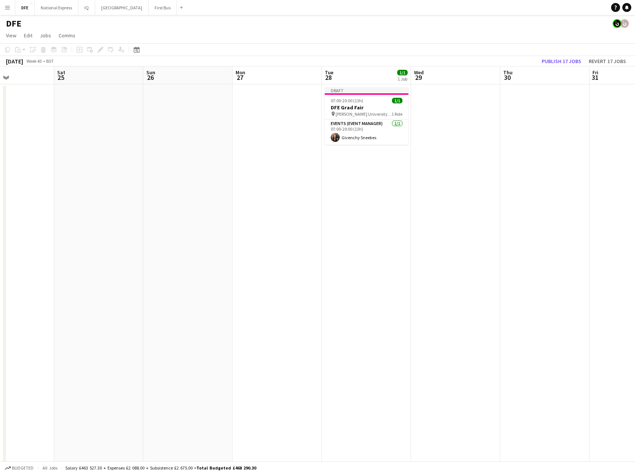
drag, startPoint x: 359, startPoint y: 104, endPoint x: 204, endPoint y: 68, distance: 158.9
click at [359, 104] on app-job-card "Draft 07:00-20:00 (13h) 1/1 DFE Grad Fair pin Nott Trent University Grad Fair 1…" at bounding box center [367, 115] width 84 height 57
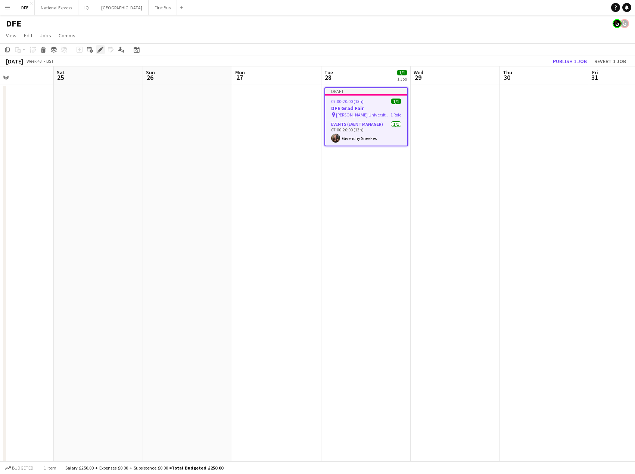
click at [102, 48] on icon at bounding box center [103, 48] width 2 height 2
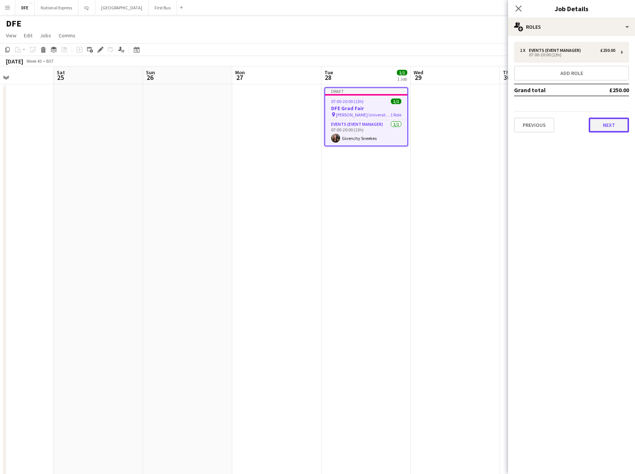
click at [609, 119] on button "Next" at bounding box center [609, 125] width 40 height 15
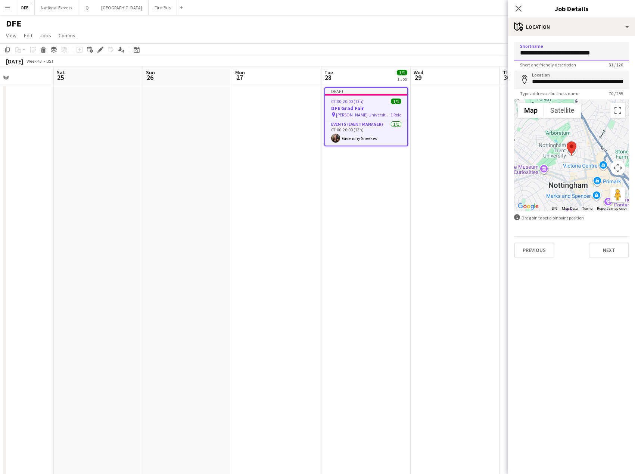
drag, startPoint x: 546, startPoint y: 53, endPoint x: 493, endPoint y: 53, distance: 52.3
drag, startPoint x: 589, startPoint y: 53, endPoint x: 505, endPoint y: 55, distance: 83.6
type input "**********"
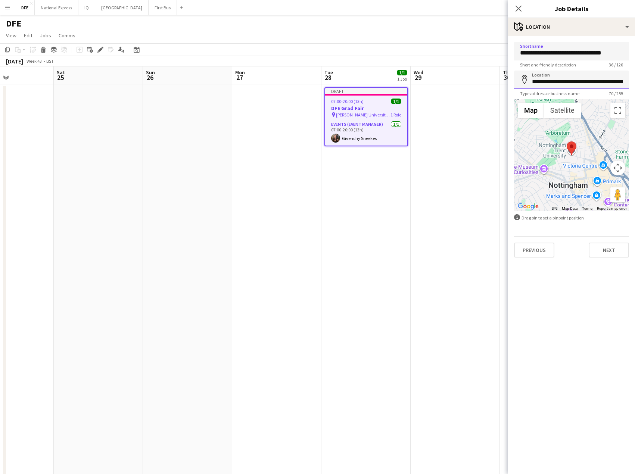
click at [545, 84] on input "**********" at bounding box center [571, 80] width 115 height 19
paste input
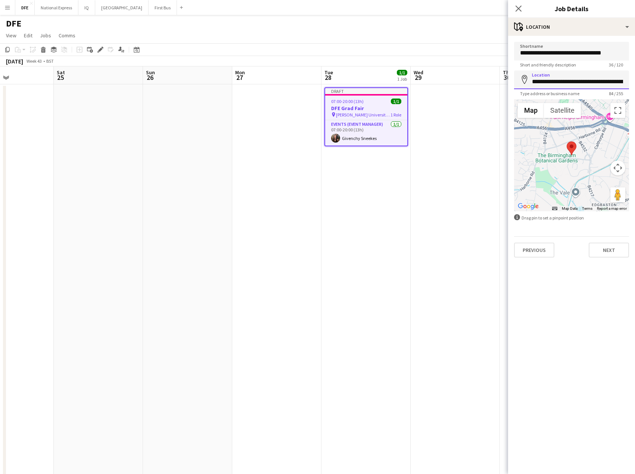
click at [571, 79] on input "**********" at bounding box center [571, 80] width 115 height 19
paste input
type input "**********"
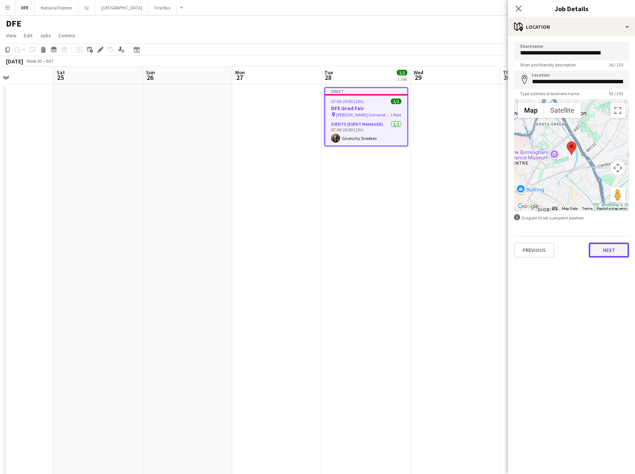
click at [605, 251] on button "Next" at bounding box center [609, 250] width 40 height 15
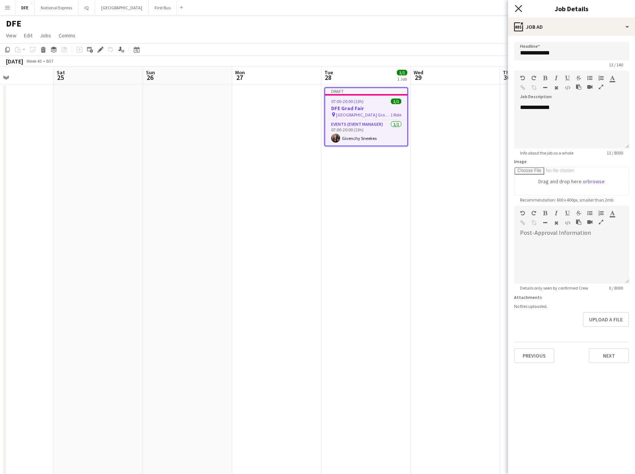
click at [520, 7] on icon at bounding box center [518, 8] width 7 height 7
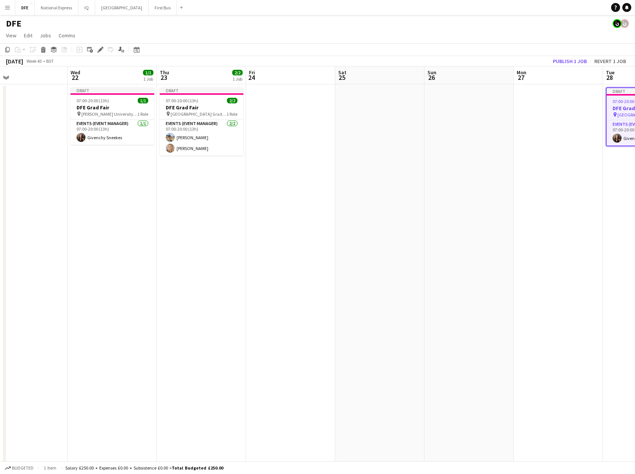
drag, startPoint x: 568, startPoint y: 135, endPoint x: 433, endPoint y: 141, distance: 134.5
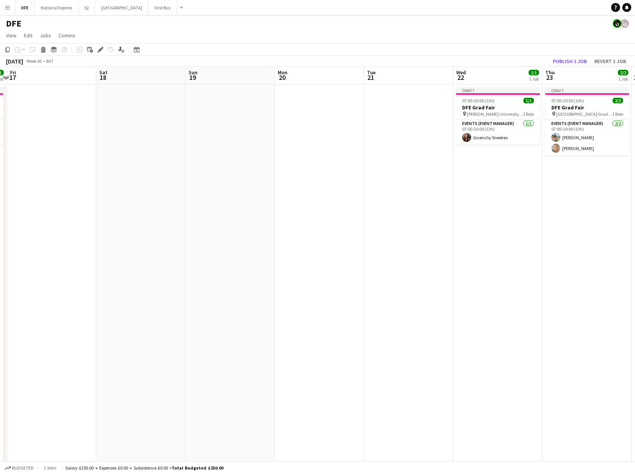
drag, startPoint x: 153, startPoint y: 206, endPoint x: 540, endPoint y: 209, distance: 387.8
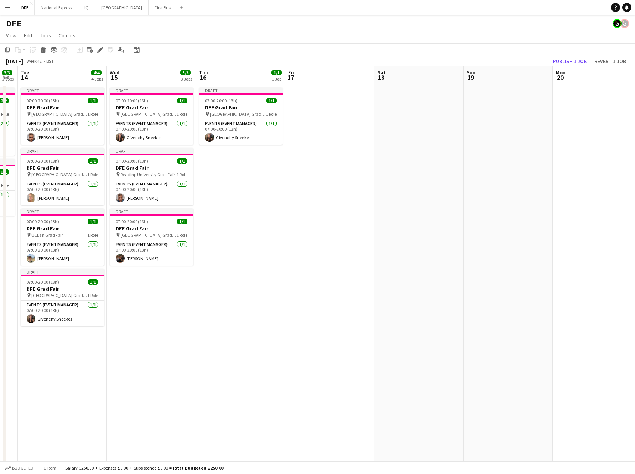
scroll to position [0, 226]
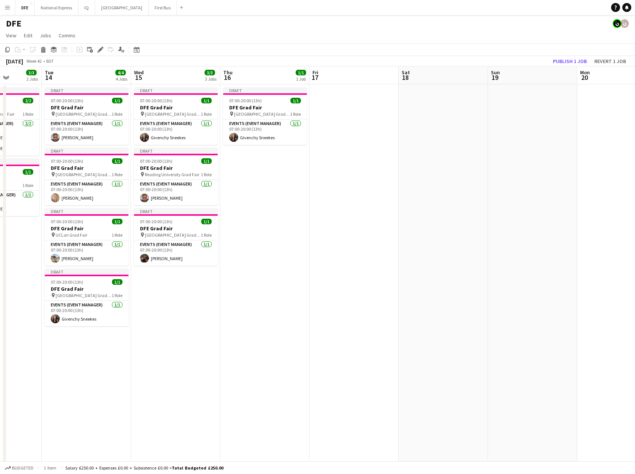
drag, startPoint x: 113, startPoint y: 177, endPoint x: 410, endPoint y: 177, distance: 297.5
drag, startPoint x: 80, startPoint y: 157, endPoint x: 81, endPoint y: 161, distance: 4.2
click at [81, 160] on app-job-card "Draft 07:00-20:00 (13h) 1/1 DFE Grad Fair pin Newcastle University Grad Fair 1 …" at bounding box center [87, 176] width 84 height 57
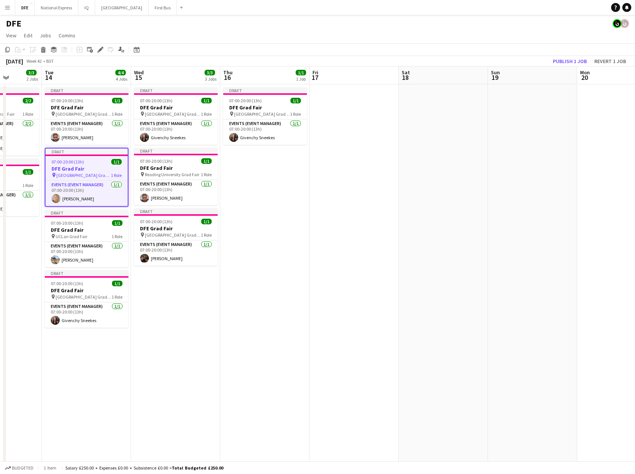
scroll to position [0, 225]
click at [8, 49] on icon "Copy" at bounding box center [7, 50] width 6 height 6
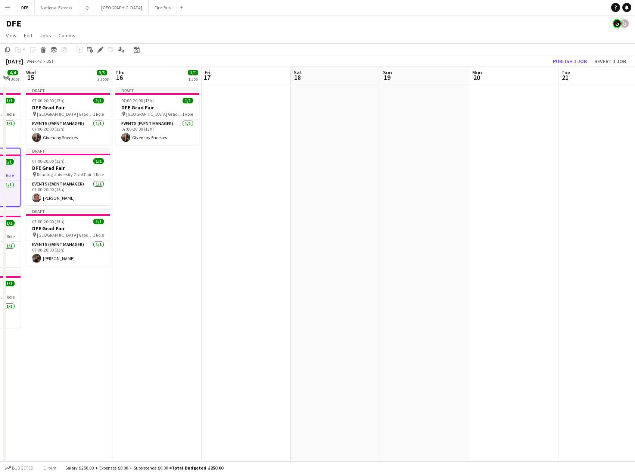
drag, startPoint x: 449, startPoint y: 184, endPoint x: 183, endPoint y: 178, distance: 265.8
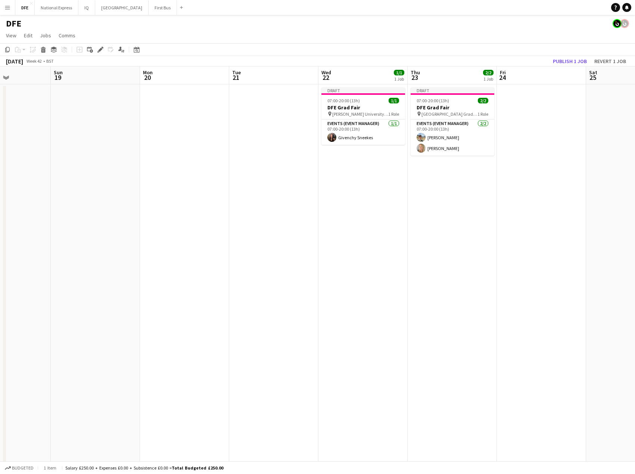
scroll to position [0, 221]
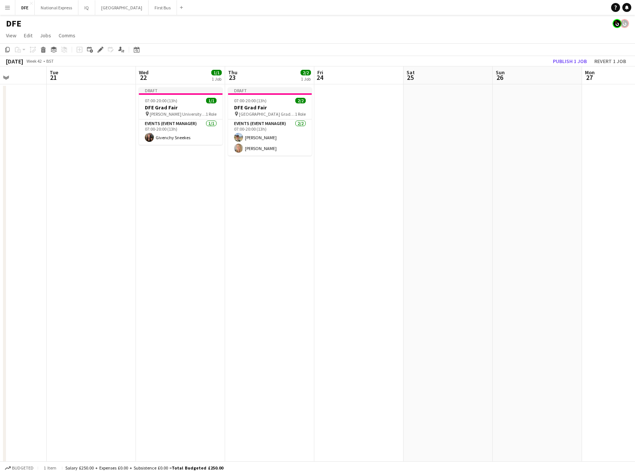
drag, startPoint x: 295, startPoint y: 171, endPoint x: 261, endPoint y: 171, distance: 34.3
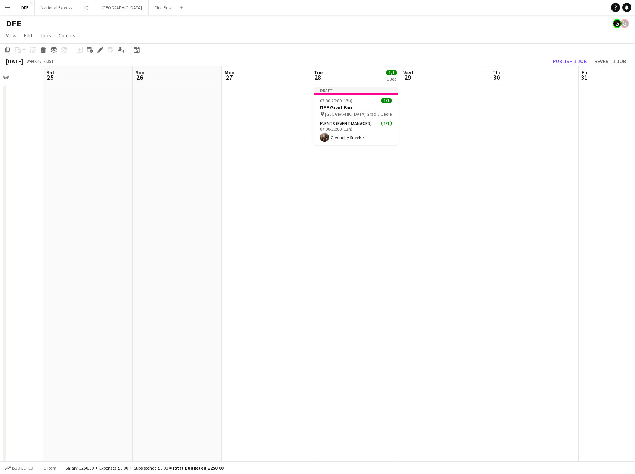
scroll to position [0, 314]
drag, startPoint x: 532, startPoint y: 160, endPoint x: 198, endPoint y: 158, distance: 334.4
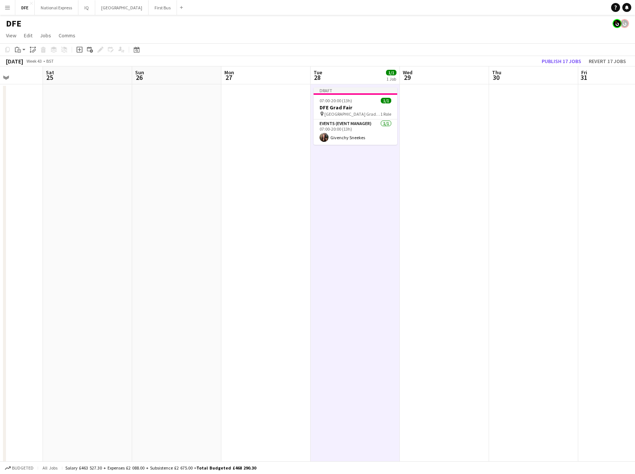
drag, startPoint x: 20, startPoint y: 50, endPoint x: 26, endPoint y: 65, distance: 15.9
click at [20, 51] on icon "Paste" at bounding box center [18, 50] width 6 height 6
click at [44, 76] on link "Paste with crew Ctrl+Shift+V" at bounding box center [55, 76] width 70 height 7
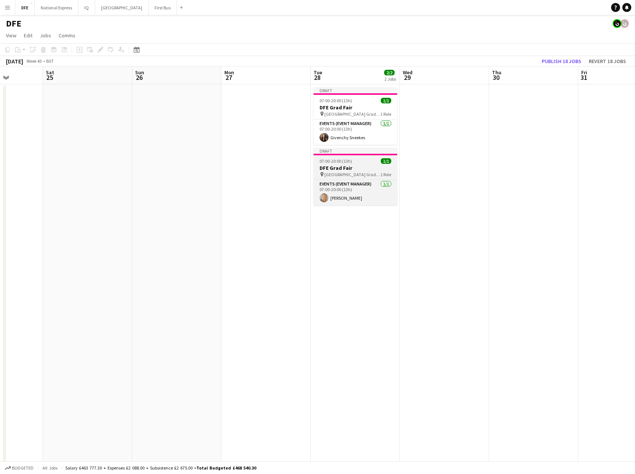
click at [340, 163] on span "07:00-20:00 (13h)" at bounding box center [335, 161] width 32 height 6
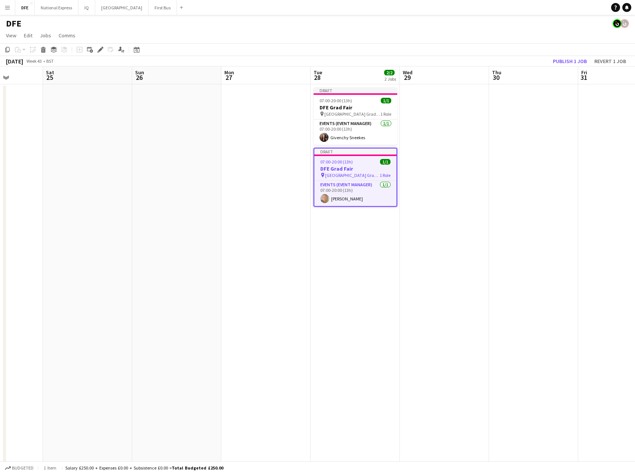
scroll to position [0, 314]
drag, startPoint x: 100, startPoint y: 50, endPoint x: 357, endPoint y: 102, distance: 262.1
click at [101, 50] on icon at bounding box center [100, 50] width 4 height 4
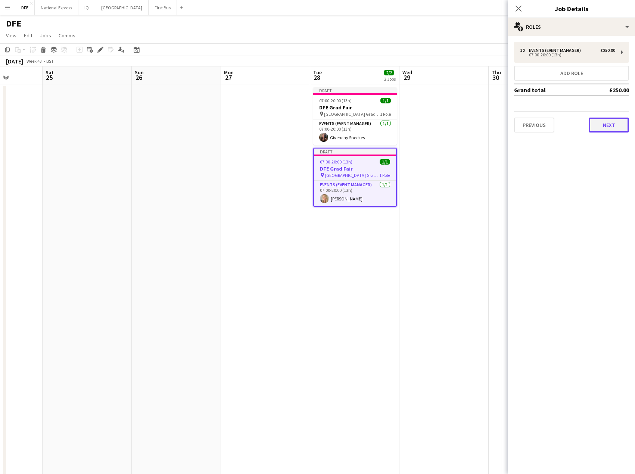
click at [616, 131] on button "Next" at bounding box center [609, 125] width 40 height 15
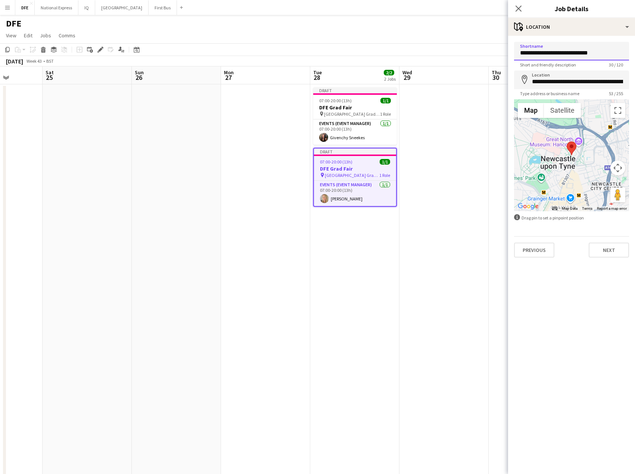
drag, startPoint x: 546, startPoint y: 54, endPoint x: 521, endPoint y: 51, distance: 25.6
drag, startPoint x: 576, startPoint y: 53, endPoint x: 494, endPoint y: 50, distance: 82.6
type input "**********"
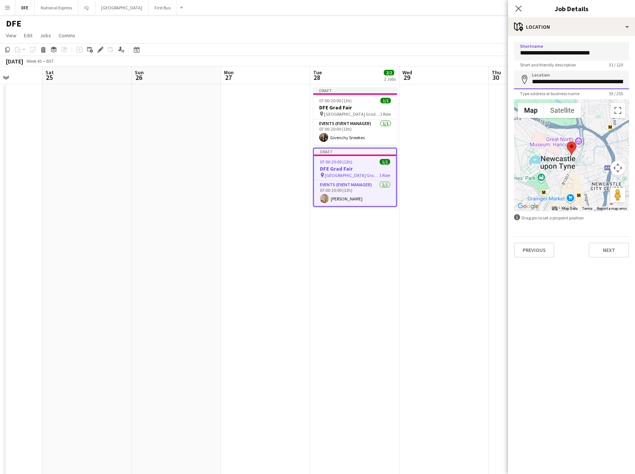
click at [550, 83] on input "**********" at bounding box center [571, 80] width 115 height 19
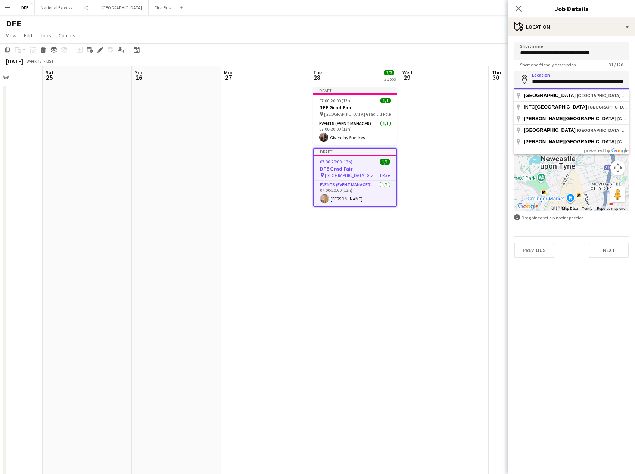
click at [550, 83] on input "**********" at bounding box center [571, 80] width 115 height 19
paste input
type input "**********"
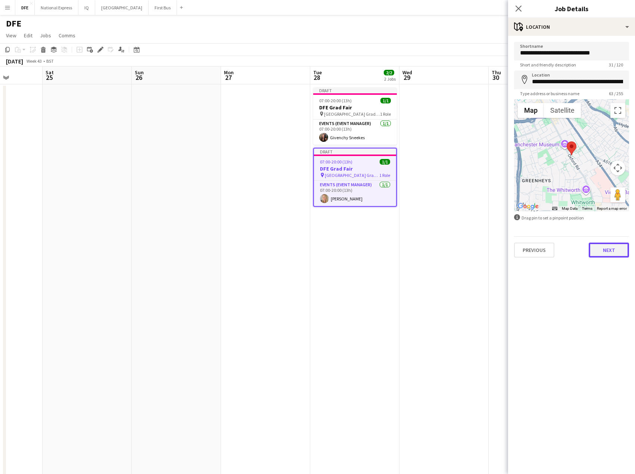
click at [609, 250] on button "Next" at bounding box center [609, 250] width 40 height 15
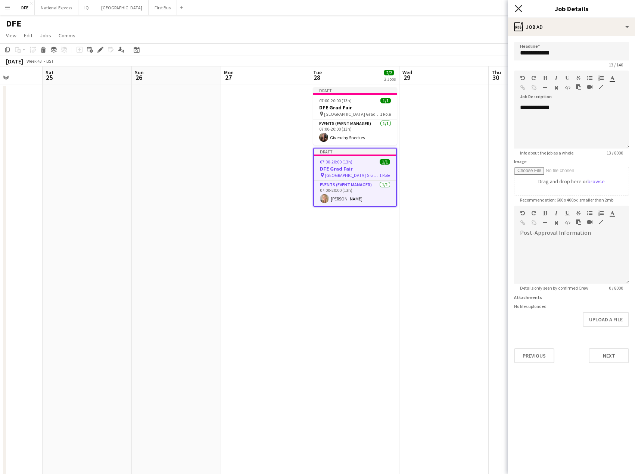
click at [518, 9] on icon "Close pop-in" at bounding box center [518, 8] width 7 height 7
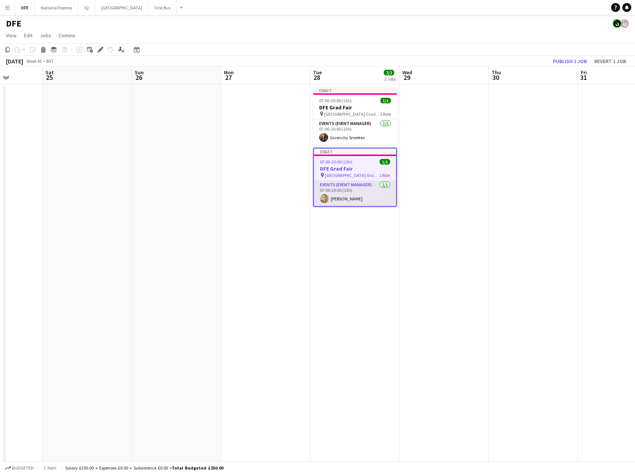
click at [339, 200] on app-card-role "Events (Event Manager) 1/1 07:00-20:00 (13h) Laura cutts" at bounding box center [355, 193] width 82 height 25
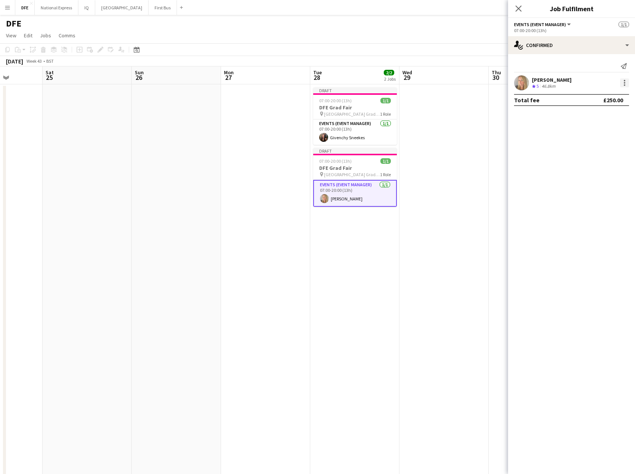
click at [624, 83] on div at bounding box center [624, 82] width 1 height 1
click at [608, 100] on span "Edit fee" at bounding box center [600, 96] width 46 height 7
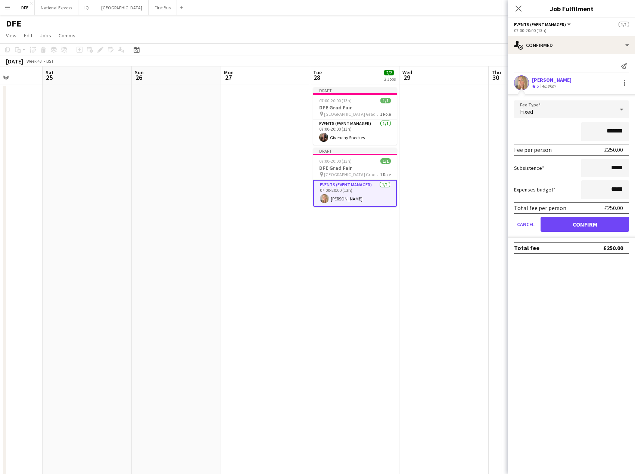
click at [611, 131] on input "*******" at bounding box center [605, 131] width 48 height 19
type input "*******"
click at [608, 226] on button "Confirm" at bounding box center [584, 224] width 88 height 15
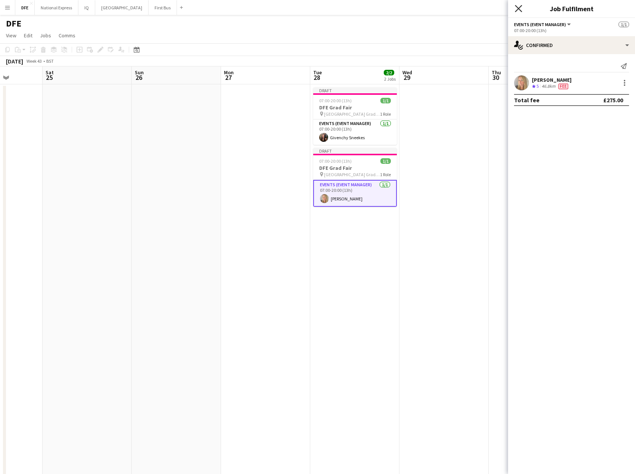
click at [518, 9] on icon at bounding box center [518, 8] width 7 height 7
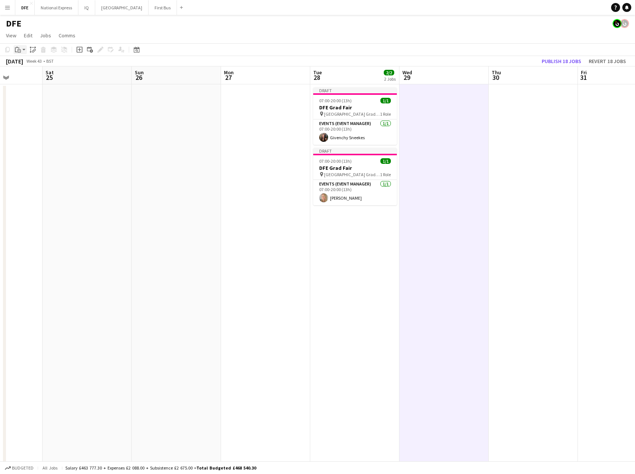
click at [17, 51] on icon "Paste" at bounding box center [18, 50] width 6 height 6
click at [30, 76] on link "Paste with crew Ctrl+Shift+V" at bounding box center [55, 76] width 70 height 7
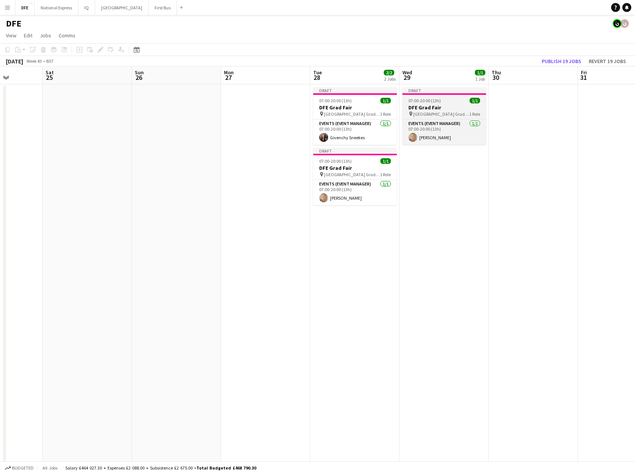
drag, startPoint x: 441, startPoint y: 105, endPoint x: 431, endPoint y: 104, distance: 9.7
click at [441, 105] on h3 "DFE Grad Fair" at bounding box center [444, 107] width 84 height 7
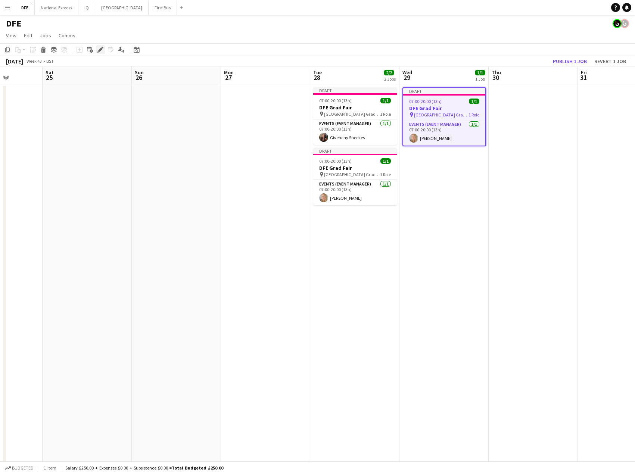
click at [101, 47] on icon "Edit" at bounding box center [100, 50] width 6 height 6
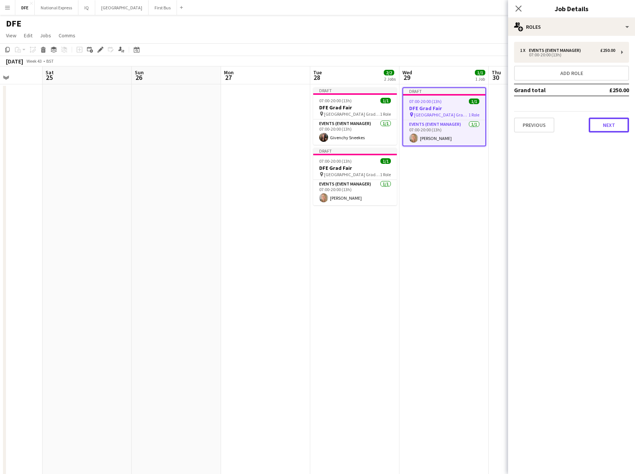
click at [611, 125] on button "Next" at bounding box center [609, 125] width 40 height 15
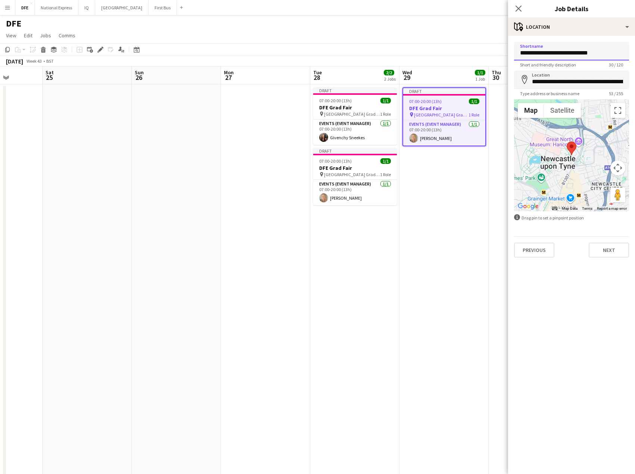
drag, startPoint x: 547, startPoint y: 52, endPoint x: 461, endPoint y: 58, distance: 86.1
drag, startPoint x: 570, startPoint y: 52, endPoint x: 495, endPoint y: 49, distance: 75.1
type input "**********"
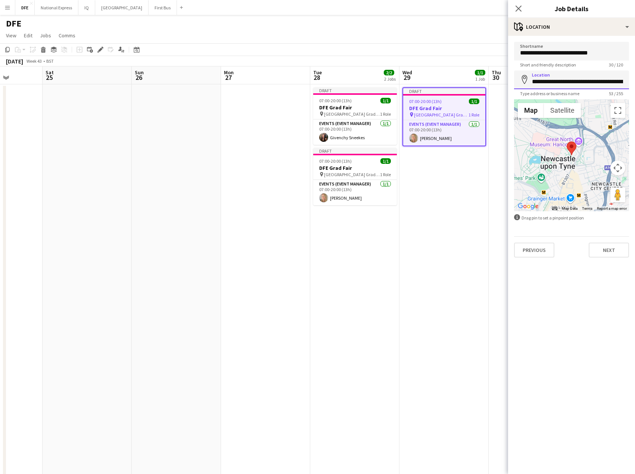
click at [551, 77] on input "**********" at bounding box center [571, 80] width 115 height 19
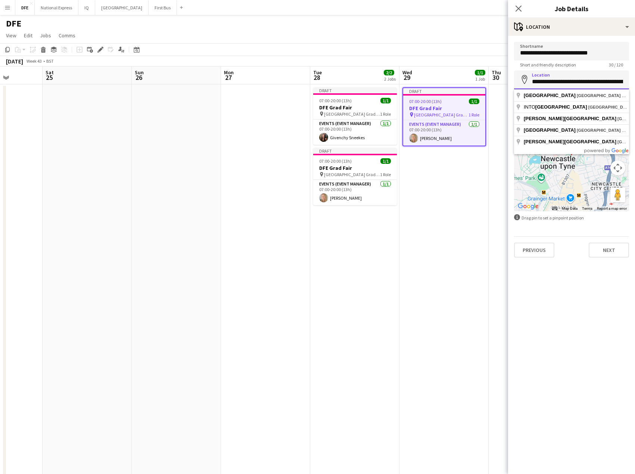
click at [551, 77] on input "**********" at bounding box center [571, 80] width 115 height 19
paste input
type input "**********"
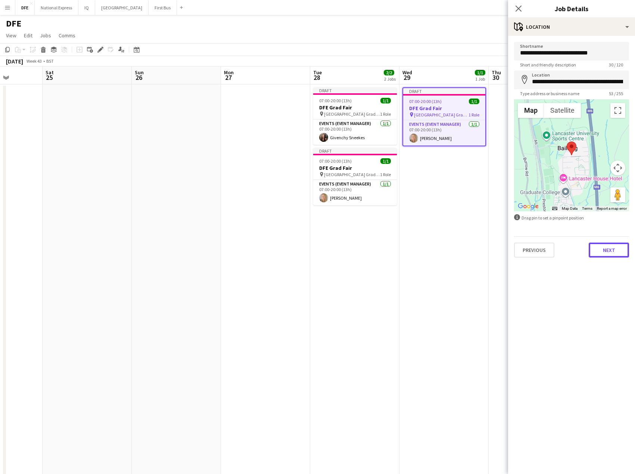
click at [615, 248] on button "Next" at bounding box center [609, 250] width 40 height 15
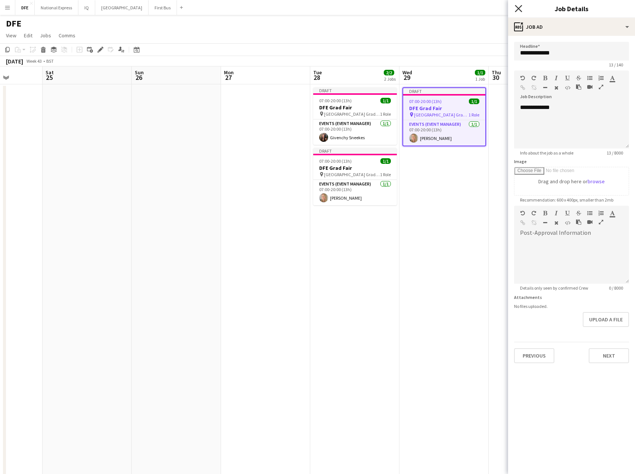
click at [521, 7] on icon "Close pop-in" at bounding box center [518, 8] width 7 height 7
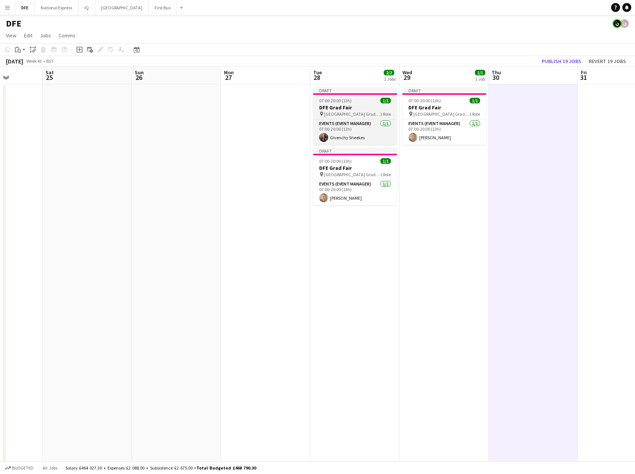
click at [337, 106] on h3 "DFE Grad Fair" at bounding box center [355, 107] width 84 height 7
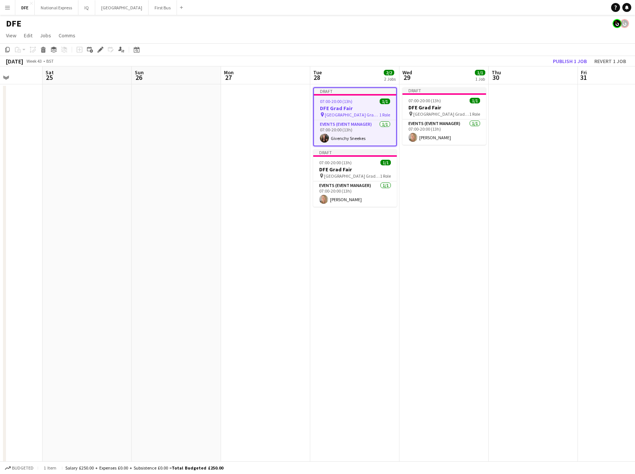
drag, startPoint x: 6, startPoint y: 53, endPoint x: 165, endPoint y: 119, distance: 172.2
click at [8, 52] on div "Copy" at bounding box center [7, 49] width 9 height 9
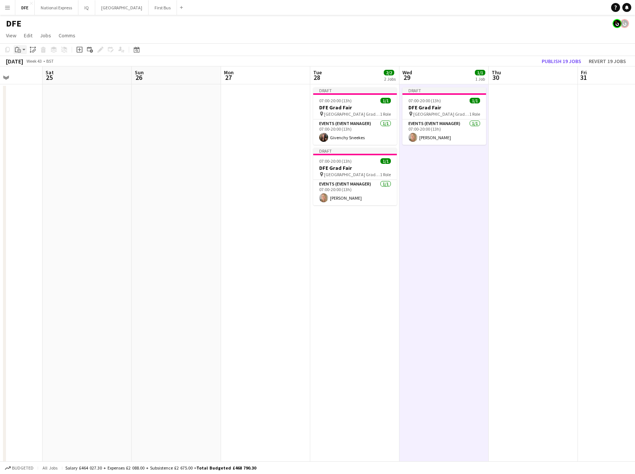
click at [24, 52] on app-action-btn "Paste" at bounding box center [19, 49] width 13 height 9
drag, startPoint x: 34, startPoint y: 75, endPoint x: 224, endPoint y: 148, distance: 203.2
click at [33, 75] on link "Paste with crew Ctrl+Shift+V" at bounding box center [55, 76] width 70 height 7
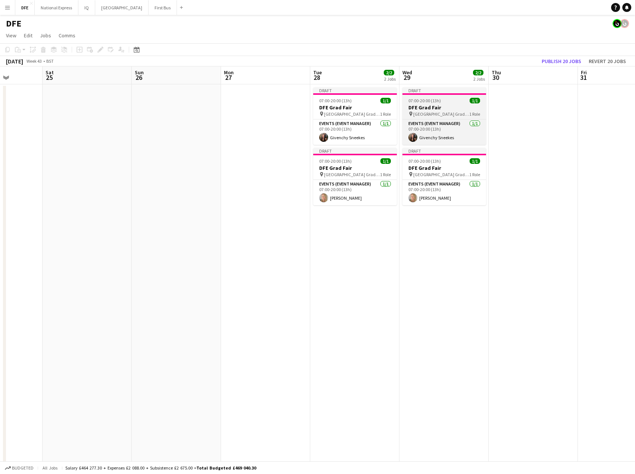
click at [440, 110] on h3 "DFE Grad Fair" at bounding box center [444, 107] width 84 height 7
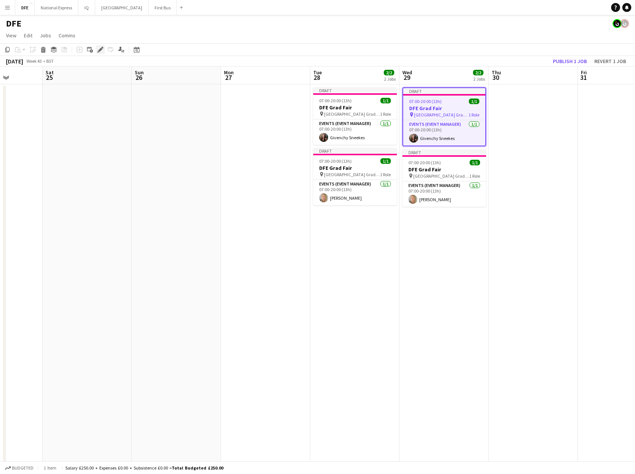
click at [100, 50] on icon at bounding box center [100, 50] width 4 height 4
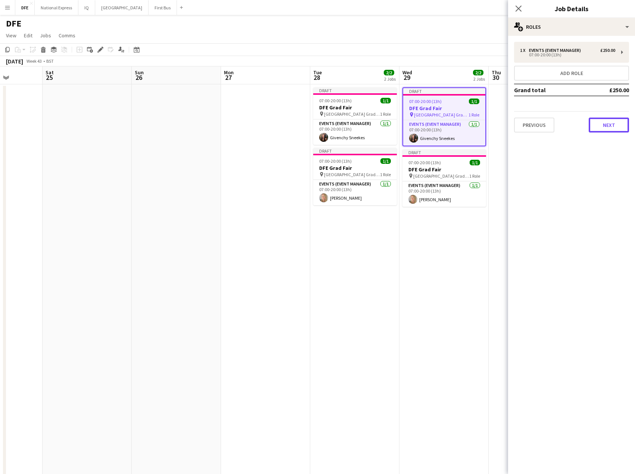
click at [607, 126] on button "Next" at bounding box center [609, 125] width 40 height 15
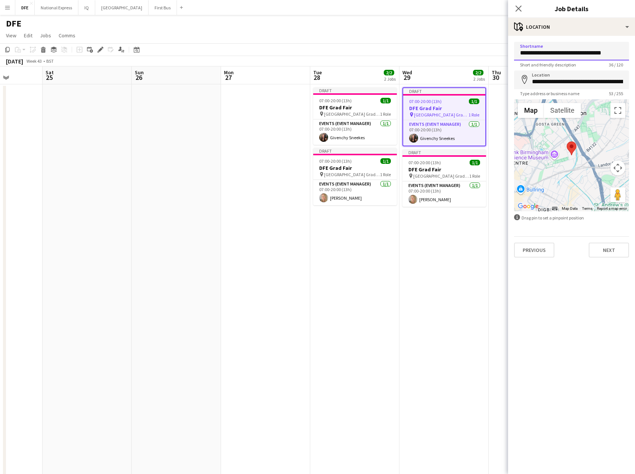
drag, startPoint x: 563, startPoint y: 51, endPoint x: 465, endPoint y: 52, distance: 98.2
drag, startPoint x: 559, startPoint y: 55, endPoint x: 495, endPoint y: 54, distance: 64.2
type input "**********"
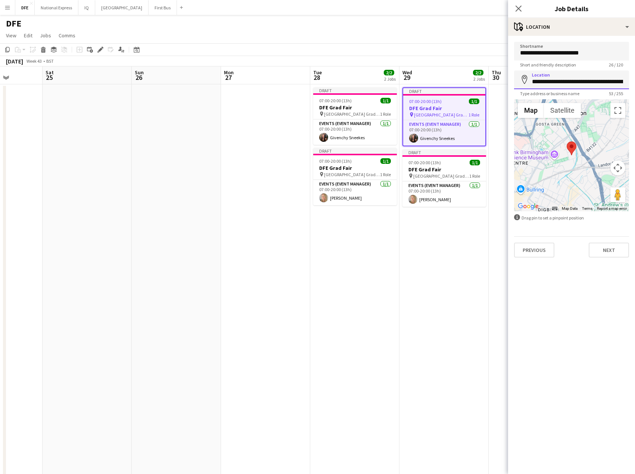
click at [546, 84] on input "**********" at bounding box center [571, 80] width 115 height 19
paste input
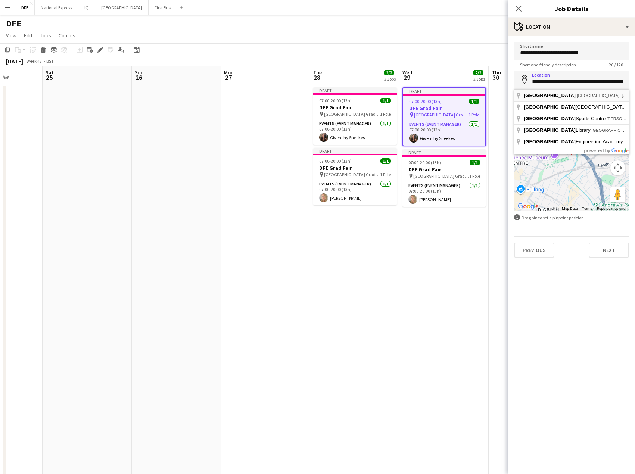
type input "**********"
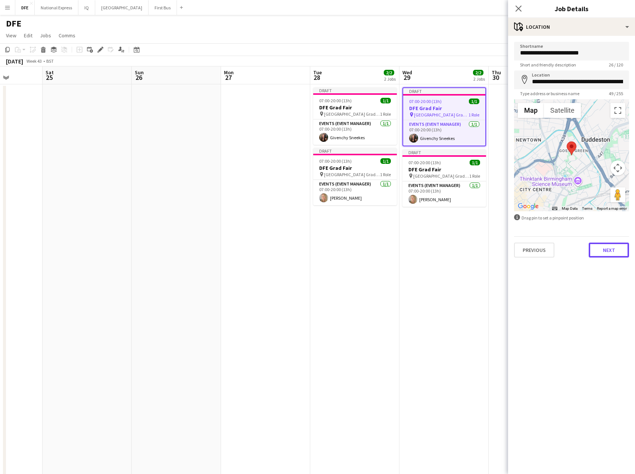
click at [616, 252] on button "Next" at bounding box center [609, 250] width 40 height 15
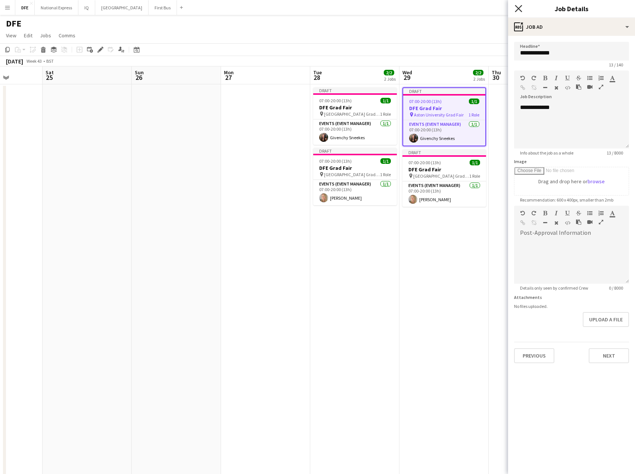
click at [518, 9] on icon at bounding box center [518, 8] width 7 height 7
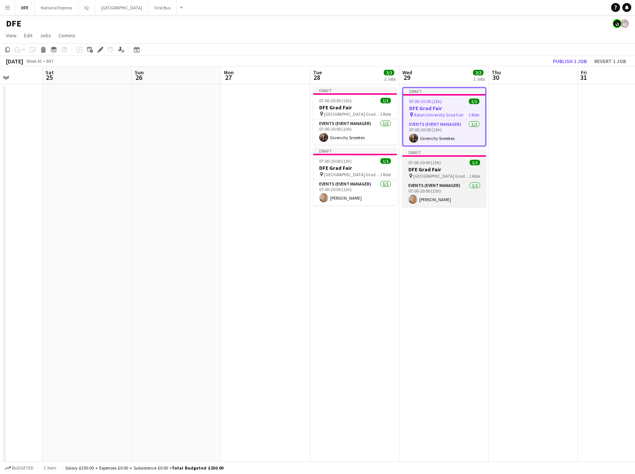
click at [423, 171] on h3 "DFE Grad Fair" at bounding box center [444, 169] width 84 height 7
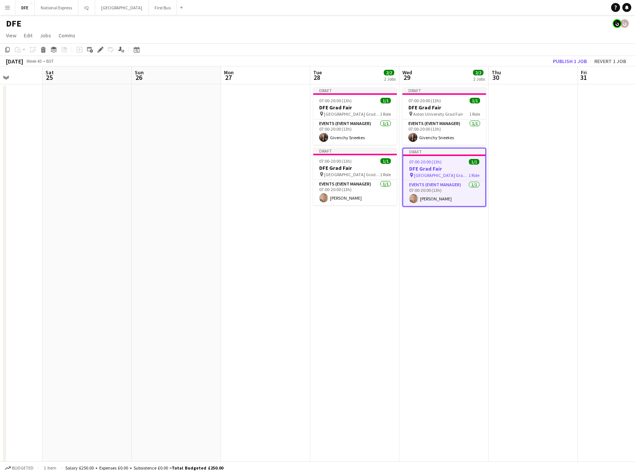
drag, startPoint x: 515, startPoint y: 99, endPoint x: 336, endPoint y: 77, distance: 180.6
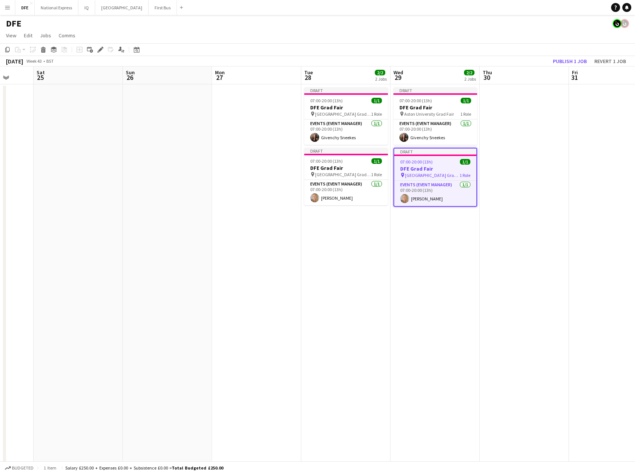
click at [428, 170] on h3 "DFE Grad Fair" at bounding box center [435, 168] width 82 height 7
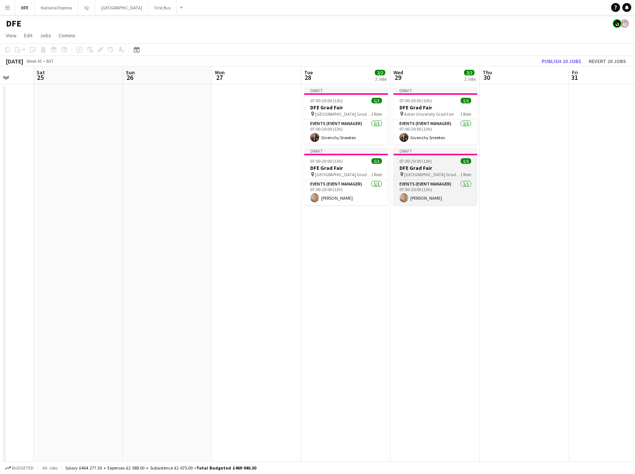
click at [447, 159] on div "07:00-20:00 (13h) 1/1" at bounding box center [435, 161] width 84 height 6
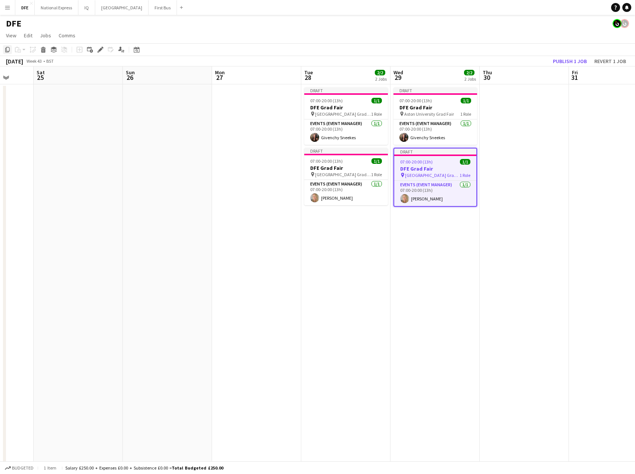
click at [8, 51] on icon at bounding box center [7, 49] width 4 height 5
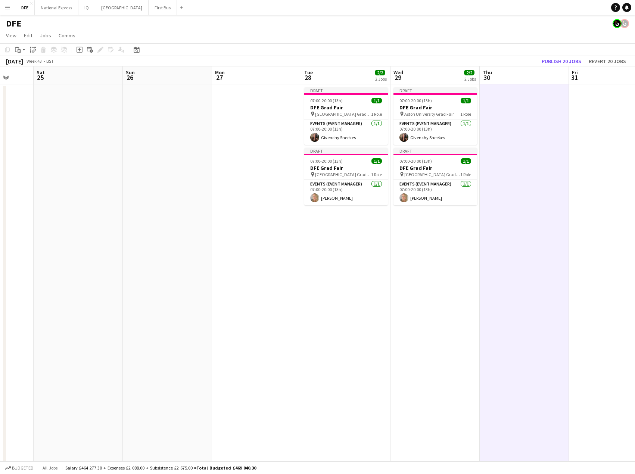
scroll to position [0, 323]
click at [17, 51] on icon "Paste" at bounding box center [18, 50] width 6 height 6
drag, startPoint x: 30, startPoint y: 77, endPoint x: 280, endPoint y: 107, distance: 251.9
click at [32, 77] on link "Paste with crew Ctrl+Shift+V" at bounding box center [55, 76] width 70 height 7
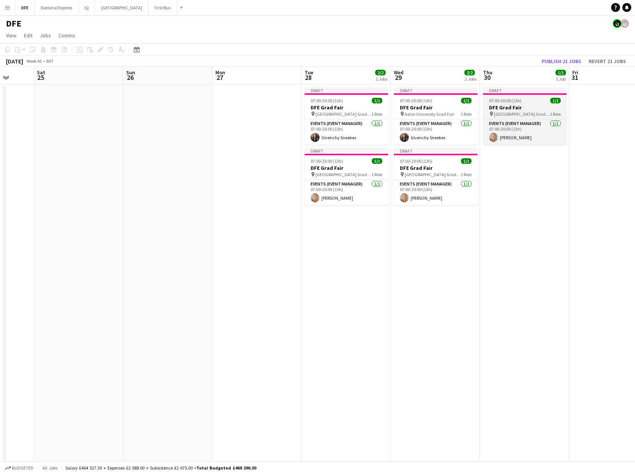
click at [518, 110] on h3 "DFE Grad Fair" at bounding box center [525, 107] width 84 height 7
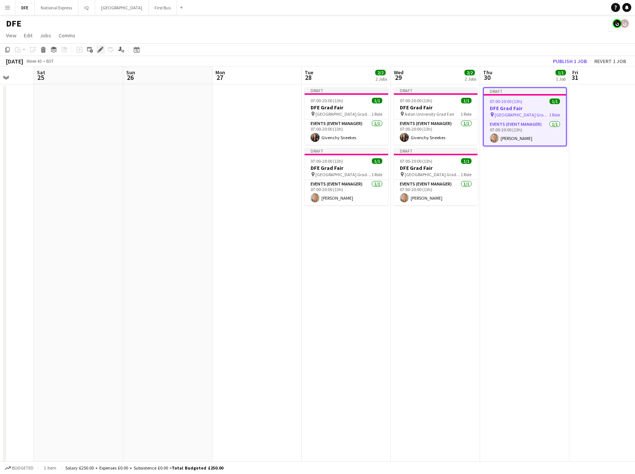
click at [101, 47] on icon "Edit" at bounding box center [100, 50] width 6 height 6
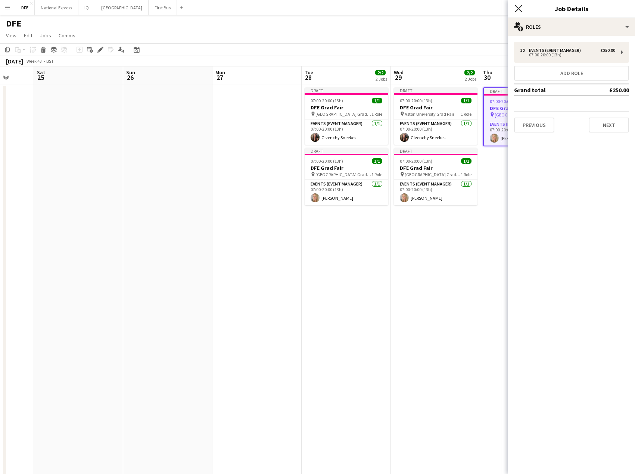
click at [521, 7] on icon "Close pop-in" at bounding box center [518, 8] width 7 height 7
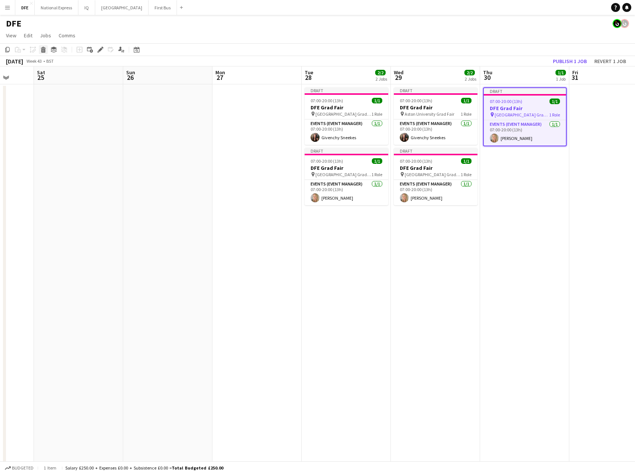
click at [44, 48] on icon at bounding box center [43, 48] width 5 height 2
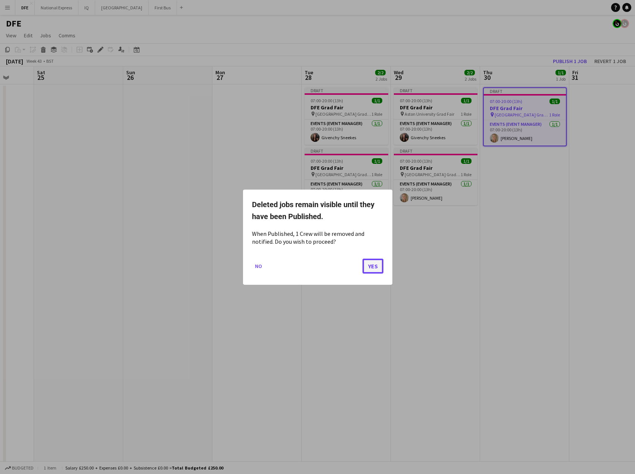
click at [371, 265] on button "Yes" at bounding box center [372, 265] width 21 height 15
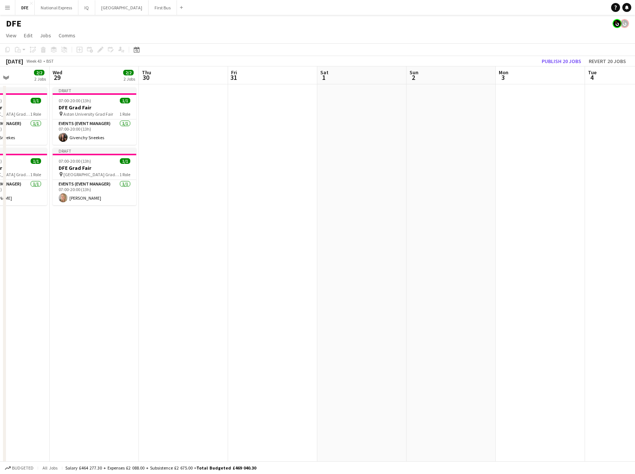
drag, startPoint x: 501, startPoint y: 149, endPoint x: -58, endPoint y: 156, distance: 559.1
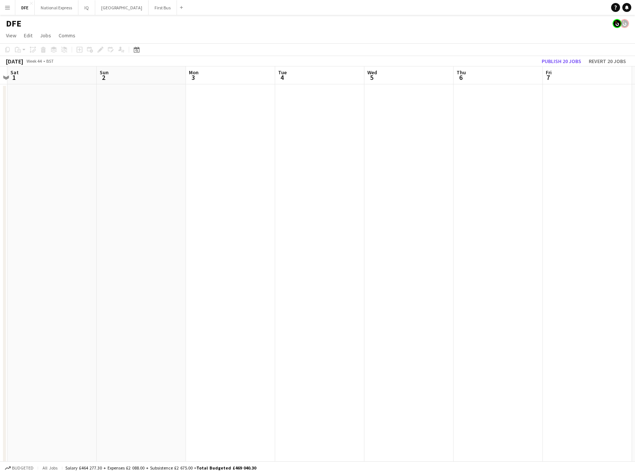
drag, startPoint x: 226, startPoint y: 162, endPoint x: 217, endPoint y: 162, distance: 8.6
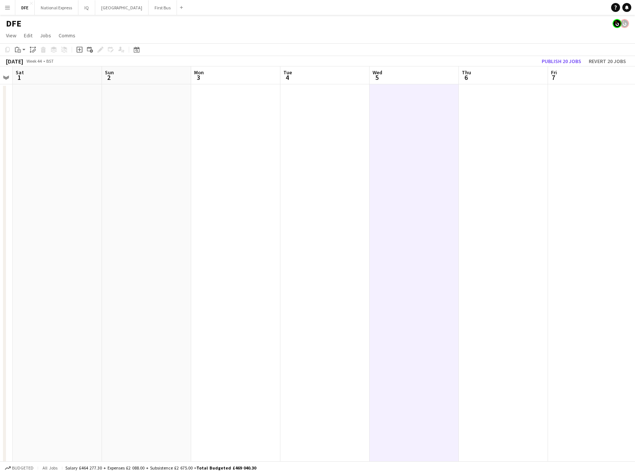
scroll to position [0, 343]
click at [21, 50] on icon at bounding box center [19, 50] width 3 height 3
click at [47, 77] on link "Paste with crew Ctrl+Shift+V" at bounding box center [55, 76] width 70 height 7
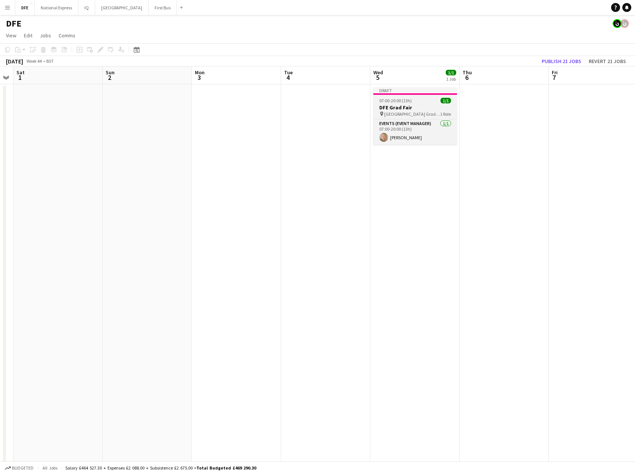
click at [425, 108] on h3 "DFE Grad Fair" at bounding box center [415, 107] width 84 height 7
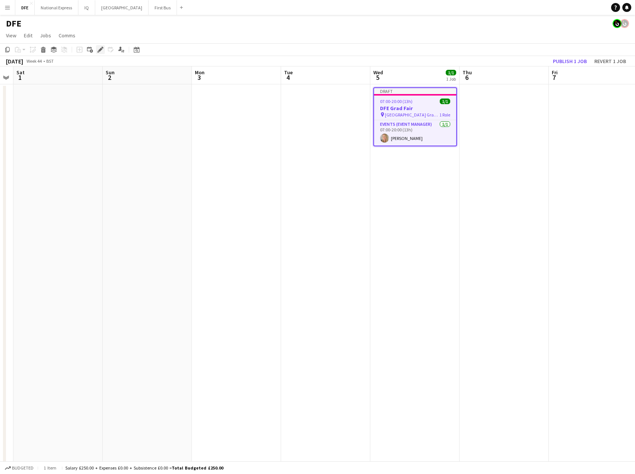
drag, startPoint x: 100, startPoint y: 50, endPoint x: 107, endPoint y: 54, distance: 8.3
click at [101, 50] on icon at bounding box center [100, 50] width 4 height 4
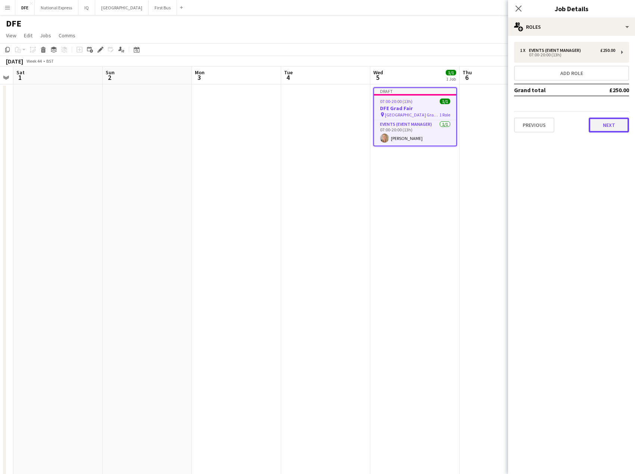
click at [618, 123] on button "Next" at bounding box center [609, 125] width 40 height 15
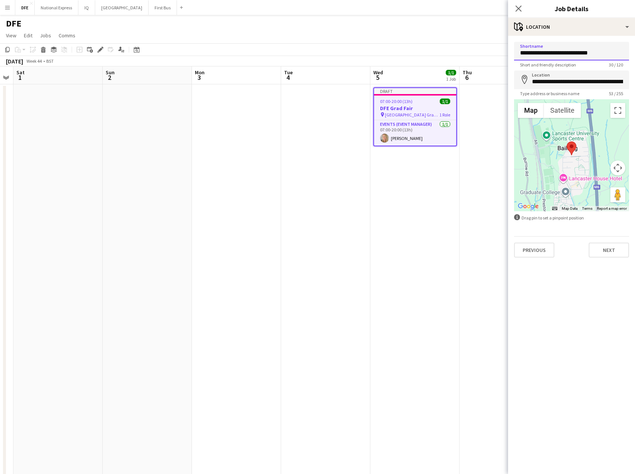
drag, startPoint x: 545, startPoint y: 54, endPoint x: 510, endPoint y: 56, distance: 34.7
drag, startPoint x: 586, startPoint y: 55, endPoint x: 454, endPoint y: 53, distance: 132.1
type input "**********"
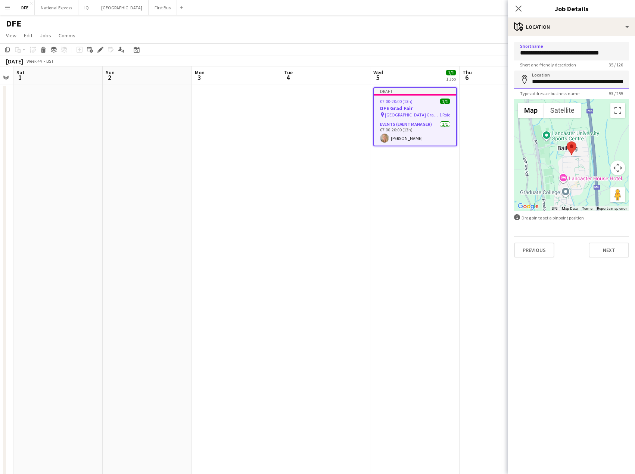
click at [551, 84] on input "**********" at bounding box center [571, 80] width 115 height 19
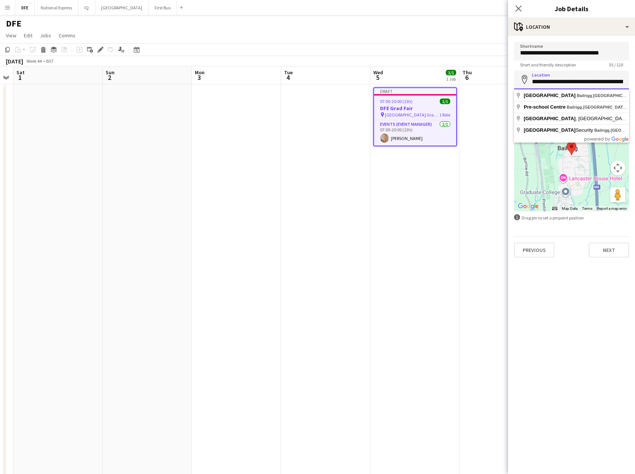
click at [551, 84] on input "**********" at bounding box center [571, 80] width 115 height 19
paste input
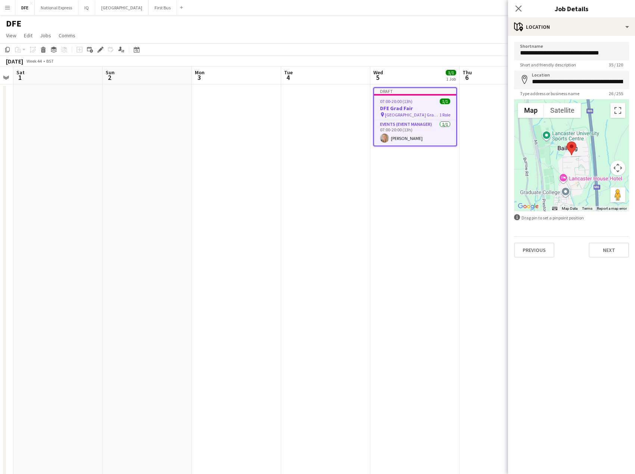
type input "**********"
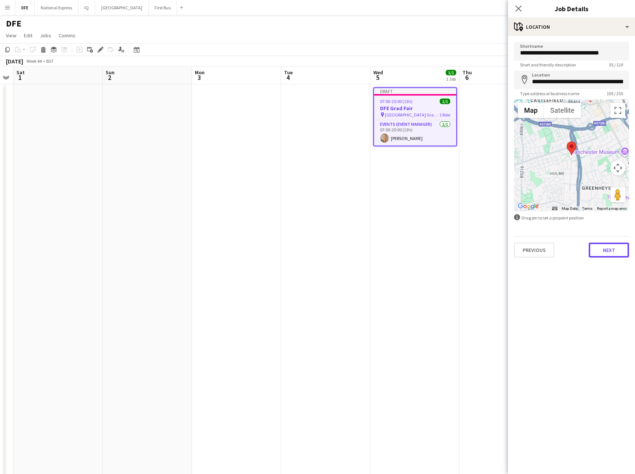
click at [615, 253] on button "Next" at bounding box center [609, 250] width 40 height 15
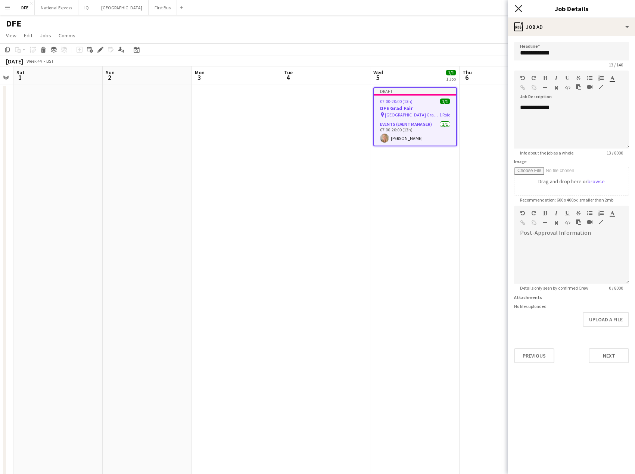
click at [520, 8] on icon at bounding box center [518, 8] width 7 height 7
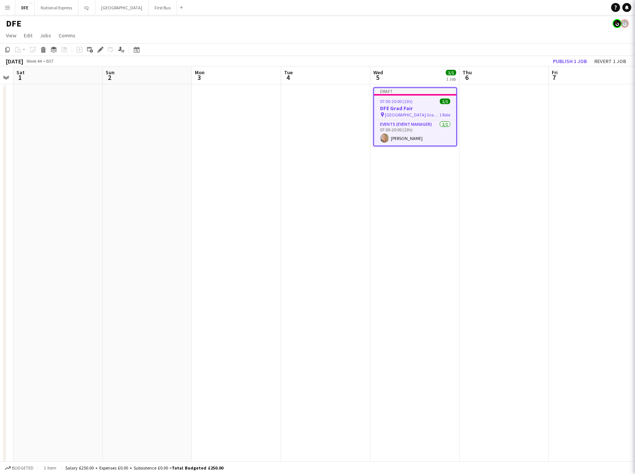
click at [494, 77] on app-board-header-date "Thu 6" at bounding box center [503, 75] width 89 height 18
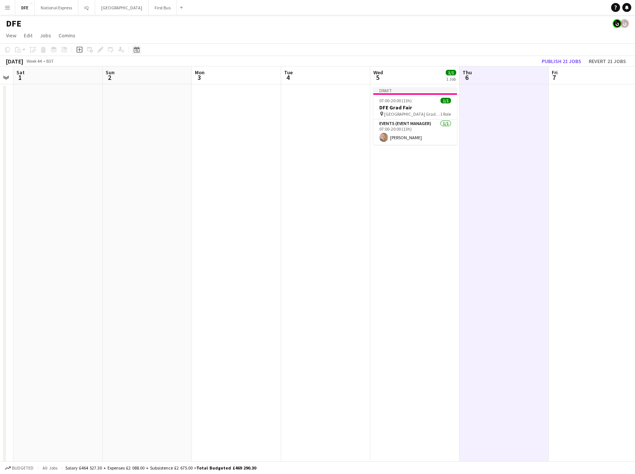
click at [136, 51] on icon at bounding box center [136, 50] width 3 height 3
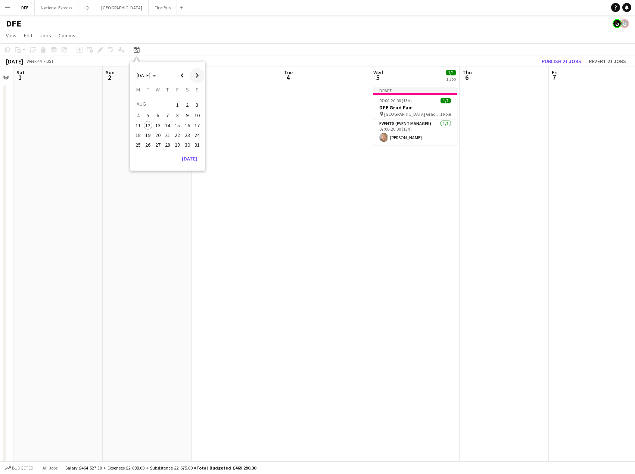
click at [199, 75] on span "Next month" at bounding box center [197, 75] width 15 height 15
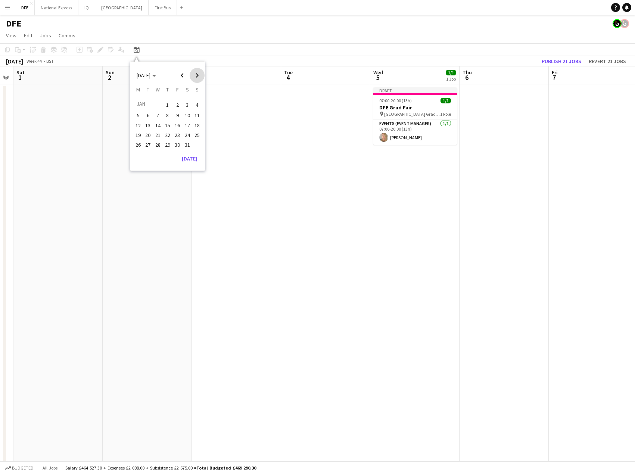
click at [199, 75] on span "Next month" at bounding box center [197, 75] width 15 height 15
click at [158, 116] on span "4" at bounding box center [157, 115] width 9 height 9
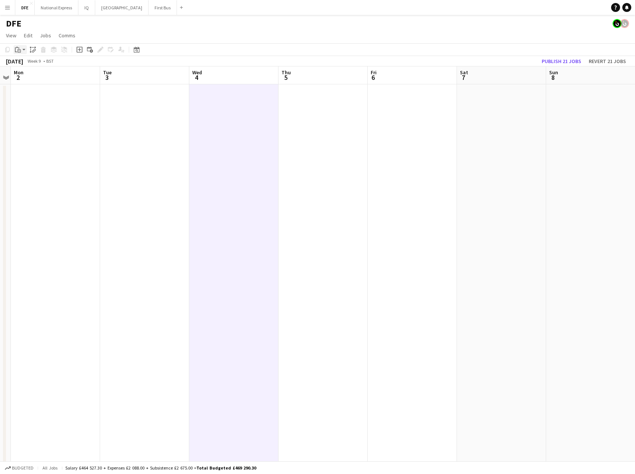
click at [21, 49] on div "Paste" at bounding box center [17, 49] width 9 height 9
click at [43, 64] on link "Paste Ctrl+V" at bounding box center [55, 63] width 70 height 7
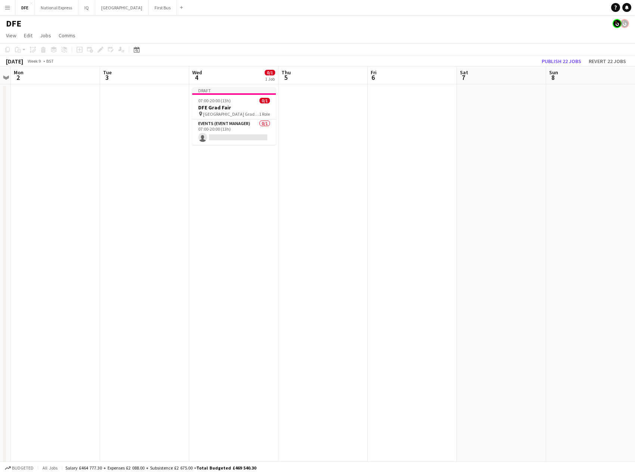
drag, startPoint x: 233, startPoint y: 107, endPoint x: 167, endPoint y: 85, distance: 69.5
click at [233, 107] on h3 "DFE Grad Fair" at bounding box center [234, 107] width 84 height 7
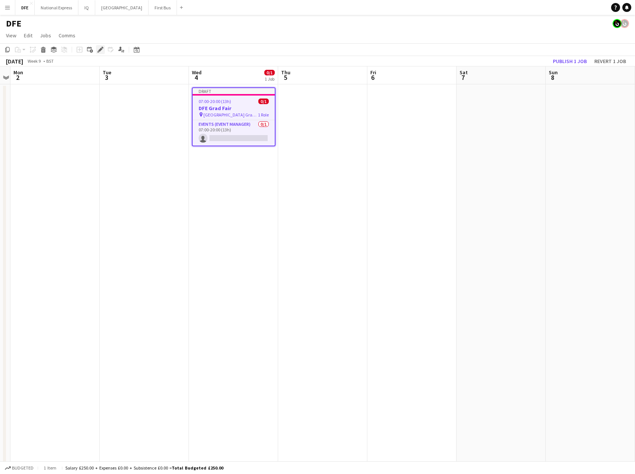
click at [100, 47] on icon "Edit" at bounding box center [100, 50] width 6 height 6
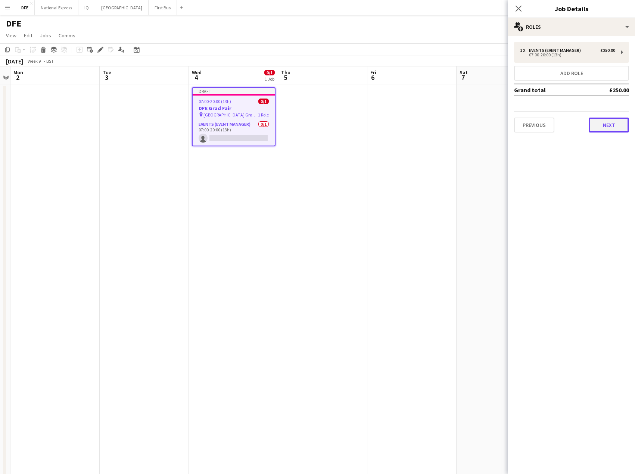
click at [617, 128] on button "Next" at bounding box center [609, 125] width 40 height 15
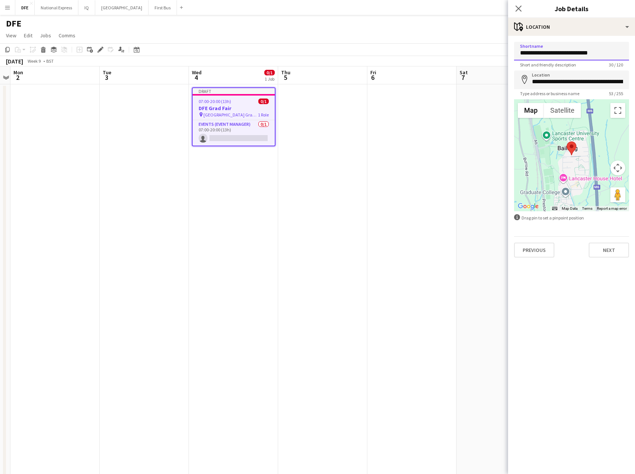
drag, startPoint x: 546, startPoint y: 52, endPoint x: 482, endPoint y: 49, distance: 64.3
drag, startPoint x: 563, startPoint y: 56, endPoint x: 494, endPoint y: 53, distance: 69.1
type input "**********"
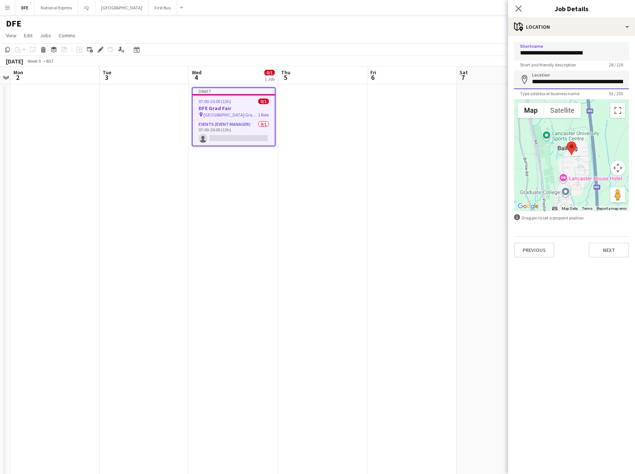
click at [555, 84] on input "**********" at bounding box center [571, 80] width 115 height 19
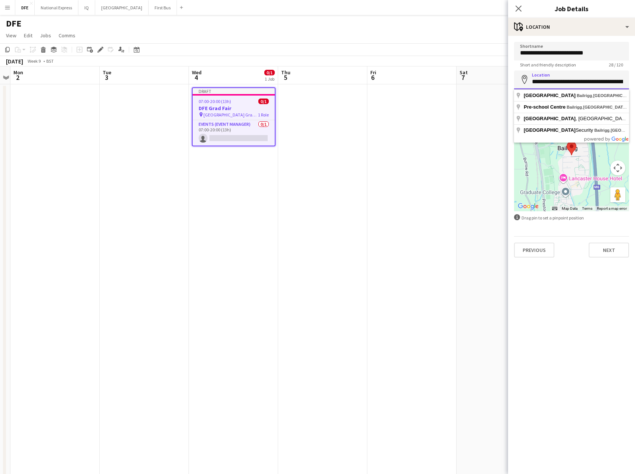
click at [555, 84] on input "**********" at bounding box center [571, 80] width 115 height 19
paste input
type input "**********"
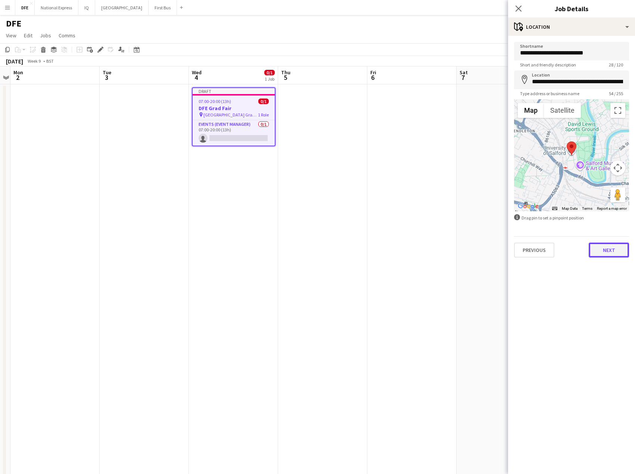
click at [612, 248] on button "Next" at bounding box center [609, 250] width 40 height 15
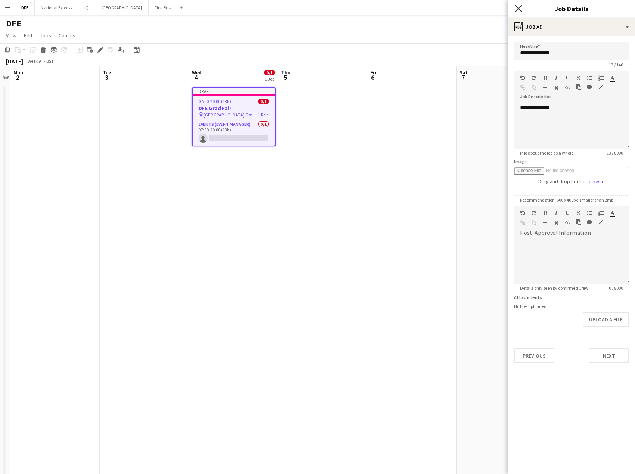
click at [520, 7] on icon "Close pop-in" at bounding box center [518, 8] width 7 height 7
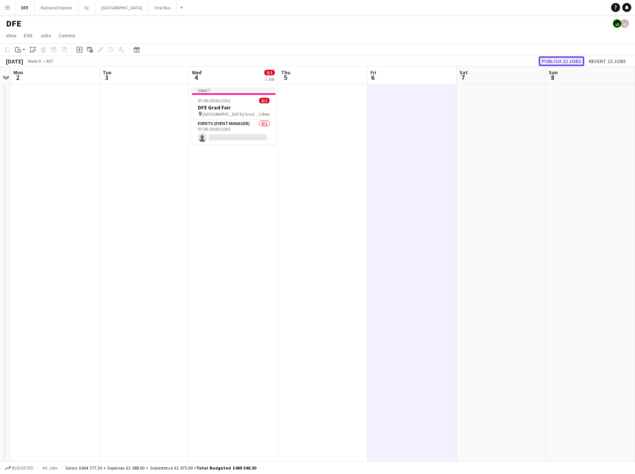
click at [570, 62] on button "Publish 22 jobs" at bounding box center [562, 61] width 46 height 10
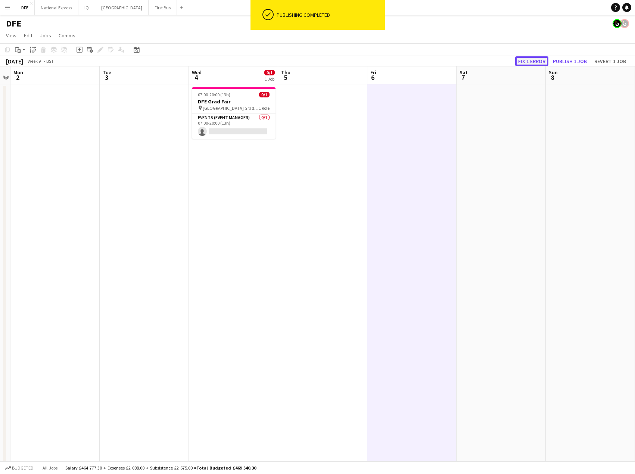
click at [527, 59] on button "Fix 1 error" at bounding box center [531, 61] width 33 height 10
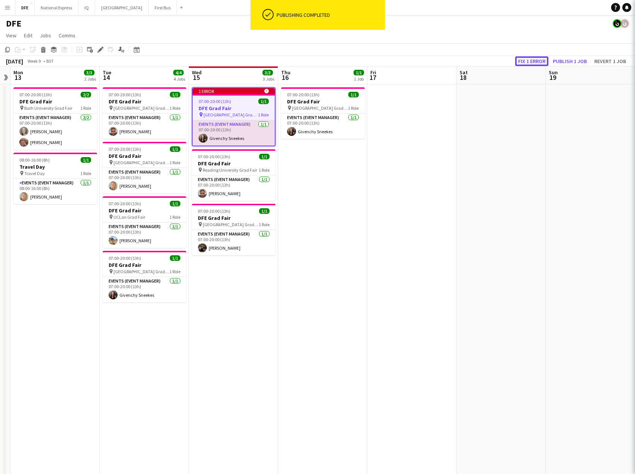
scroll to position [0, 257]
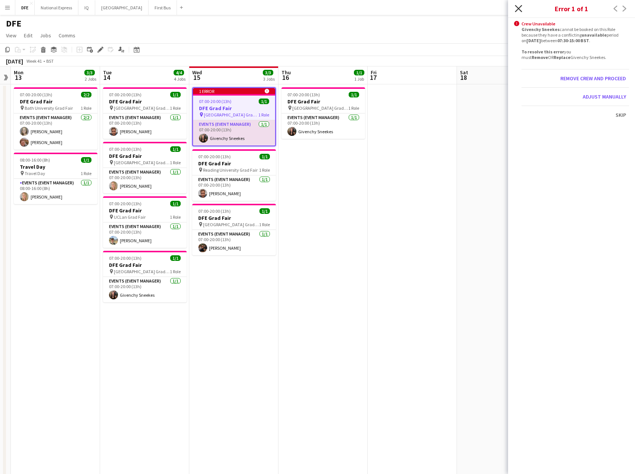
click at [520, 9] on icon "Close pop-in" at bounding box center [518, 8] width 7 height 7
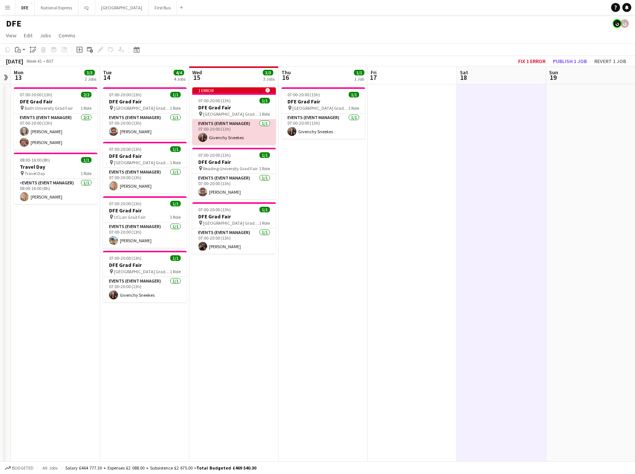
click at [216, 141] on app-card-role "Events (Event Manager) 1/1 07:00-20:00 (13h) Givenchy Sneekes" at bounding box center [234, 131] width 84 height 25
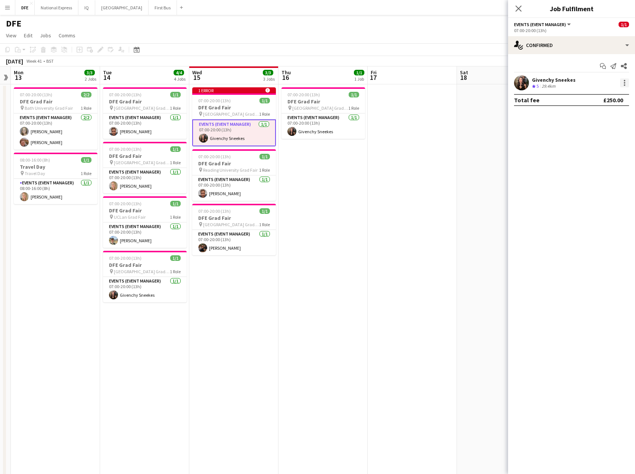
click at [625, 82] on div at bounding box center [624, 82] width 9 height 9
click at [600, 165] on span "Remove" at bounding box center [600, 168] width 46 height 7
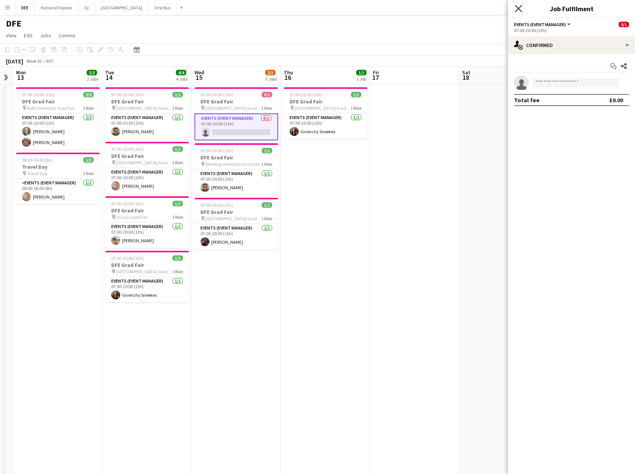
click at [518, 6] on icon "Close pop-in" at bounding box center [518, 8] width 7 height 7
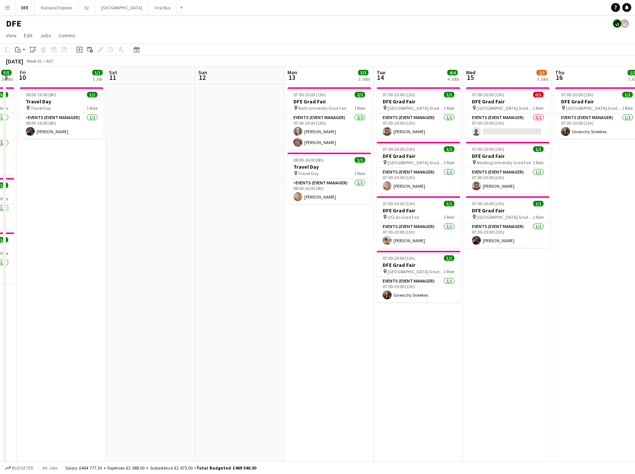
drag, startPoint x: 125, startPoint y: 344, endPoint x: 336, endPoint y: 327, distance: 211.3
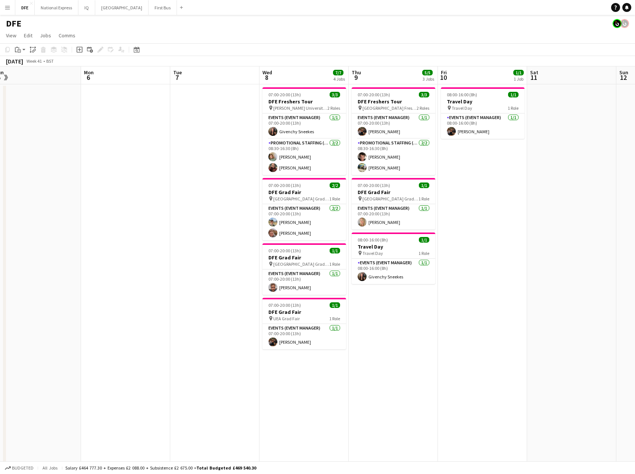
drag, startPoint x: 182, startPoint y: 218, endPoint x: 606, endPoint y: 181, distance: 426.3
